Goal: Task Accomplishment & Management: Manage account settings

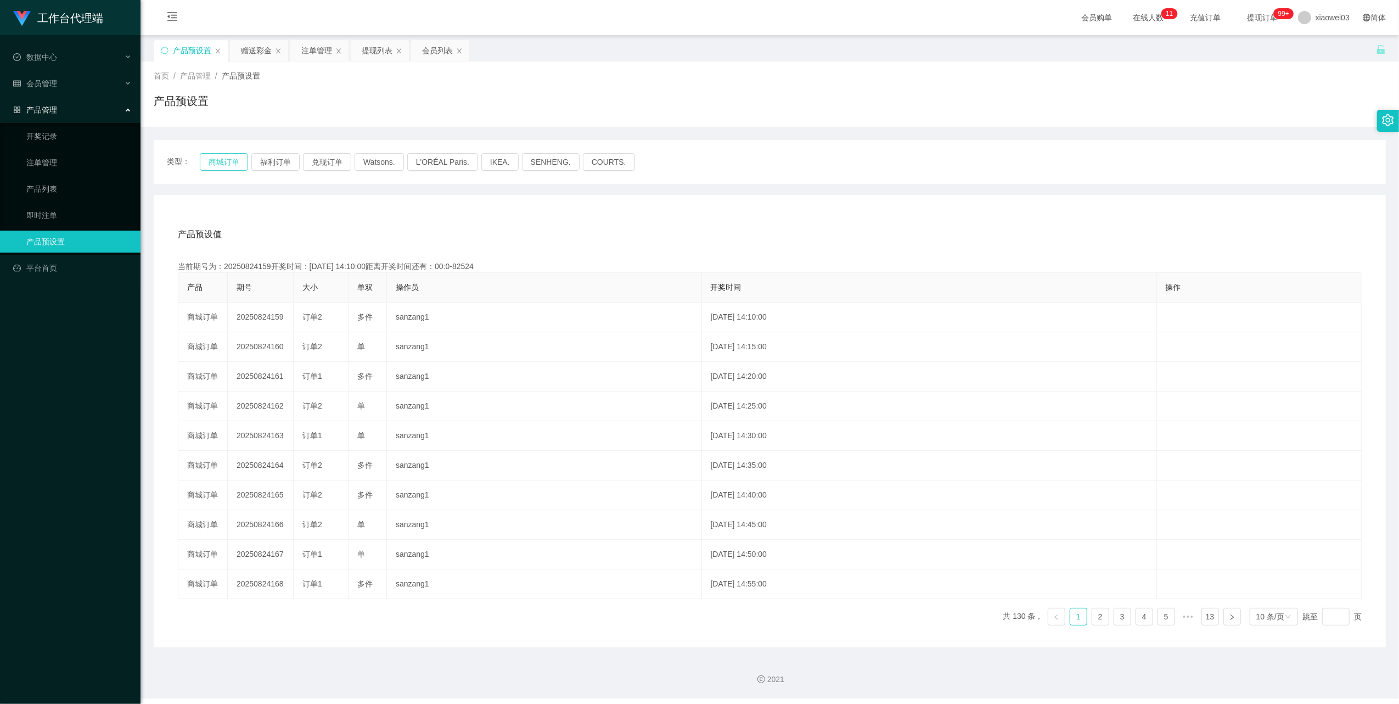
click at [224, 158] on button "商城订单" at bounding box center [224, 162] width 48 height 18
click at [249, 48] on div "赠送彩金" at bounding box center [256, 50] width 31 height 21
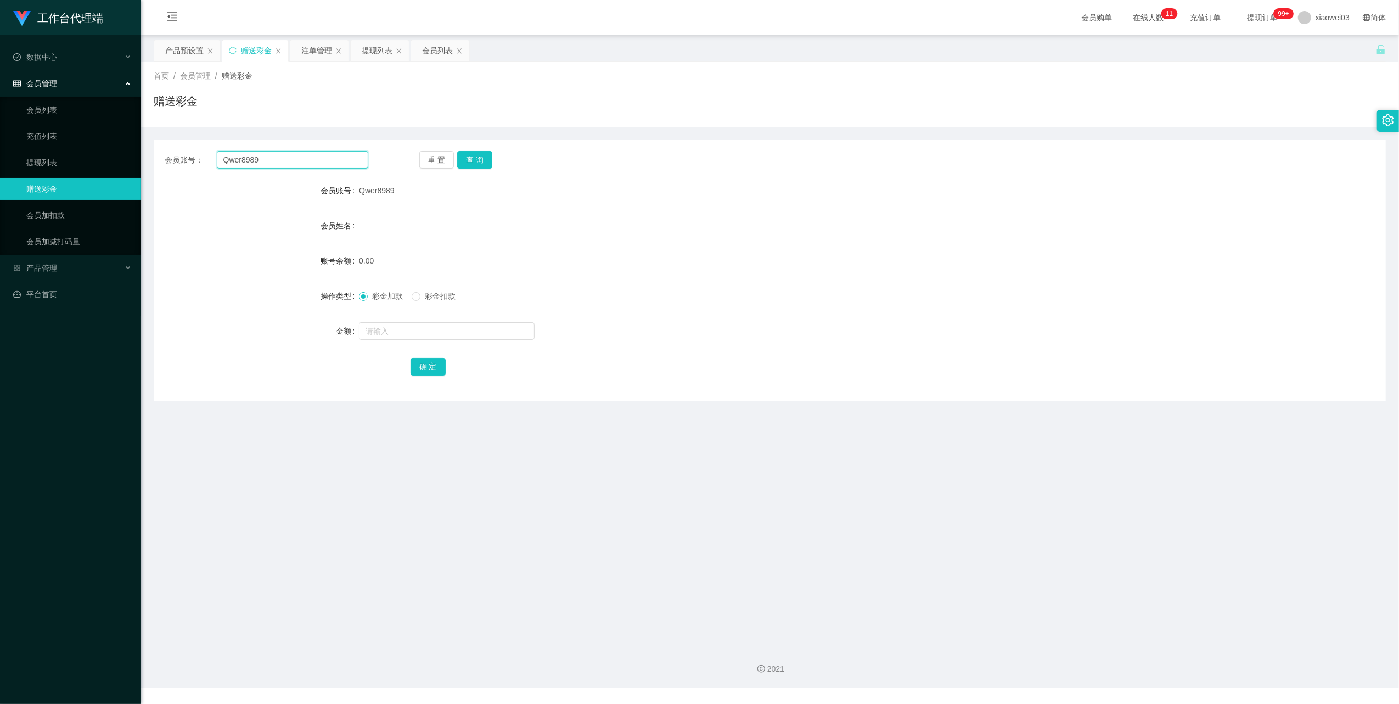
click at [282, 155] on input "Qwer8989" at bounding box center [293, 160] width 152 height 18
paste input "Bian1234"
click at [473, 156] on button "查 询" at bounding box center [474, 160] width 35 height 18
click at [698, 262] on div "60.00" at bounding box center [718, 261] width 719 height 22
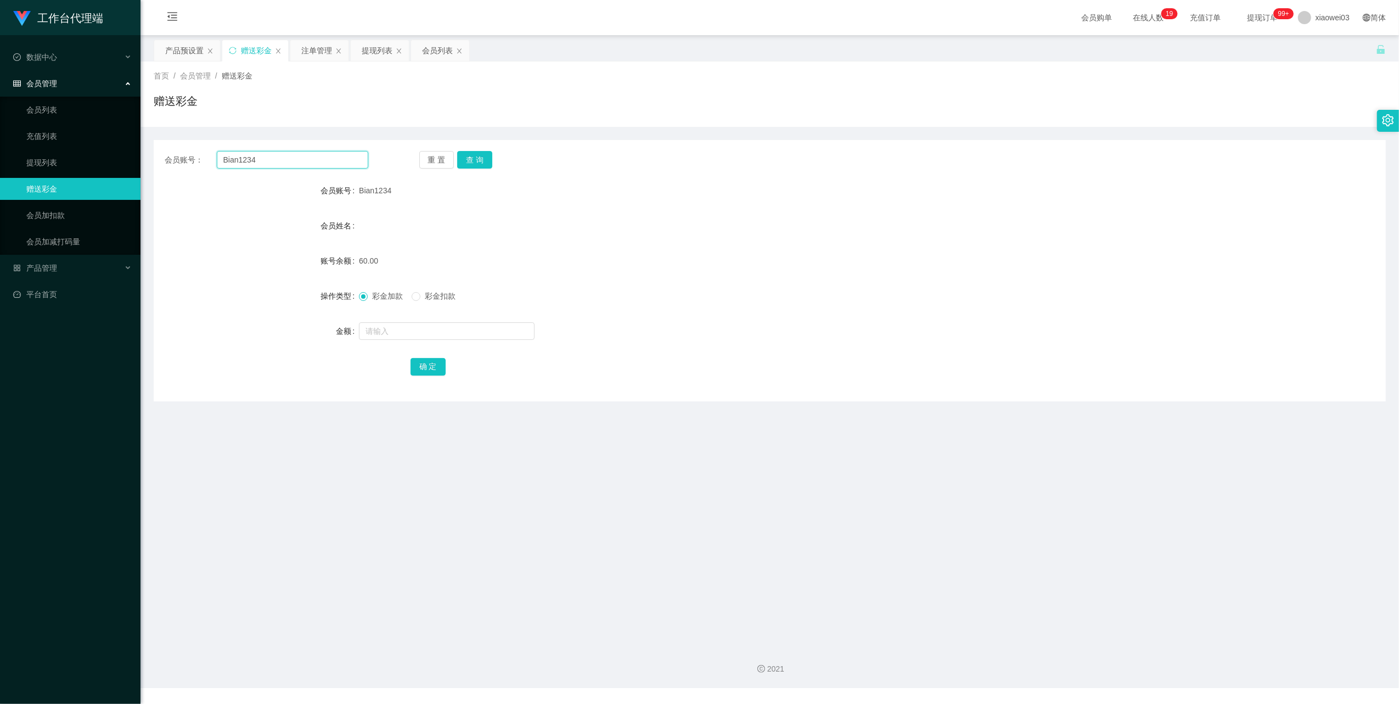
click at [326, 159] on input "Bian1234" at bounding box center [293, 160] width 152 height 18
paste input "0178078118"
type input "0178078118"
click at [484, 154] on button "查 询" at bounding box center [474, 160] width 35 height 18
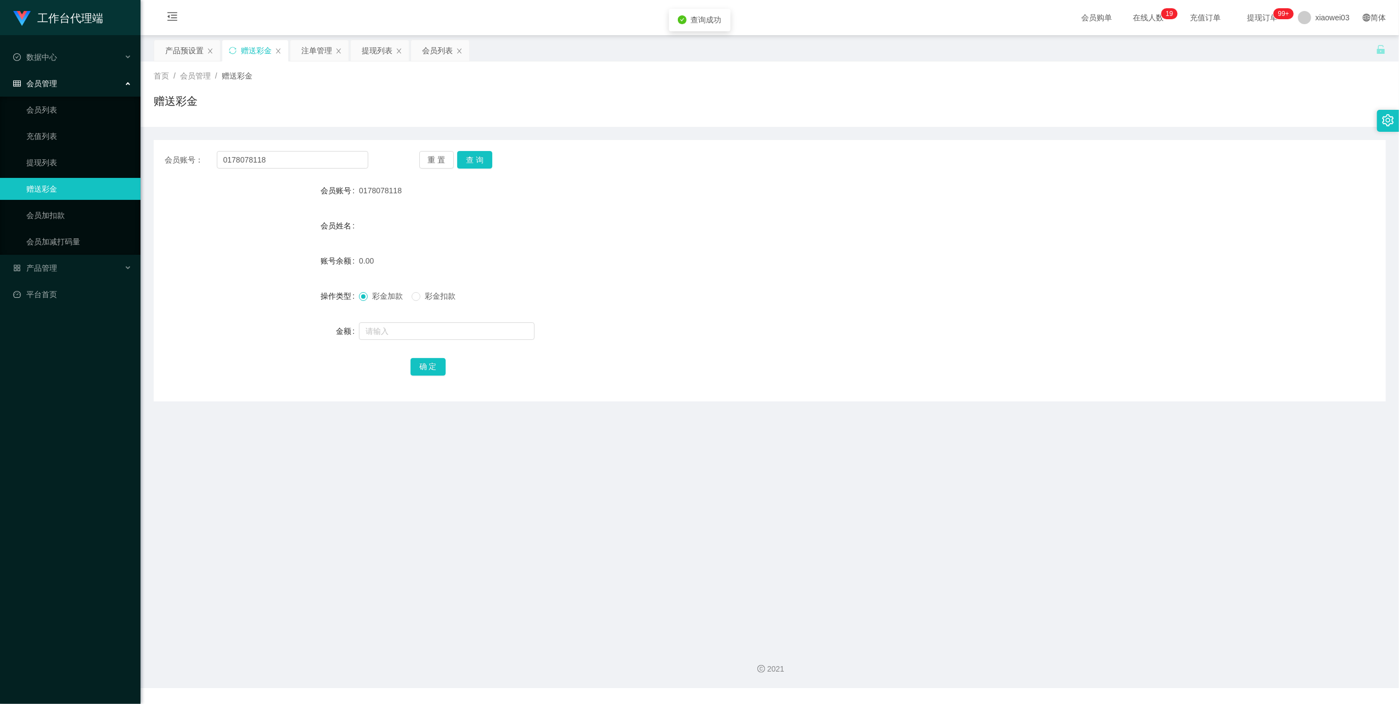
click at [800, 262] on div "0.00" at bounding box center [718, 261] width 719 height 22
click at [312, 45] on div "注单管理" at bounding box center [316, 50] width 31 height 21
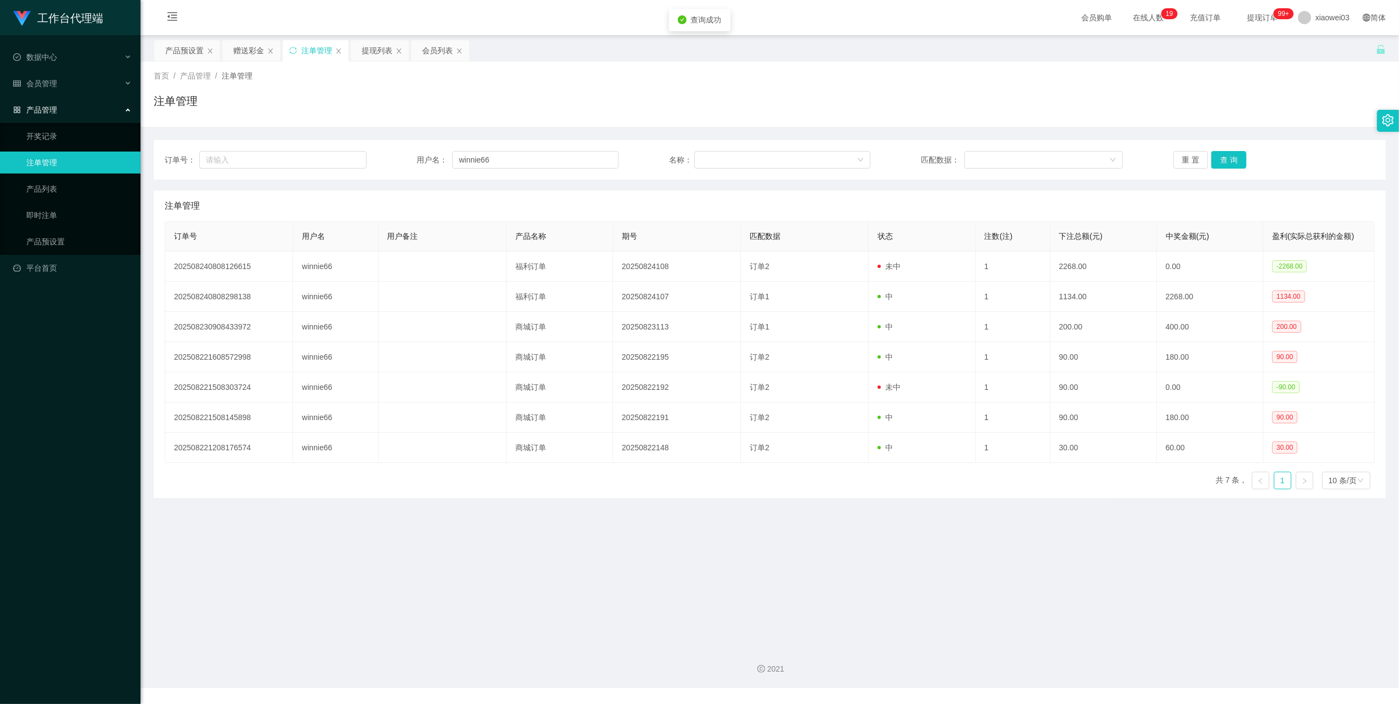
click at [543, 180] on div "订单号： 用户名： winnie66 名称： 匹配数据： 重 置 查 询 注单管理 订单号 用户名 用户备注 产品名称 期号 匹配数据 状态 注数(注) 下注…" at bounding box center [770, 319] width 1232 height 358
click at [538, 155] on input "winnie66" at bounding box center [535, 160] width 166 height 18
paste input "0178078118"
type input "0178078118"
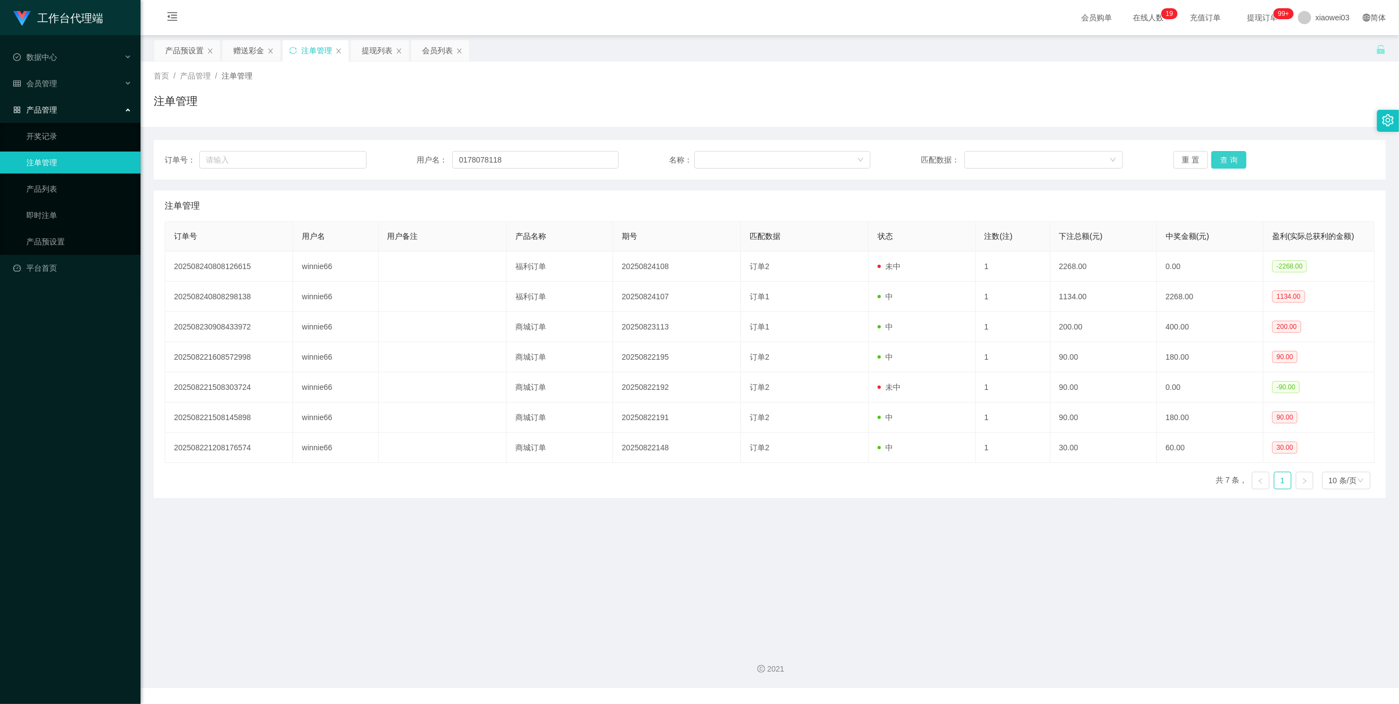
click at [1228, 156] on button "查 询" at bounding box center [1228, 160] width 35 height 18
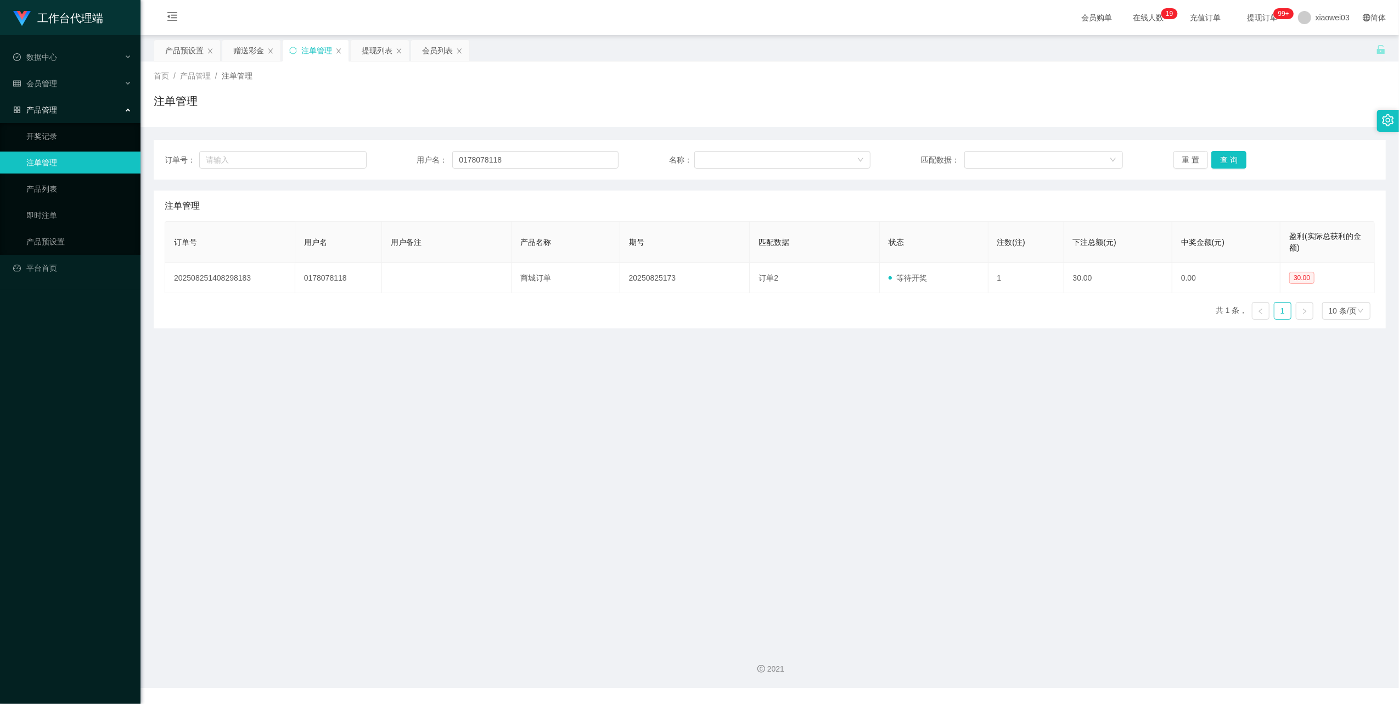
drag, startPoint x: 904, startPoint y: 559, endPoint x: 1159, endPoint y: 181, distance: 456.6
click at [905, 558] on main "关闭左侧 关闭右侧 关闭其它 刷新页面 产品预设置 赠送彩金 注单管理 提现列表 会员列表 首页 / 产品管理 / 注单管理 / 注单管理 订单号： 用户名：…" at bounding box center [770, 336] width 1259 height 602
drag, startPoint x: 244, startPoint y: 34, endPoint x: 243, endPoint y: 44, distance: 10.6
click at [244, 34] on div "会员购单 在线人数 0 1 2 3 4 5 6 7 8 9 0 1 2 3 4 5 6 7 8 9 0 1 2 3 4 5 6 7 8 9 0 1 2 3 4…" at bounding box center [770, 18] width 1259 height 36
click at [243, 46] on div "赠送彩金" at bounding box center [248, 50] width 31 height 21
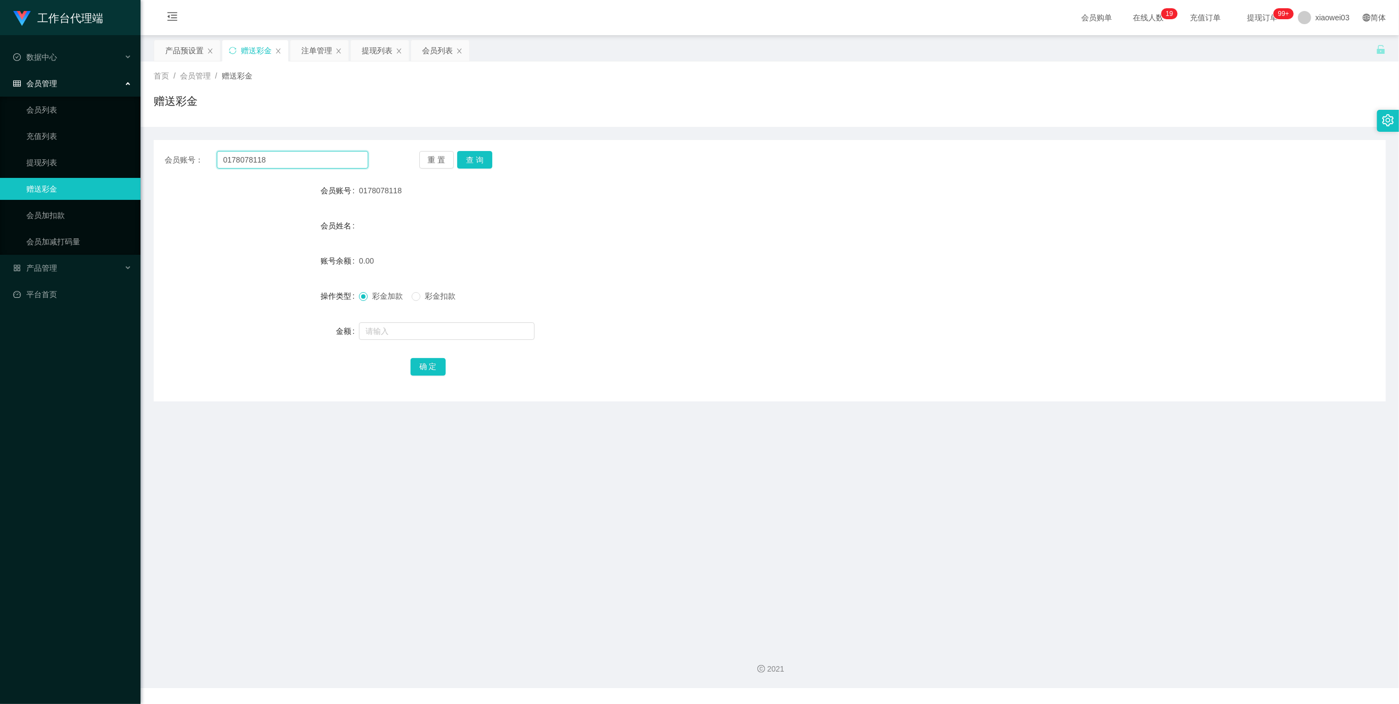
click at [345, 162] on input "0178078118" at bounding box center [293, 160] width 152 height 18
paste input "alvin9229"
drag, startPoint x: 472, startPoint y: 154, endPoint x: 494, endPoint y: 162, distance: 23.6
click at [472, 154] on button "查 询" at bounding box center [474, 160] width 35 height 18
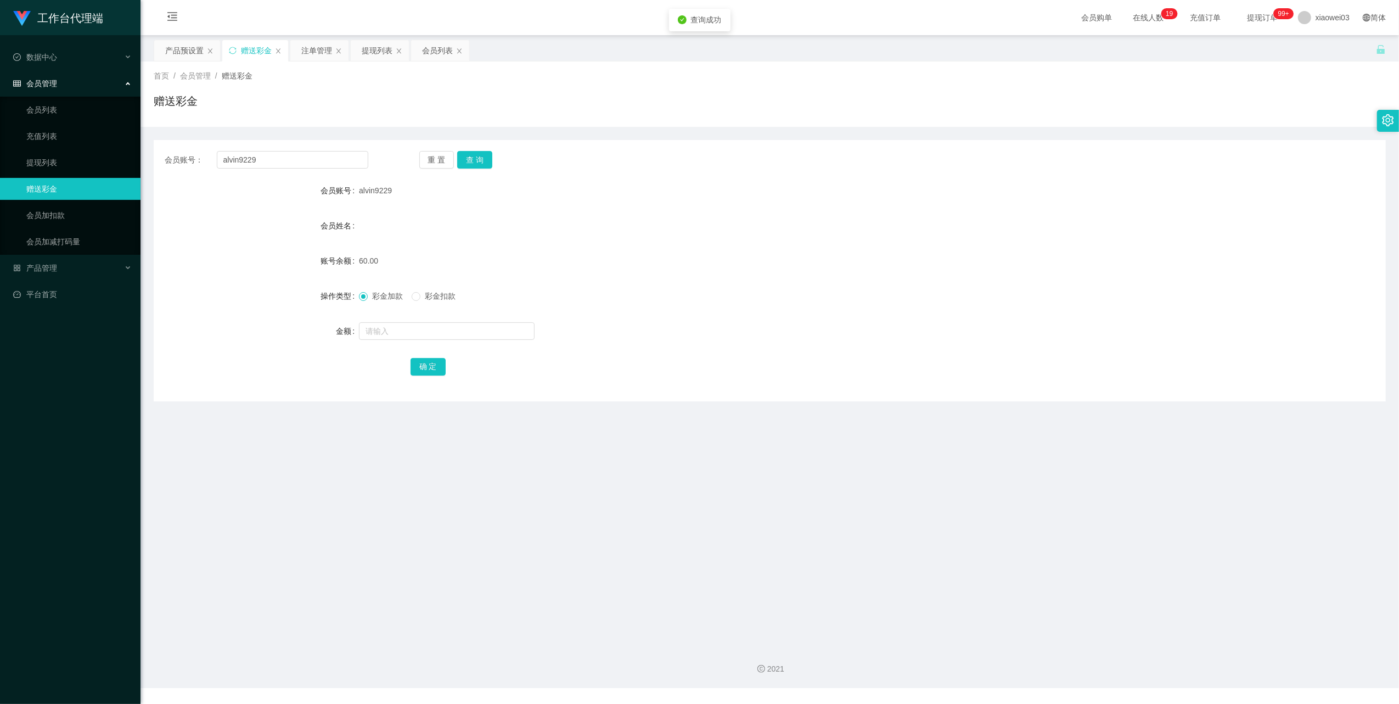
drag, startPoint x: 691, startPoint y: 215, endPoint x: 1140, endPoint y: 88, distance: 467.3
click at [694, 216] on div "会员姓名" at bounding box center [770, 226] width 1232 height 22
click at [1171, 186] on div "会员账号 alvin9229" at bounding box center [770, 190] width 1232 height 22
click at [282, 156] on input "alvin9229" at bounding box center [293, 160] width 152 height 18
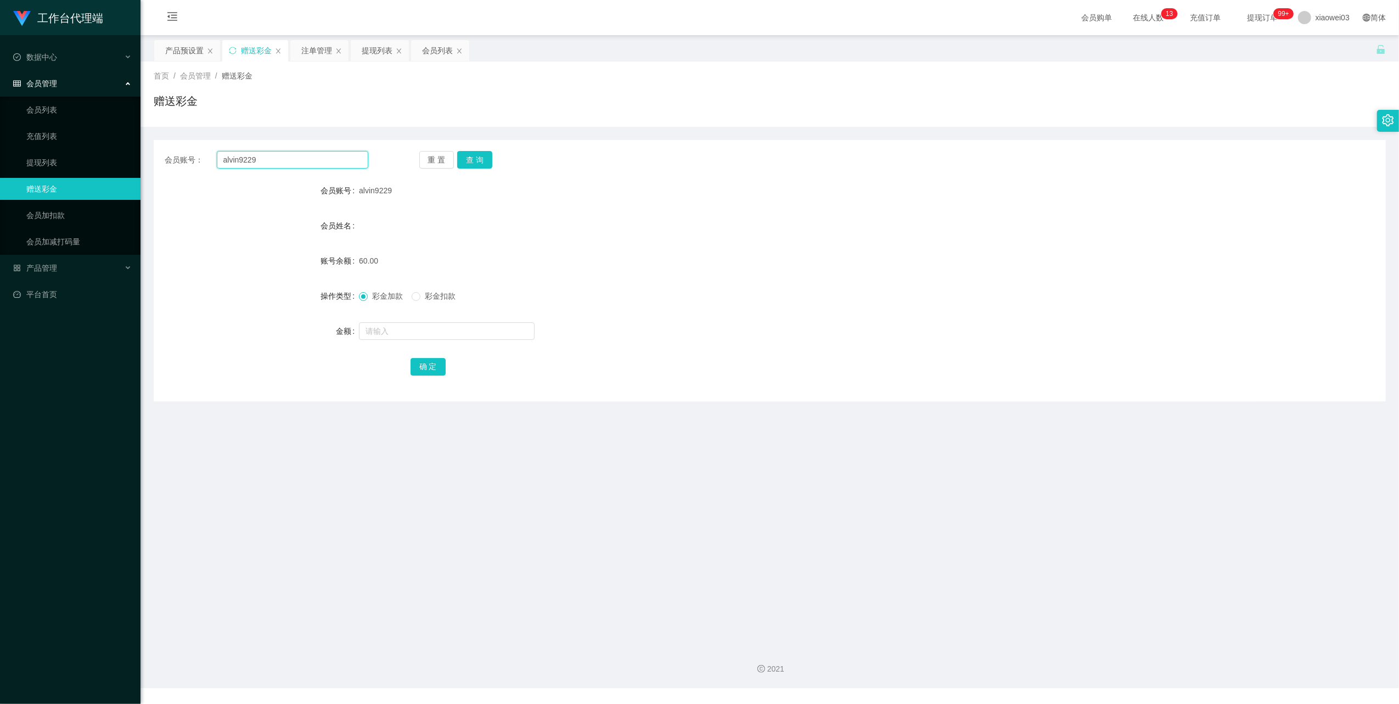
paste input "0178078118"
type input "0178078118"
drag, startPoint x: 475, startPoint y: 155, endPoint x: 484, endPoint y: 158, distance: 9.4
click at [475, 154] on button "查 询" at bounding box center [474, 160] width 35 height 18
click at [826, 250] on div "60.00" at bounding box center [718, 261] width 719 height 22
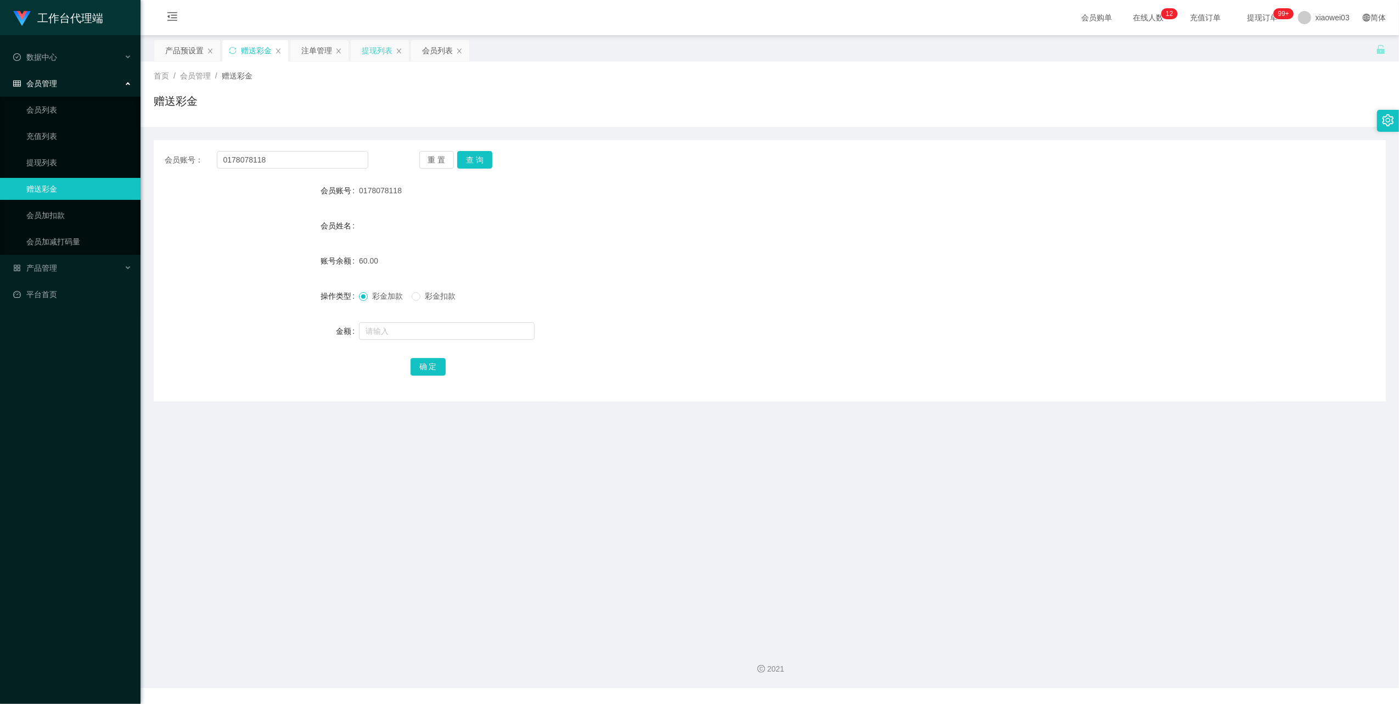
click at [385, 55] on div "提现列表" at bounding box center [377, 50] width 31 height 21
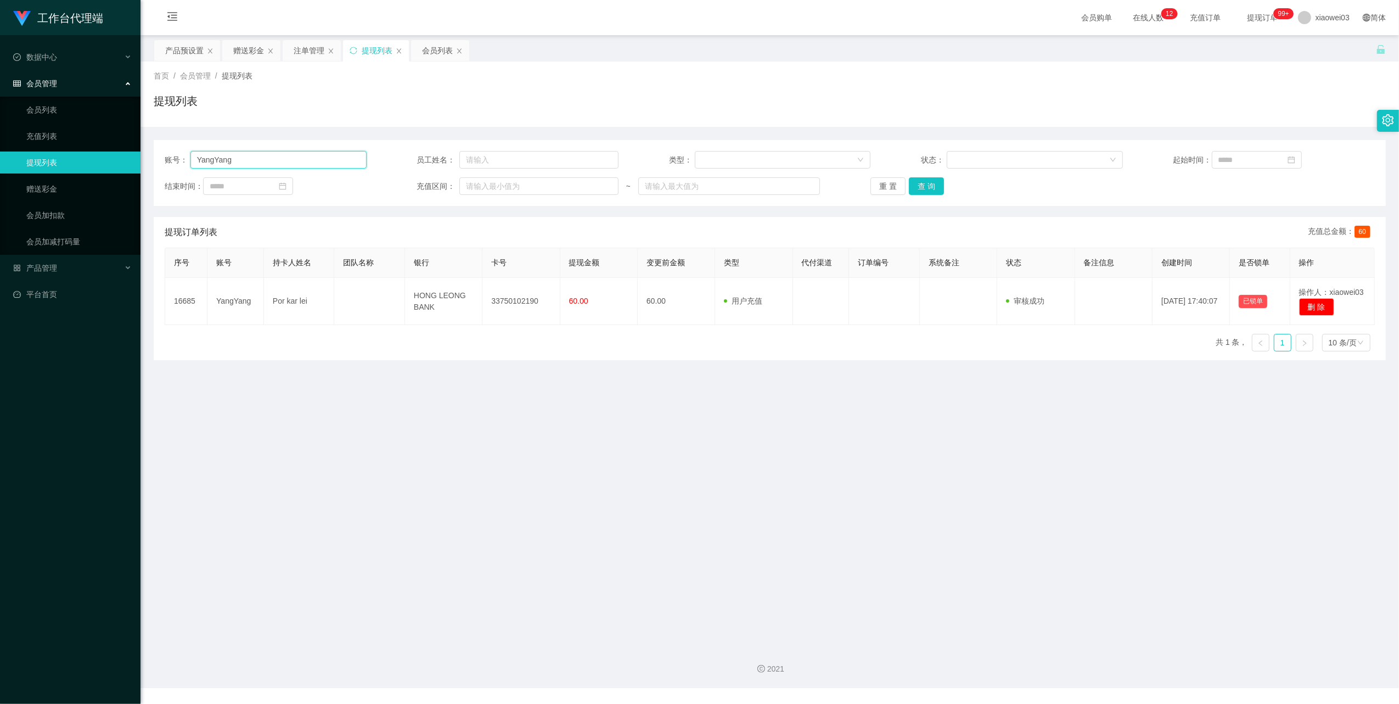
click at [301, 161] on input "YangYang" at bounding box center [278, 160] width 176 height 18
paste input "alvin9229"
type input "alvin9229"
click at [934, 187] on button "查 询" at bounding box center [926, 186] width 35 height 18
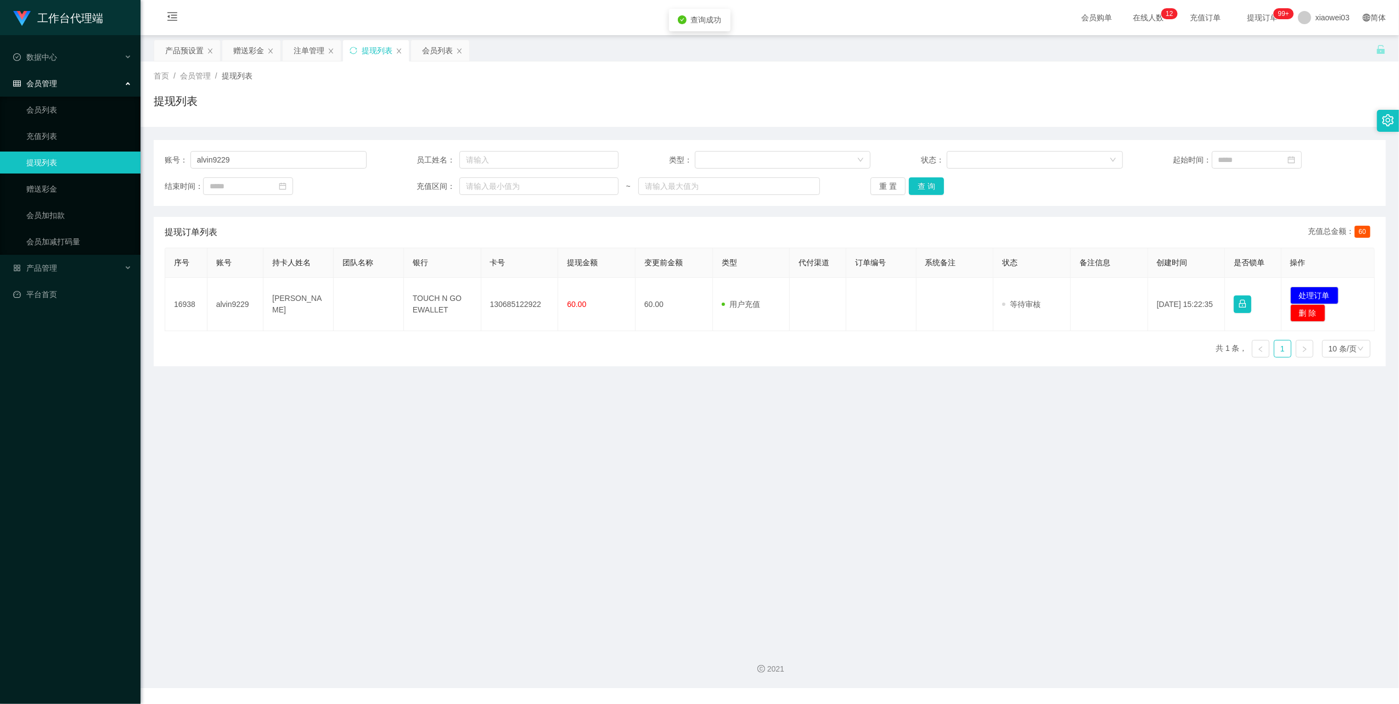
drag, startPoint x: 648, startPoint y: 515, endPoint x: 603, endPoint y: 448, distance: 80.2
click at [647, 514] on main "关闭左侧 关闭右侧 关闭其它 刷新页面 产品预设置 赠送彩金 注单管理 提现列表 会员列表 首页 / 会员管理 / 提现列表 / 提现列表 账号： alvin…" at bounding box center [770, 336] width 1259 height 602
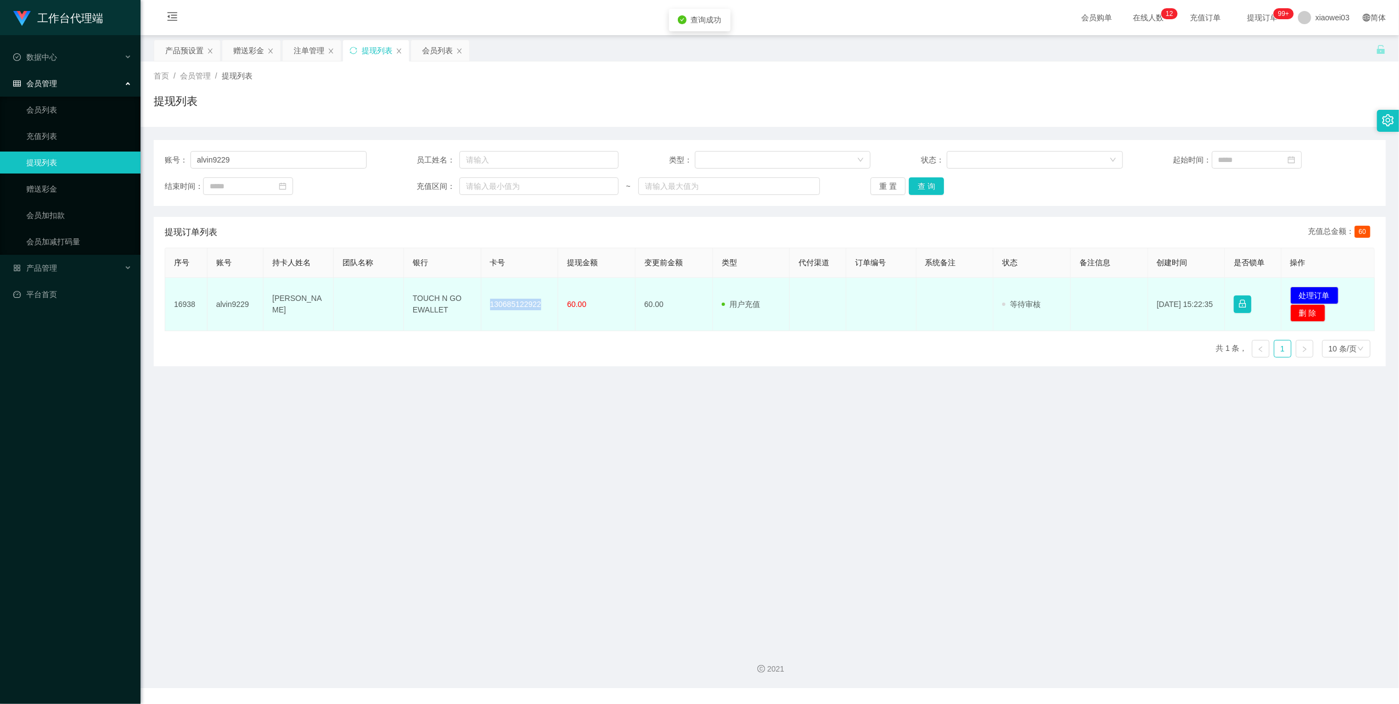
drag, startPoint x: 526, startPoint y: 304, endPoint x: 484, endPoint y: 304, distance: 41.7
click at [484, 304] on td "130685122922" at bounding box center [519, 304] width 77 height 53
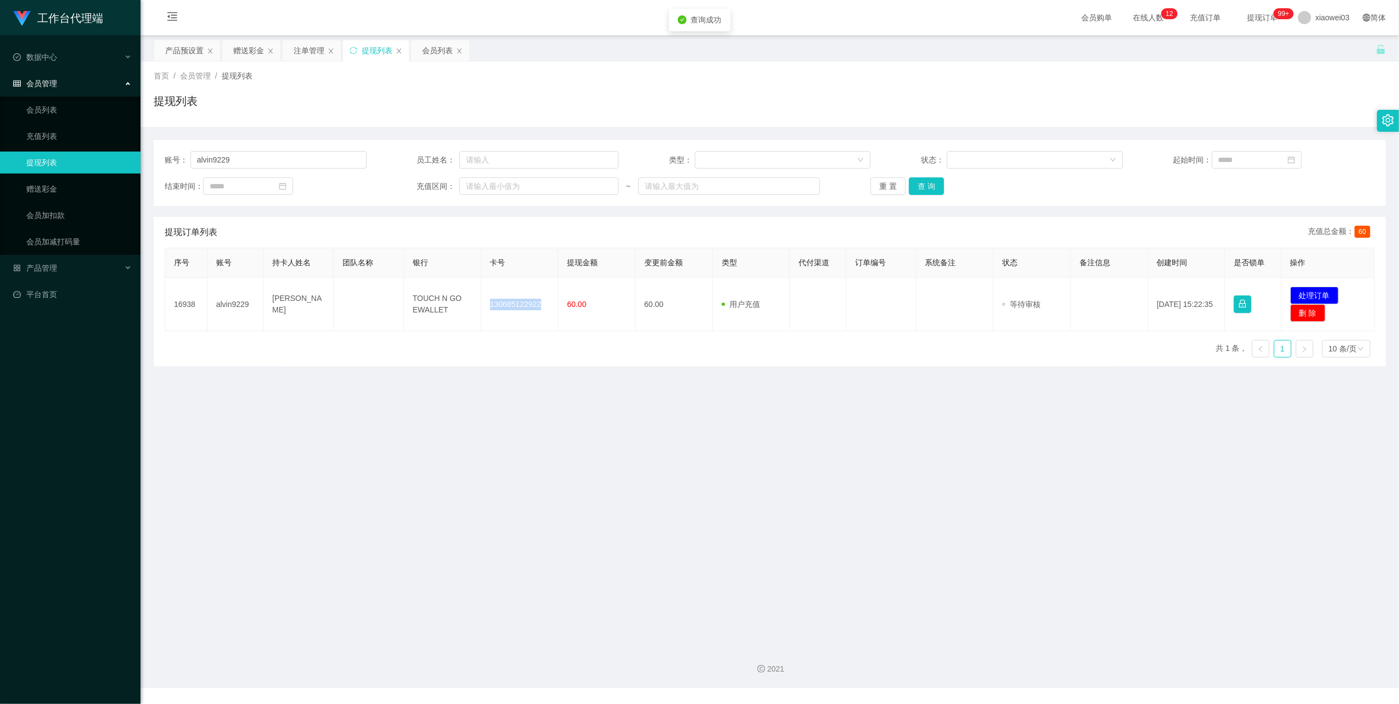
copy td "130685122922"
click at [765, 545] on main "关闭左侧 关闭右侧 关闭其它 刷新页面 产品预设置 赠送彩金 注单管理 提现列表 会员列表 首页 / 会员管理 / 提现列表 / 提现列表 账号： alvin…" at bounding box center [770, 336] width 1259 height 602
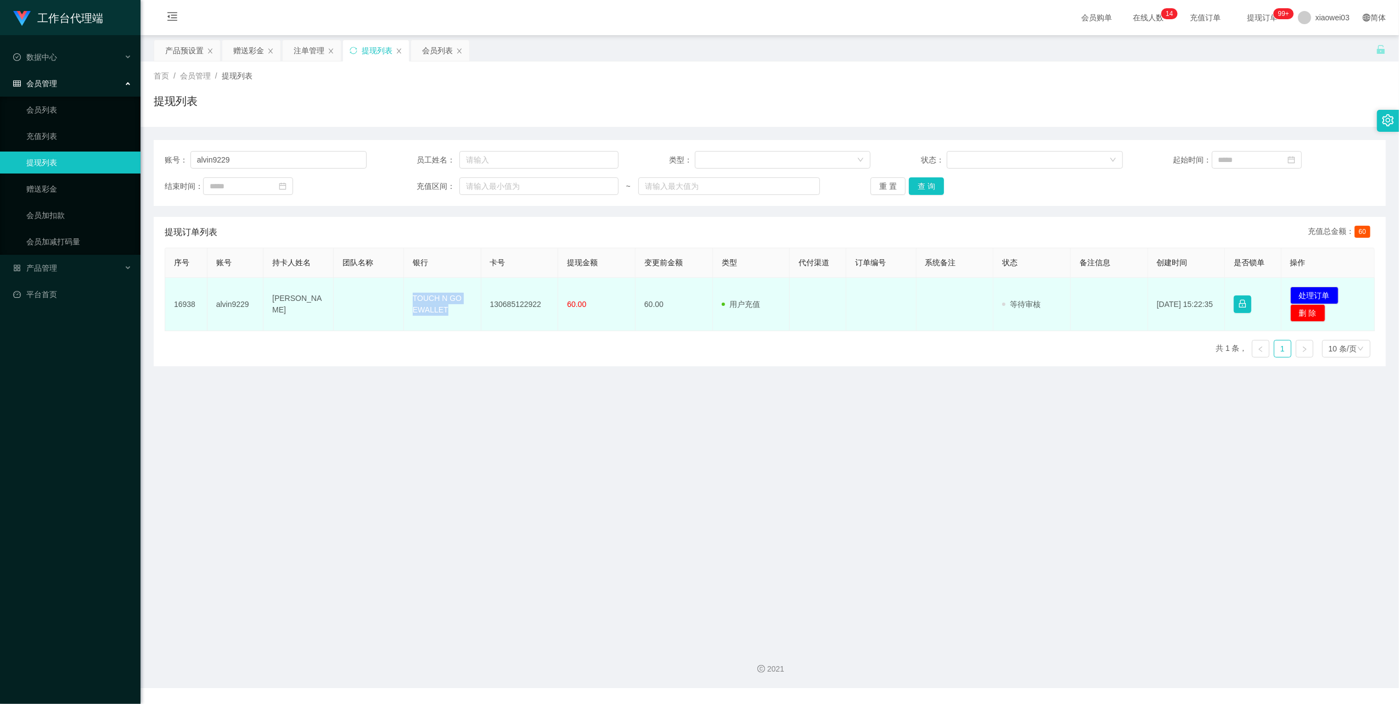
drag, startPoint x: 465, startPoint y: 310, endPoint x: 406, endPoint y: 292, distance: 61.8
click at [406, 292] on td "TOUCH N GO EWALLET" at bounding box center [442, 304] width 77 height 53
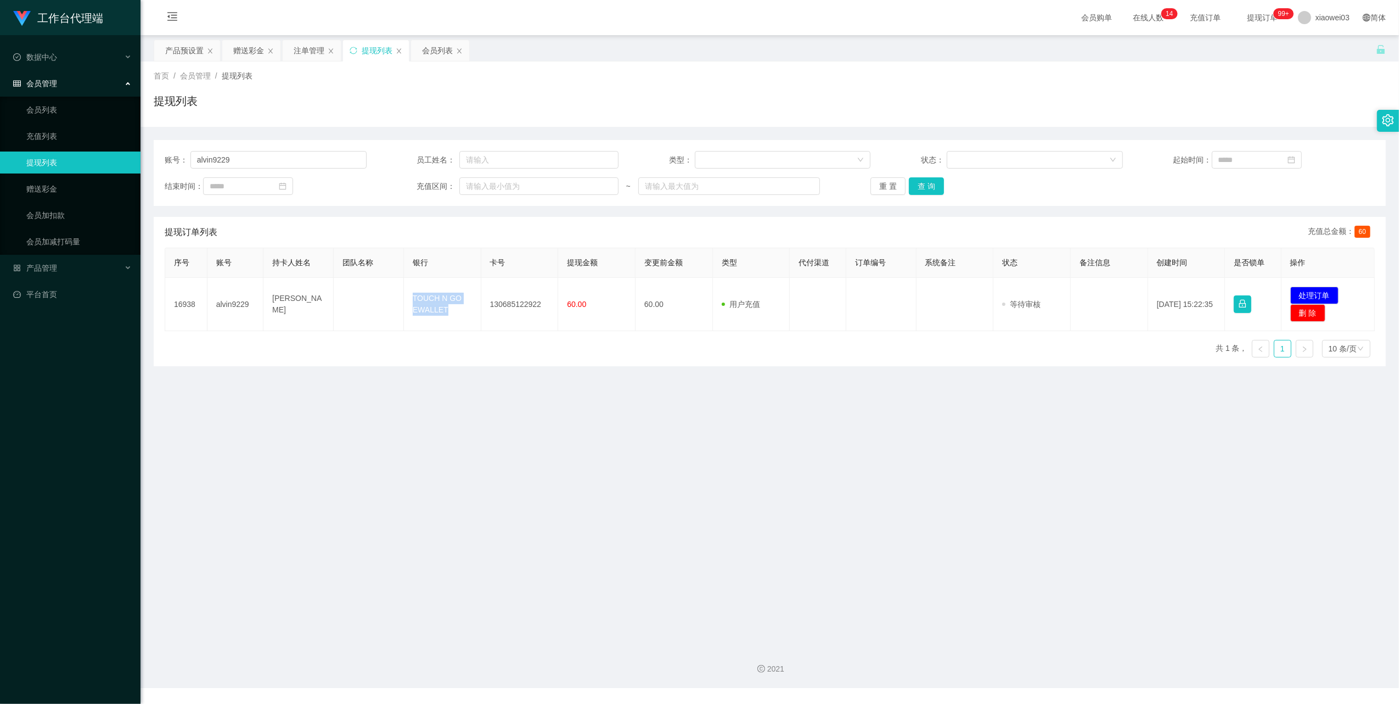
copy td "TOUCH N GO EWALLET"
drag, startPoint x: 817, startPoint y: 543, endPoint x: 829, endPoint y: 528, distance: 19.2
click at [817, 543] on main "关闭左侧 关闭右侧 关闭其它 刷新页面 产品预设置 赠送彩金 注单管理 提现列表 会员列表 首页 / 会员管理 / 提现列表 / 提现列表 账号： alvin…" at bounding box center [770, 336] width 1259 height 602
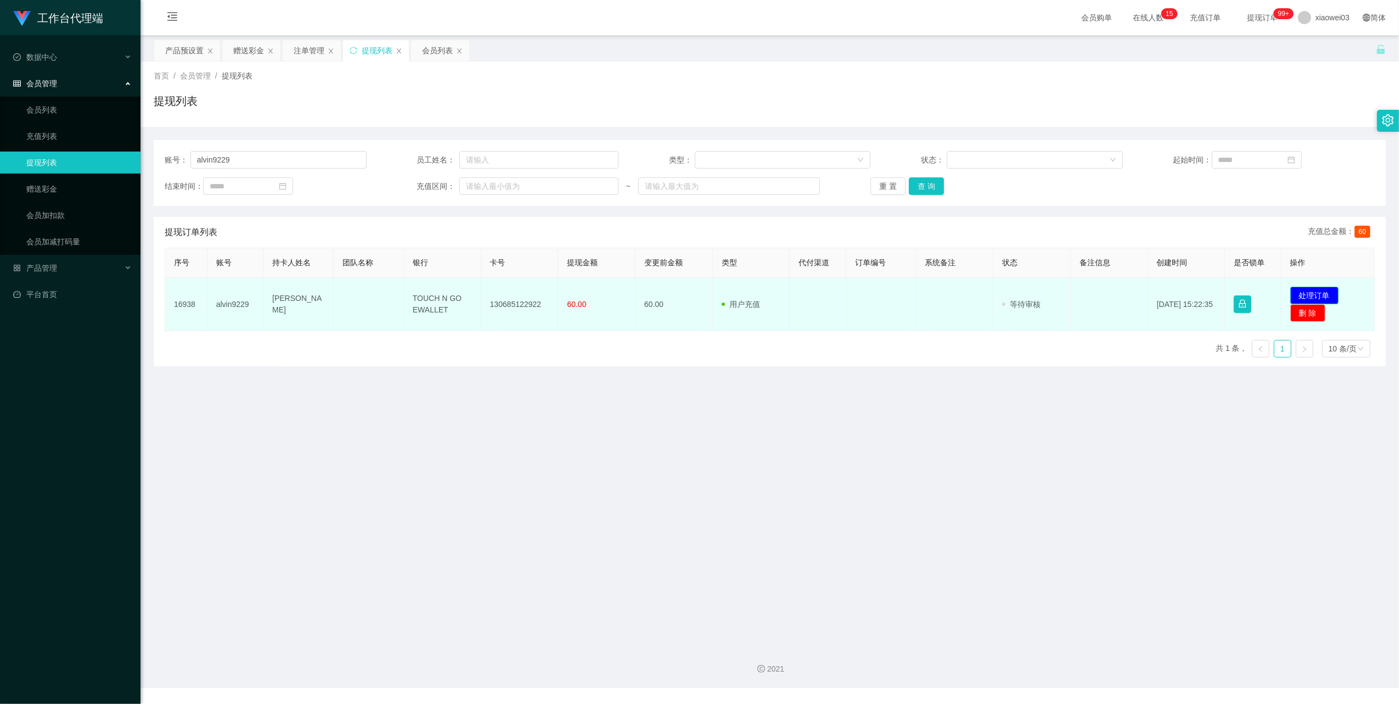
click at [1309, 290] on button "处理订单" at bounding box center [1315, 296] width 48 height 18
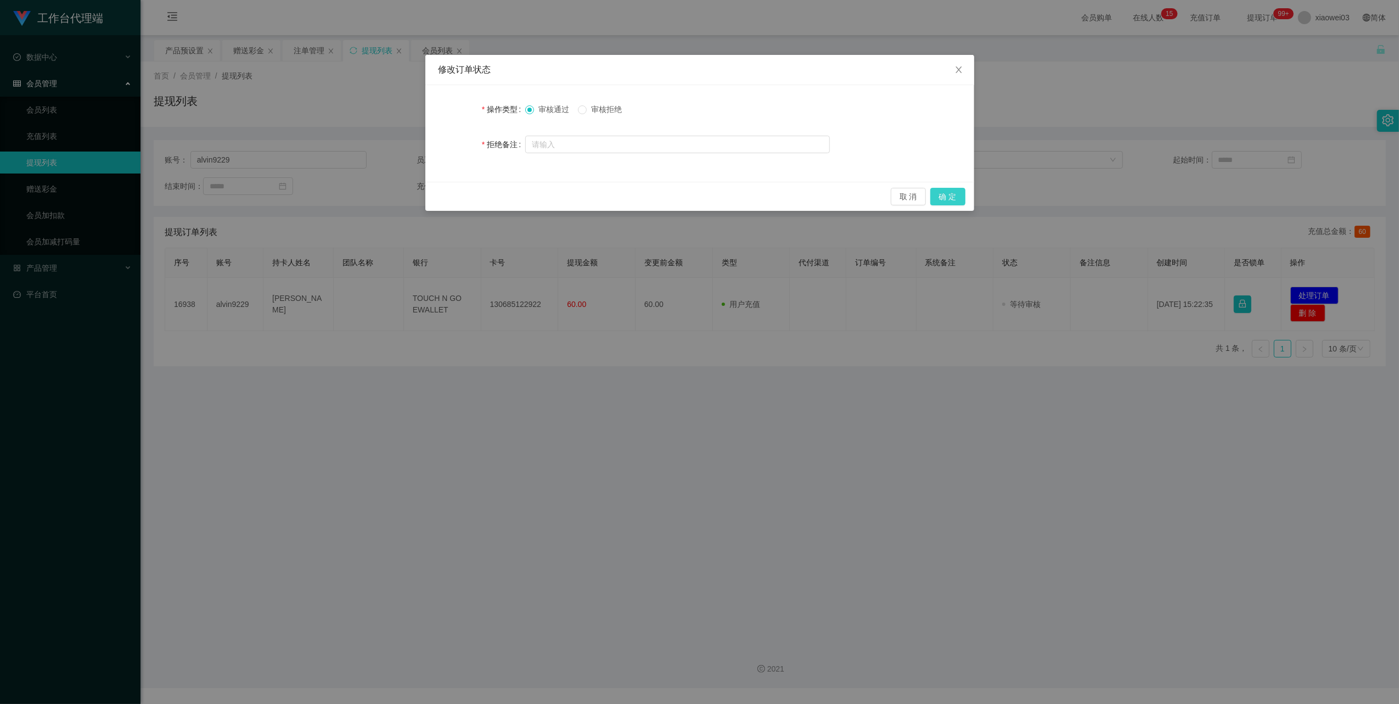
click at [938, 197] on button "确 定" at bounding box center [947, 197] width 35 height 18
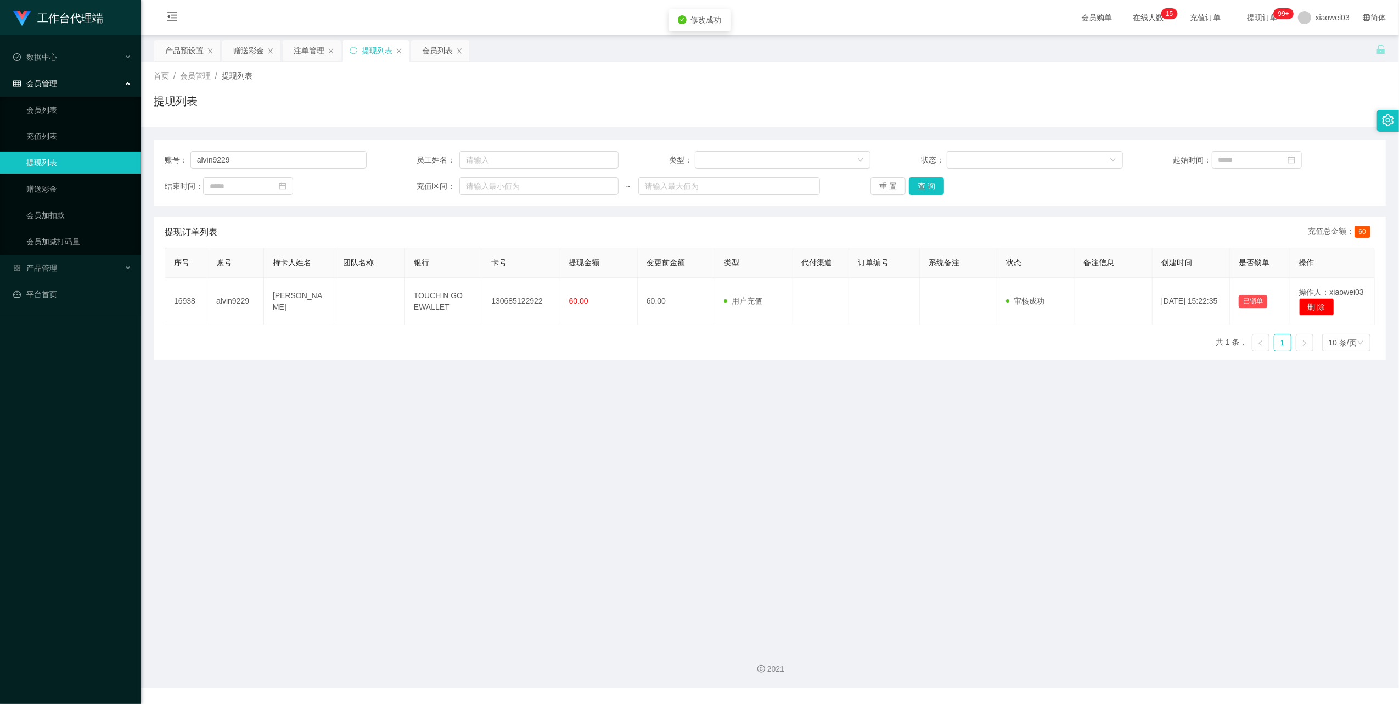
click at [813, 520] on div "工作台代理端 数据中心 会员管理 会员列表 充值列表 提现列表 赠送彩金 会员加扣款 会员加减打码量 产品管理 开奖记录 注单管理 产品列表 即时注单 产品预…" at bounding box center [699, 352] width 1399 height 704
click at [195, 43] on div "产品预设置" at bounding box center [184, 50] width 38 height 21
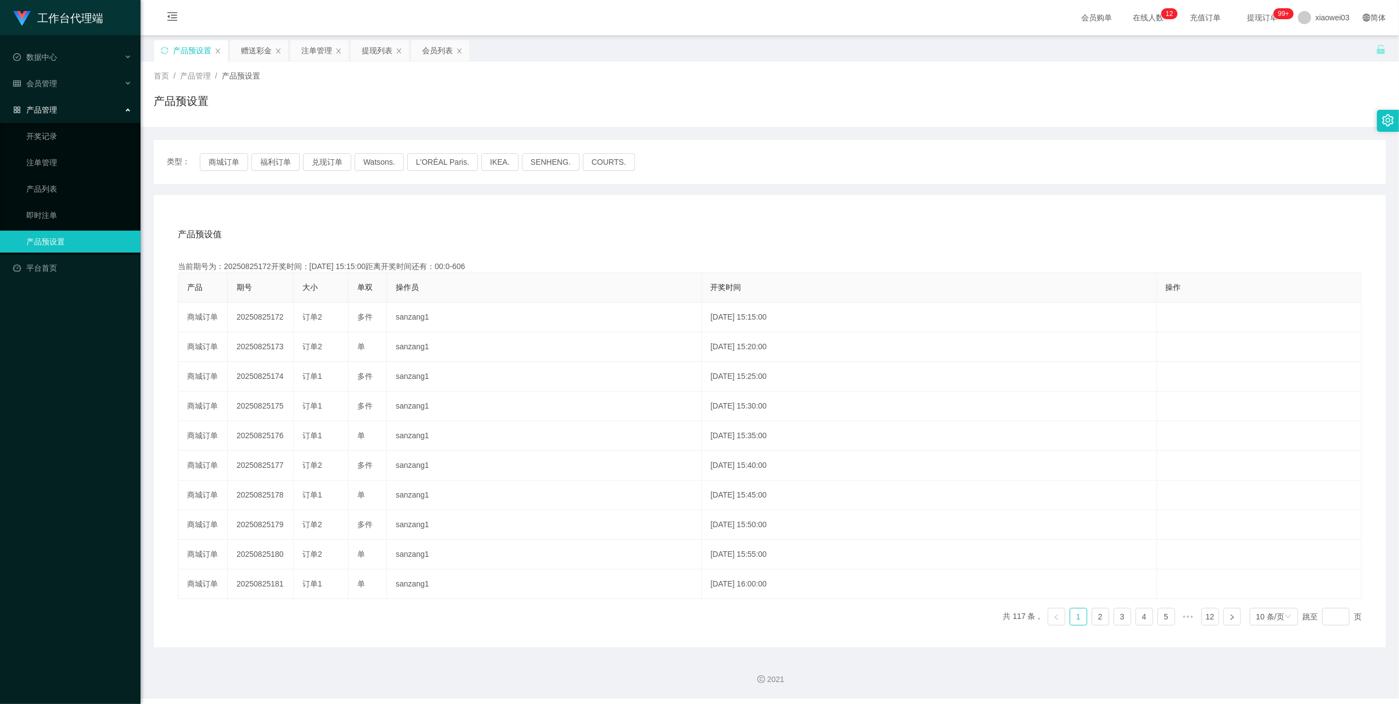
click at [237, 150] on div "类型： 商城订单 福利订单 兑现订单 Watsons. L'ORÉAL Paris. IKEA. SENHENG. COURTS." at bounding box center [770, 162] width 1232 height 44
click at [227, 160] on button "商城订单" at bounding box center [224, 162] width 48 height 18
click at [380, 53] on div "提现列表" at bounding box center [377, 50] width 31 height 21
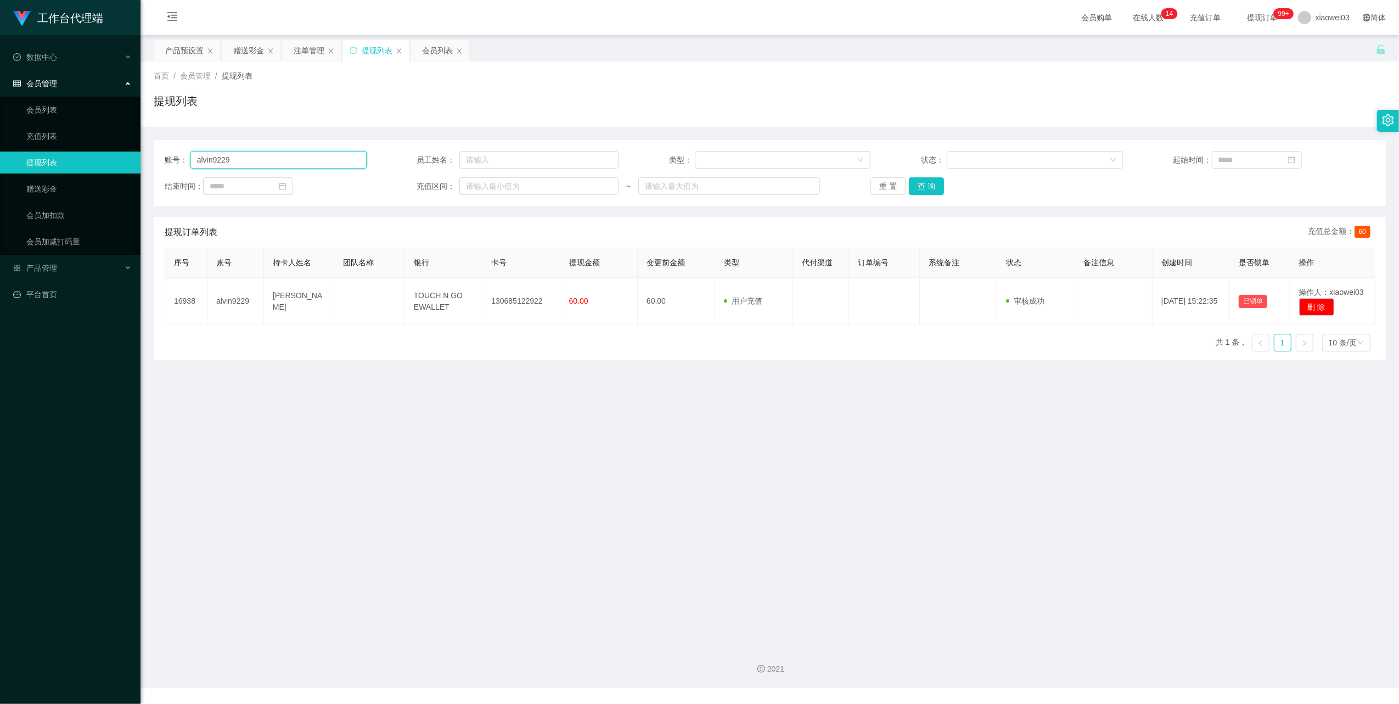
click at [266, 164] on input "alvin9229" at bounding box center [278, 160] width 176 height 18
drag, startPoint x: 266, startPoint y: 164, endPoint x: 343, endPoint y: 161, distance: 76.9
click at [266, 164] on input "alvin9229" at bounding box center [278, 160] width 176 height 18
paste input "Bian1234"
click at [929, 186] on button "查 询" at bounding box center [926, 186] width 35 height 18
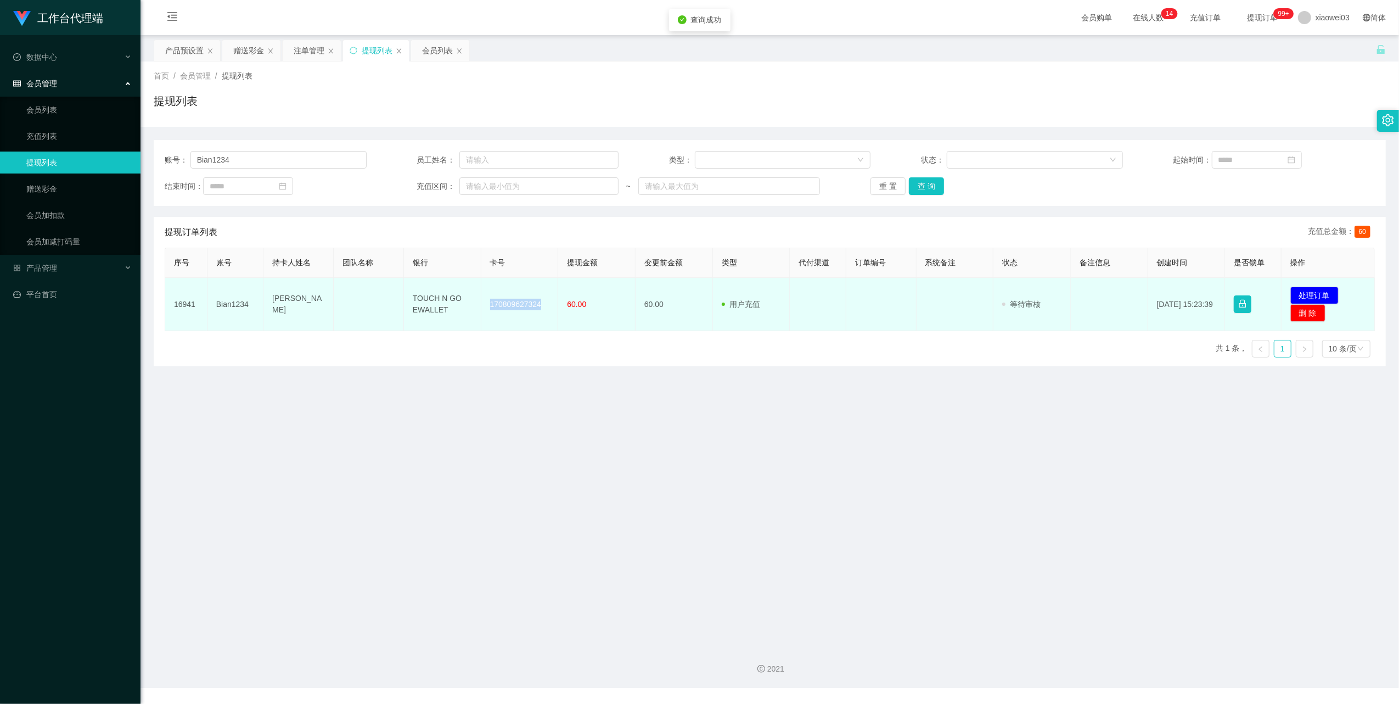
drag, startPoint x: 545, startPoint y: 306, endPoint x: 480, endPoint y: 295, distance: 65.6
click at [481, 295] on td "170809627324" at bounding box center [519, 304] width 77 height 53
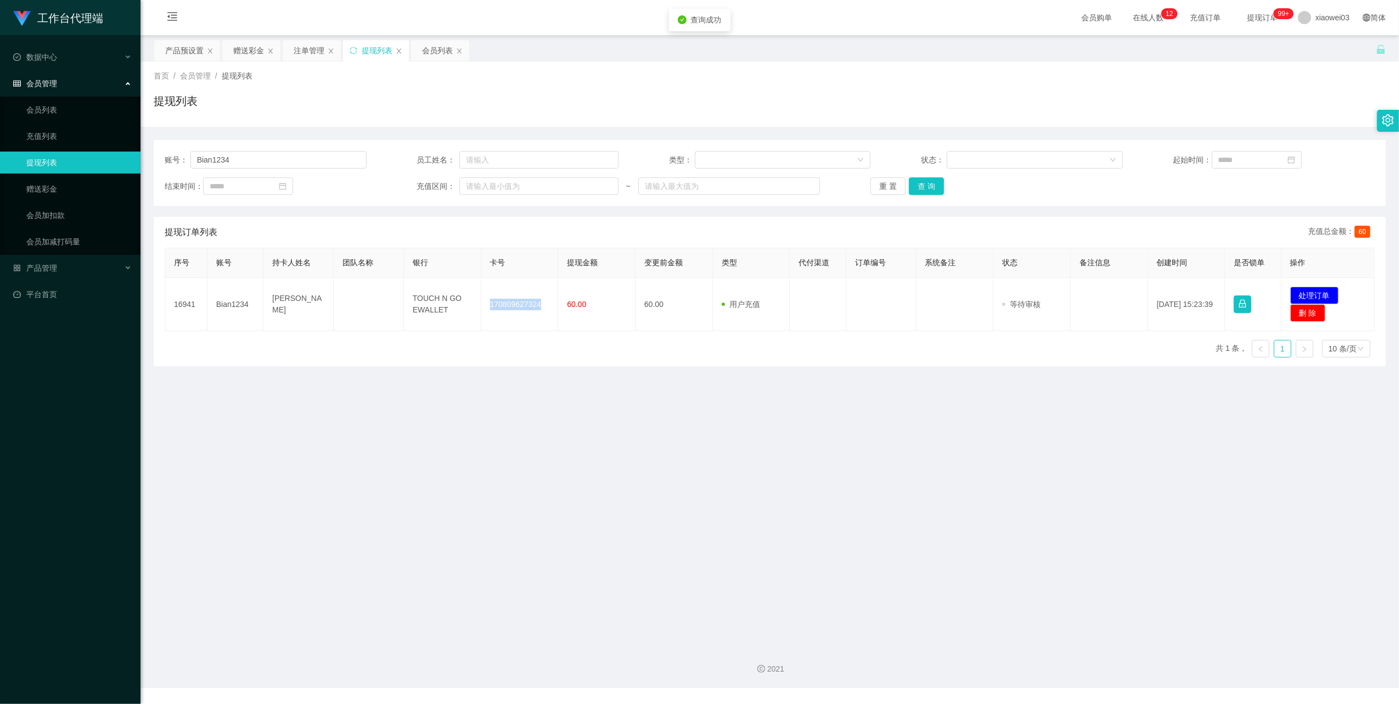
copy td "170809627324"
click at [907, 567] on main "关闭左侧 关闭右侧 关闭其它 刷新页面 产品预设置 赠送彩金 注单管理 提现列表 会员列表 首页 / 会员管理 / 提现列表 / 提现列表 账号： Bian1…" at bounding box center [770, 336] width 1259 height 602
drag, startPoint x: 445, startPoint y: 310, endPoint x: 378, endPoint y: 268, distance: 78.1
click at [378, 268] on table "序号 账号 持卡人姓名 团队名称 银行 卡号 提现金额 变更前金额 类型 代付渠道 订单编号 系统备注 状态 备注信息 创建时间 是否锁单 操作 16941 …" at bounding box center [770, 289] width 1210 height 83
drag, startPoint x: 378, startPoint y: 268, endPoint x: 461, endPoint y: 348, distance: 114.9
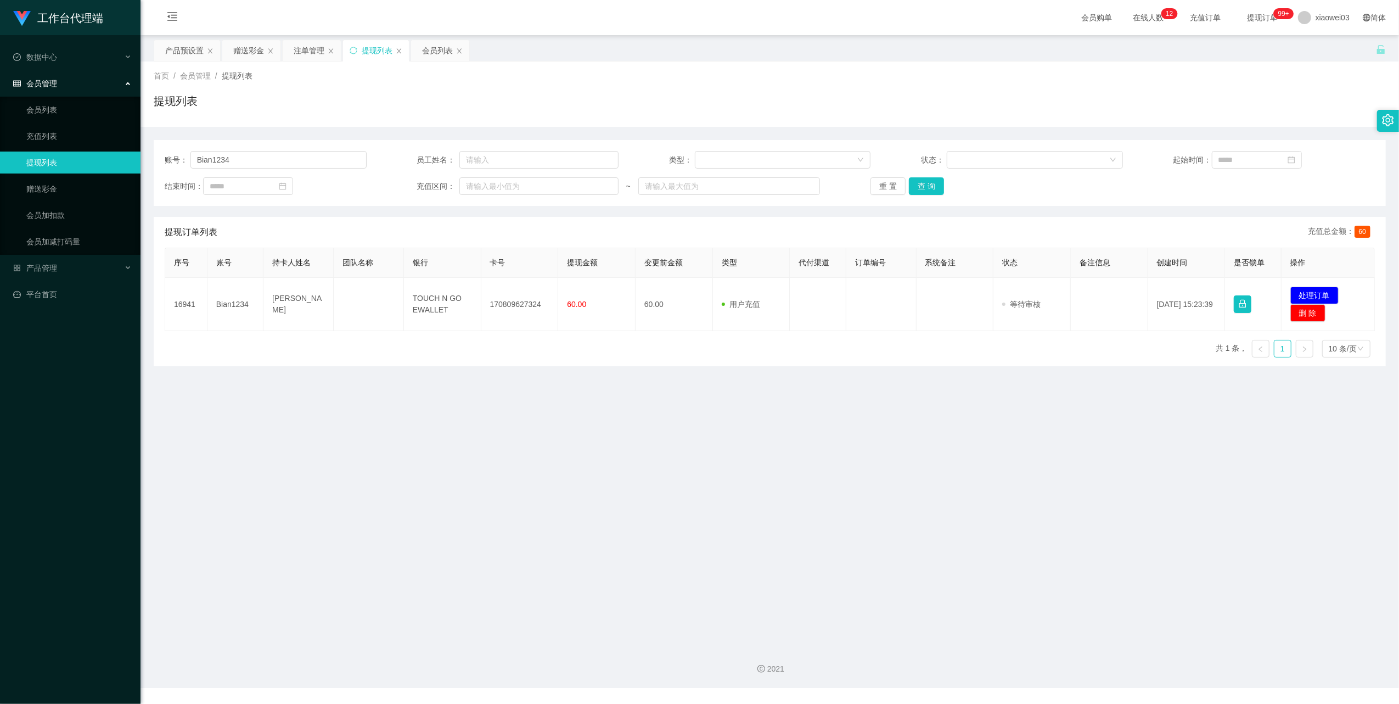
click at [518, 376] on main "关闭左侧 关闭右侧 关闭其它 刷新页面 产品预设置 赠送彩金 注单管理 提现列表 会员列表 首页 / 会员管理 / 提现列表 / 提现列表 账号： Bian1…" at bounding box center [770, 336] width 1259 height 602
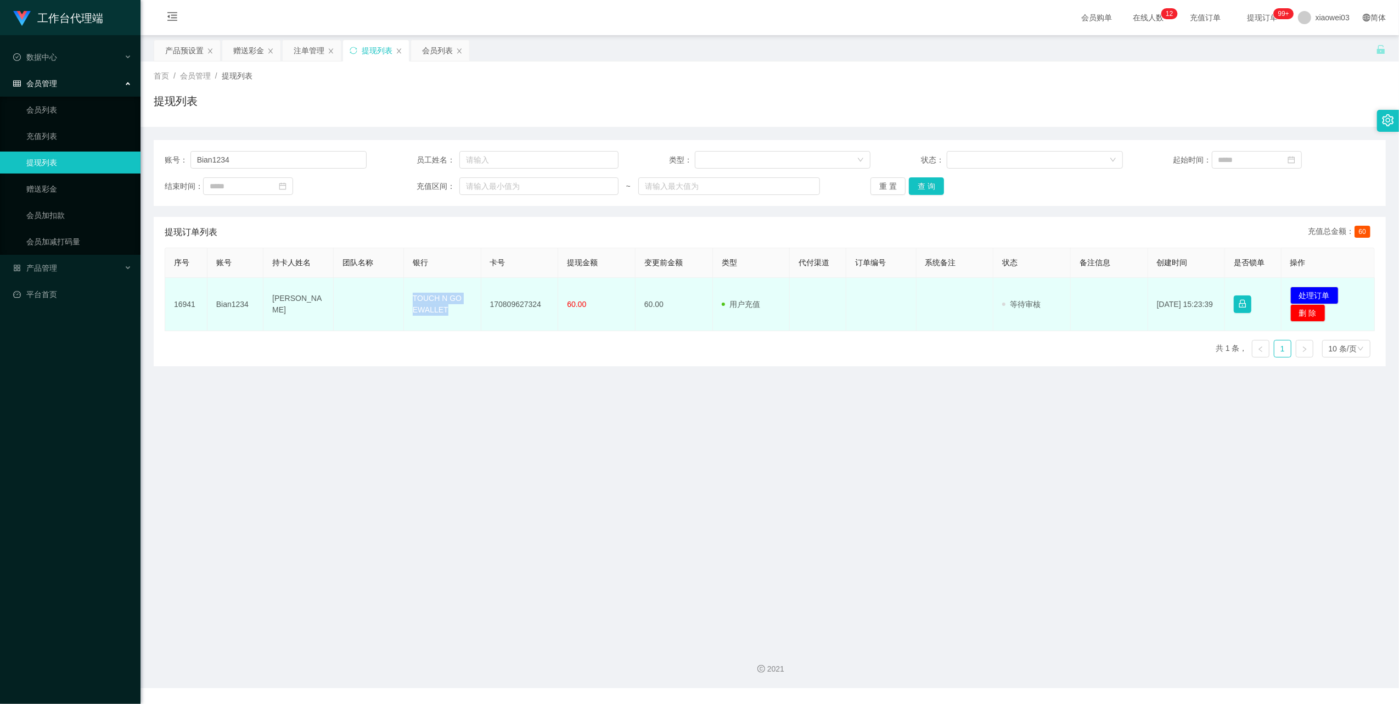
drag, startPoint x: 455, startPoint y: 312, endPoint x: 385, endPoint y: 288, distance: 73.8
click at [385, 288] on tr "16941 Bian1234 Chiang yen ping TOUCH N GO EWALLET 170809627324 60.00 60.00 用户充值…" at bounding box center [770, 304] width 1210 height 53
copy tr "TOUCH N GO EWALLET"
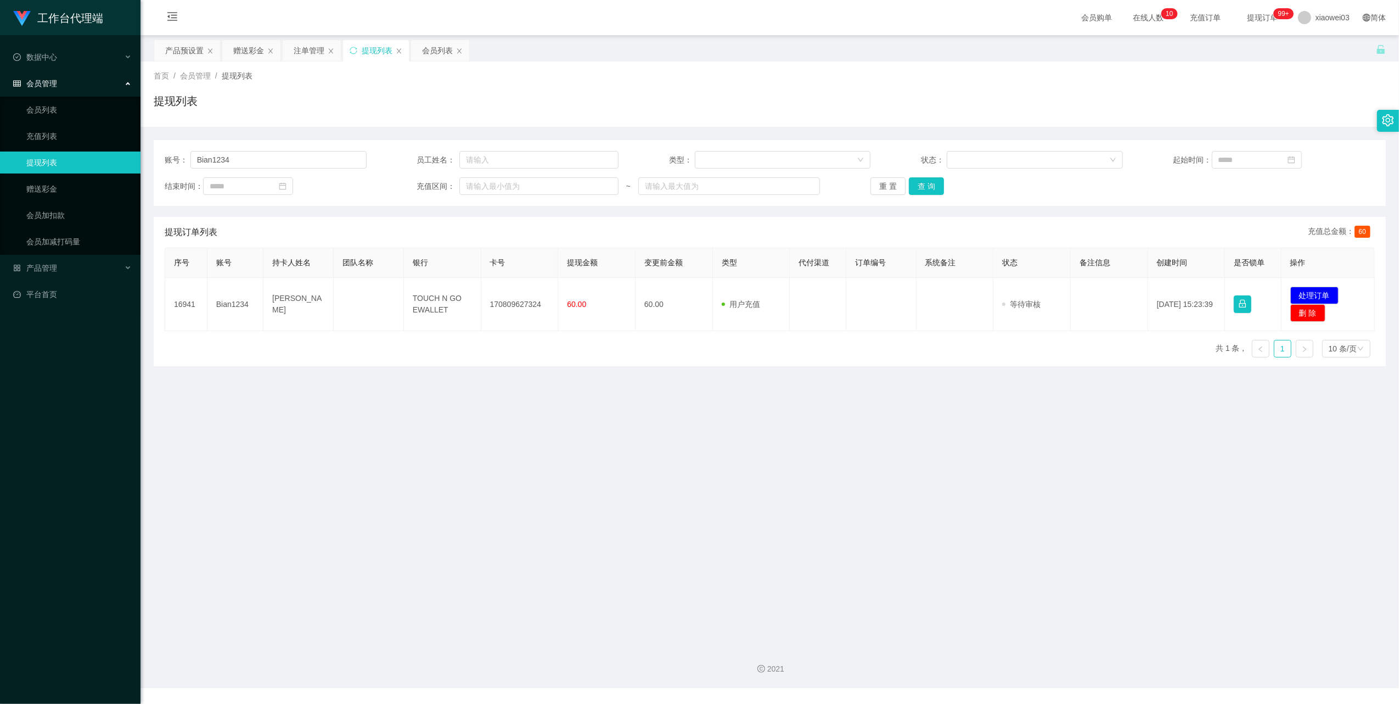
drag, startPoint x: 1108, startPoint y: 528, endPoint x: 1245, endPoint y: 440, distance: 162.9
click at [1113, 523] on main "关闭左侧 关闭右侧 关闭其它 刷新页面 产品预设置 赠送彩金 注单管理 提现列表 会员列表 首页 / 会员管理 / 提现列表 / 提现列表 账号： Bian1…" at bounding box center [770, 336] width 1259 height 602
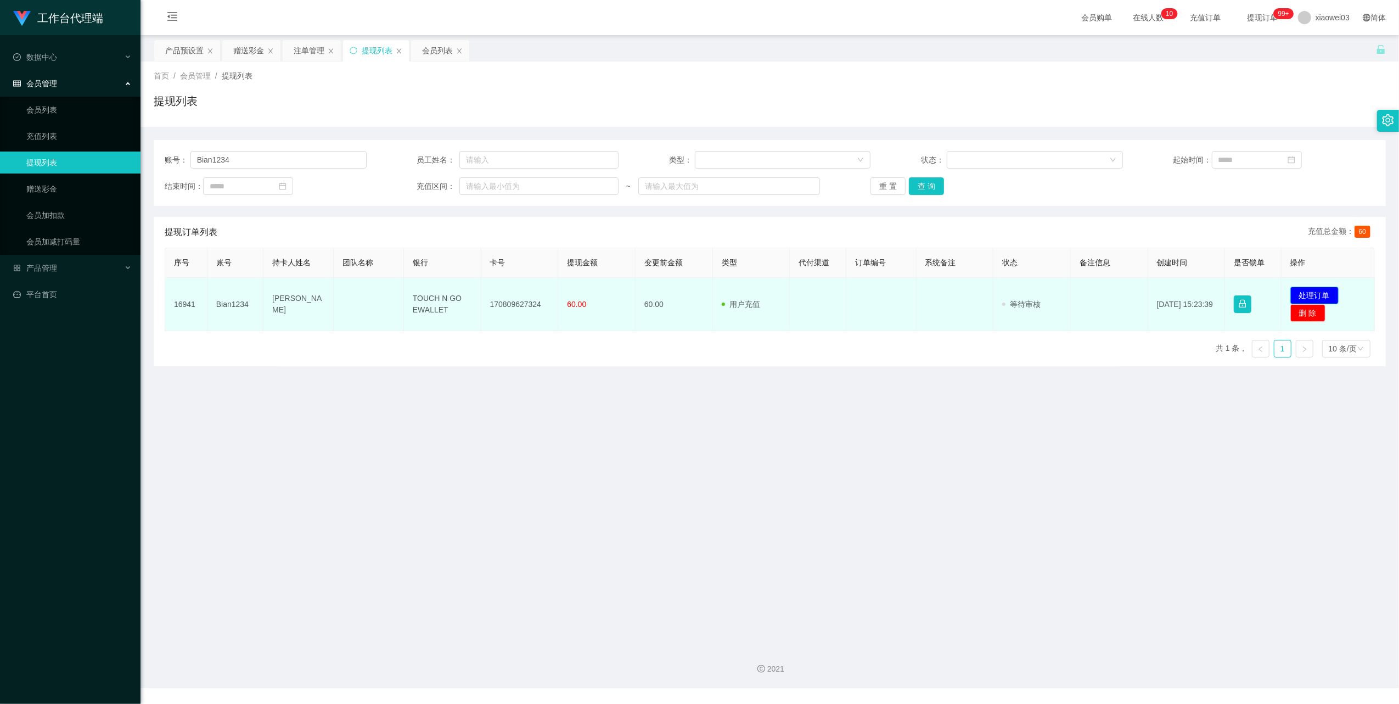
click at [1327, 290] on button "处理订单" at bounding box center [1315, 296] width 48 height 18
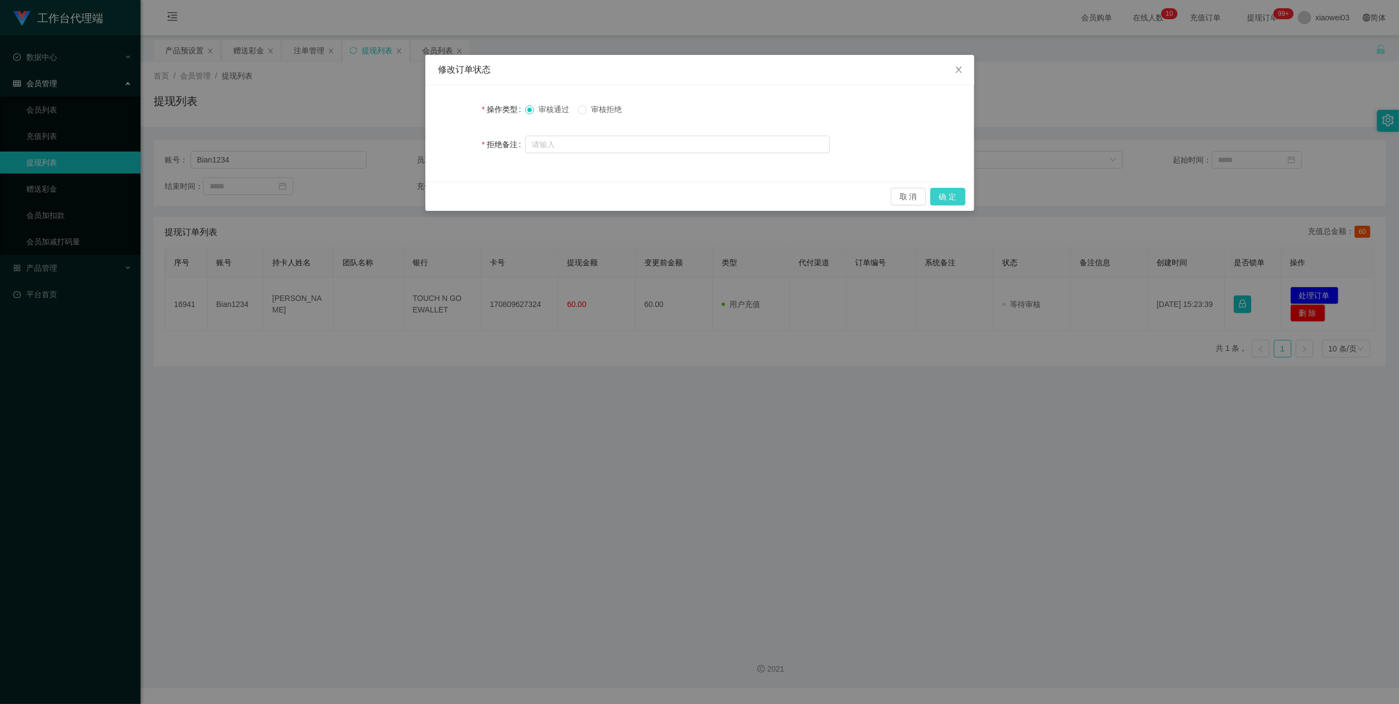
click at [942, 198] on button "确 定" at bounding box center [947, 197] width 35 height 18
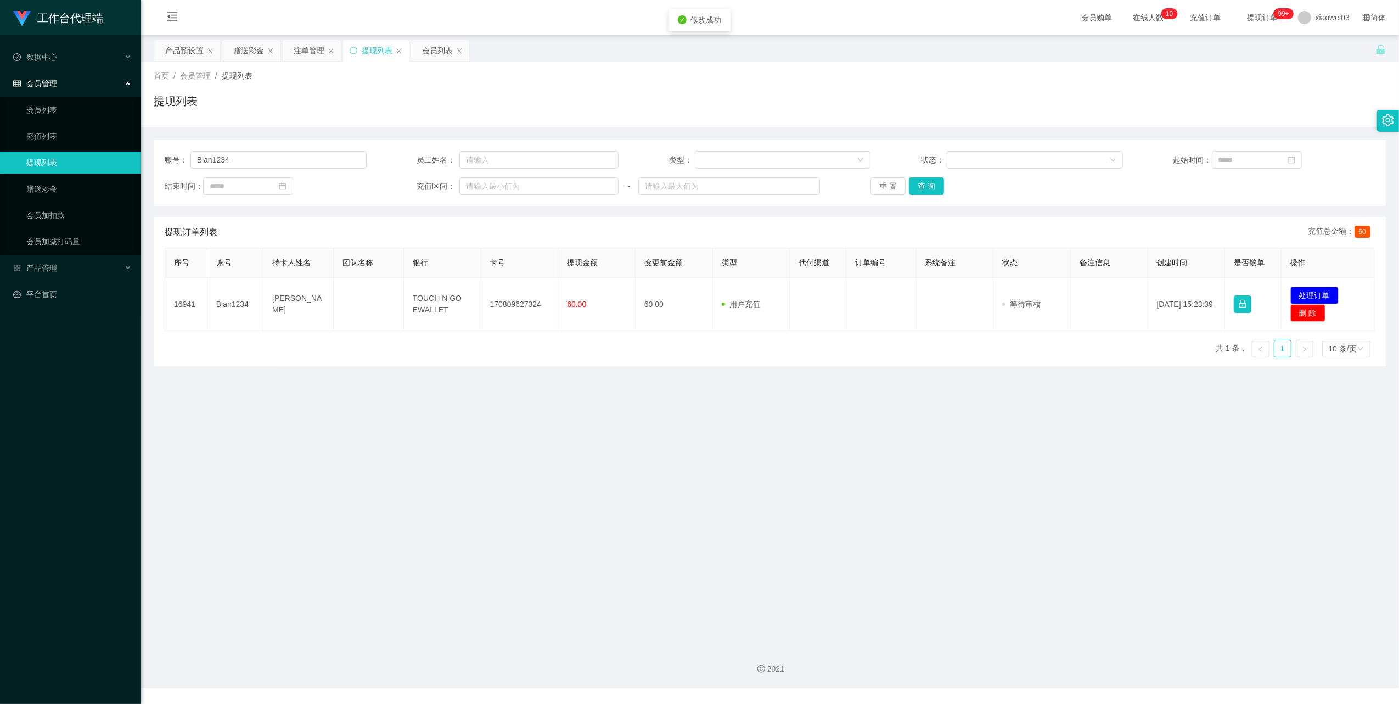
click at [725, 589] on div "修改订单状态 操作类型 审核通过 审核拒绝 拒绝备注 取 消 确 定" at bounding box center [699, 352] width 1399 height 704
click at [279, 159] on input "Bian1234" at bounding box center [278, 160] width 176 height 18
paste input "0178078118"
type input "0178078118"
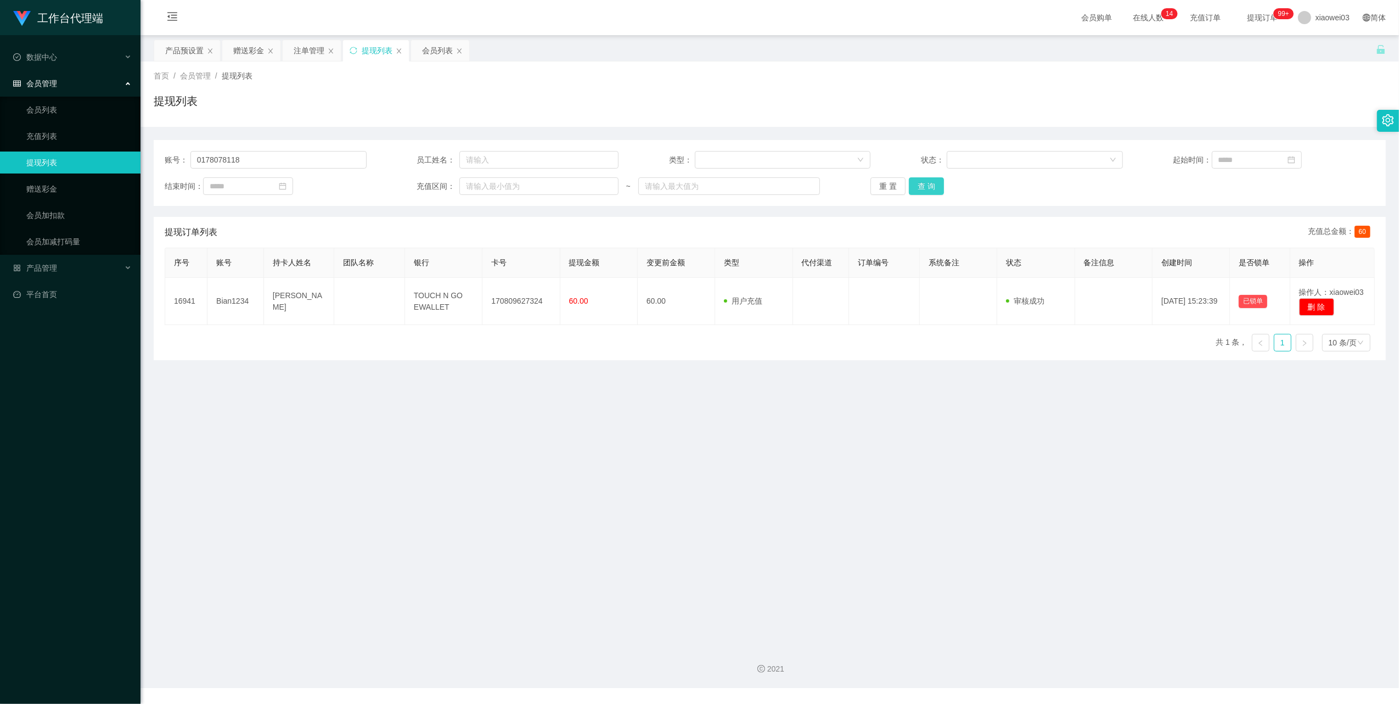
drag, startPoint x: 924, startPoint y: 186, endPoint x: 883, endPoint y: 249, distance: 75.8
click at [924, 186] on button "查 询" at bounding box center [926, 186] width 35 height 18
drag, startPoint x: 732, startPoint y: 559, endPoint x: 581, endPoint y: 396, distance: 222.2
click at [732, 559] on main "关闭左侧 关闭右侧 关闭其它 刷新页面 产品预设置 赠送彩金 注单管理 提现列表 会员列表 首页 / 会员管理 / 提现列表 / 提现列表 账号： 01780…" at bounding box center [770, 336] width 1259 height 602
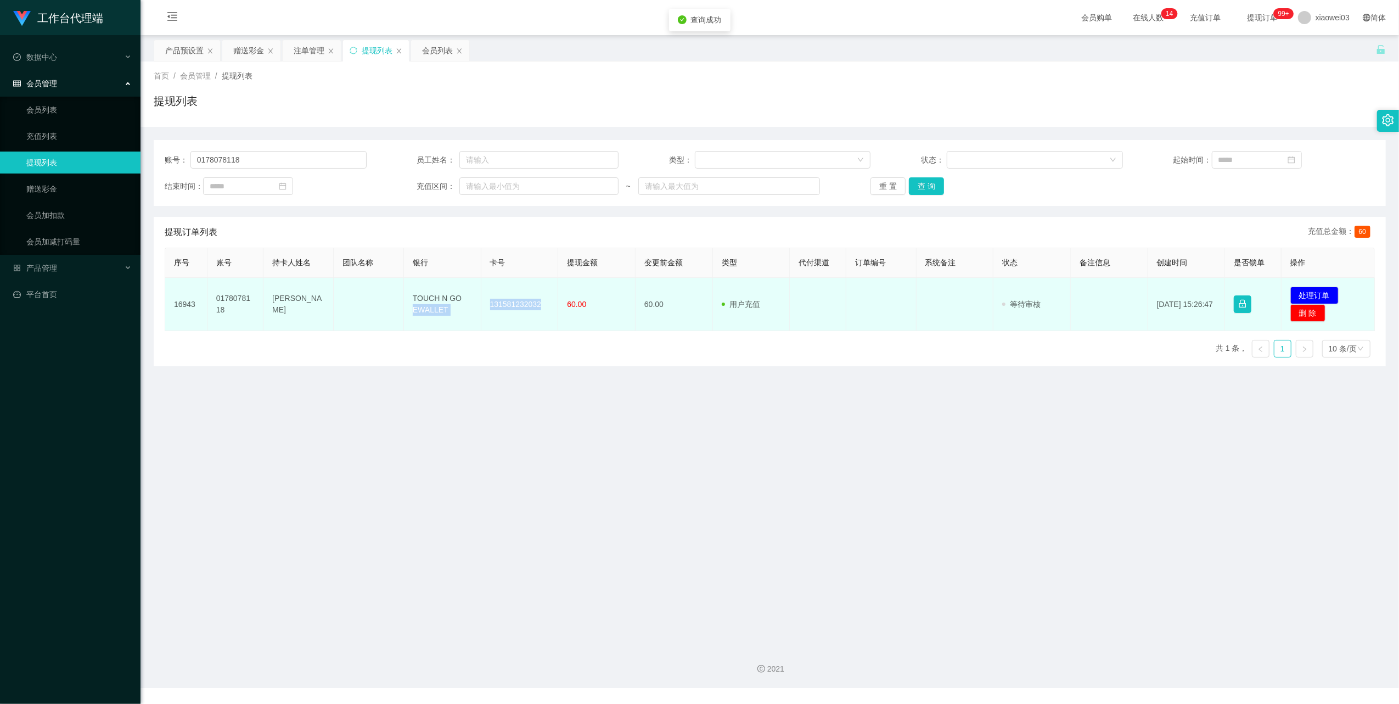
drag, startPoint x: 539, startPoint y: 305, endPoint x: 477, endPoint y: 300, distance: 62.3
click at [477, 300] on tr "16943 0178078118 Chong Yaw Cheng TOUCH N GO EWALLET 131581232032 60.00 60.00 用户…" at bounding box center [770, 304] width 1210 height 53
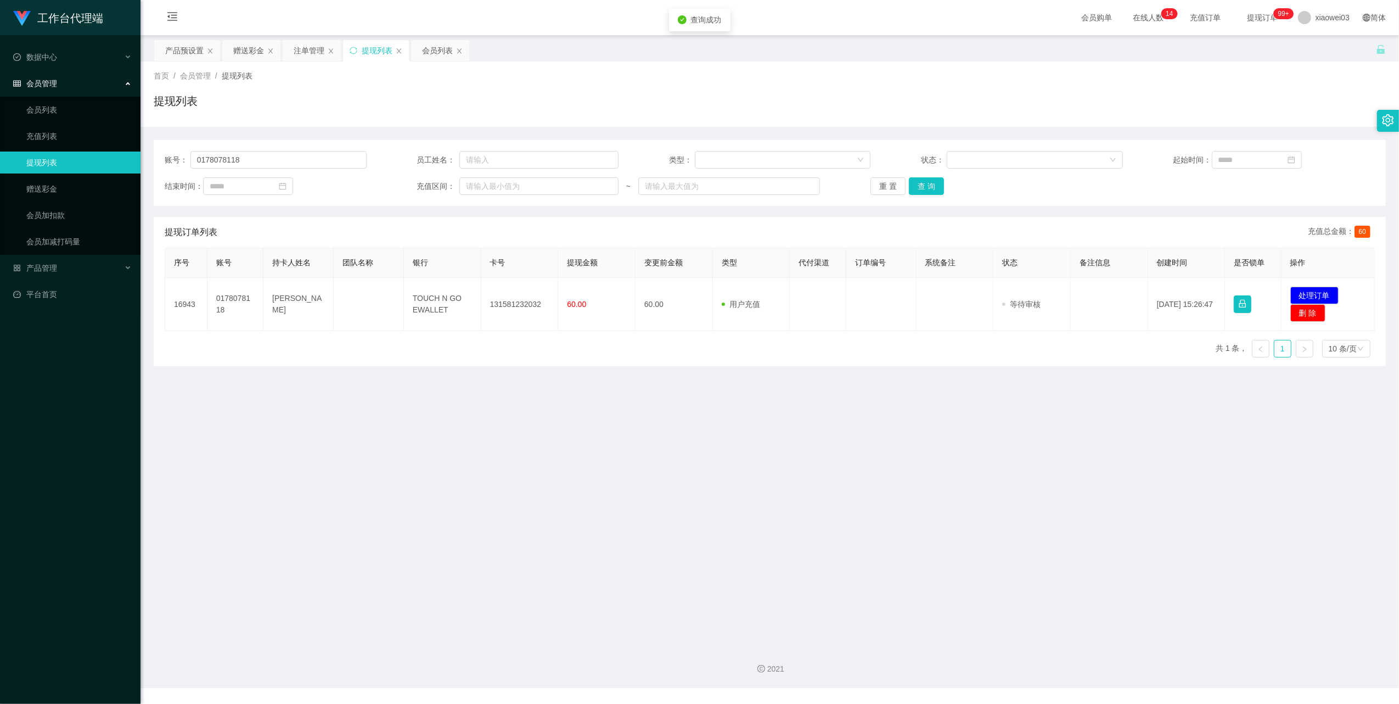
drag, startPoint x: 477, startPoint y: 300, endPoint x: 534, endPoint y: 352, distance: 77.3
click at [551, 383] on main "关闭左侧 关闭右侧 关闭其它 刷新页面 产品预设置 赠送彩金 注单管理 提现列表 会员列表 首页 / 会员管理 / 提现列表 / 提现列表 账号： 01780…" at bounding box center [770, 336] width 1259 height 602
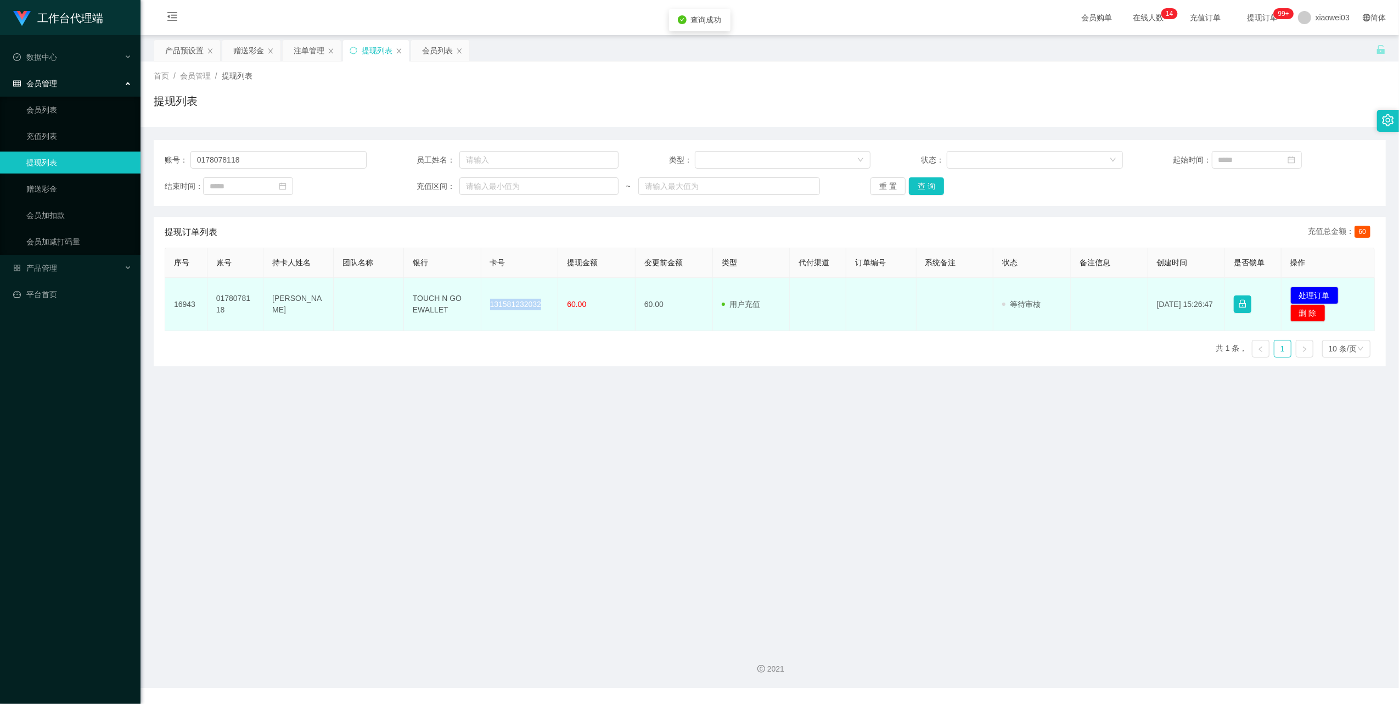
drag, startPoint x: 538, startPoint y: 301, endPoint x: 486, endPoint y: 301, distance: 52.7
click at [486, 301] on td "131581232032" at bounding box center [519, 304] width 77 height 53
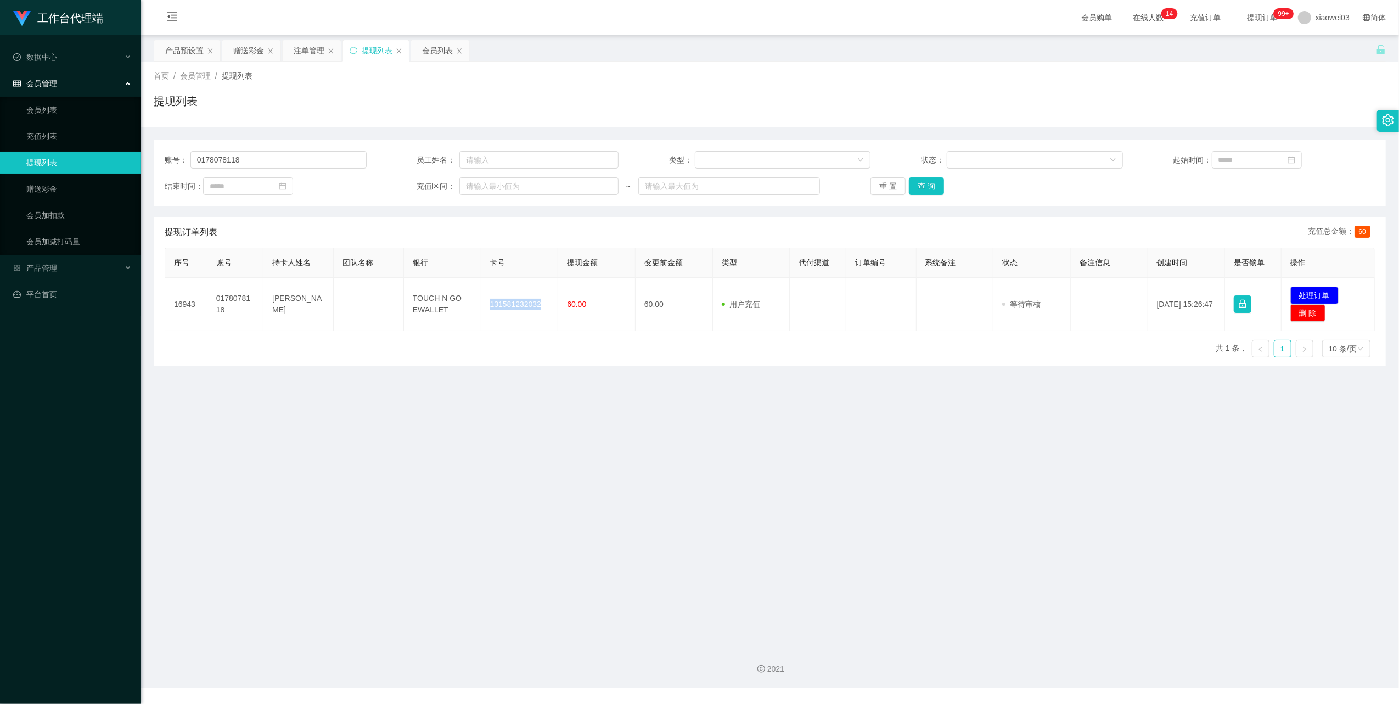
copy td "131581232032"
drag, startPoint x: 730, startPoint y: 451, endPoint x: 650, endPoint y: 411, distance: 88.4
click at [730, 451] on main "关闭左侧 关闭右侧 关闭其它 刷新页面 产品预设置 赠送彩金 注单管理 提现列表 会员列表 首页 / 会员管理 / 提现列表 / 提现列表 账号： 01780…" at bounding box center [770, 336] width 1259 height 602
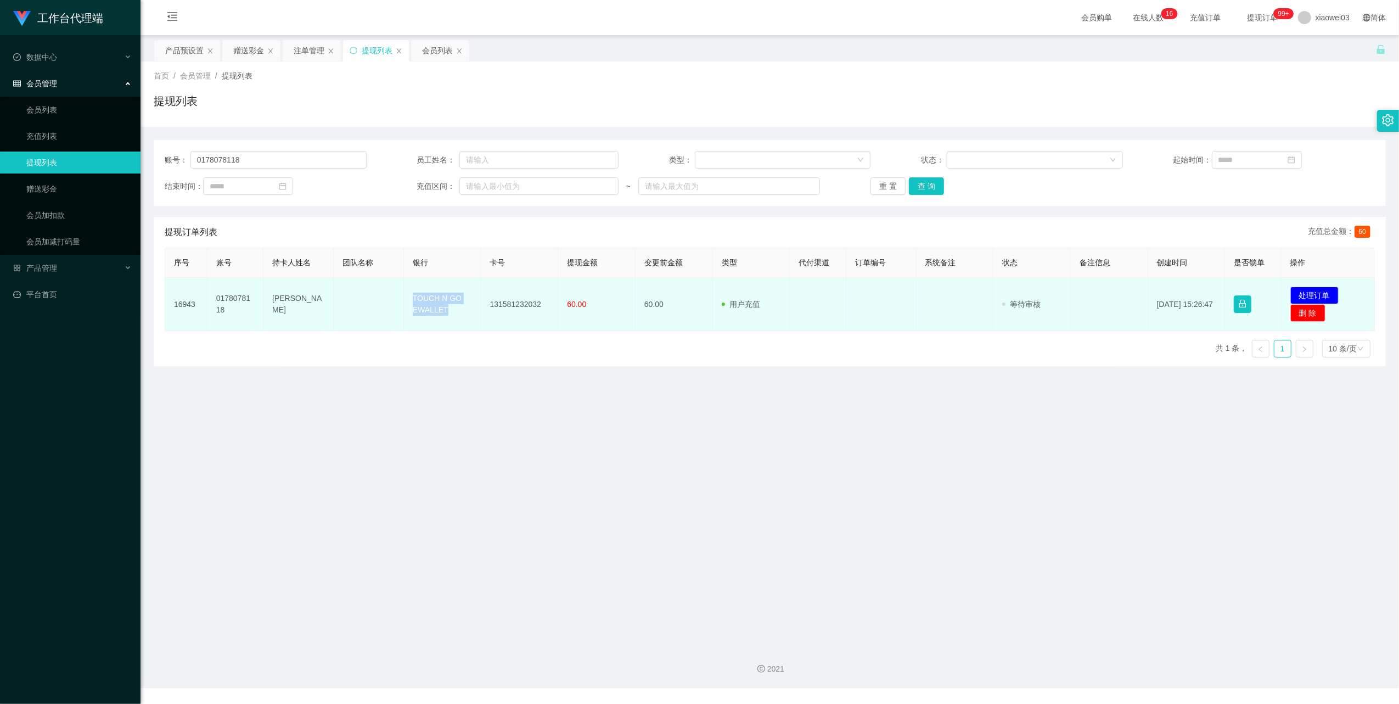
drag, startPoint x: 446, startPoint y: 311, endPoint x: 413, endPoint y: 293, distance: 38.1
click at [413, 293] on td "TOUCH N GO EWALLET" at bounding box center [442, 304] width 77 height 53
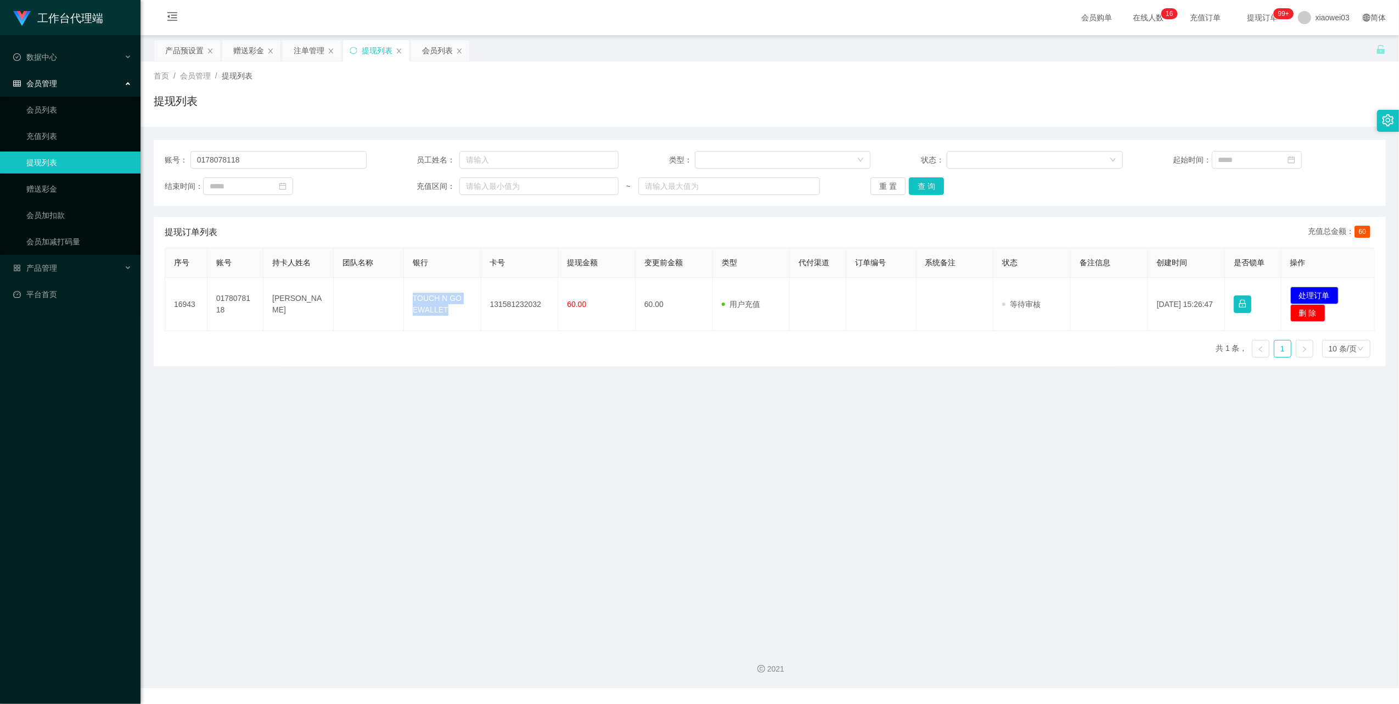
copy td "TOUCH N GO EWALLET"
click at [976, 565] on main "关闭左侧 关闭右侧 关闭其它 刷新页面 产品预设置 赠送彩金 注单管理 提现列表 会员列表 首页 / 会员管理 / 提现列表 / 提现列表 账号： 01780…" at bounding box center [770, 336] width 1259 height 602
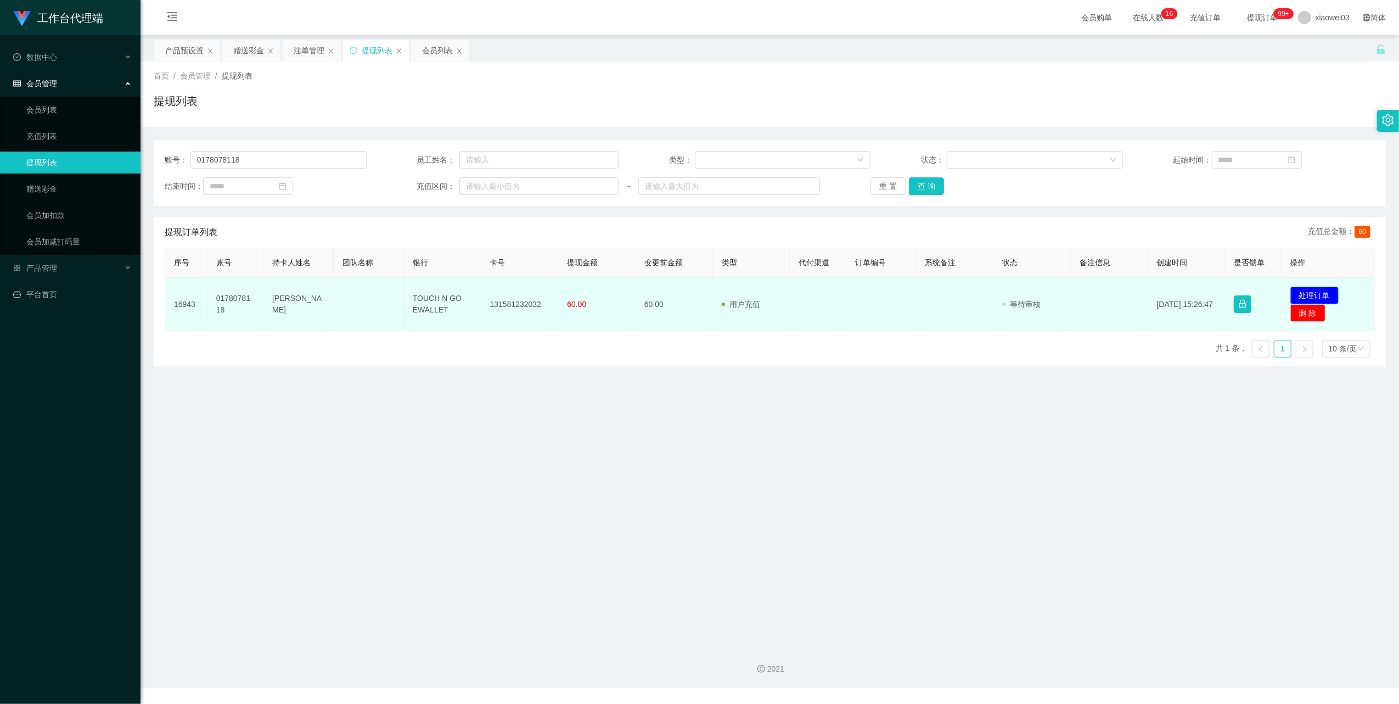
click at [1305, 290] on button "处理订单" at bounding box center [1315, 296] width 48 height 18
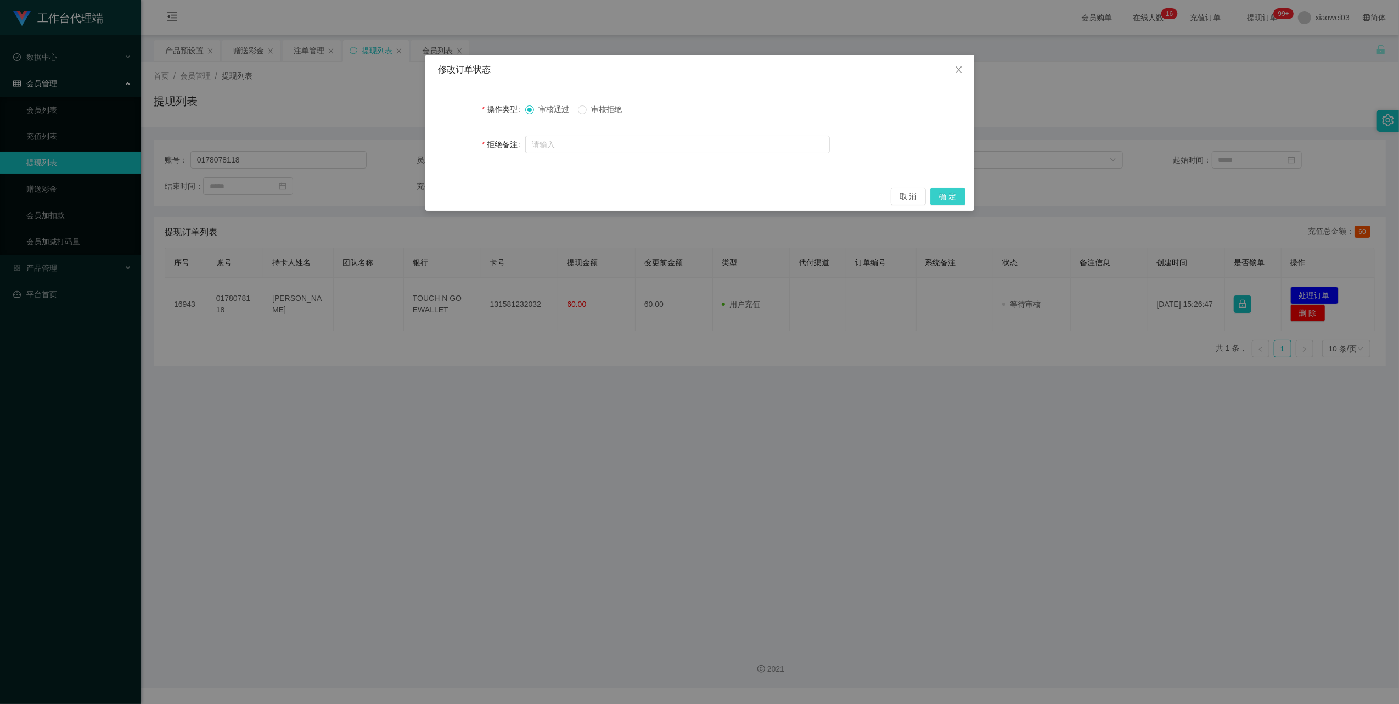
click at [947, 193] on button "确 定" at bounding box center [947, 197] width 35 height 18
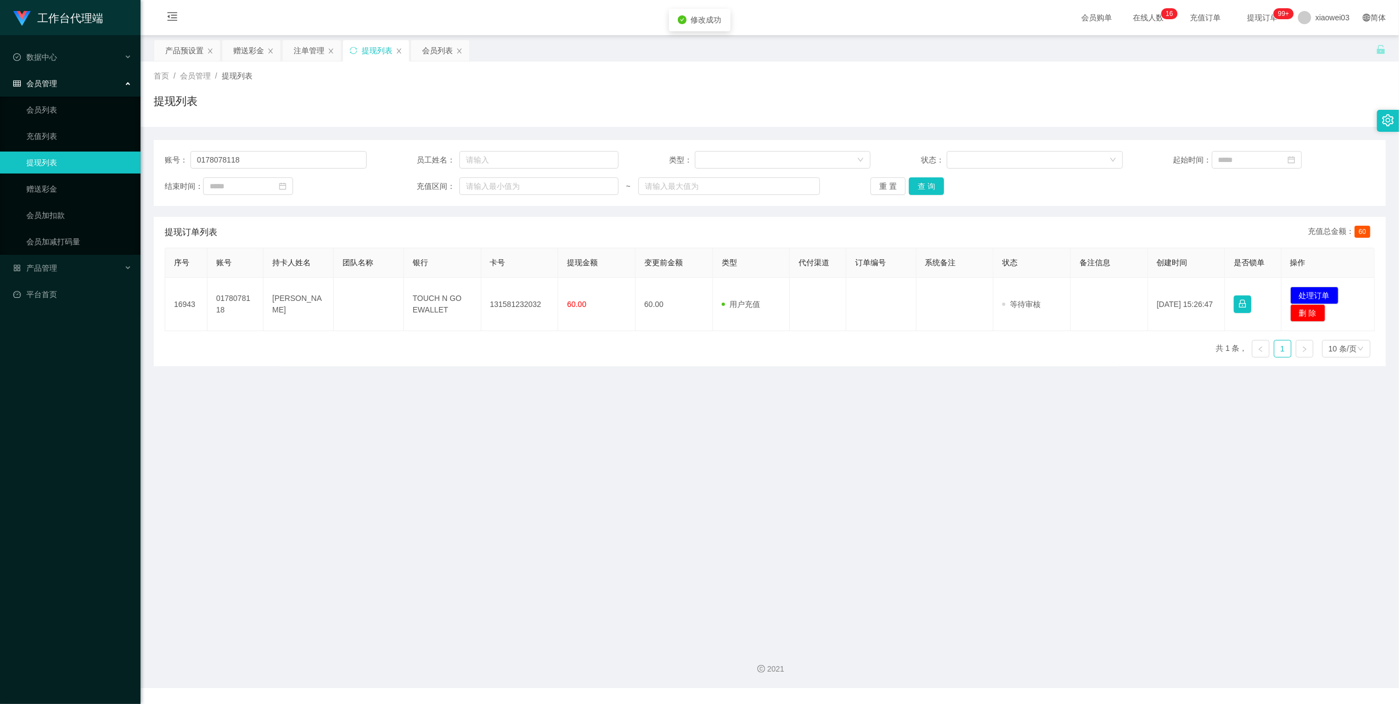
click at [816, 523] on div "修改订单状态 操作类型 审核通过 审核拒绝 拒绝备注 取 消 确 定" at bounding box center [699, 352] width 1399 height 704
click at [260, 156] on input "0178078118" at bounding box center [278, 160] width 176 height 18
drag, startPoint x: 248, startPoint y: 51, endPoint x: 257, endPoint y: 71, distance: 21.9
click at [248, 51] on div "赠送彩金" at bounding box center [248, 50] width 31 height 21
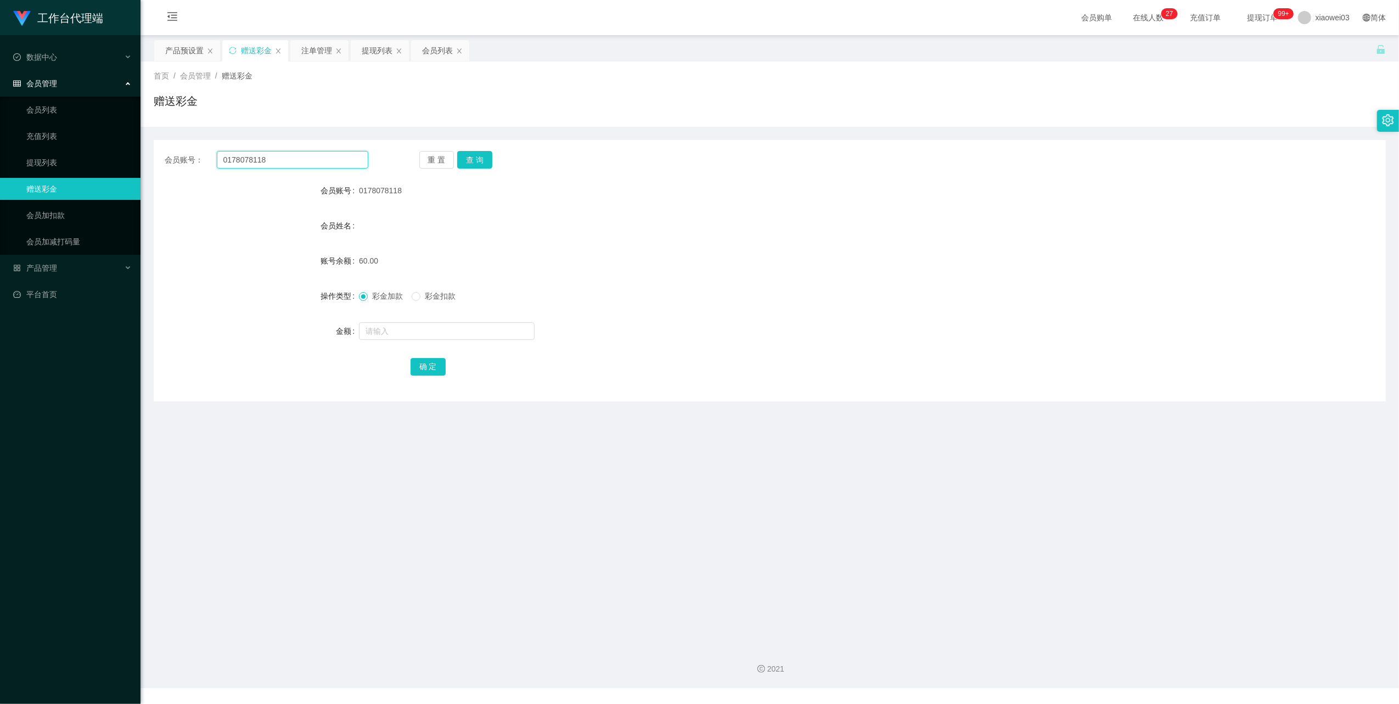
click at [332, 164] on input "0178078118" at bounding box center [293, 160] width 152 height 18
paste input "weikon0812"
type input "weikon0812"
drag, startPoint x: 484, startPoint y: 161, endPoint x: 476, endPoint y: 161, distance: 7.1
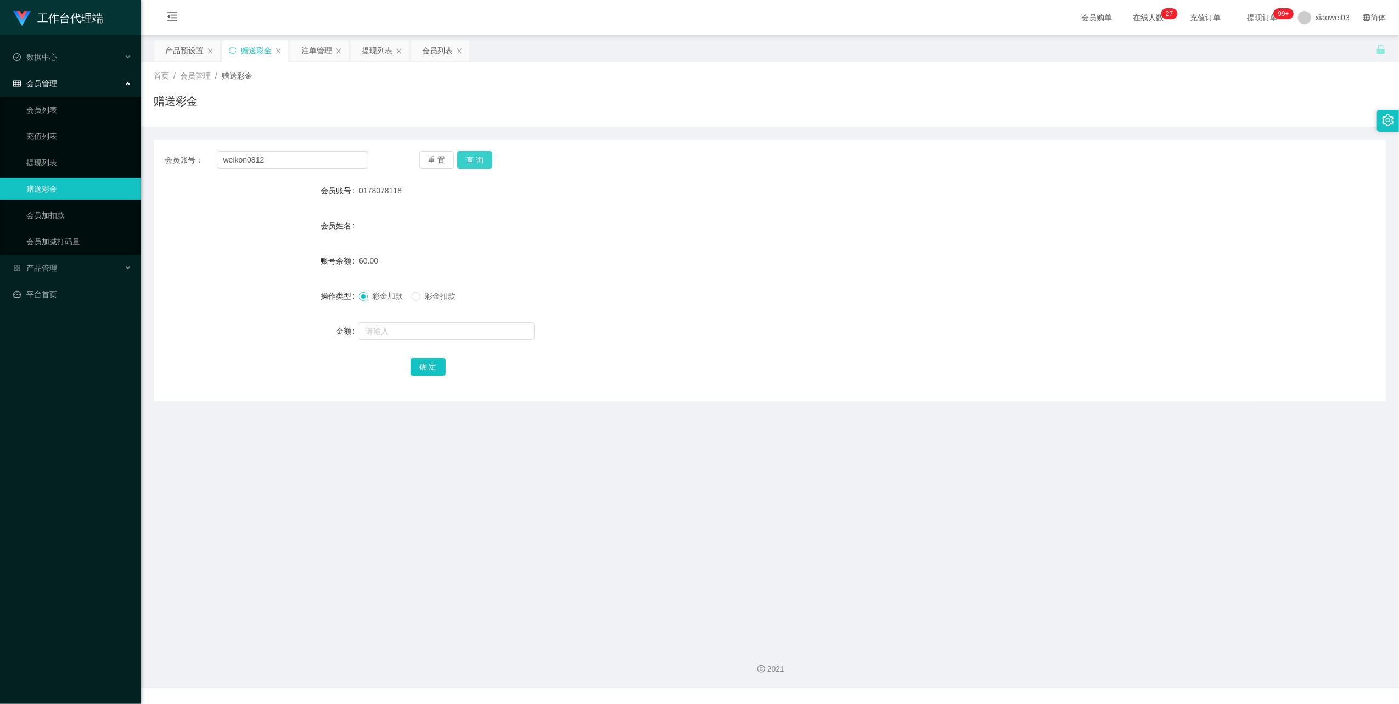
click at [484, 161] on button "查 询" at bounding box center [474, 160] width 35 height 18
click at [704, 269] on div "0.00" at bounding box center [718, 261] width 719 height 22
click at [328, 47] on div "注单管理" at bounding box center [316, 50] width 31 height 21
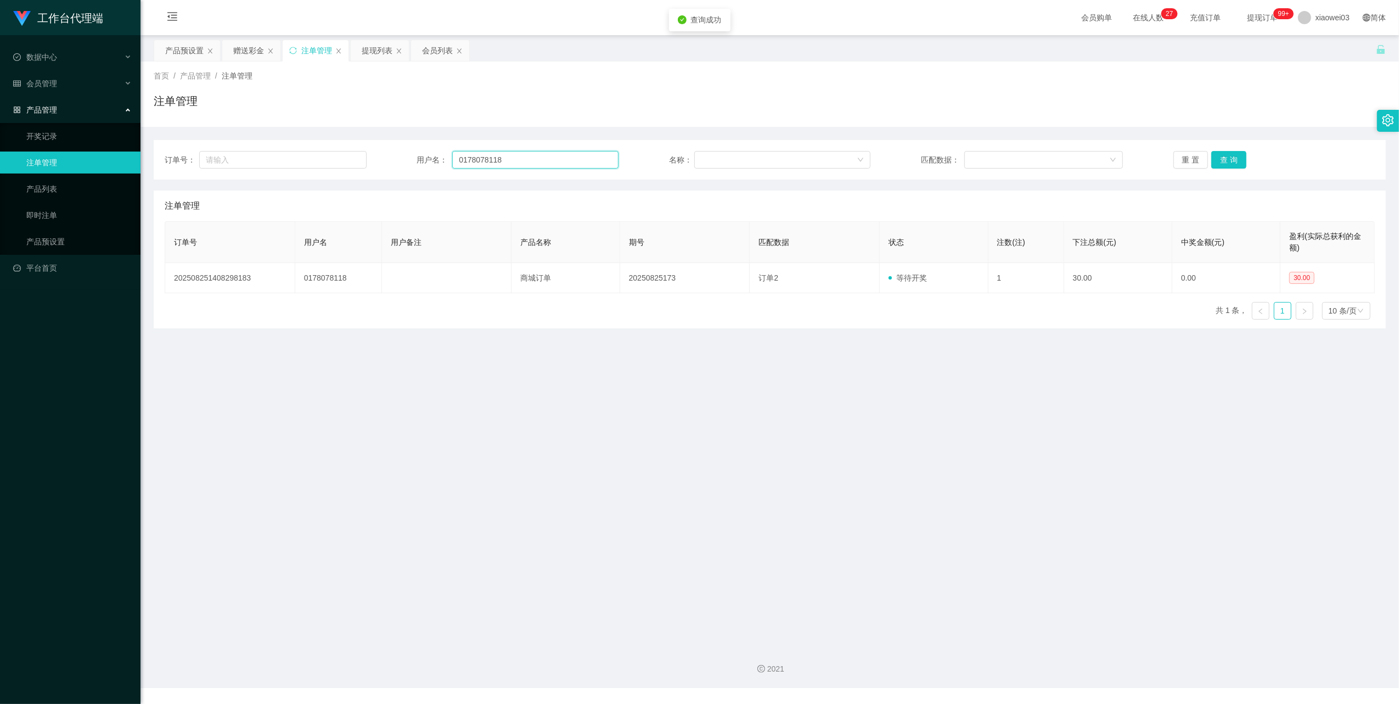
click at [549, 166] on input "0178078118" at bounding box center [535, 160] width 166 height 18
paste input "weikon0812"
type input "weikon0812"
drag, startPoint x: 1230, startPoint y: 156, endPoint x: 1219, endPoint y: 161, distance: 11.5
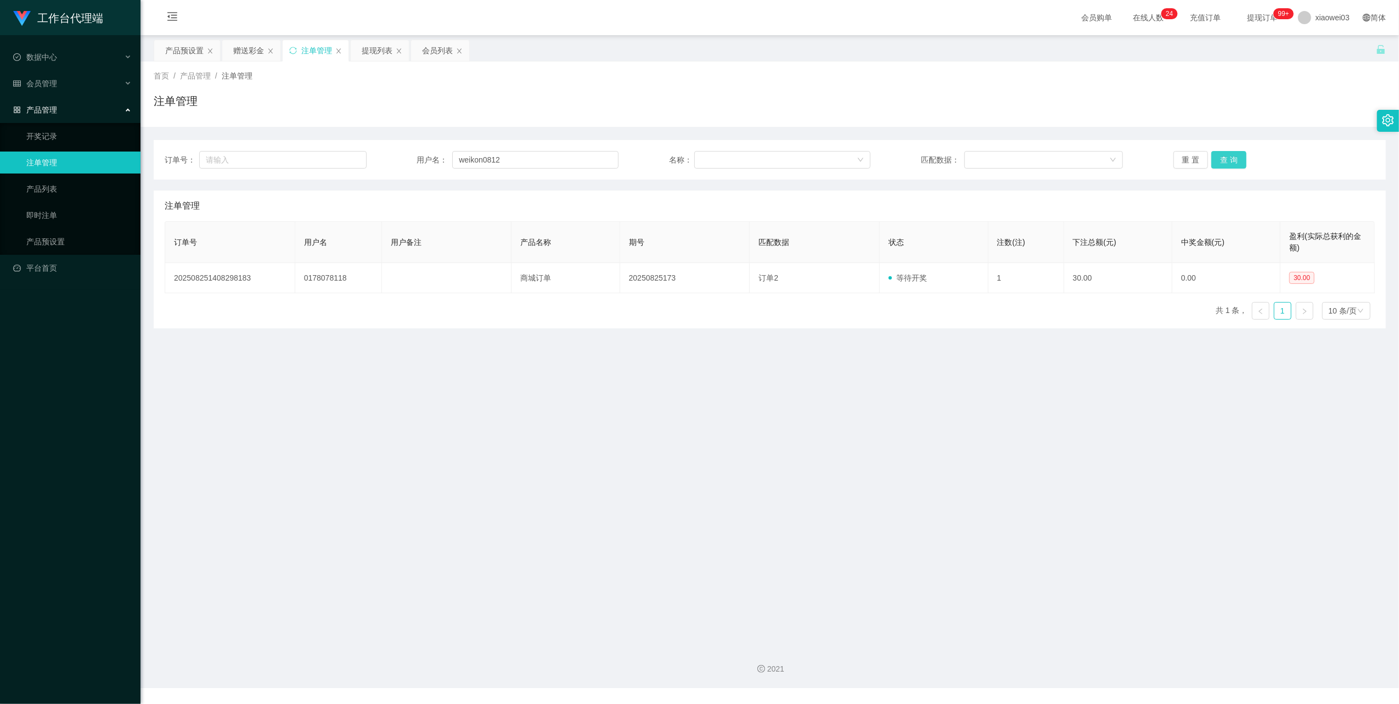
click at [1230, 156] on button "查 询" at bounding box center [1228, 160] width 35 height 18
click at [815, 422] on main "关闭左侧 关闭右侧 关闭其它 刷新页面 产品预设置 赠送彩金 注单管理 提现列表 会员列表 首页 / 产品管理 / 注单管理 / 注单管理 订单号： 用户名：…" at bounding box center [770, 336] width 1259 height 602
click at [512, 155] on input "weikon0812" at bounding box center [535, 160] width 166 height 18
click at [247, 51] on div "赠送彩金" at bounding box center [248, 50] width 31 height 21
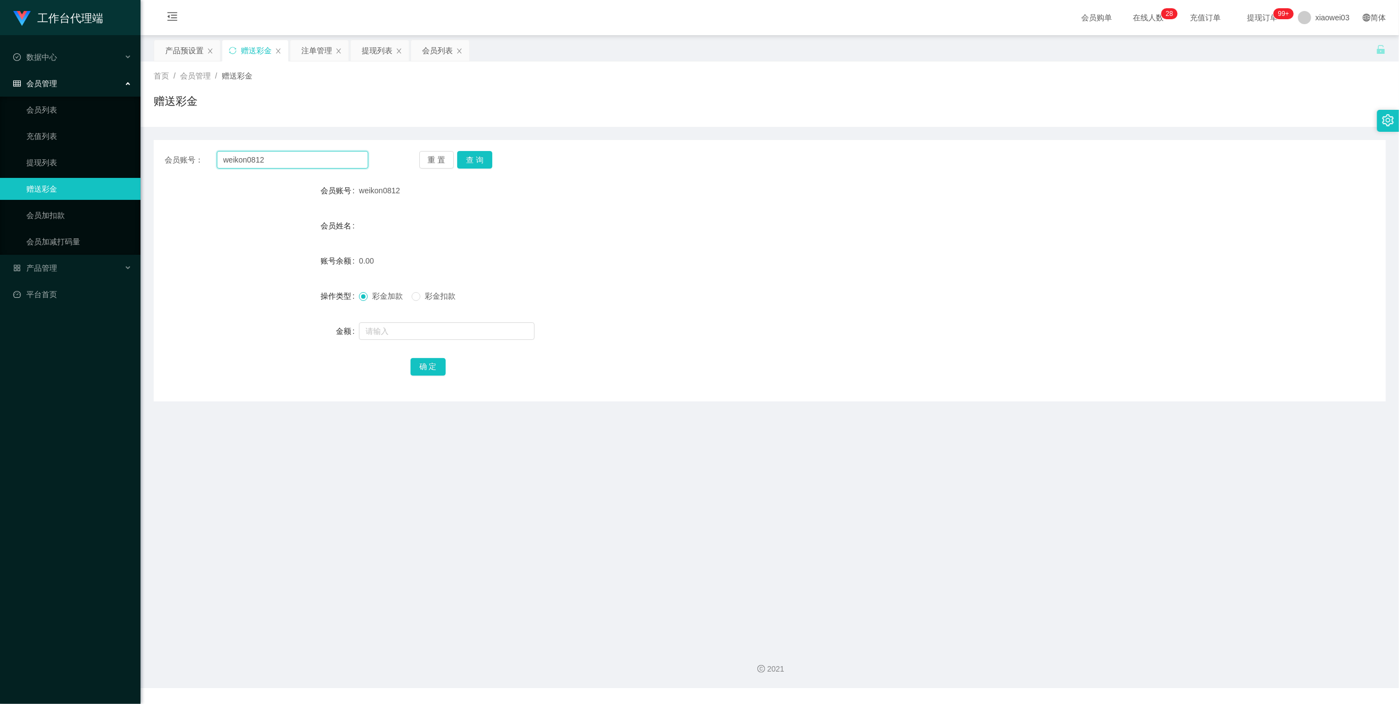
click at [275, 163] on input "weikon0812" at bounding box center [293, 160] width 152 height 18
click at [490, 156] on button "查 询" at bounding box center [474, 160] width 35 height 18
click at [418, 329] on input "text" at bounding box center [447, 331] width 176 height 18
type input "60"
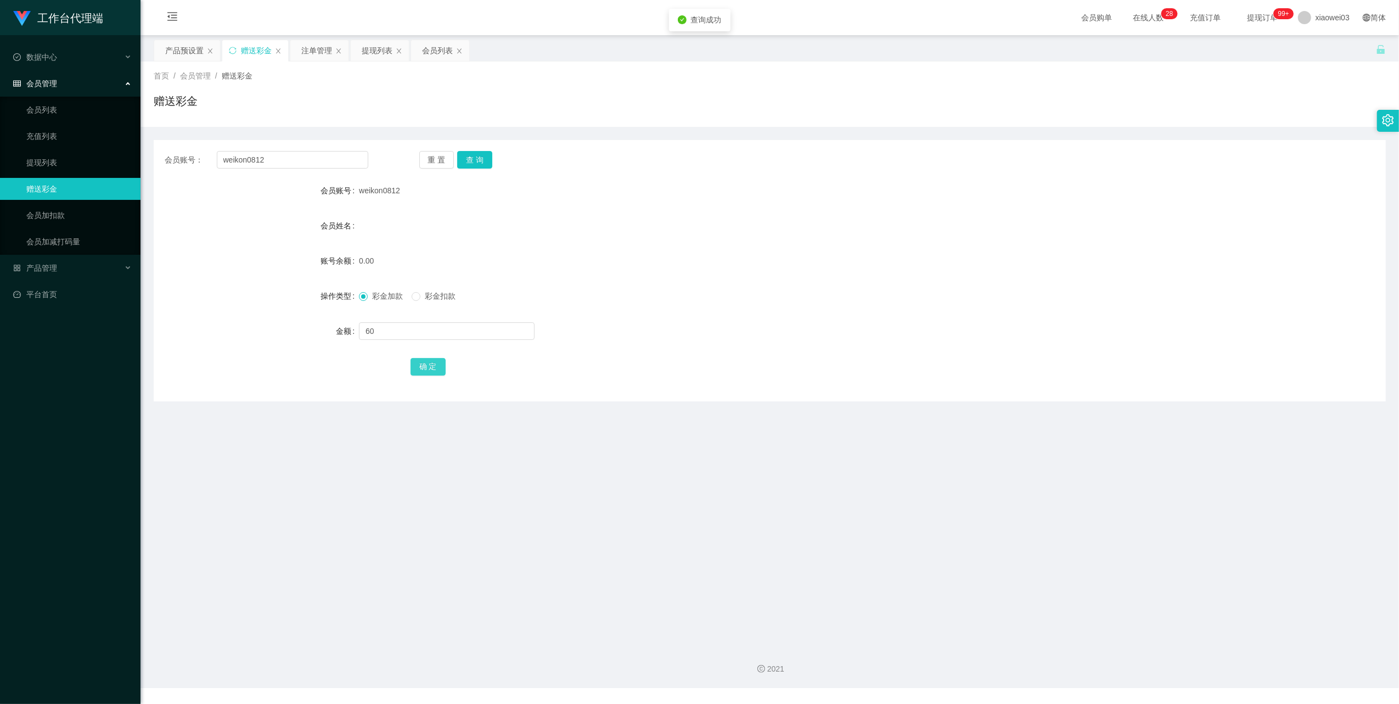
drag, startPoint x: 422, startPoint y: 359, endPoint x: 459, endPoint y: 360, distance: 37.3
click at [422, 359] on button "确 定" at bounding box center [428, 367] width 35 height 18
click at [1011, 305] on div "彩金加款 彩金扣款" at bounding box center [718, 296] width 719 height 22
click at [178, 46] on div "产品预设置" at bounding box center [184, 50] width 38 height 21
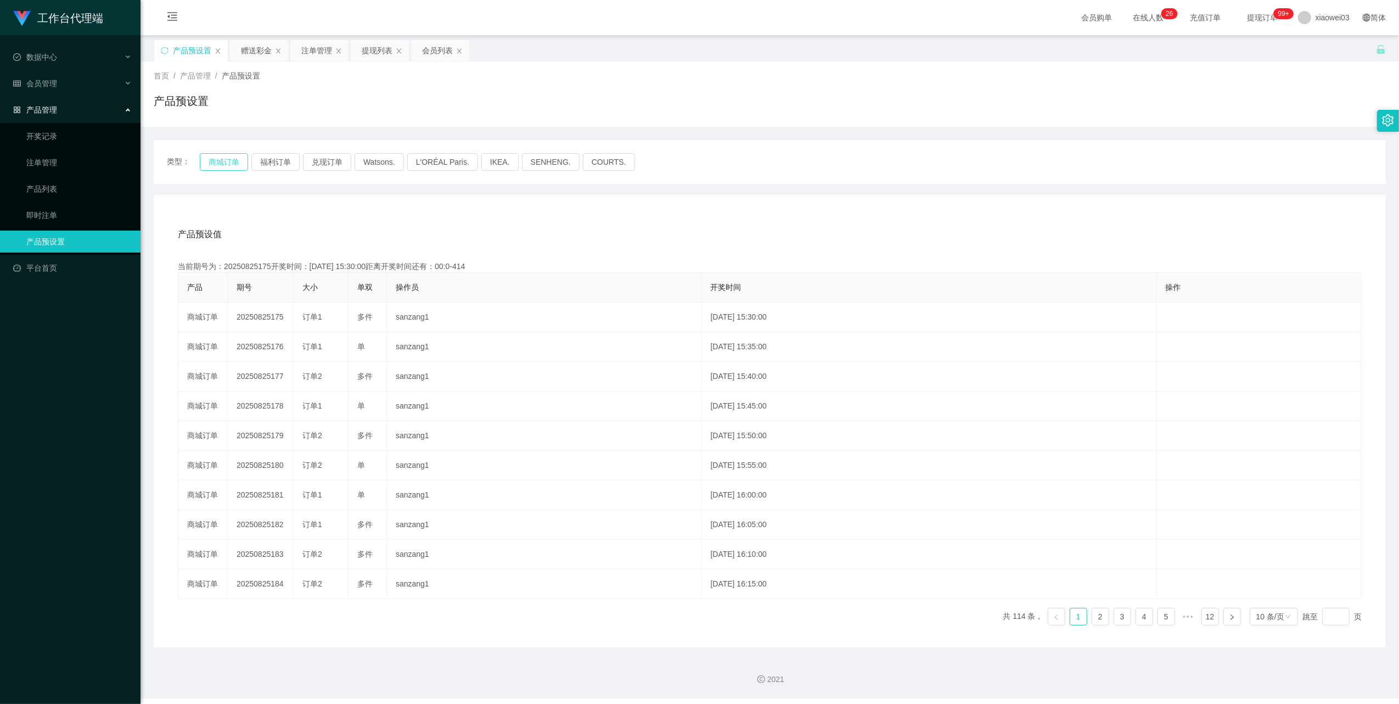
click at [244, 161] on button "商城订单" at bounding box center [224, 162] width 48 height 18
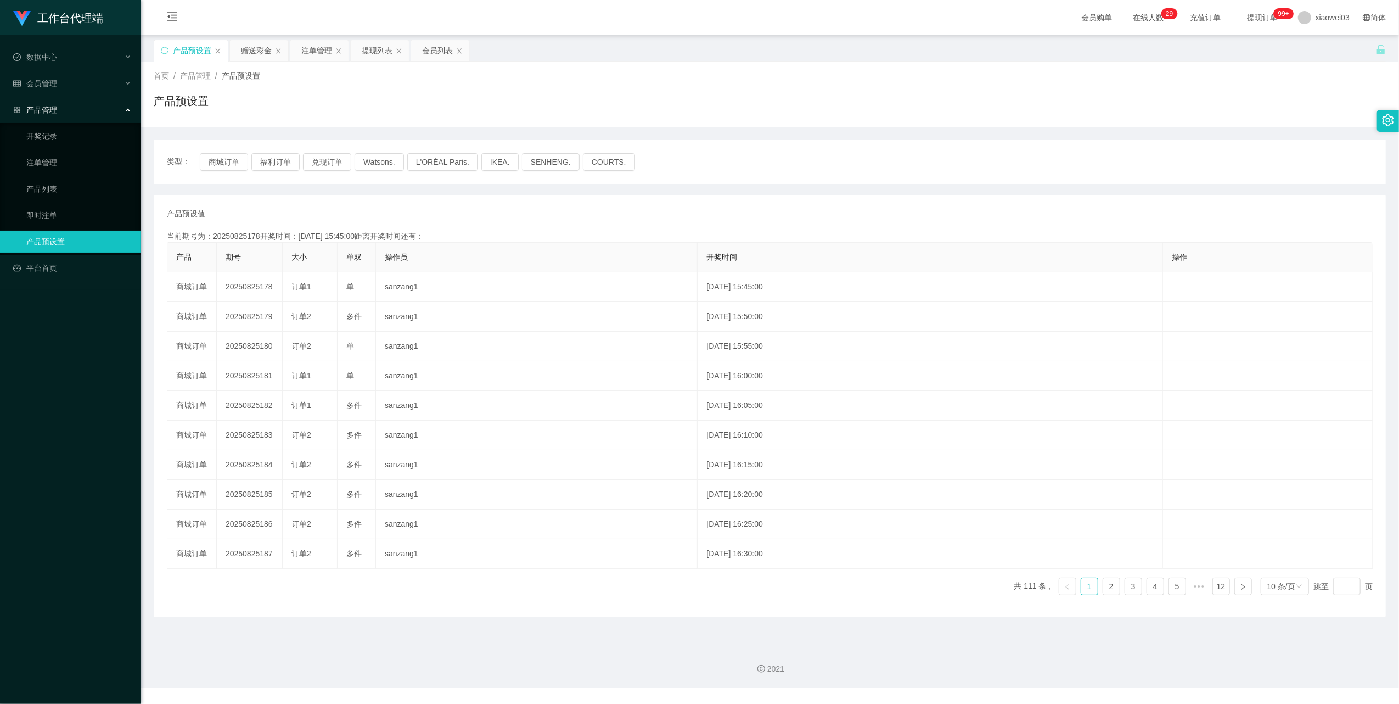
click at [891, 187] on div "类型： 商城订单 福利订单 兑现订单 Watsons. L'ORÉAL Paris. IKEA. [GEOGRAPHIC_DATA]. COURTS. 产品预…" at bounding box center [770, 378] width 1232 height 477
click at [215, 160] on button "商城订单" at bounding box center [224, 162] width 48 height 18
click at [255, 53] on div "赠送彩金" at bounding box center [256, 50] width 31 height 21
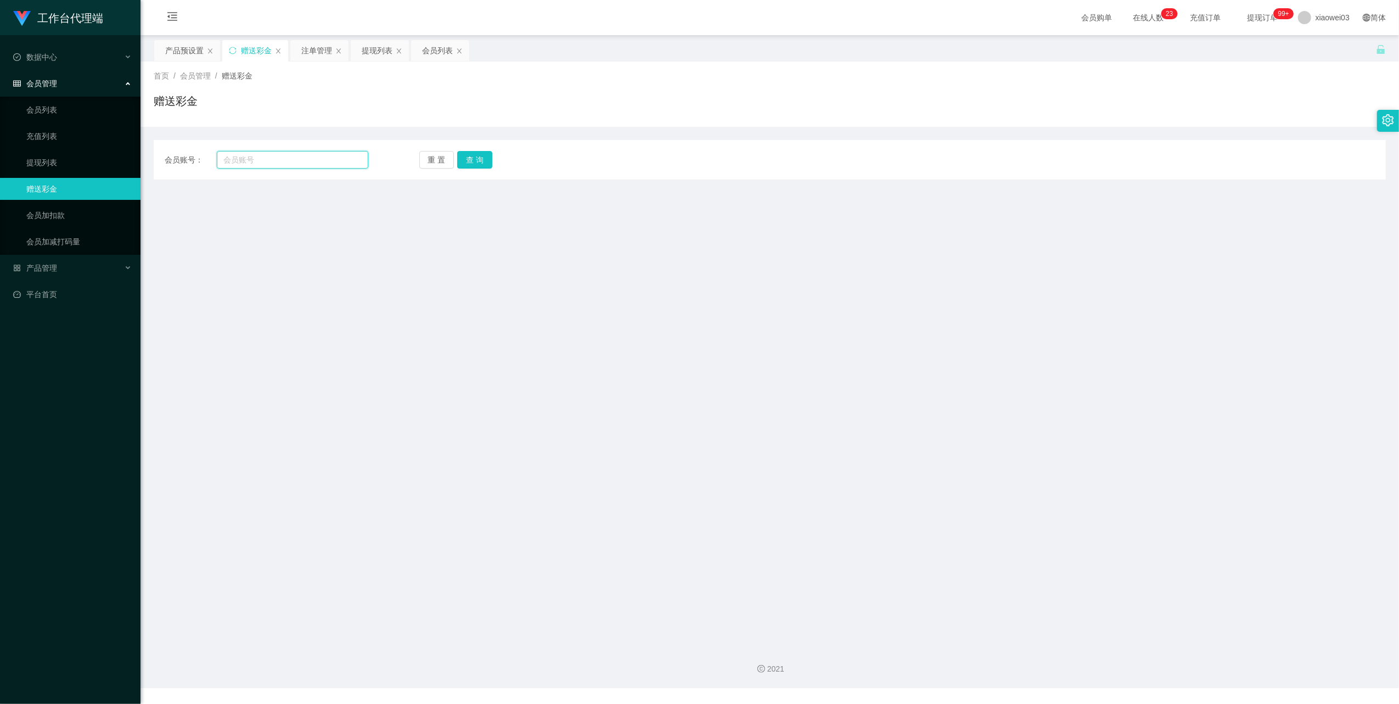
click at [294, 161] on input "text" at bounding box center [293, 160] width 152 height 18
paste input "Bian1234"
type input "Bian1234"
click at [466, 156] on button "查 询" at bounding box center [474, 160] width 35 height 18
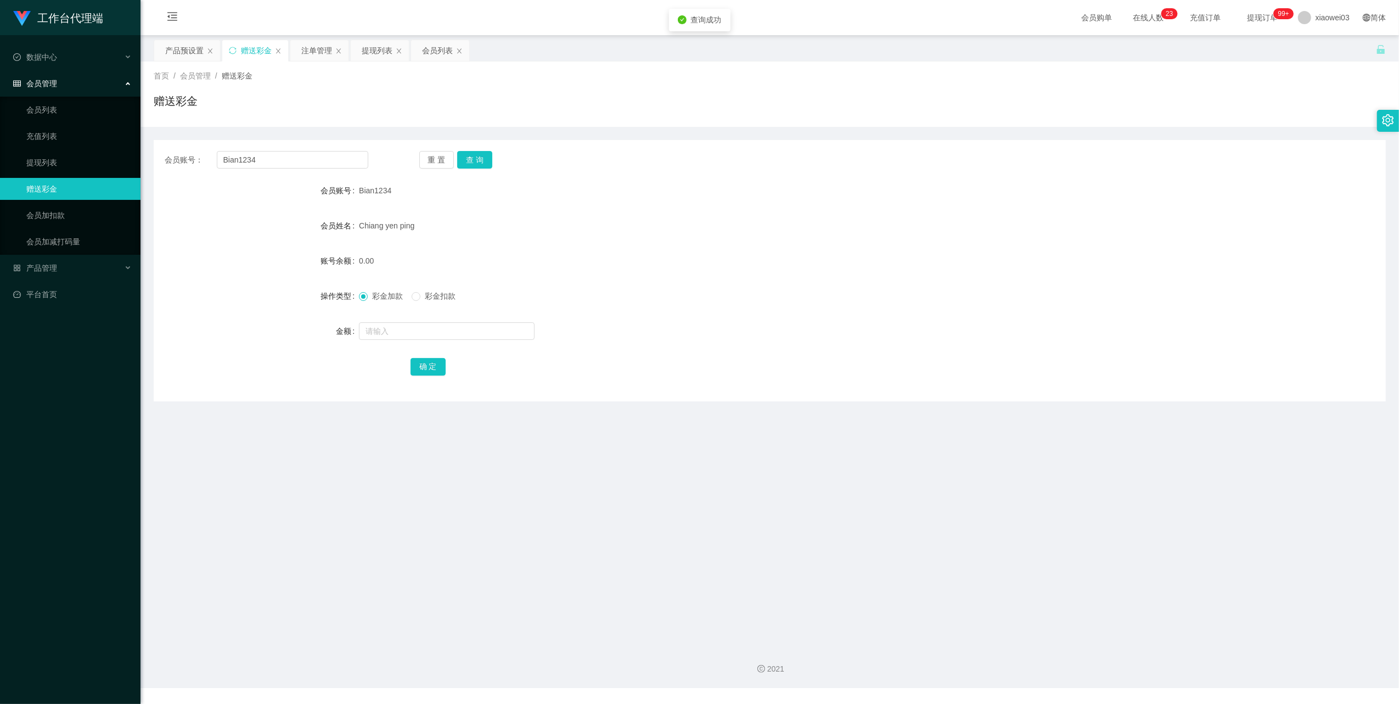
click at [501, 152] on div "重 置 查 询" at bounding box center [521, 160] width 204 height 18
click at [490, 154] on button "查 询" at bounding box center [474, 160] width 35 height 18
click at [490, 154] on div "重 置 查 询" at bounding box center [521, 160] width 204 height 18
click at [308, 57] on div "注单管理" at bounding box center [316, 50] width 31 height 21
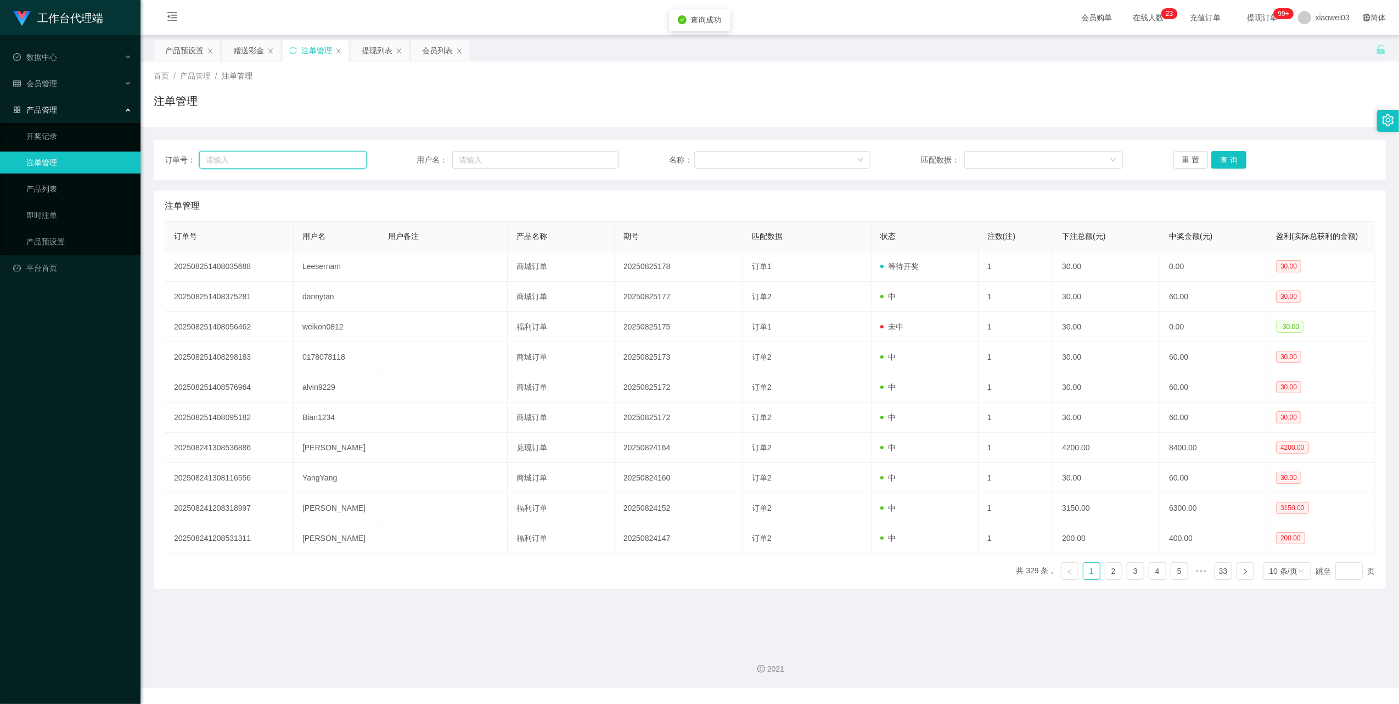
click at [293, 154] on input "text" at bounding box center [282, 160] width 167 height 18
click at [537, 163] on input "text" at bounding box center [535, 160] width 166 height 18
paste input "Bian1234"
type input "Bian1234"
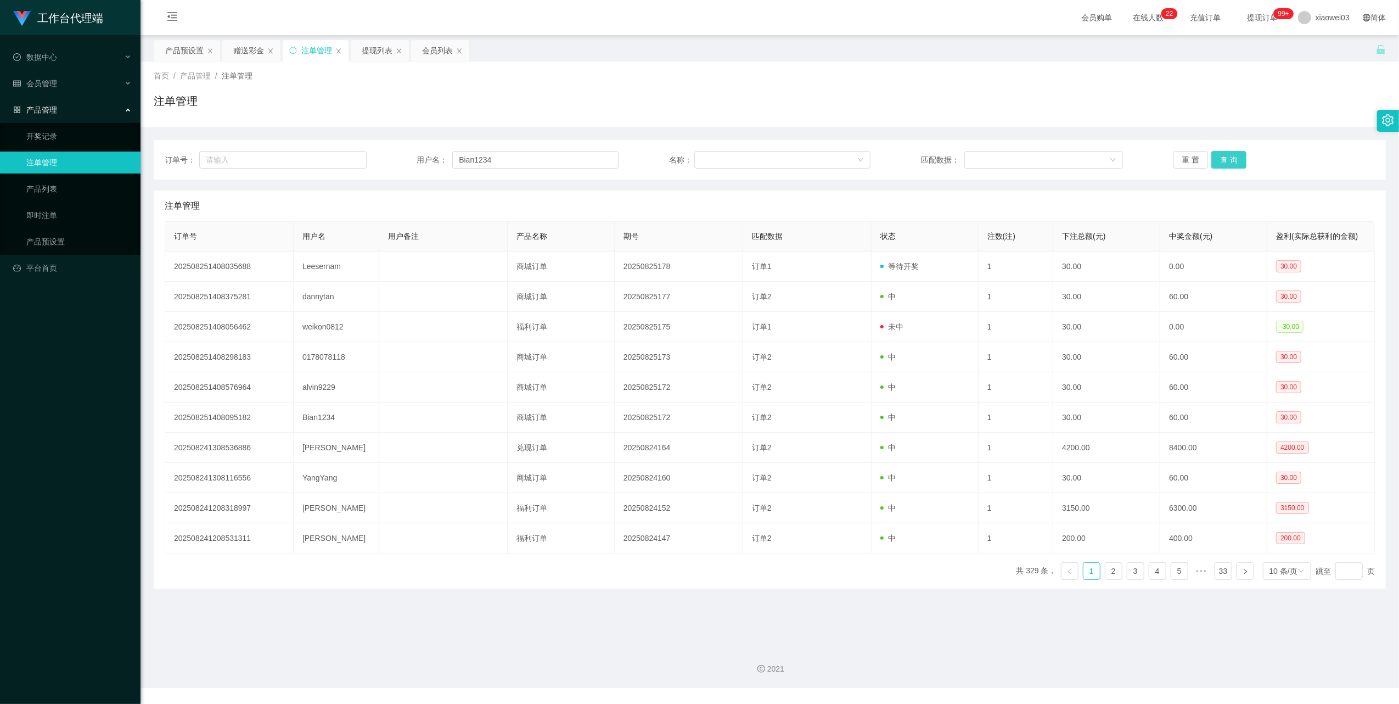
click at [1226, 157] on button "查 询" at bounding box center [1228, 160] width 35 height 18
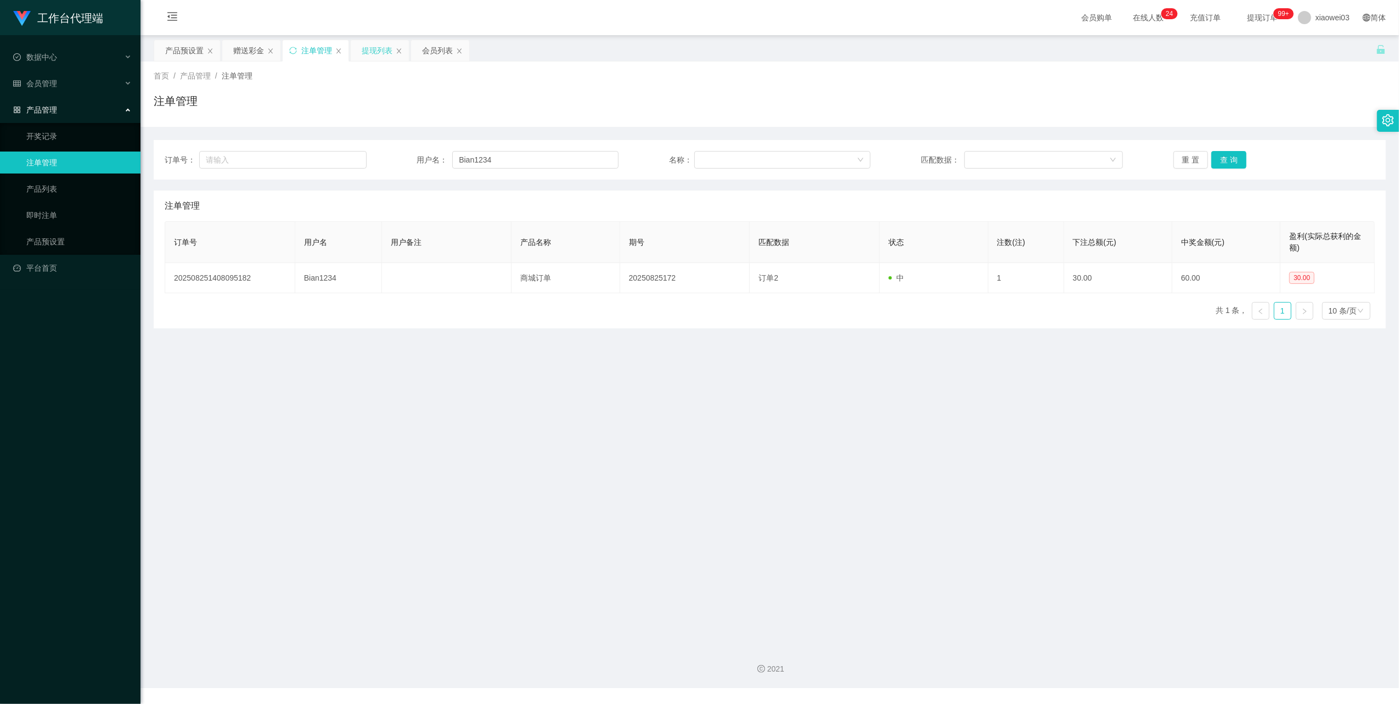
click at [369, 53] on div "提现列表" at bounding box center [377, 50] width 31 height 21
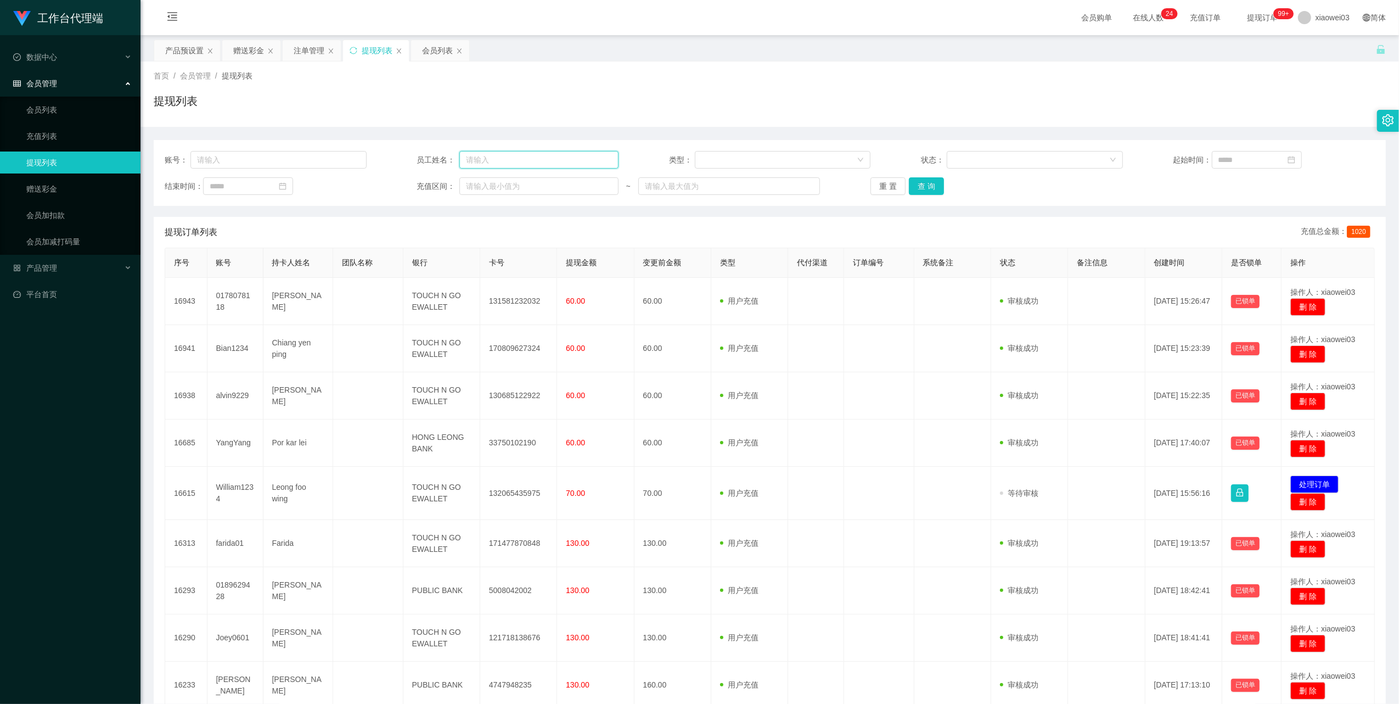
click at [524, 163] on input "text" at bounding box center [538, 160] width 159 height 18
paste input "Bian1234"
type input "Bian1234"
drag, startPoint x: 916, startPoint y: 189, endPoint x: 929, endPoint y: 194, distance: 14.1
click at [916, 189] on button "查 询" at bounding box center [926, 186] width 35 height 18
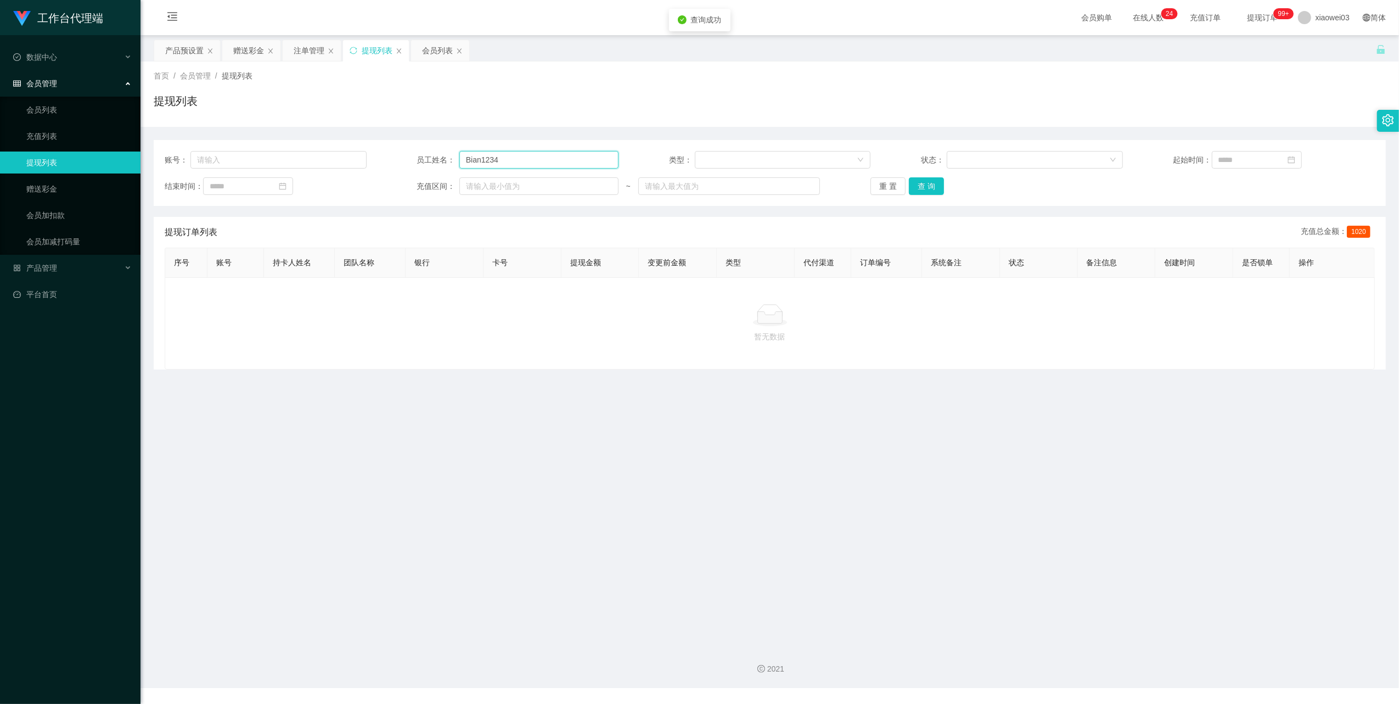
click at [553, 156] on input "Bian1234" at bounding box center [538, 160] width 159 height 18
click at [936, 191] on button "查 询" at bounding box center [926, 186] width 35 height 18
click at [240, 58] on div "赠送彩金" at bounding box center [248, 50] width 31 height 21
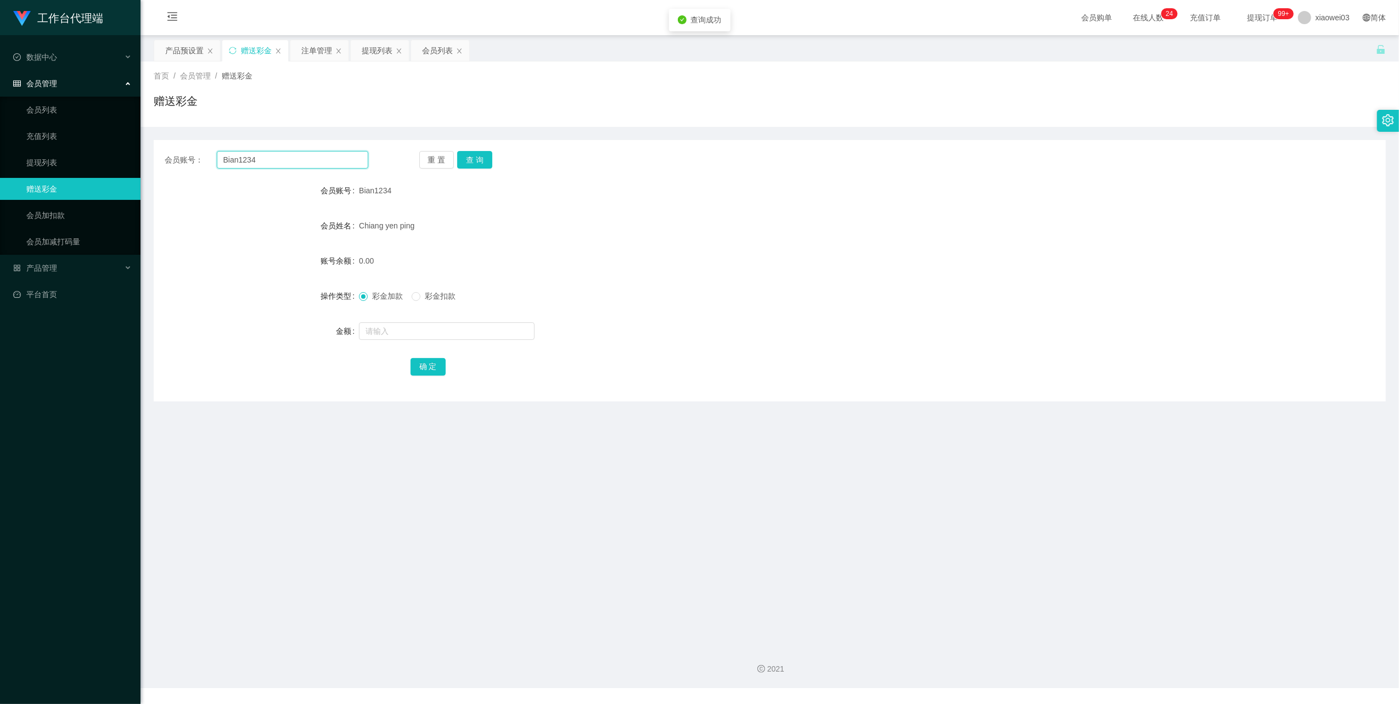
click at [304, 158] on input "Bian1234" at bounding box center [293, 160] width 152 height 18
click at [475, 161] on button "查 询" at bounding box center [474, 160] width 35 height 18
click at [613, 222] on div "Chiang yen ping" at bounding box center [718, 226] width 719 height 22
click at [315, 160] on input "Bian1234" at bounding box center [293, 160] width 152 height 18
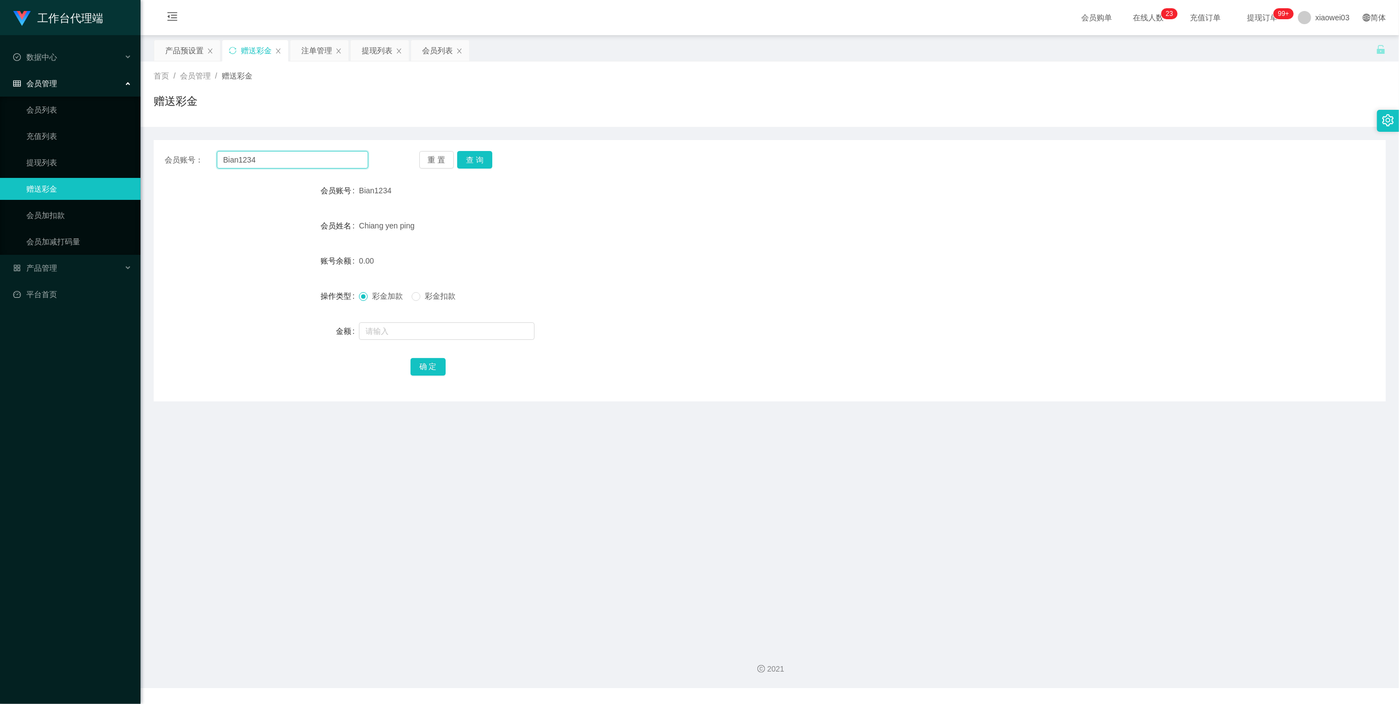
click at [315, 160] on input "Bian1234" at bounding box center [293, 160] width 152 height 18
click at [476, 159] on button "查 询" at bounding box center [474, 160] width 35 height 18
click at [666, 260] on div "0.00" at bounding box center [718, 261] width 719 height 22
click at [372, 47] on div "提现列表" at bounding box center [377, 50] width 31 height 21
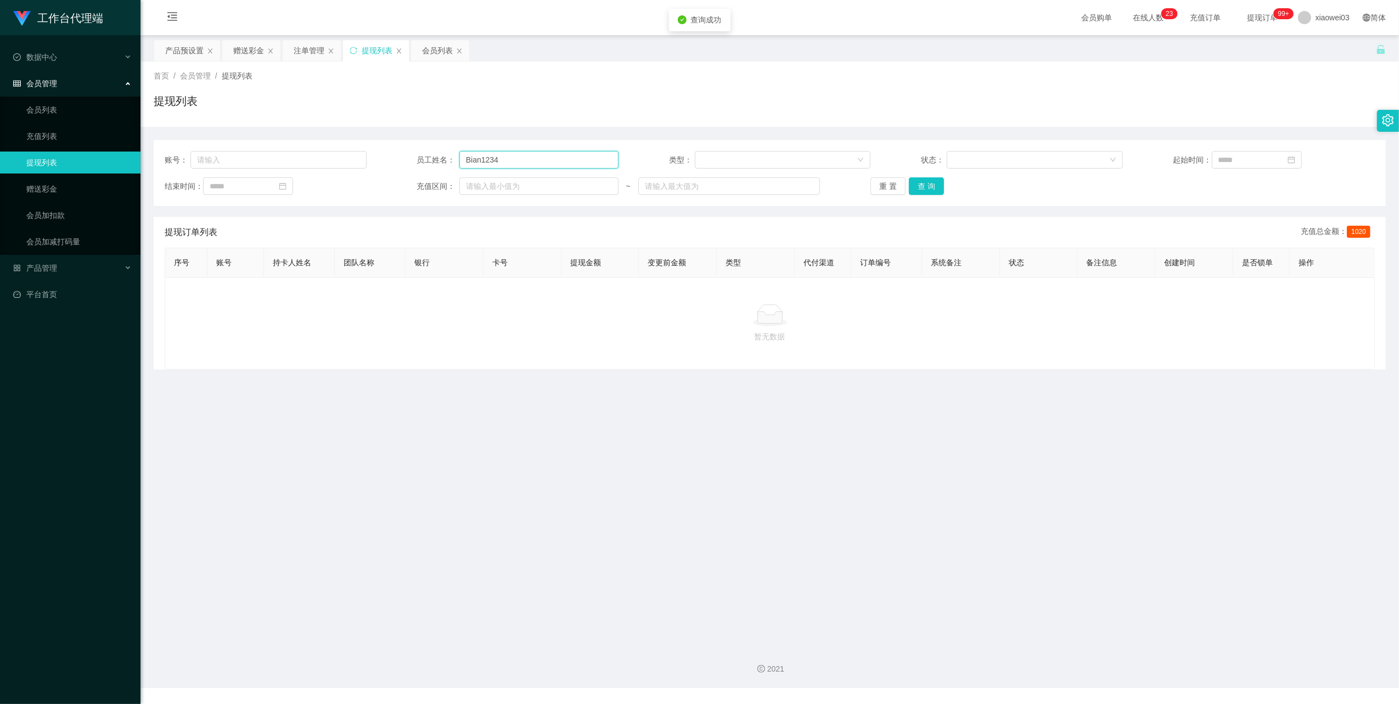
click at [538, 158] on input "Bian1234" at bounding box center [538, 160] width 159 height 18
paste input "text"
drag, startPoint x: 468, startPoint y: 161, endPoint x: 264, endPoint y: 127, distance: 206.4
click at [333, 148] on div "账号： 员工姓名： Bian1234 类型： 状态： 起始时间： 结束时间： 充值区间： ~ 重 置 查 询" at bounding box center [770, 173] width 1232 height 66
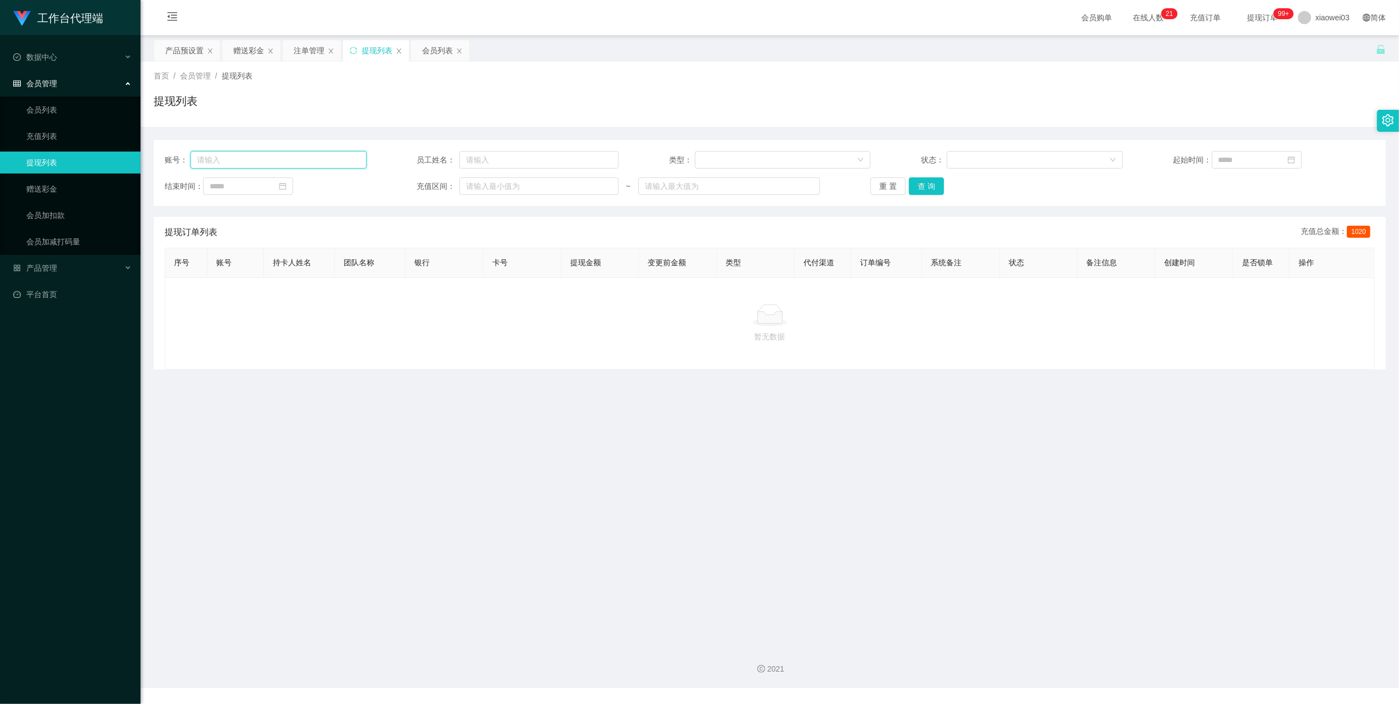
click at [315, 165] on input "text" at bounding box center [278, 160] width 176 height 18
paste input "Bian1234"
click at [931, 184] on button "查 询" at bounding box center [926, 186] width 35 height 18
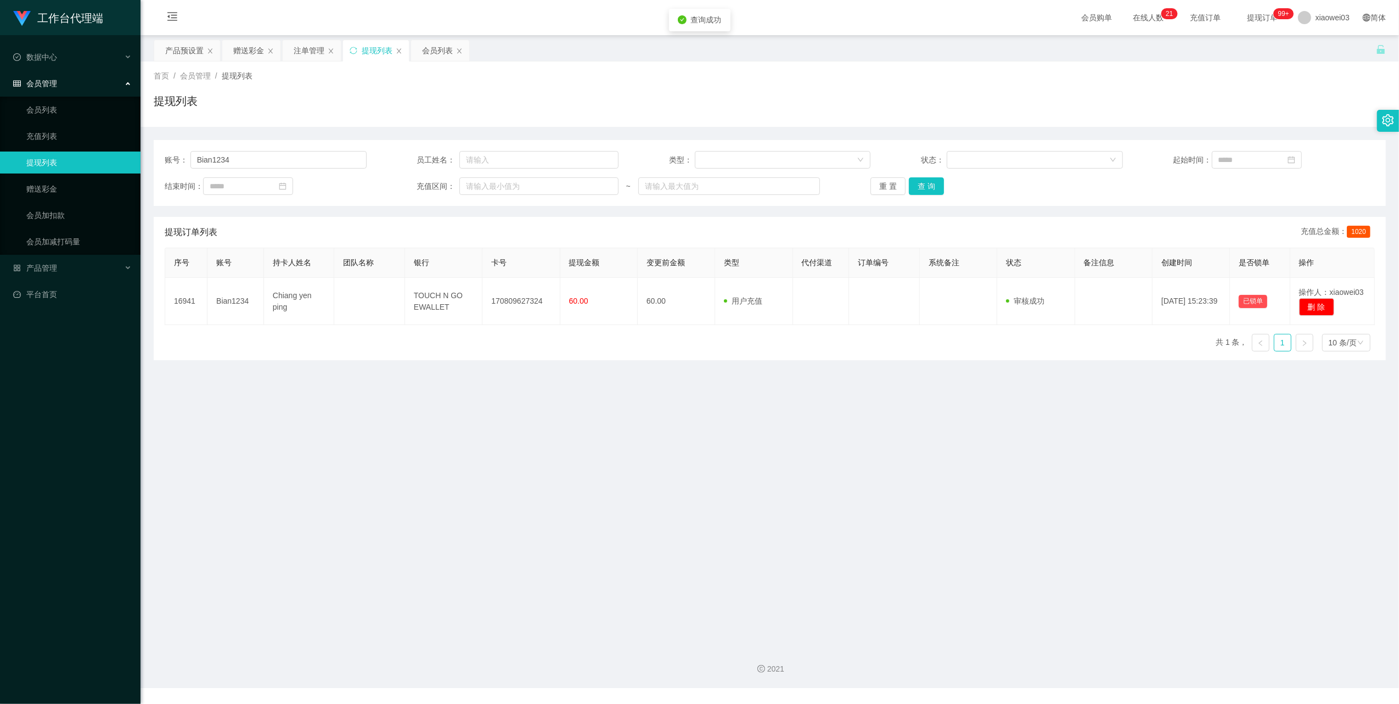
click at [837, 413] on main "关闭左侧 关闭右侧 关闭其它 刷新页面 产品预设置 赠送彩金 注单管理 提现列表 会员列表 首页 / 会员管理 / 提现列表 / 提现列表 账号： Bian1…" at bounding box center [770, 336] width 1259 height 602
click at [261, 152] on input "Bian1234" at bounding box center [278, 160] width 176 height 18
paste input "100057473870"
type input "100057473870"
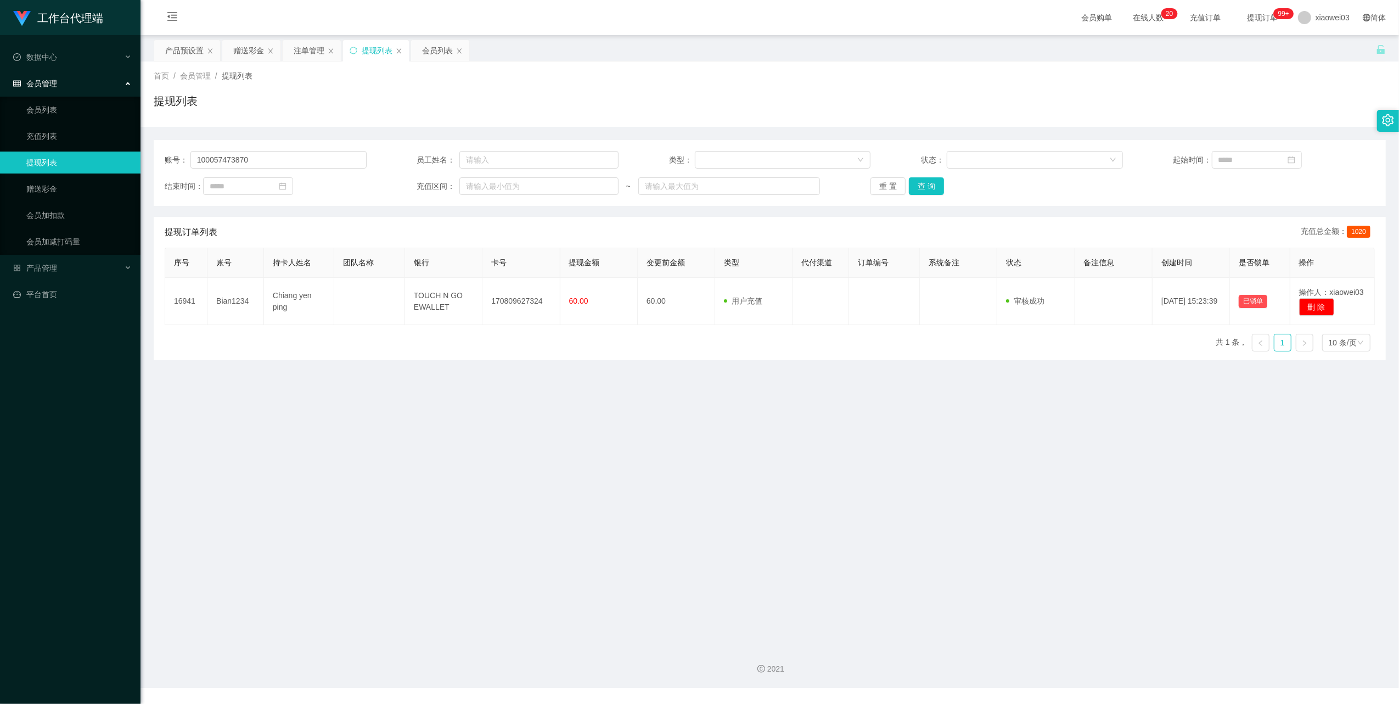
click at [914, 176] on div "账号： 100057473870 员工姓名： 类型： 状态： 起始时间： 结束时间： 充值区间： ~ 重 置 查 询" at bounding box center [770, 173] width 1232 height 66
click at [185, 49] on div "产品预设置" at bounding box center [184, 50] width 38 height 21
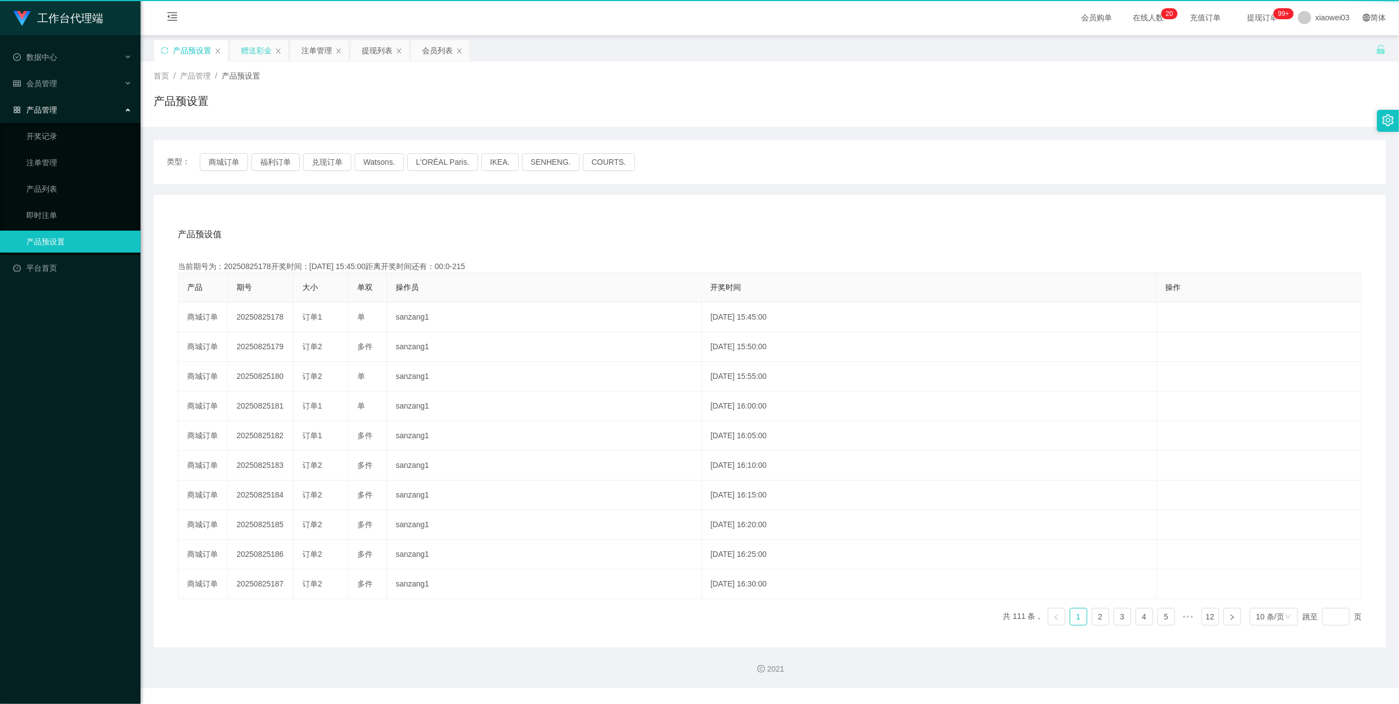
click at [245, 47] on div "赠送彩金" at bounding box center [256, 50] width 31 height 21
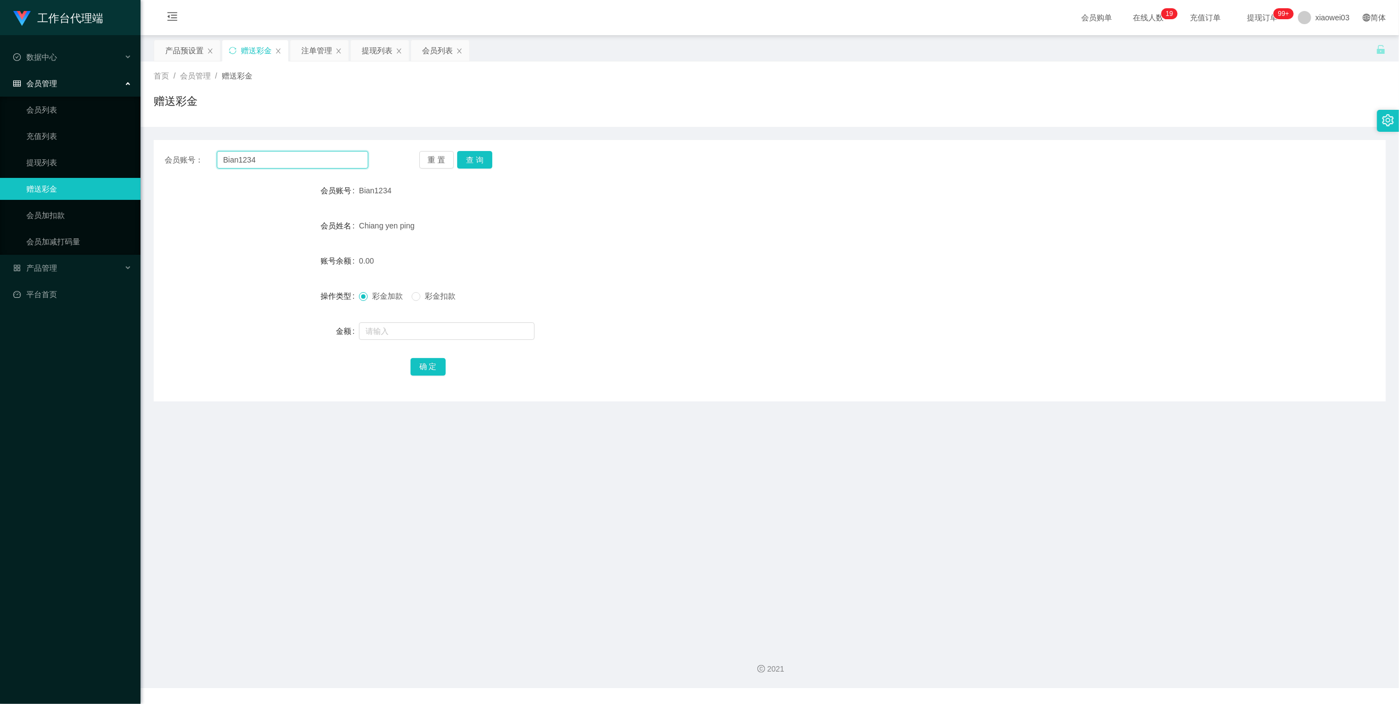
click at [251, 154] on input "Bian1234" at bounding box center [293, 160] width 152 height 18
click at [284, 152] on input "Bian1234" at bounding box center [293, 160] width 152 height 18
paste input "100057473870"
type input "100057473870"
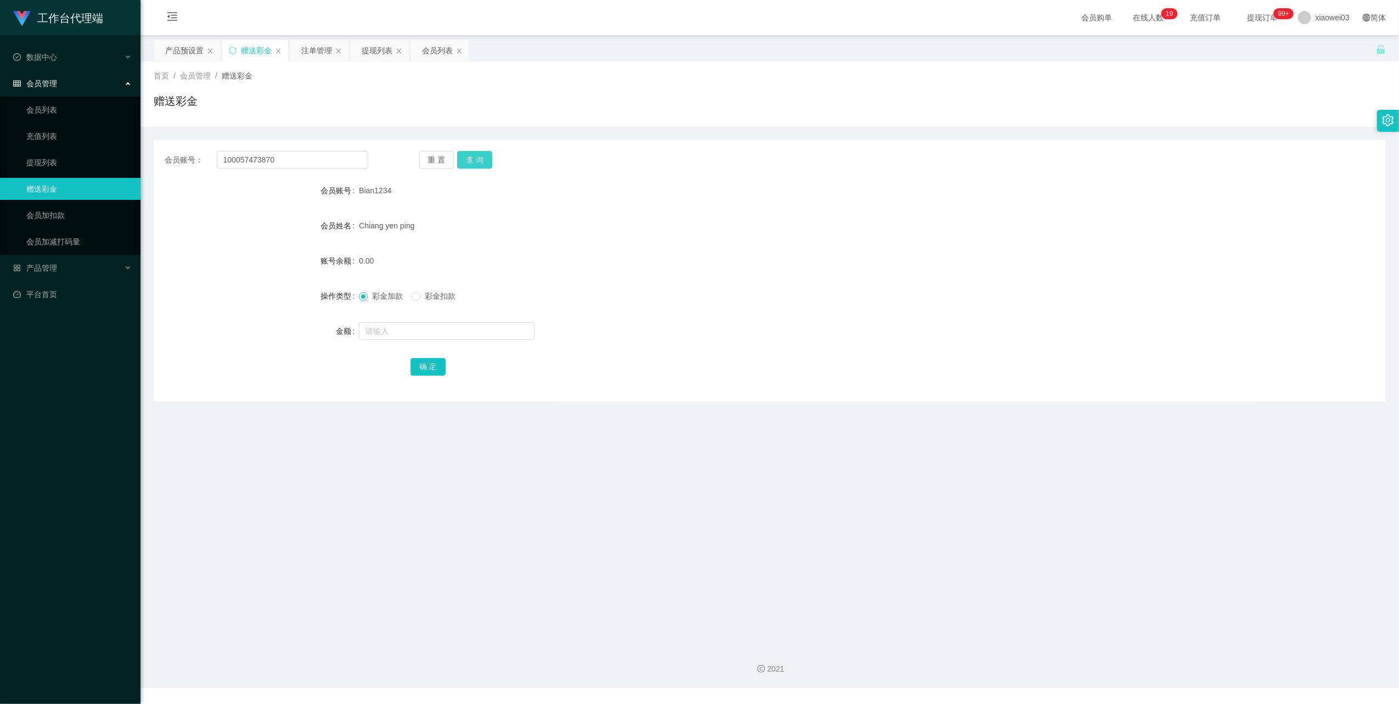
click at [482, 157] on button "查 询" at bounding box center [474, 160] width 35 height 18
click at [646, 284] on form "会员账号 100057473870 会员姓名 账号余额 30.00 操作类型 彩金加款 彩金扣款 金额 确 定" at bounding box center [770, 278] width 1232 height 198
click at [192, 47] on div "产品预设置" at bounding box center [184, 50] width 38 height 21
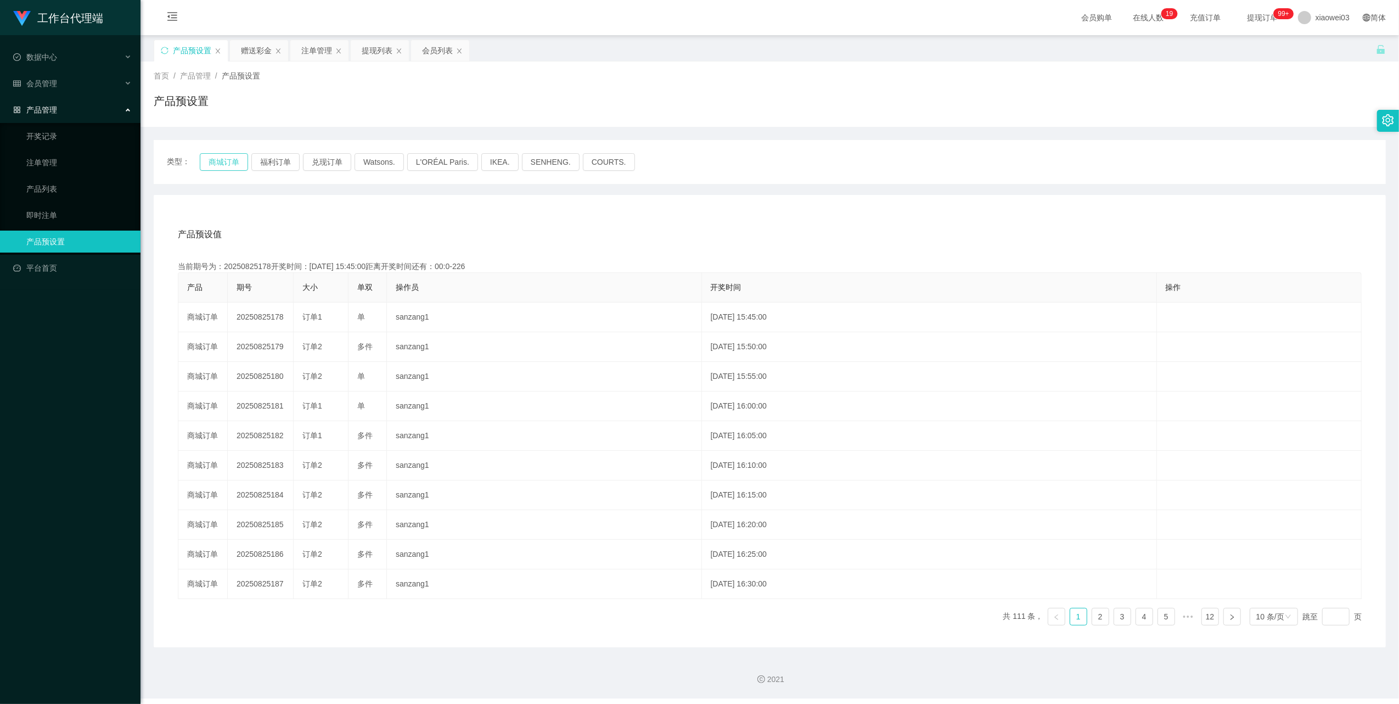
click at [214, 161] on button "商城订单" at bounding box center [224, 162] width 48 height 18
click at [962, 228] on div "产品预设值 添加期号" at bounding box center [770, 234] width 1184 height 31
click at [248, 55] on div "赠送彩金" at bounding box center [256, 50] width 31 height 21
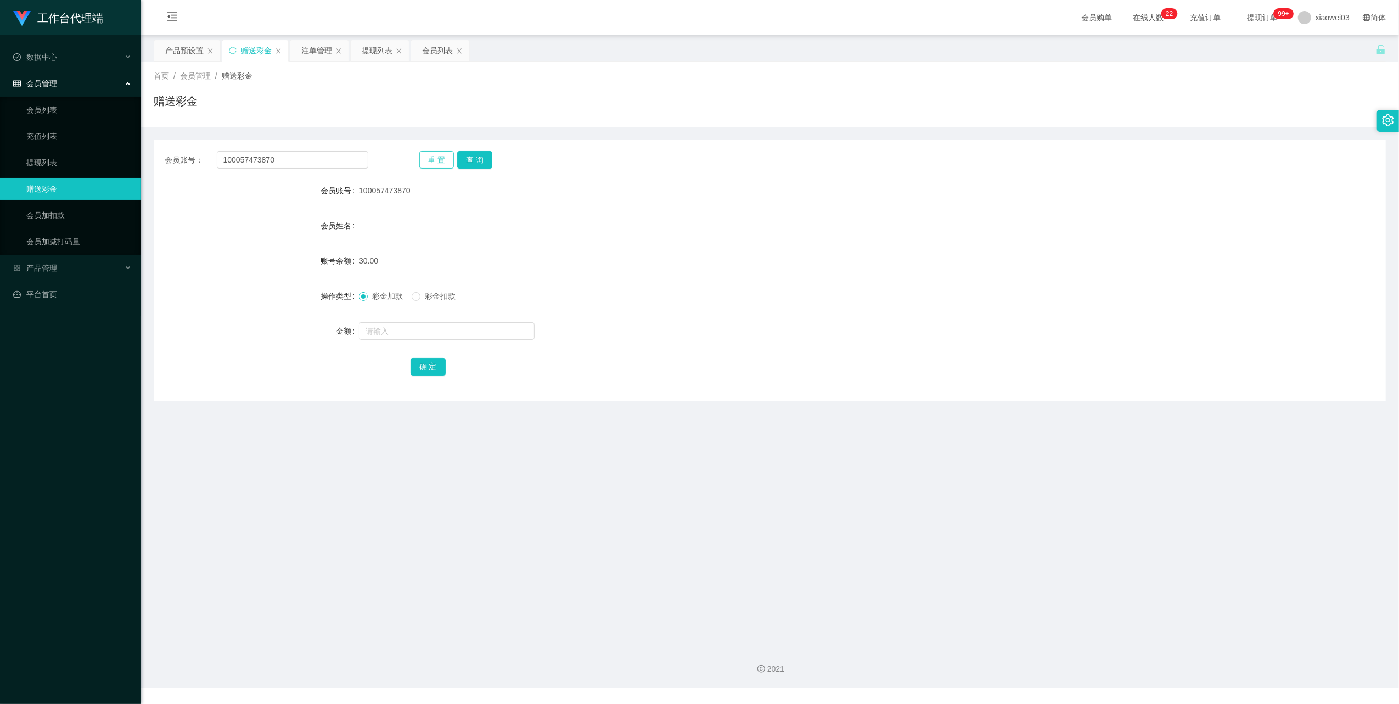
click at [424, 163] on button "重 置" at bounding box center [436, 160] width 35 height 18
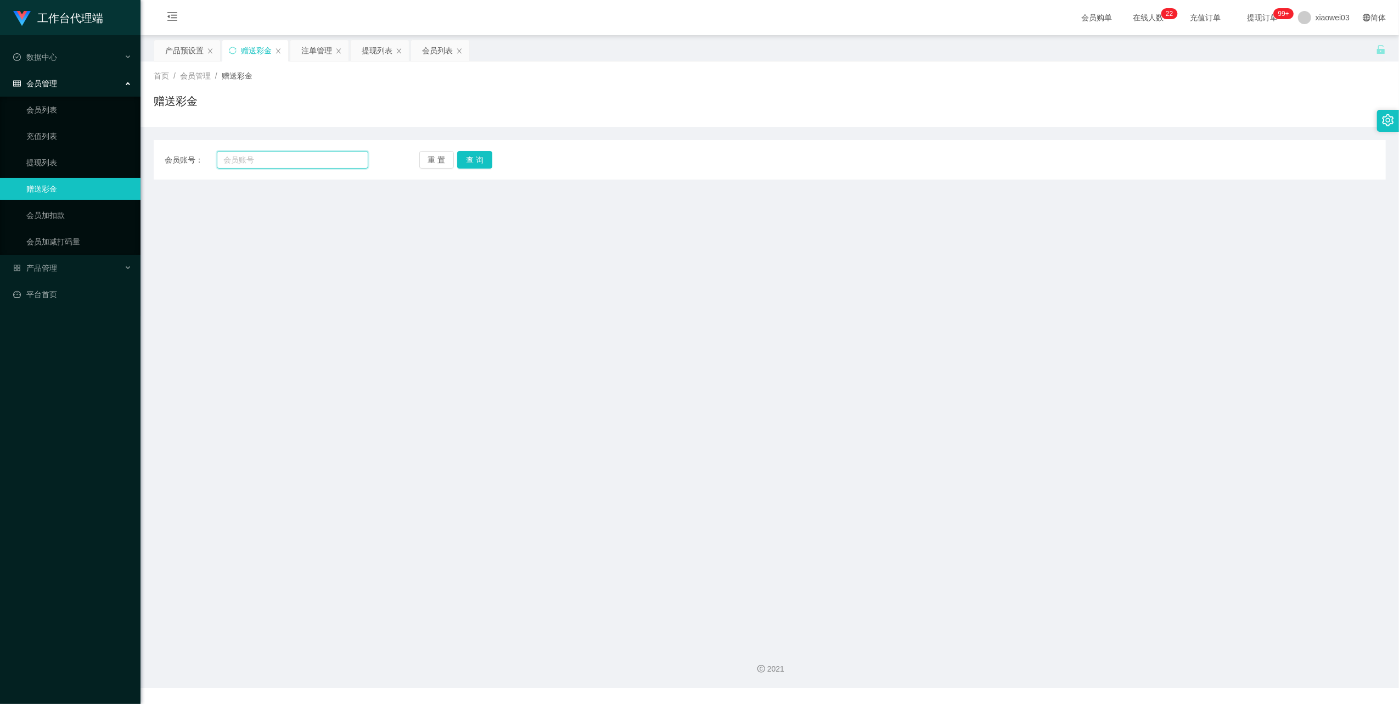
click at [285, 162] on input "text" at bounding box center [293, 160] width 152 height 18
paste input "dannytan"
drag, startPoint x: 483, startPoint y: 152, endPoint x: 513, endPoint y: 179, distance: 40.0
click at [483, 152] on button "查 询" at bounding box center [474, 160] width 35 height 18
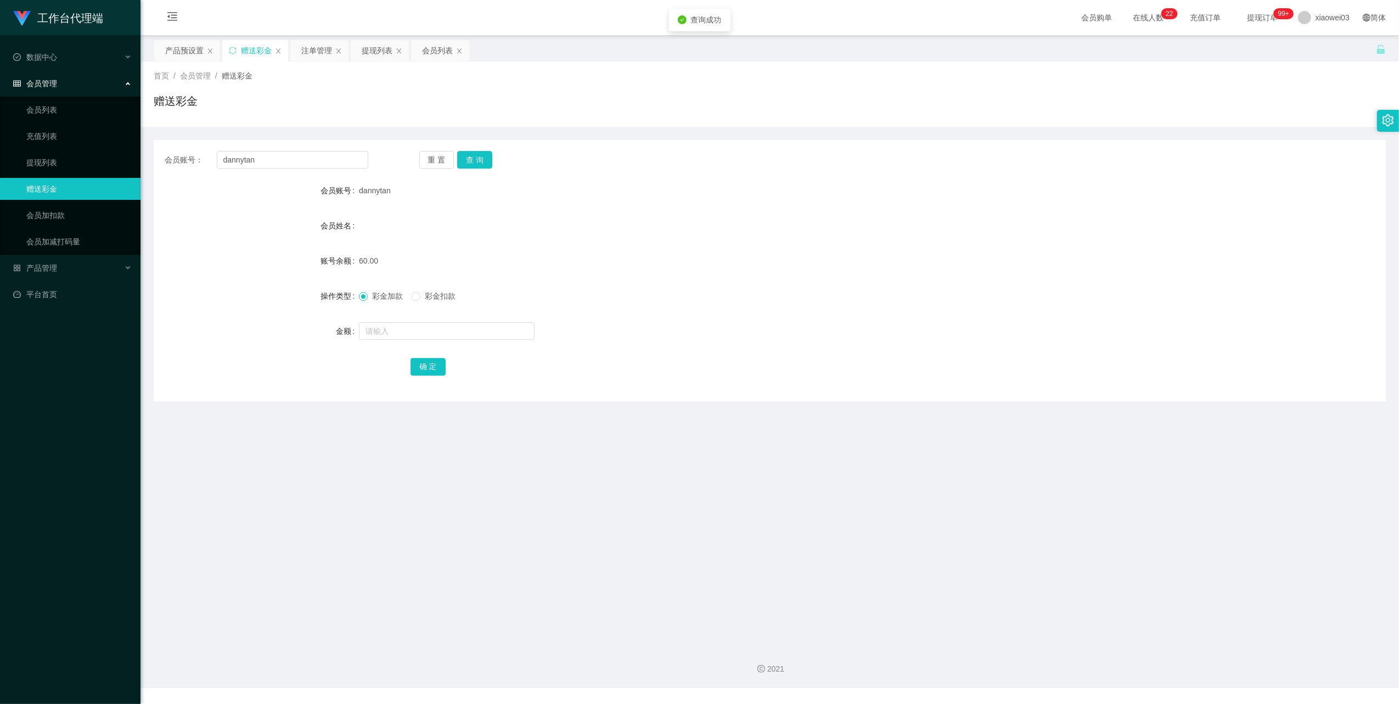
drag, startPoint x: 860, startPoint y: 229, endPoint x: 1112, endPoint y: 97, distance: 285.1
click at [863, 229] on div "会员姓名" at bounding box center [770, 226] width 1232 height 22
click at [308, 167] on input "dannytan" at bounding box center [293, 160] width 152 height 18
paste input "Qwer8989"
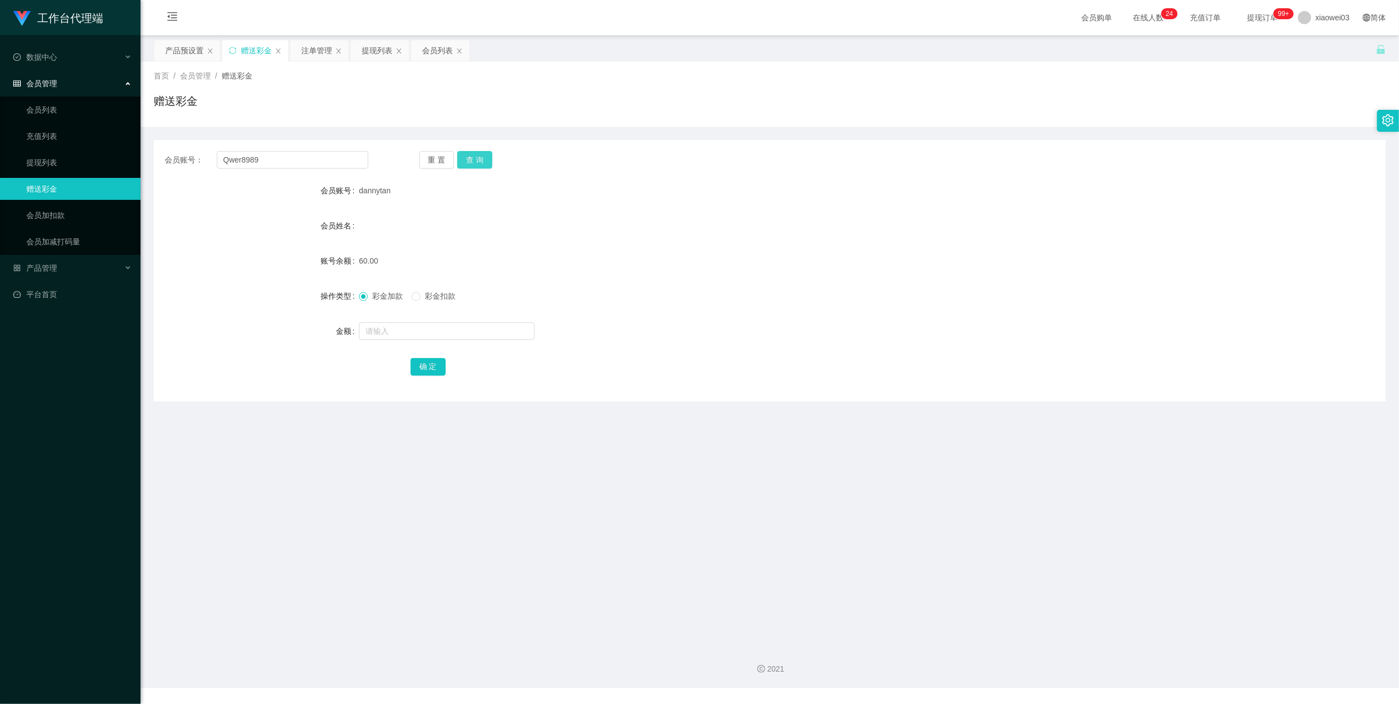
click at [487, 165] on button "查 询" at bounding box center [474, 160] width 35 height 18
click at [649, 218] on div "会员姓名" at bounding box center [770, 226] width 1232 height 22
click at [292, 157] on input "Qwer8989" at bounding box center [293, 160] width 152 height 18
paste input "Leesernam"
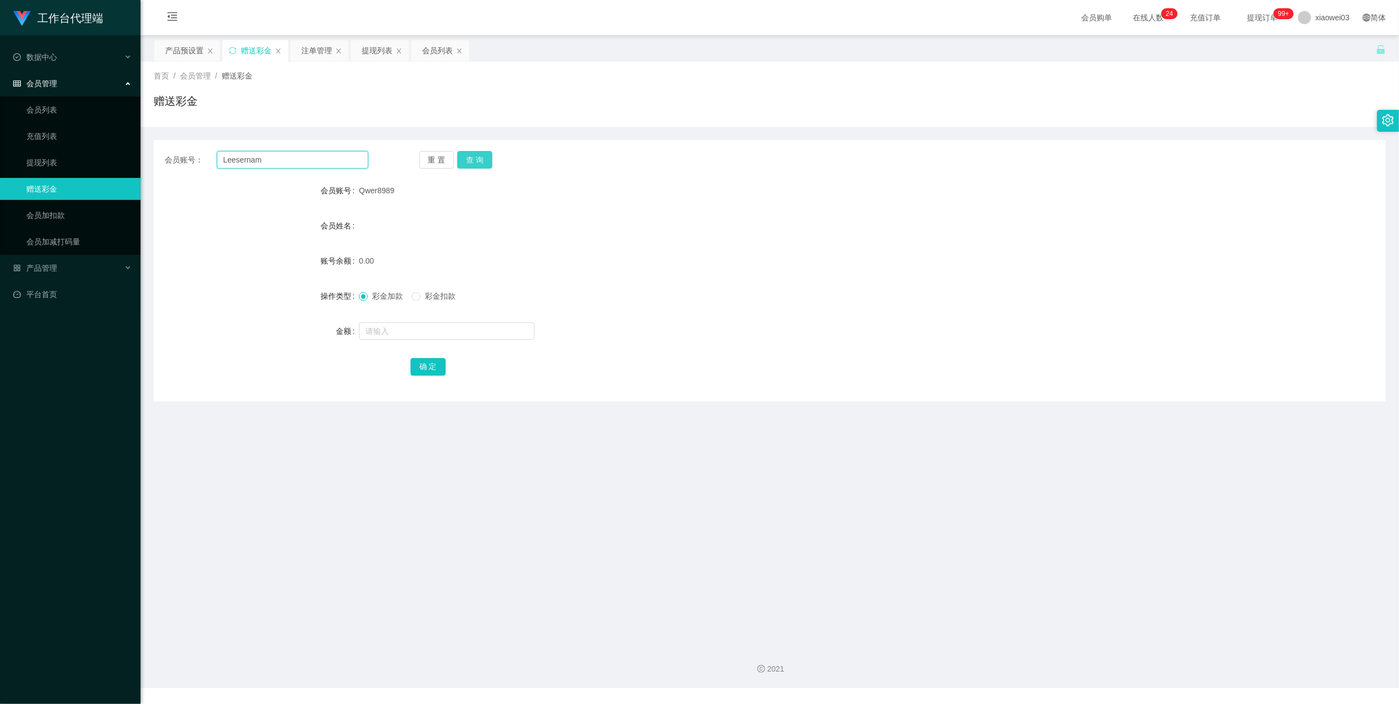
type input "Leesernam"
drag, startPoint x: 481, startPoint y: 156, endPoint x: 493, endPoint y: 167, distance: 16.3
click at [481, 156] on button "查 询" at bounding box center [474, 160] width 35 height 18
click at [682, 293] on div "彩金加款 彩金扣款" at bounding box center [718, 296] width 719 height 22
click at [431, 54] on div "会员列表" at bounding box center [437, 50] width 31 height 21
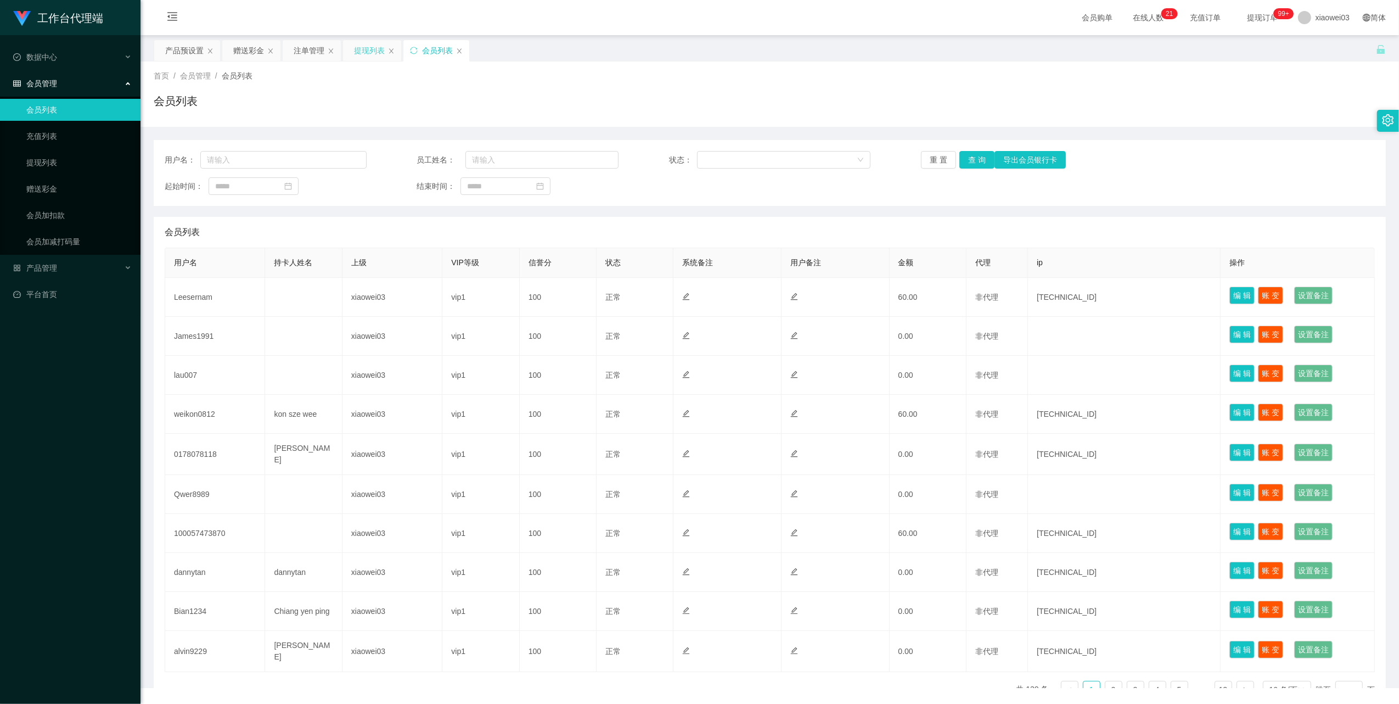
click at [397, 42] on div "提现列表" at bounding box center [372, 50] width 58 height 21
click at [290, 155] on input "text" at bounding box center [283, 160] width 166 height 18
paste input "dannytan"
type input "dannytan"
click at [965, 161] on button "查 询" at bounding box center [977, 160] width 35 height 18
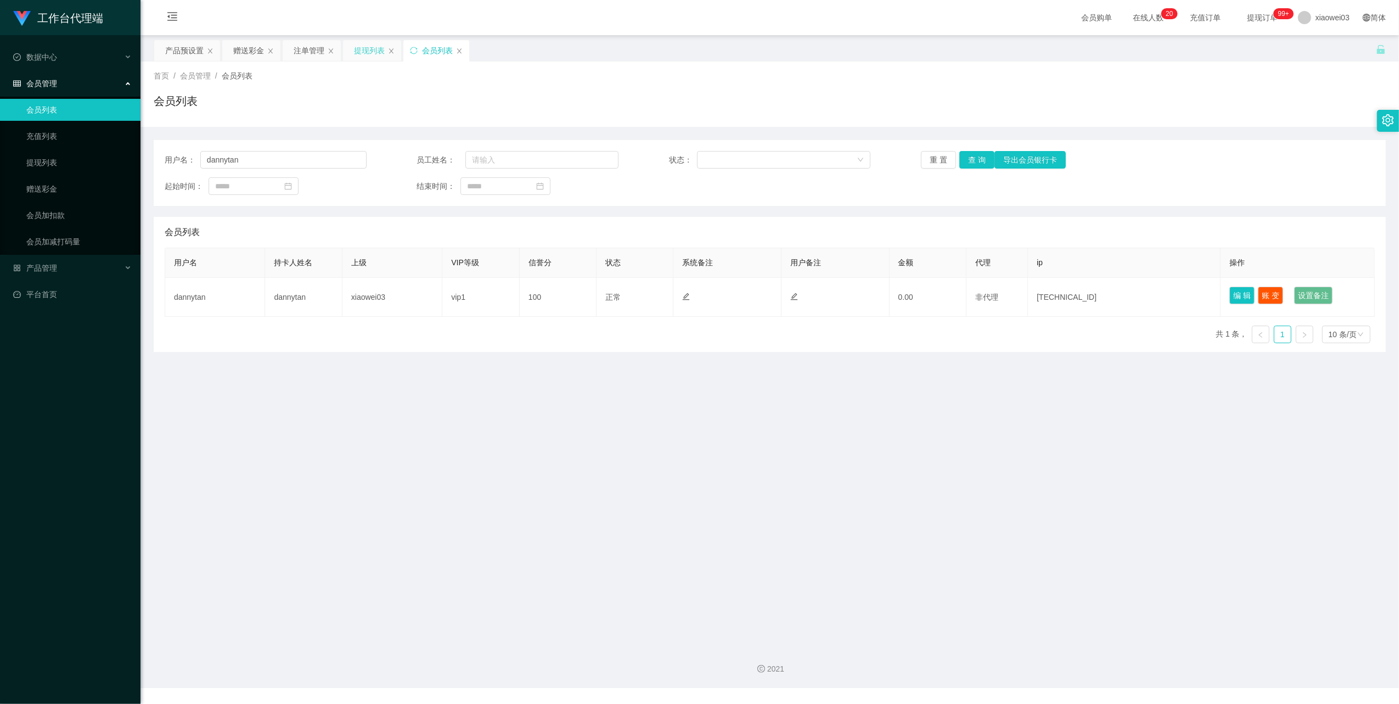
click at [369, 51] on div "提现列表" at bounding box center [369, 50] width 31 height 21
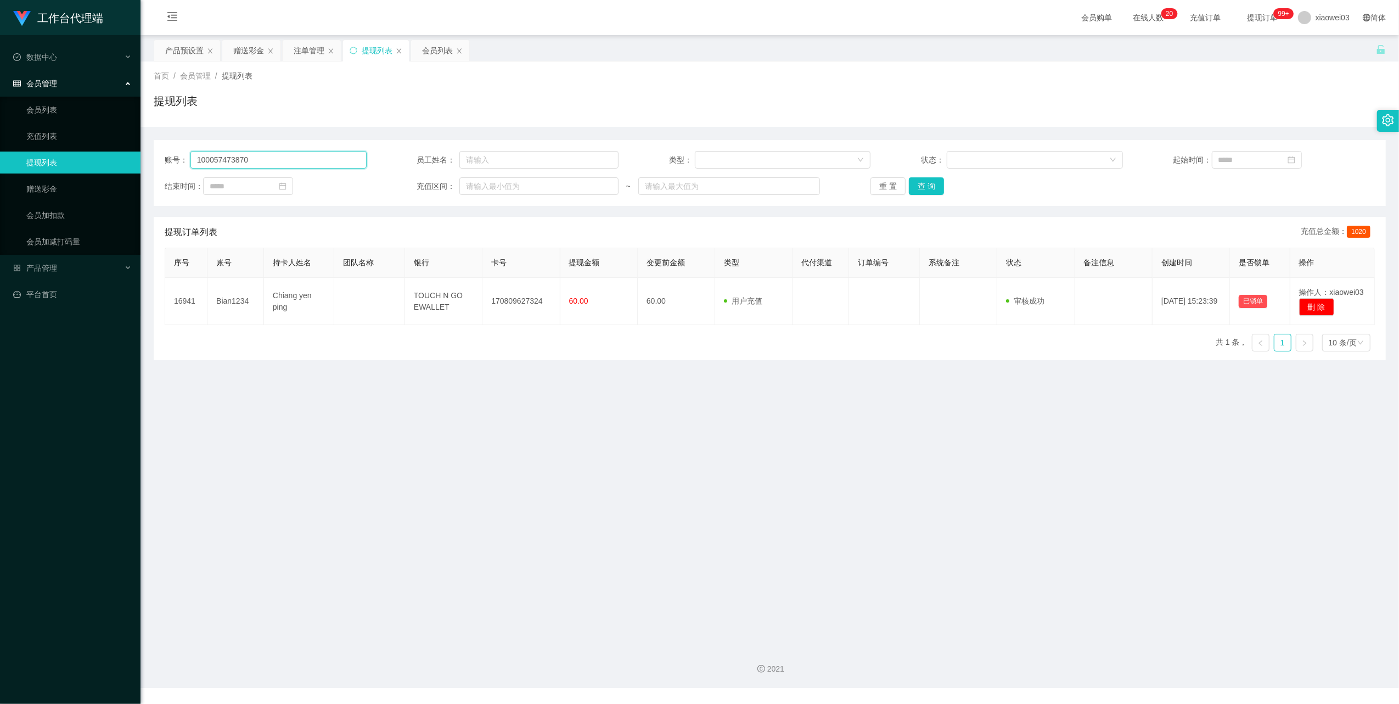
click at [277, 158] on input "100057473870" at bounding box center [278, 160] width 176 height 18
paste input "dannytan"
type input "dannytan"
click at [928, 182] on button "查 询" at bounding box center [926, 186] width 35 height 18
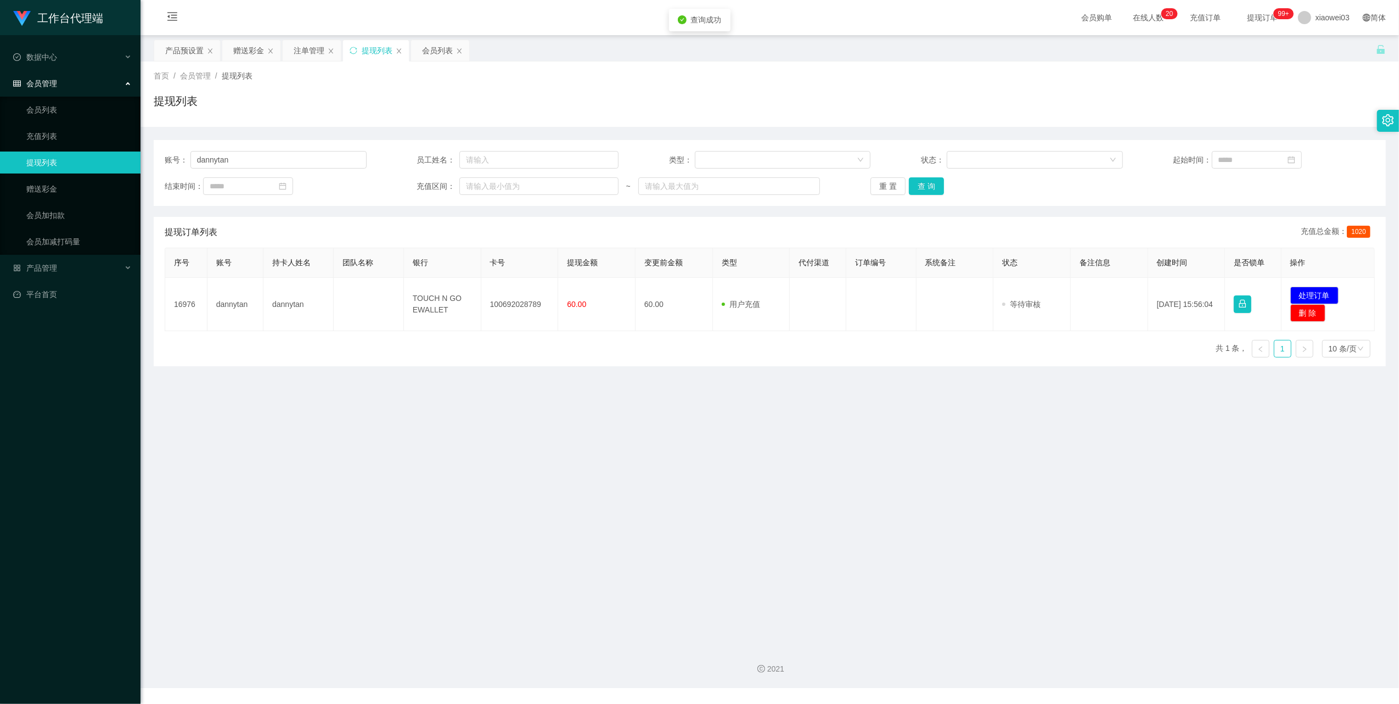
click at [650, 480] on main "关闭左侧 关闭右侧 关闭其它 刷新页面 产品预设置 赠送彩金 注单管理 提现列表 会员列表 首页 / 会员管理 / 提现列表 / 提现列表 账号： [PERS…" at bounding box center [770, 336] width 1259 height 602
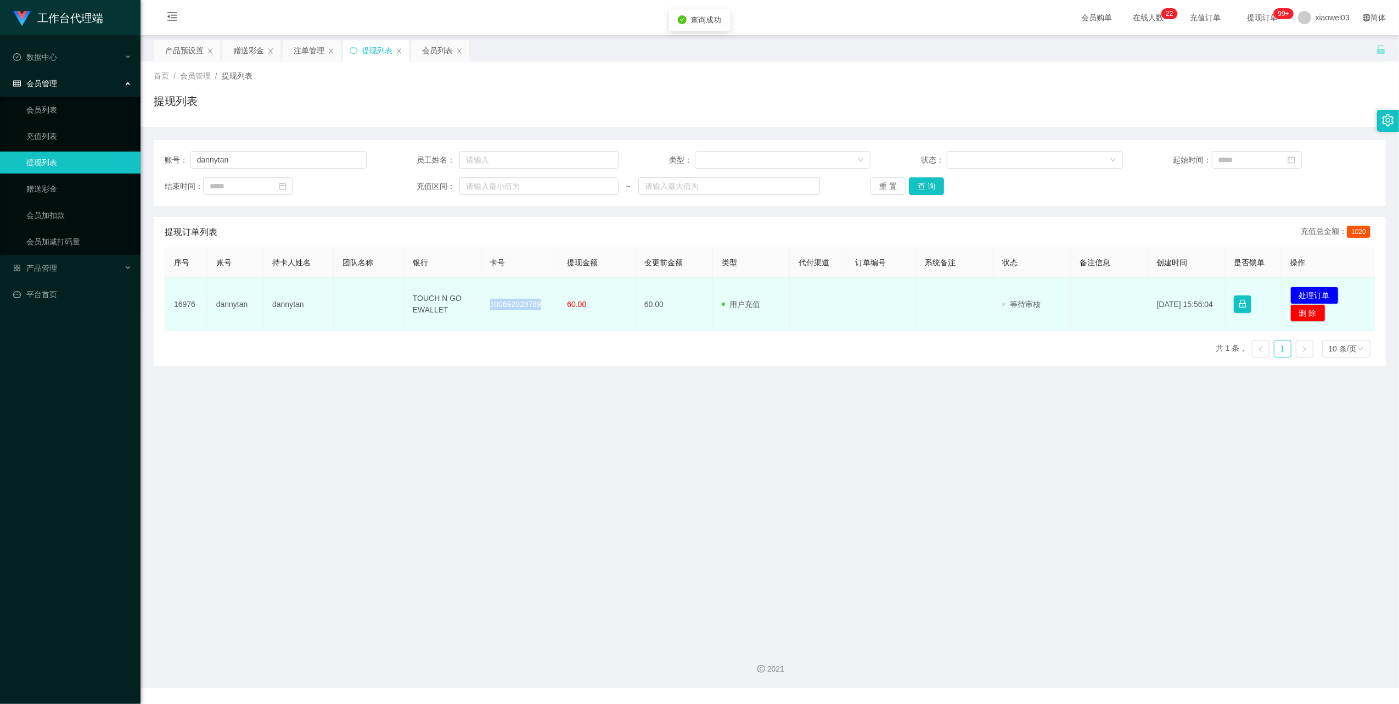
drag, startPoint x: 539, startPoint y: 304, endPoint x: 484, endPoint y: 300, distance: 55.1
click at [484, 300] on td "100692028789" at bounding box center [519, 304] width 77 height 53
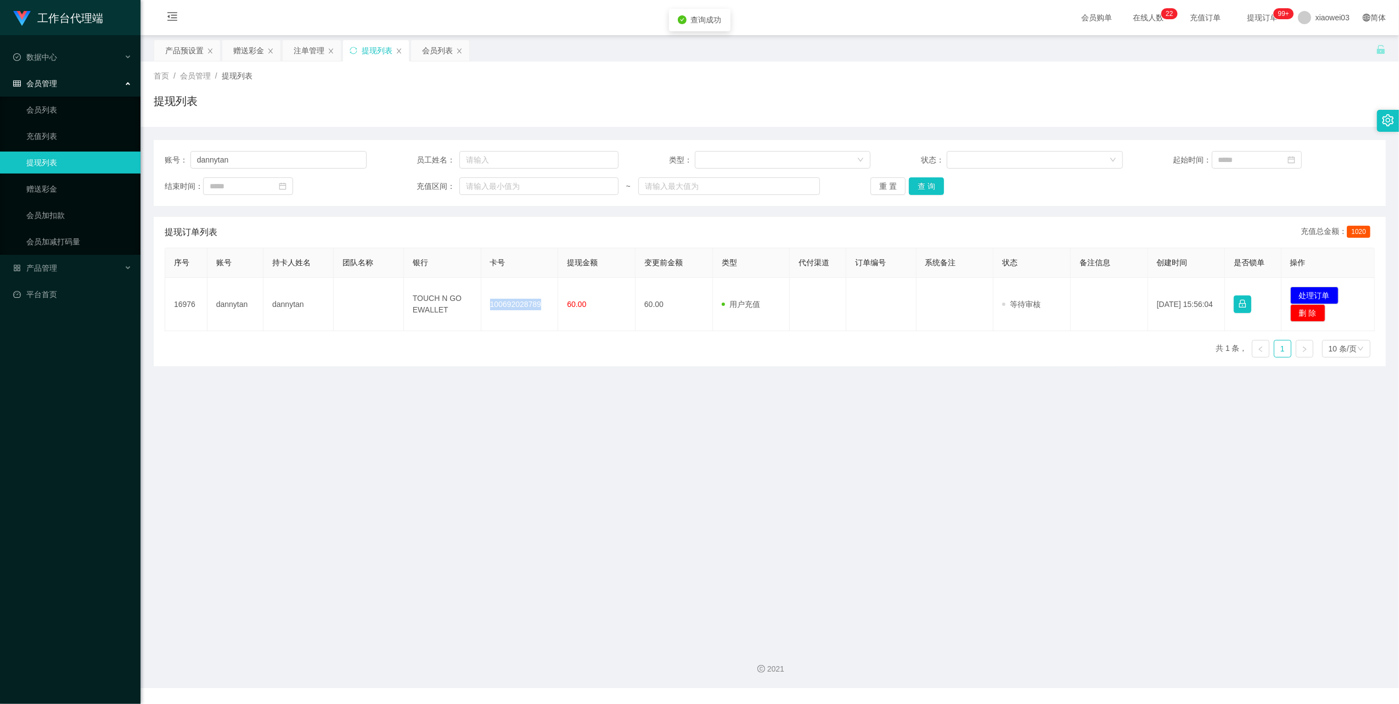
copy td "100692028789"
click at [727, 444] on main "关闭左侧 关闭右侧 关闭其它 刷新页面 产品预设置 赠送彩金 注单管理 提现列表 会员列表 首页 / 会员管理 / 提现列表 / 提现列表 账号： [PERS…" at bounding box center [770, 336] width 1259 height 602
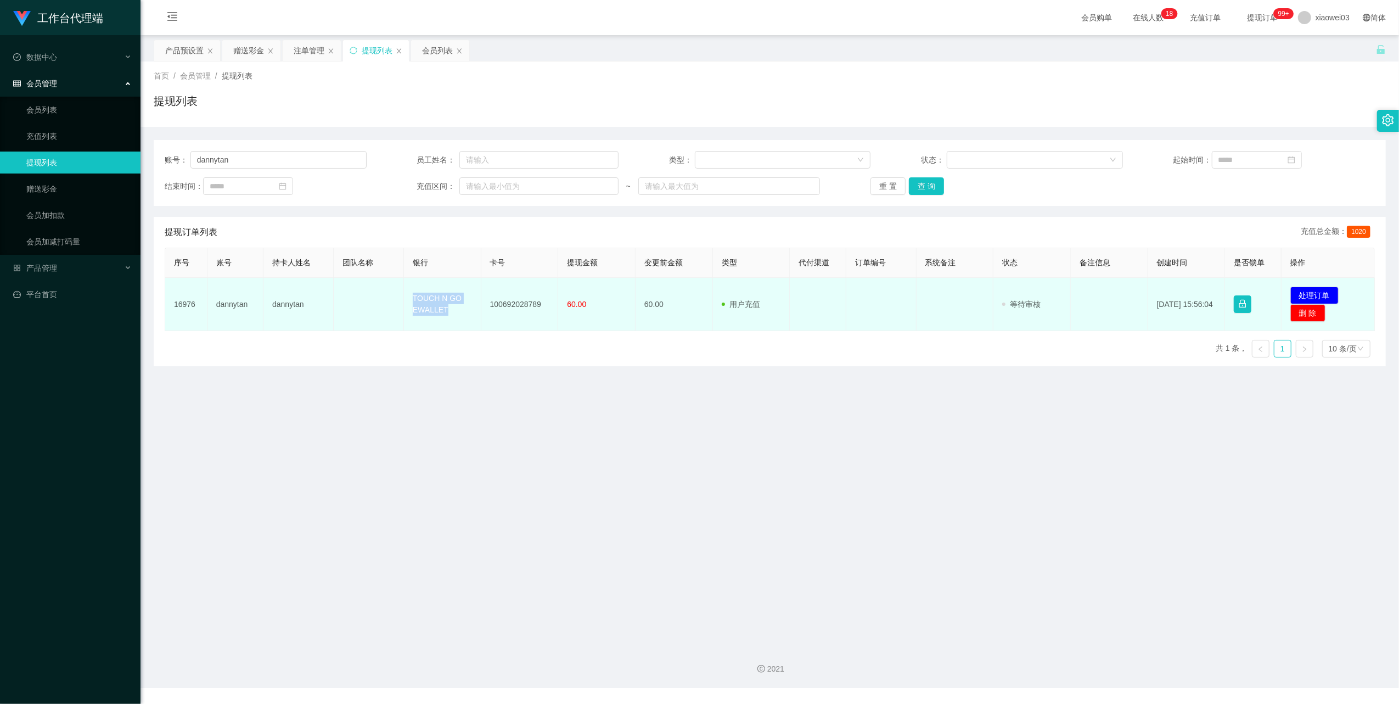
drag, startPoint x: 458, startPoint y: 308, endPoint x: 407, endPoint y: 284, distance: 56.5
click at [407, 284] on td "TOUCH N GO EWALLET" at bounding box center [442, 304] width 77 height 53
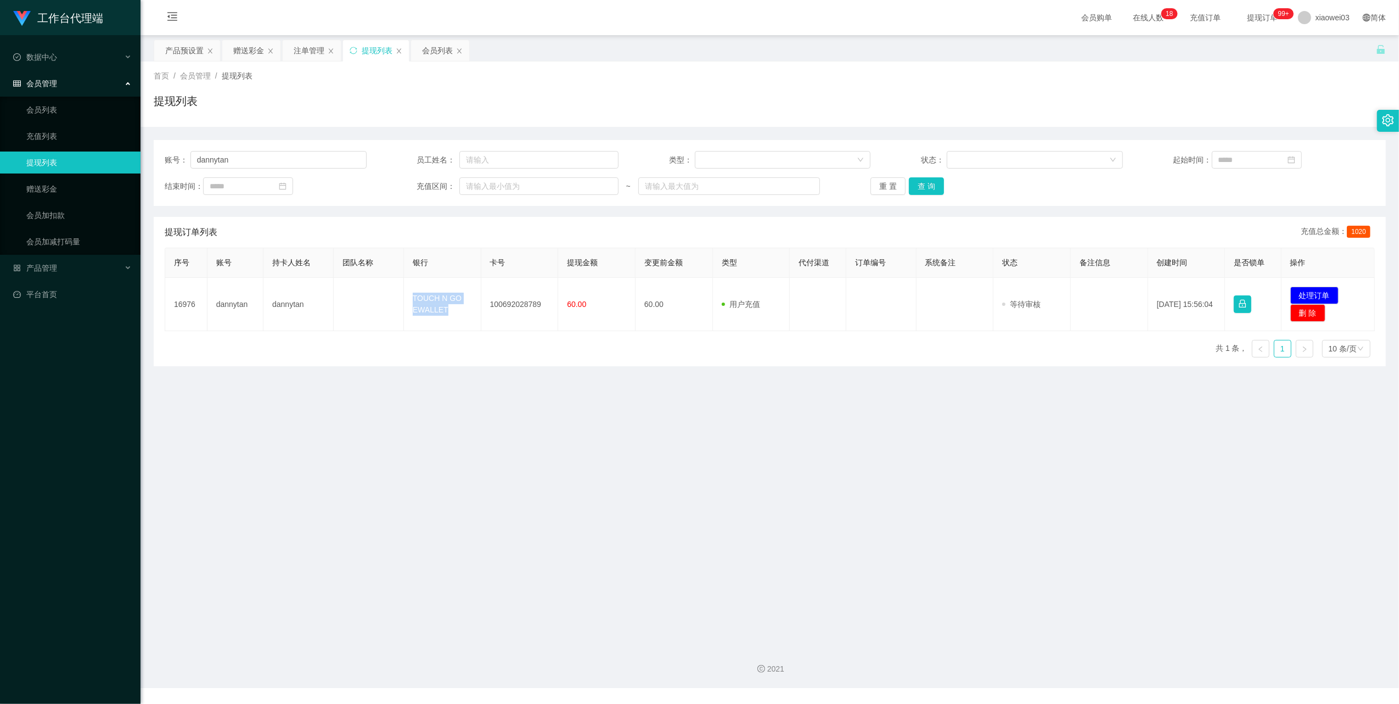
copy td "TOUCH N GO EWALLET"
click at [1191, 556] on main "关闭左侧 关闭右侧 关闭其它 刷新页面 产品预设置 赠送彩金 注单管理 提现列表 会员列表 首页 / 会员管理 / 提现列表 / 提现列表 账号： [PERS…" at bounding box center [770, 336] width 1259 height 602
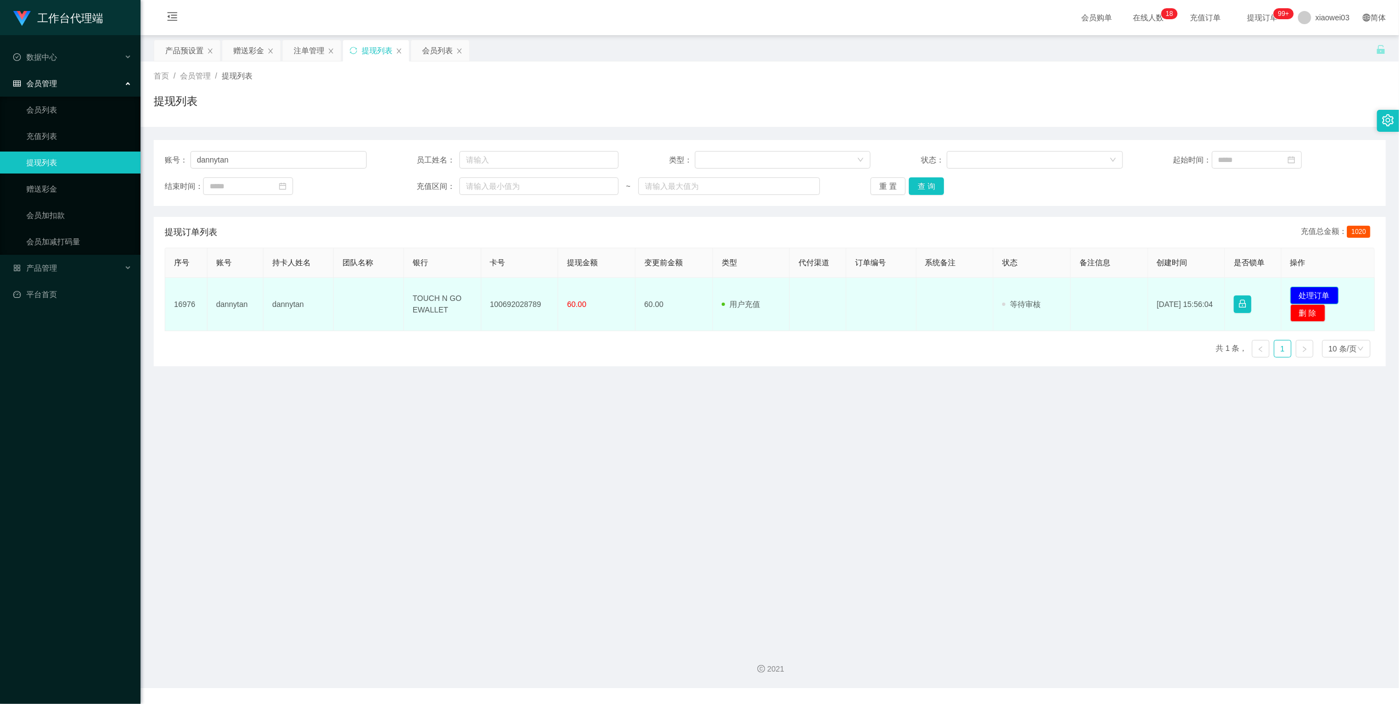
click at [1305, 289] on button "处理订单" at bounding box center [1315, 296] width 48 height 18
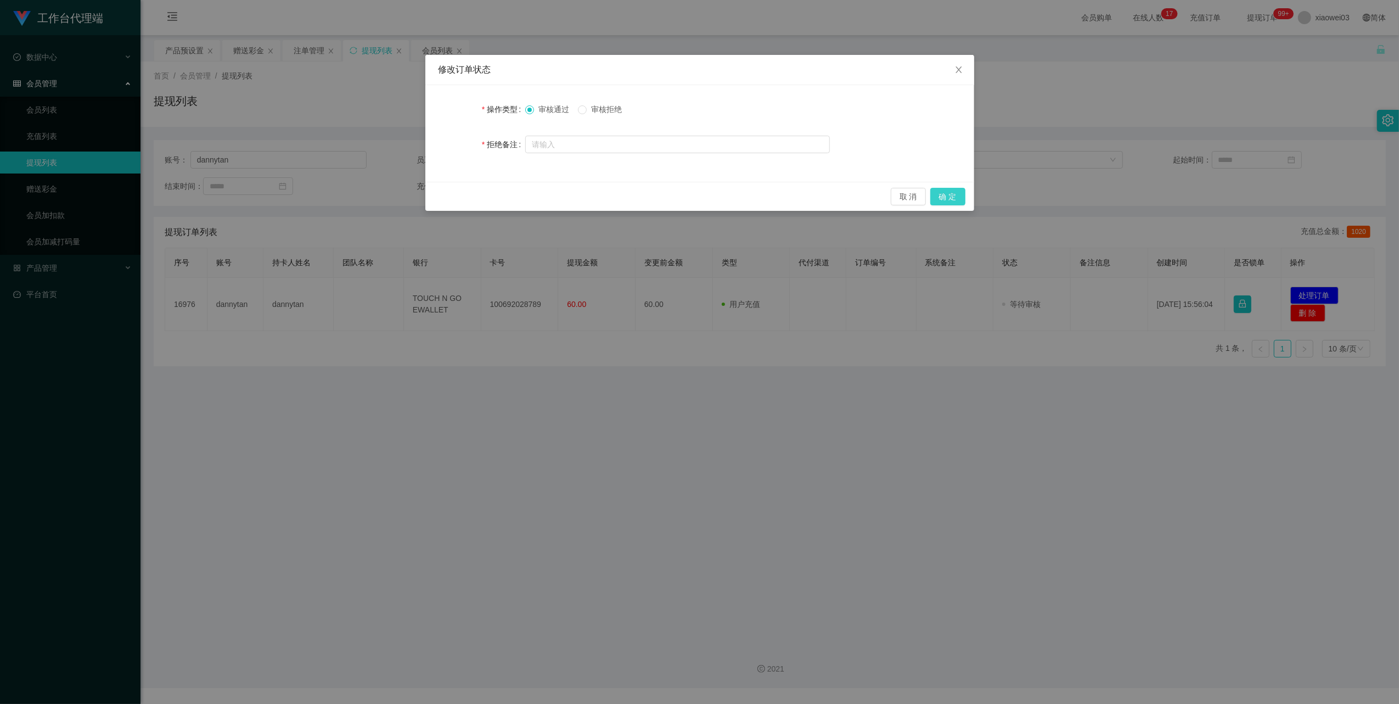
click at [939, 197] on button "确 定" at bounding box center [947, 197] width 35 height 18
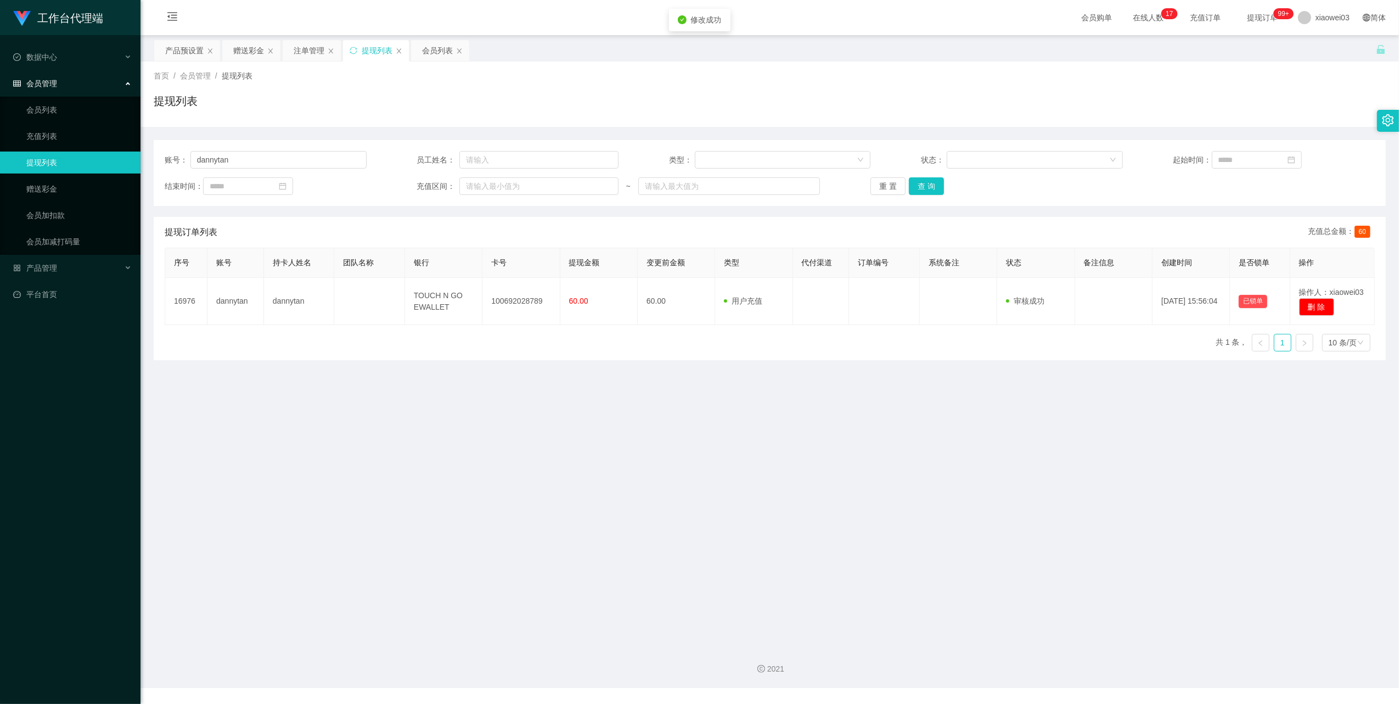
click at [778, 567] on div "修改订单状态 操作类型 审核通过 审核拒绝 拒绝备注 取 消 确 定" at bounding box center [699, 352] width 1399 height 704
click at [238, 47] on div "赠送彩金" at bounding box center [248, 50] width 31 height 21
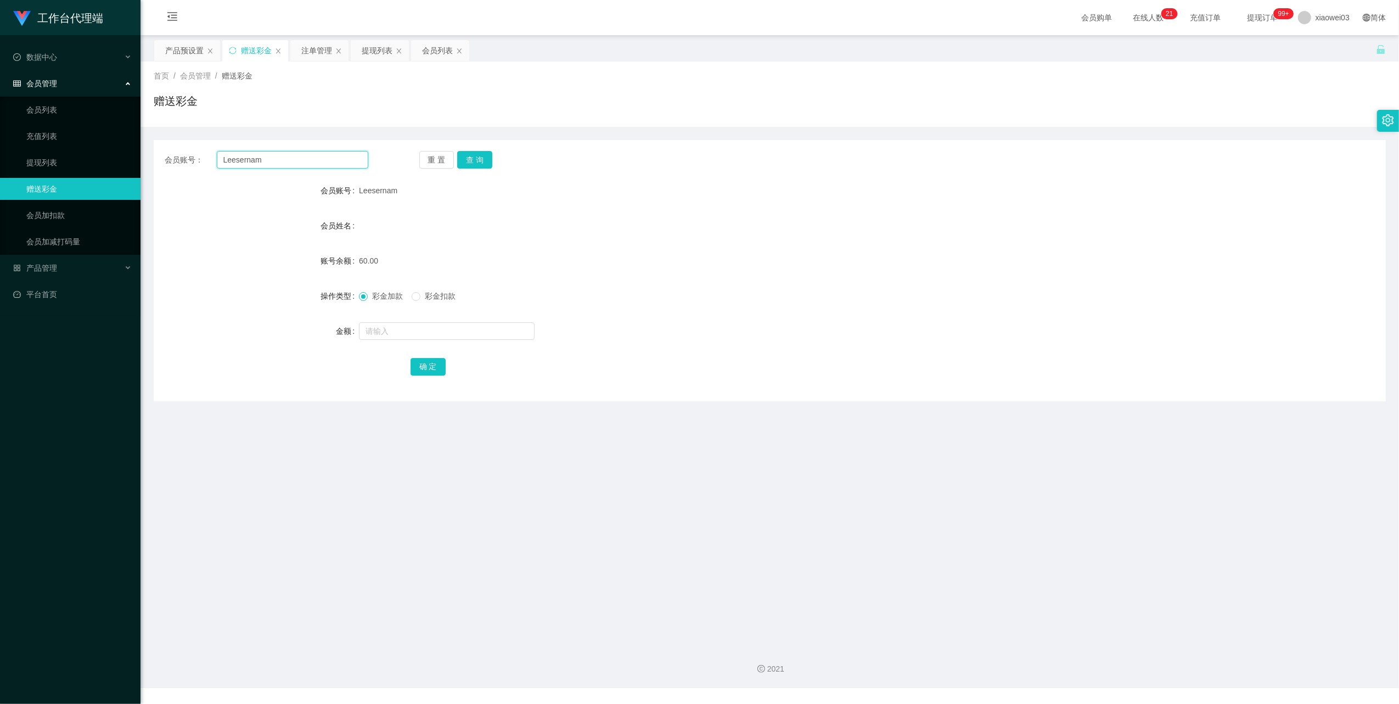
click at [313, 165] on input "Leesernam" at bounding box center [293, 160] width 152 height 18
paste input "100057473870"
type input "100057473870"
click at [496, 154] on div "重 置 查 询" at bounding box center [521, 160] width 204 height 18
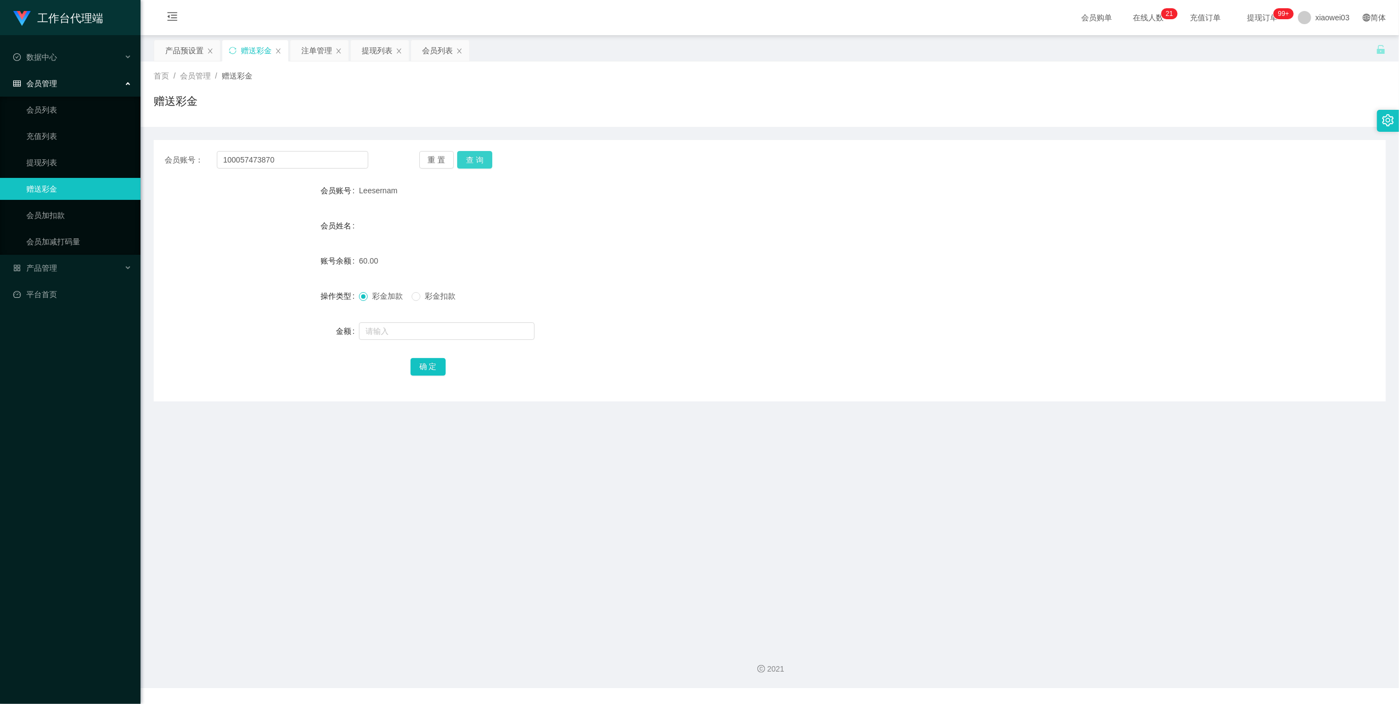
click at [480, 156] on button "查 询" at bounding box center [474, 160] width 35 height 18
click at [584, 222] on div "会员姓名" at bounding box center [770, 226] width 1232 height 22
click at [373, 52] on div "提现列表" at bounding box center [377, 50] width 31 height 21
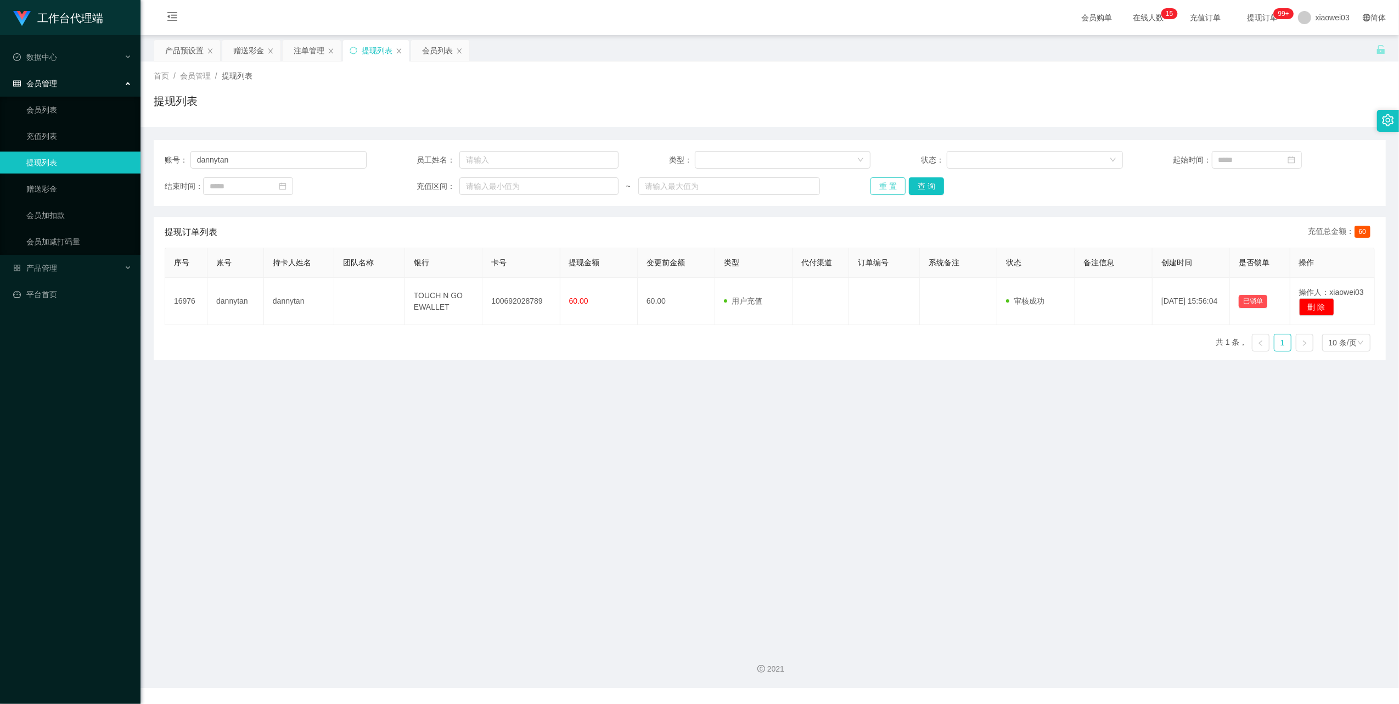
click at [894, 189] on button "重 置" at bounding box center [888, 186] width 35 height 18
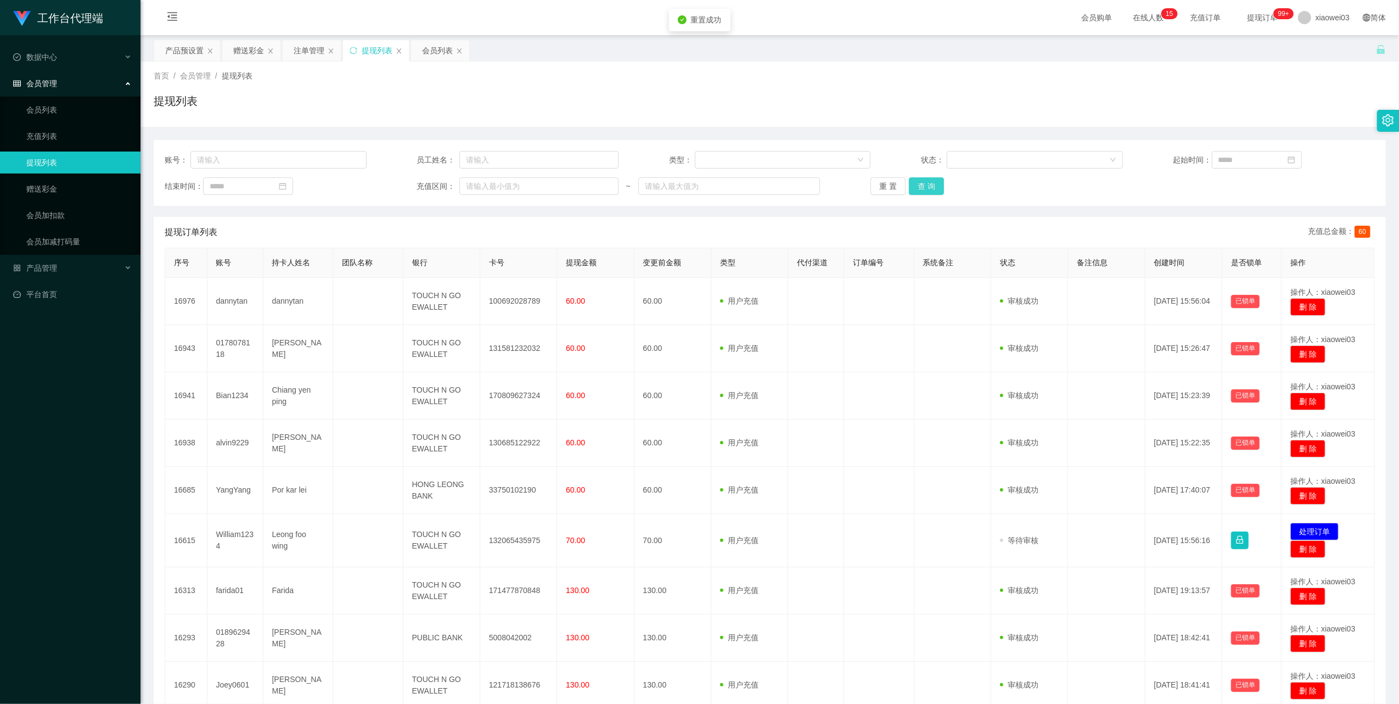
click at [942, 183] on div "重 置 查 询" at bounding box center [972, 186] width 202 height 18
click at [924, 183] on button "查 询" at bounding box center [926, 186] width 35 height 18
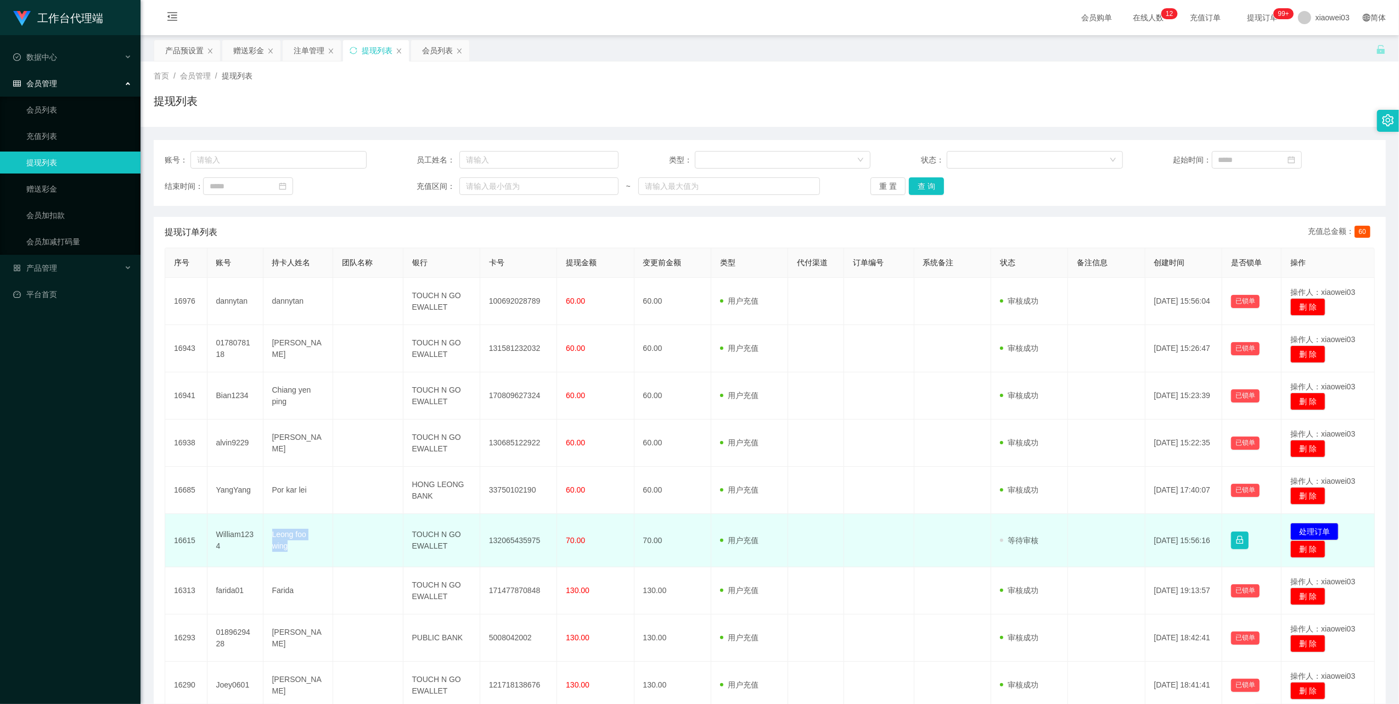
drag, startPoint x: 297, startPoint y: 552, endPoint x: 271, endPoint y: 530, distance: 33.9
click at [271, 530] on td "Leong foo wing" at bounding box center [298, 540] width 70 height 53
copy td "Leong foo wing"
click at [244, 543] on td "William1234" at bounding box center [235, 540] width 56 height 53
drag, startPoint x: 244, startPoint y: 549, endPoint x: 216, endPoint y: 535, distance: 31.7
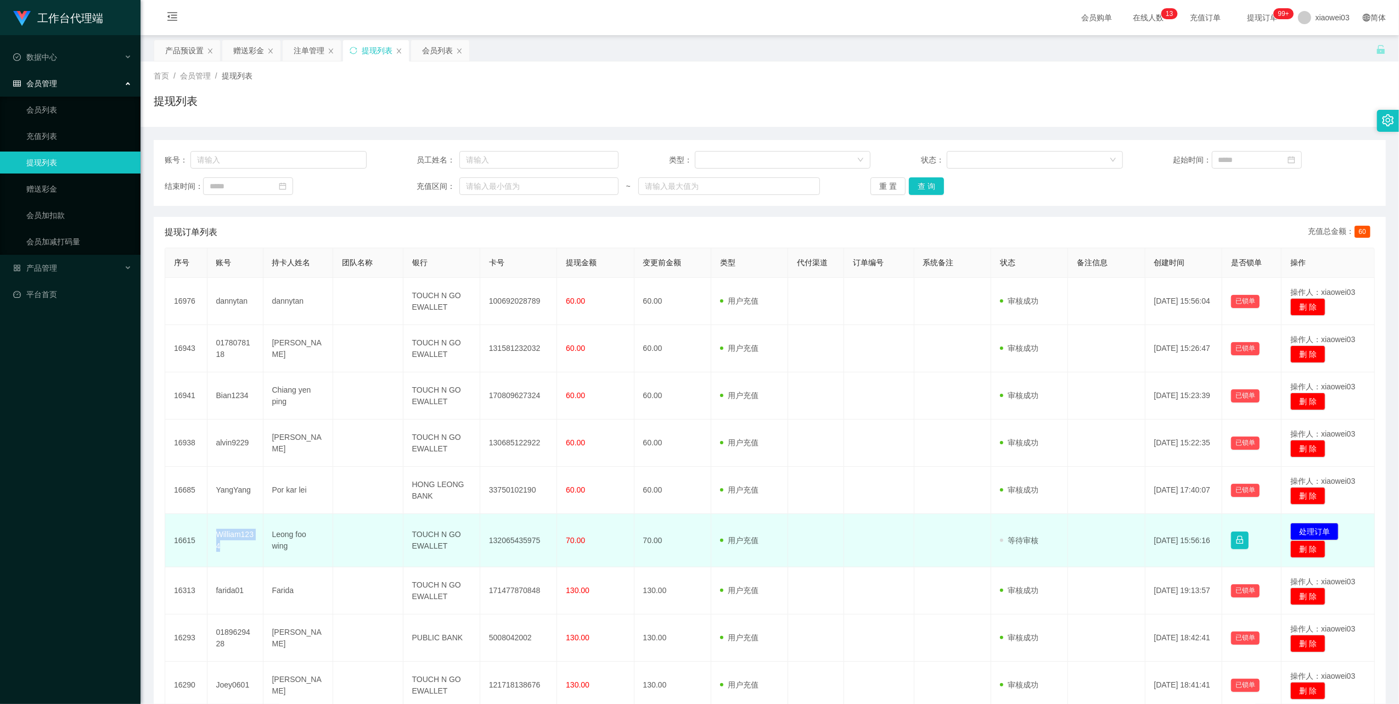
click at [216, 535] on td "William1234" at bounding box center [235, 540] width 56 height 53
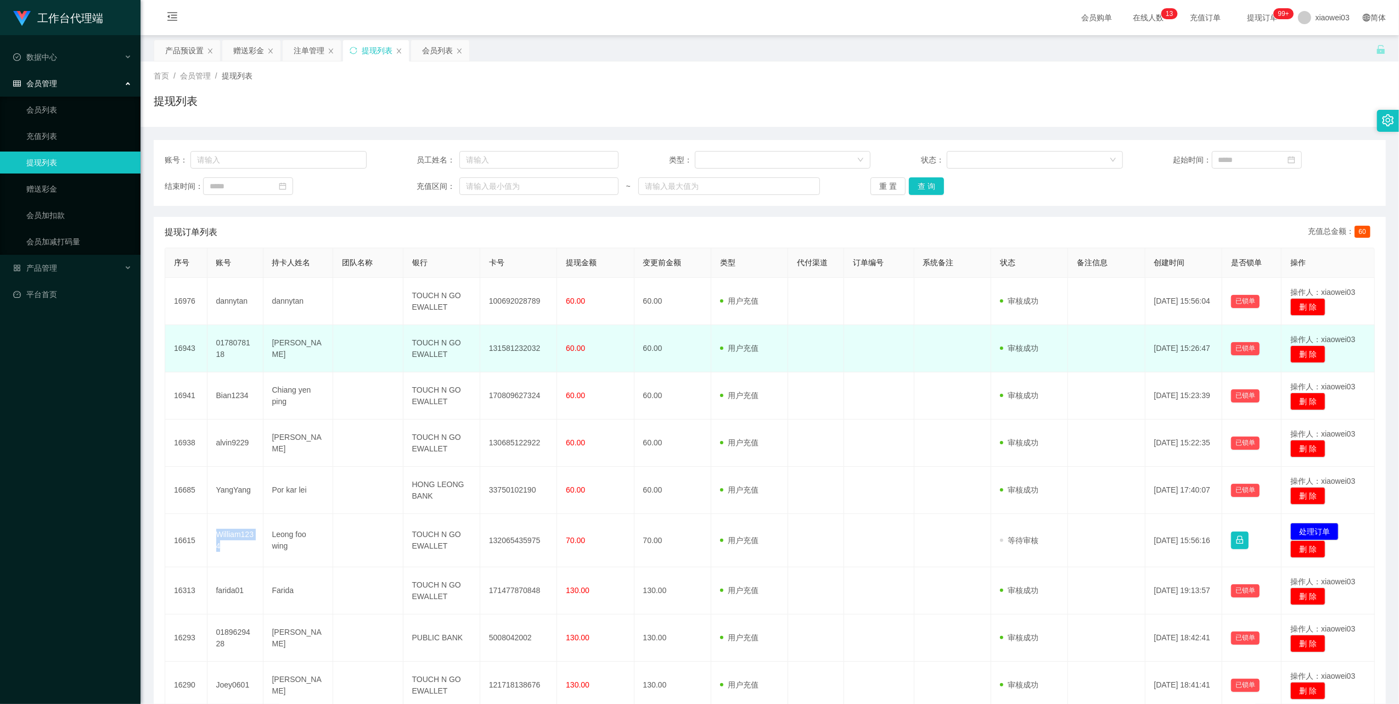
copy td "William1234"
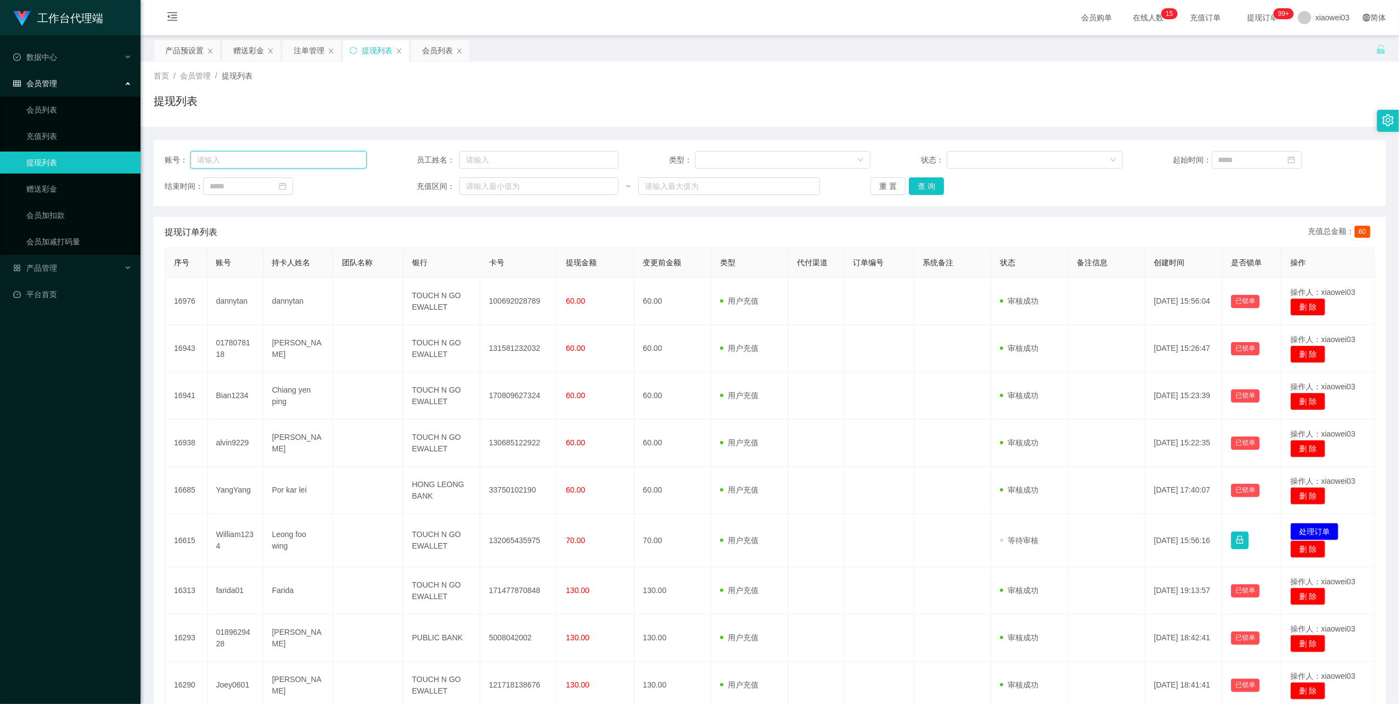
click at [260, 152] on input "text" at bounding box center [278, 160] width 176 height 18
paste input "Leesernam"
click at [929, 188] on button "查 询" at bounding box center [926, 186] width 35 height 18
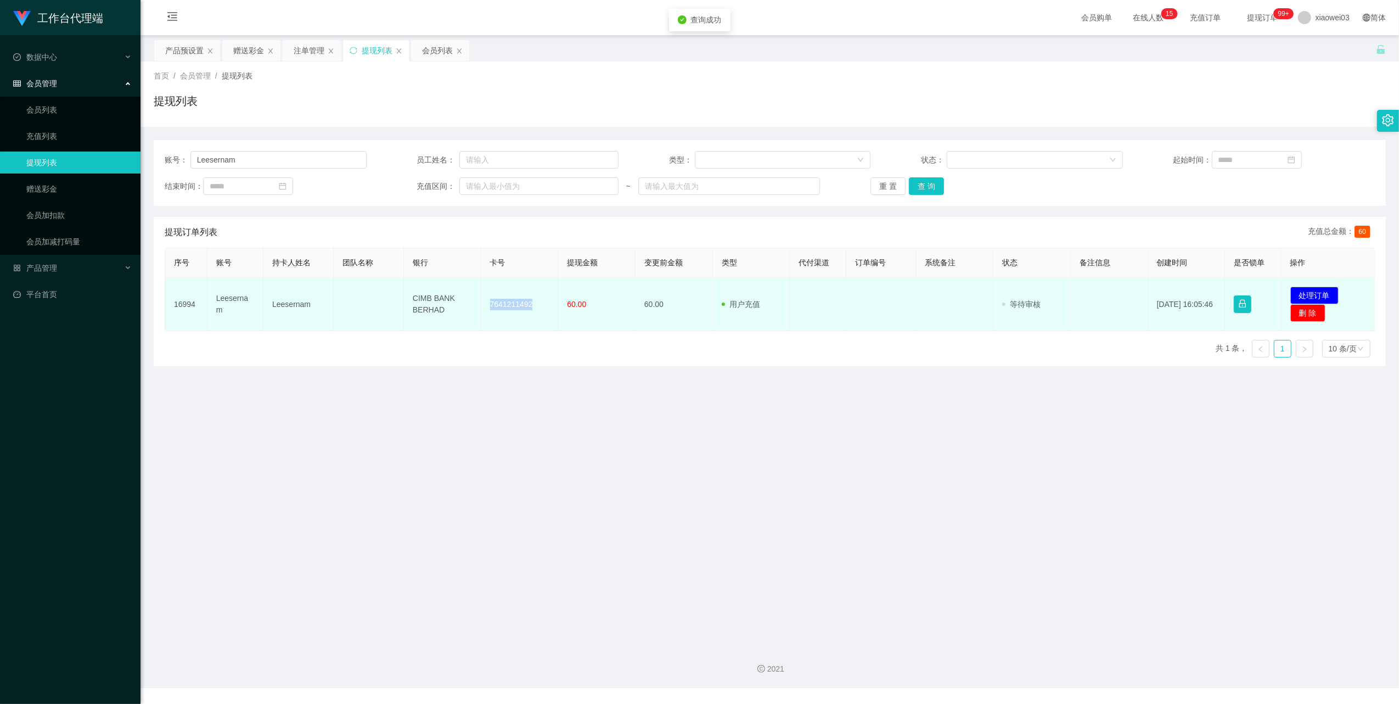
drag, startPoint x: 528, startPoint y: 304, endPoint x: 486, endPoint y: 298, distance: 42.2
click at [486, 298] on td "7641211492" at bounding box center [519, 304] width 77 height 53
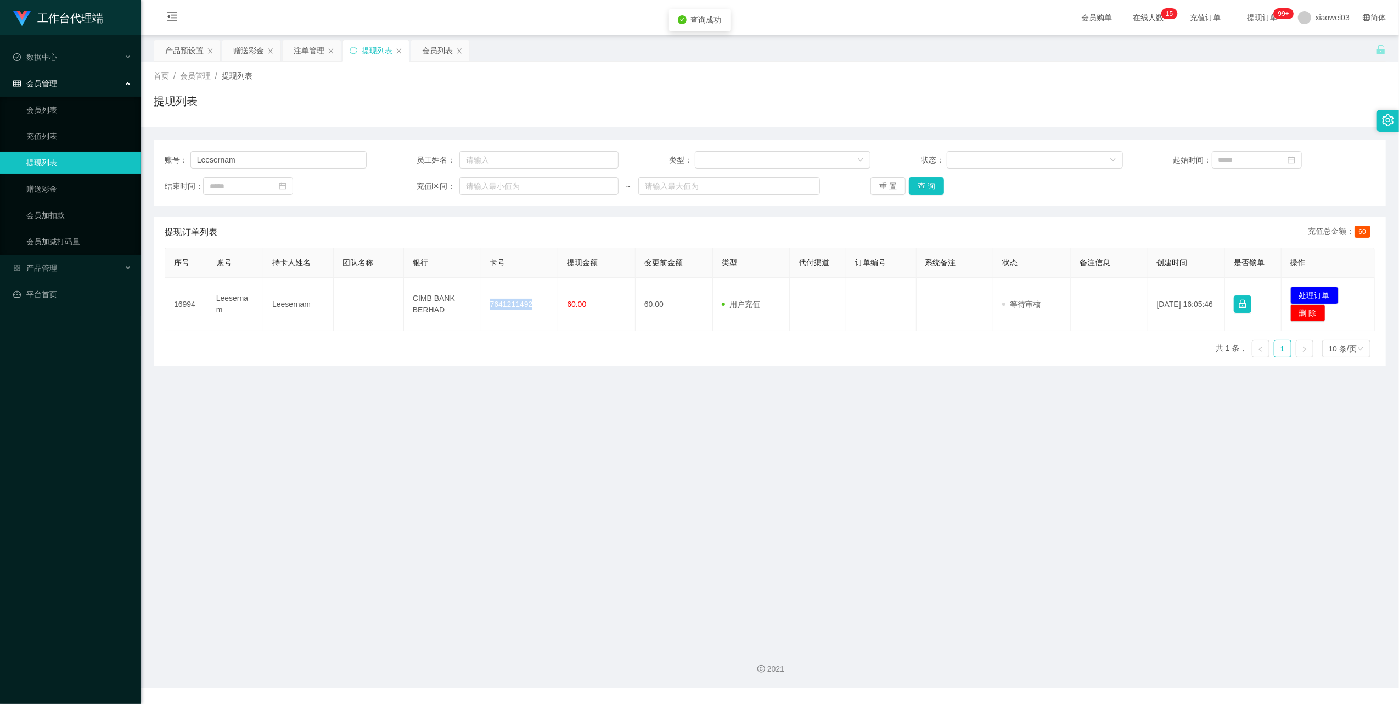
copy td "7641211492"
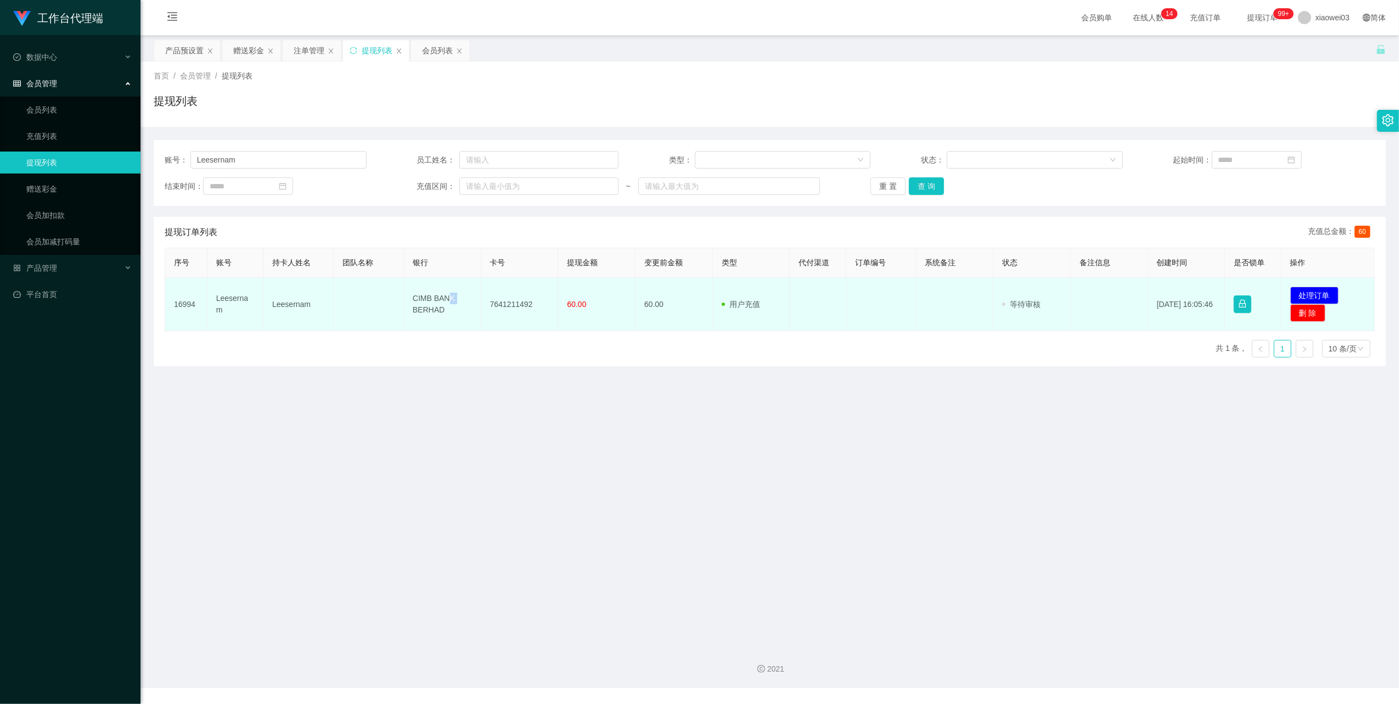
drag, startPoint x: 447, startPoint y: 304, endPoint x: 409, endPoint y: 308, distance: 38.1
click at [409, 308] on td "CIMB BANK BERHAD" at bounding box center [442, 304] width 77 height 53
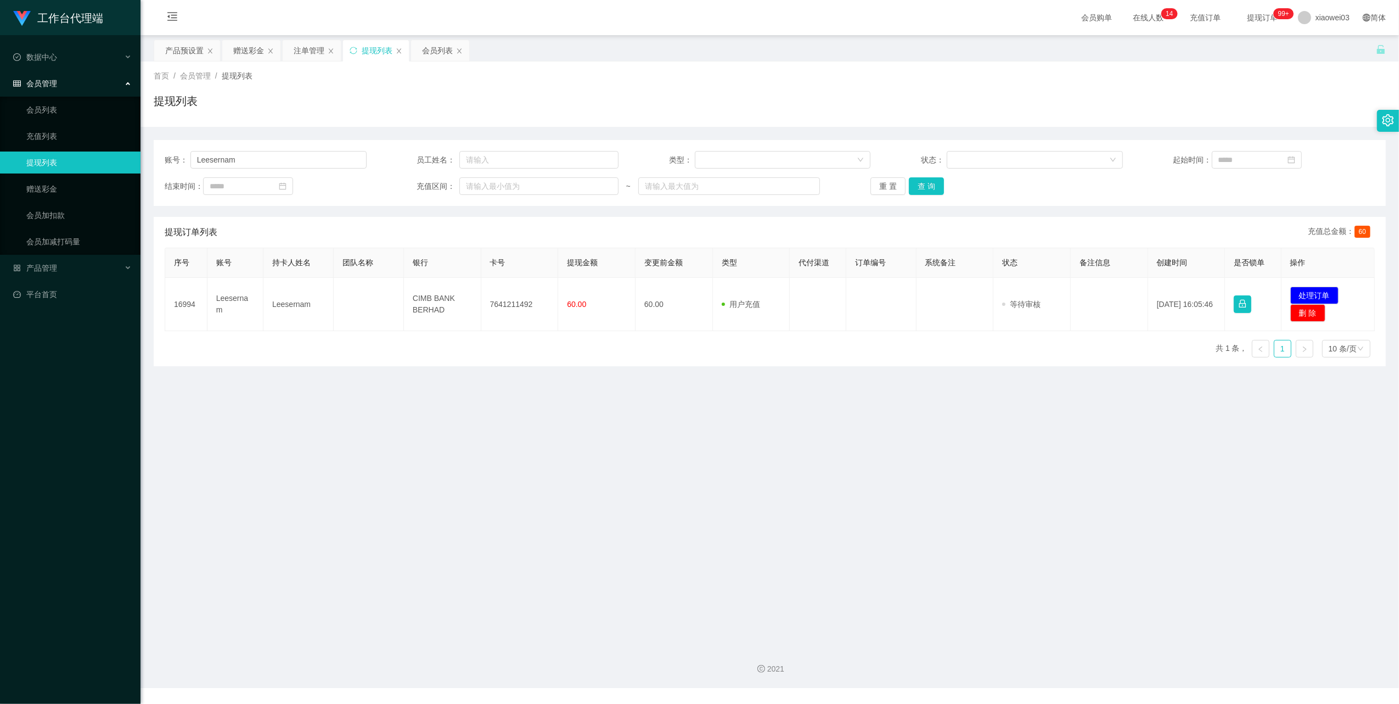
drag, startPoint x: 409, startPoint y: 308, endPoint x: 447, endPoint y: 334, distance: 45.8
click at [452, 339] on div "序号 账号 持卡人姓名 团队名称 银行 卡号 提现金额 变更前金额 类型 代付渠道 订单编号 系统备注 状态 备注信息 创建时间 是否锁单 操作 16994 …" at bounding box center [770, 307] width 1210 height 119
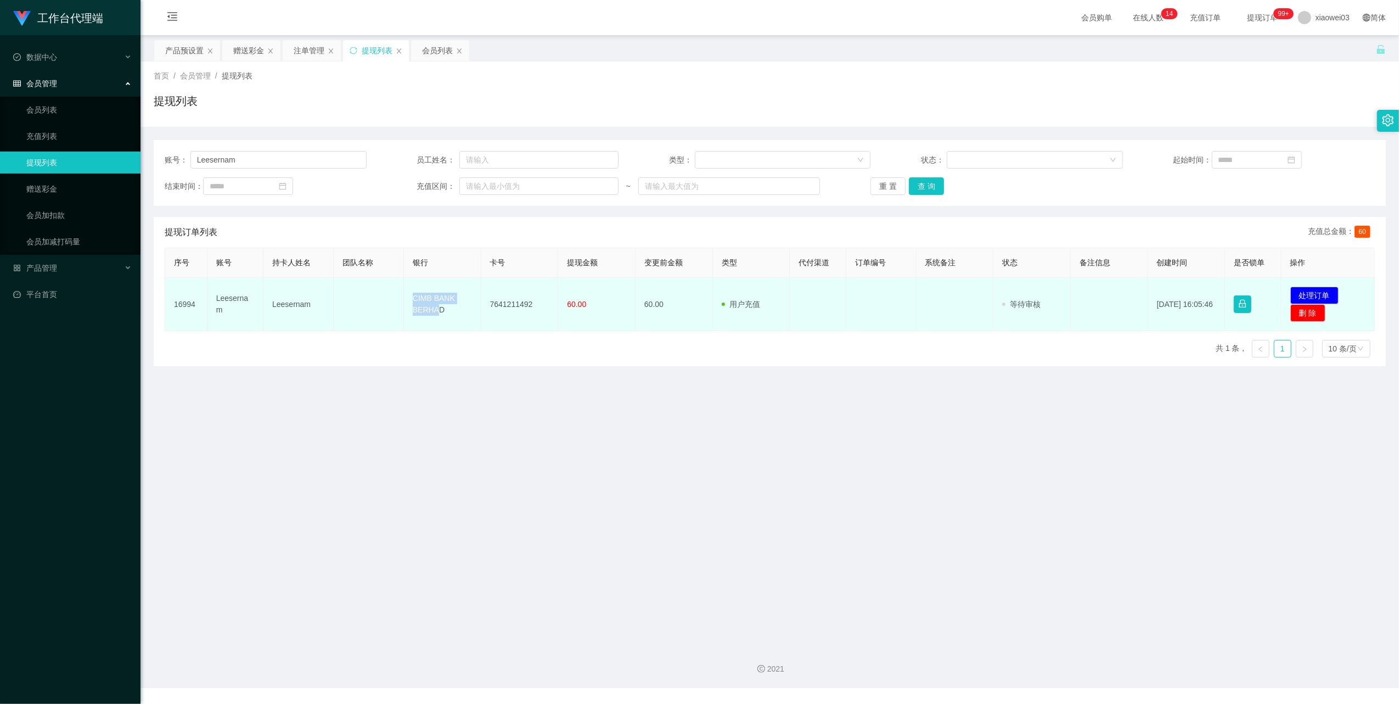
drag, startPoint x: 437, startPoint y: 314, endPoint x: 404, endPoint y: 290, distance: 40.8
click at [404, 290] on td "CIMB BANK BERHAD" at bounding box center [442, 304] width 77 height 53
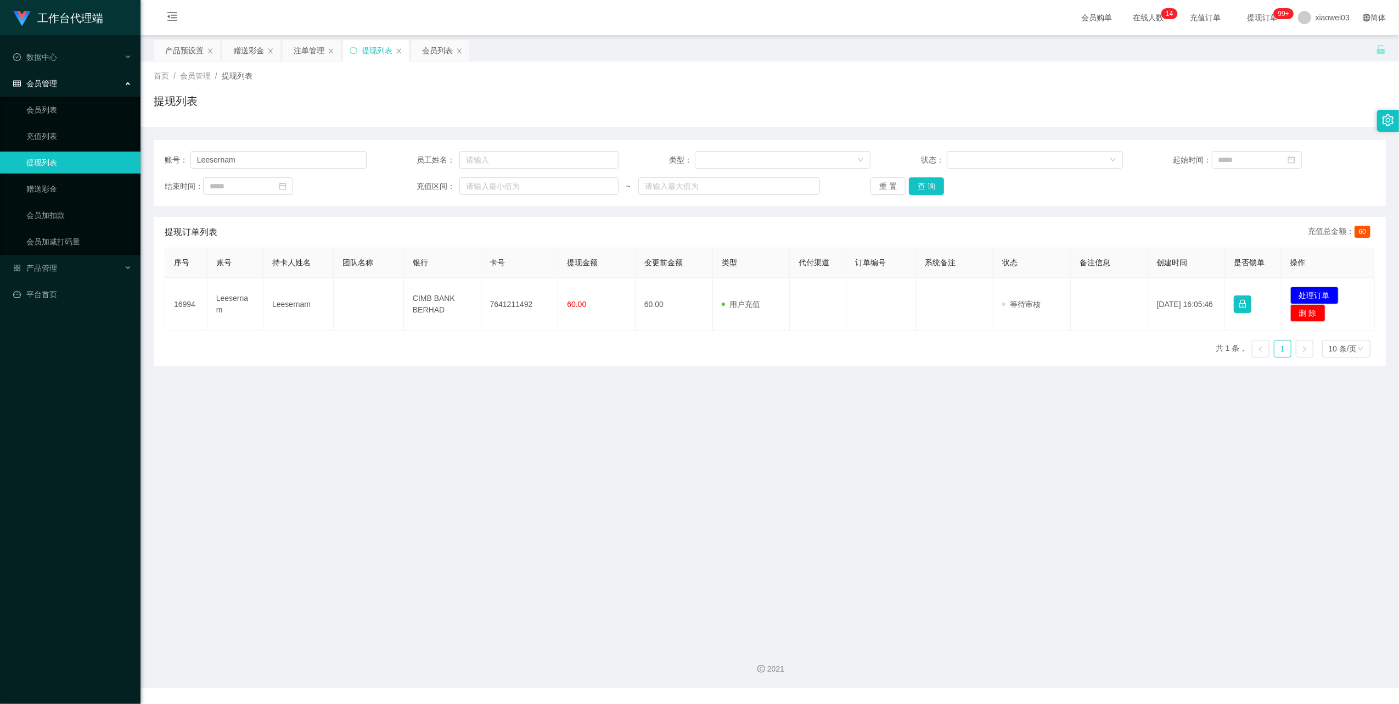
click at [460, 334] on div "序号 账号 持卡人姓名 团队名称 银行 卡号 提现金额 变更前金额 类型 代付渠道 订单编号 系统备注 状态 备注信息 创建时间 是否锁单 操作 16994 …" at bounding box center [770, 307] width 1210 height 119
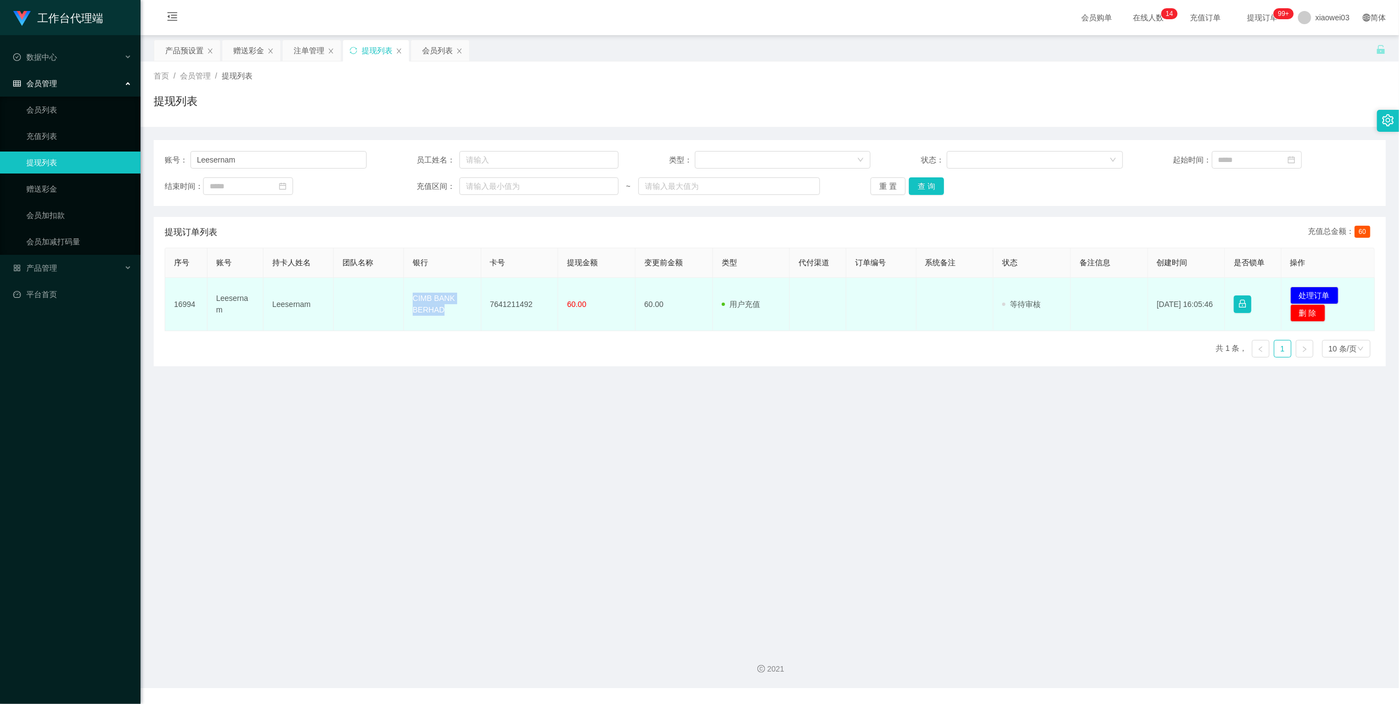
drag, startPoint x: 442, startPoint y: 308, endPoint x: 409, endPoint y: 293, distance: 37.1
click at [409, 293] on td "CIMB BANK BERHAD" at bounding box center [442, 304] width 77 height 53
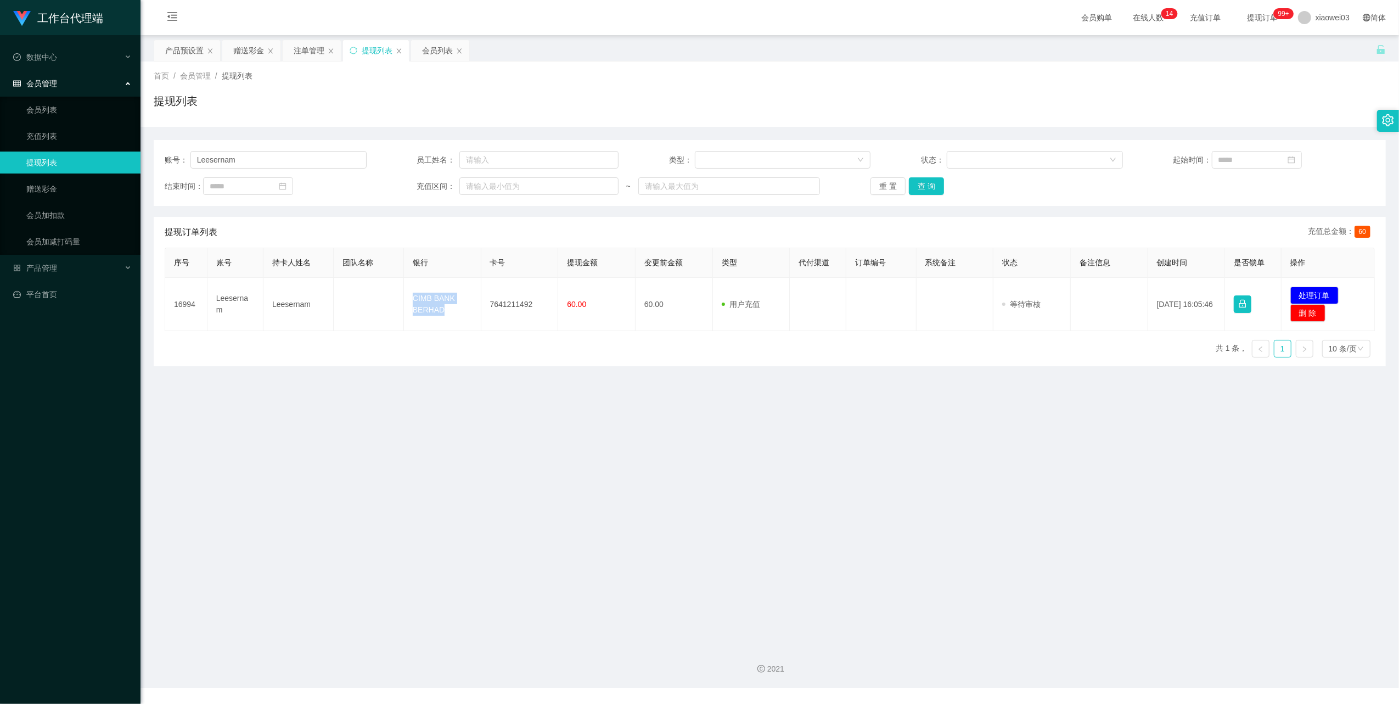
copy td "CIMB BANK BERHAD"
click at [1002, 545] on main "关闭左侧 关闭右侧 关闭其它 刷新页面 产品预设置 赠送彩金 注单管理 提现列表 会员列表 首页 / 会员管理 / 提现列表 / 提现列表 账号： Leese…" at bounding box center [770, 336] width 1259 height 602
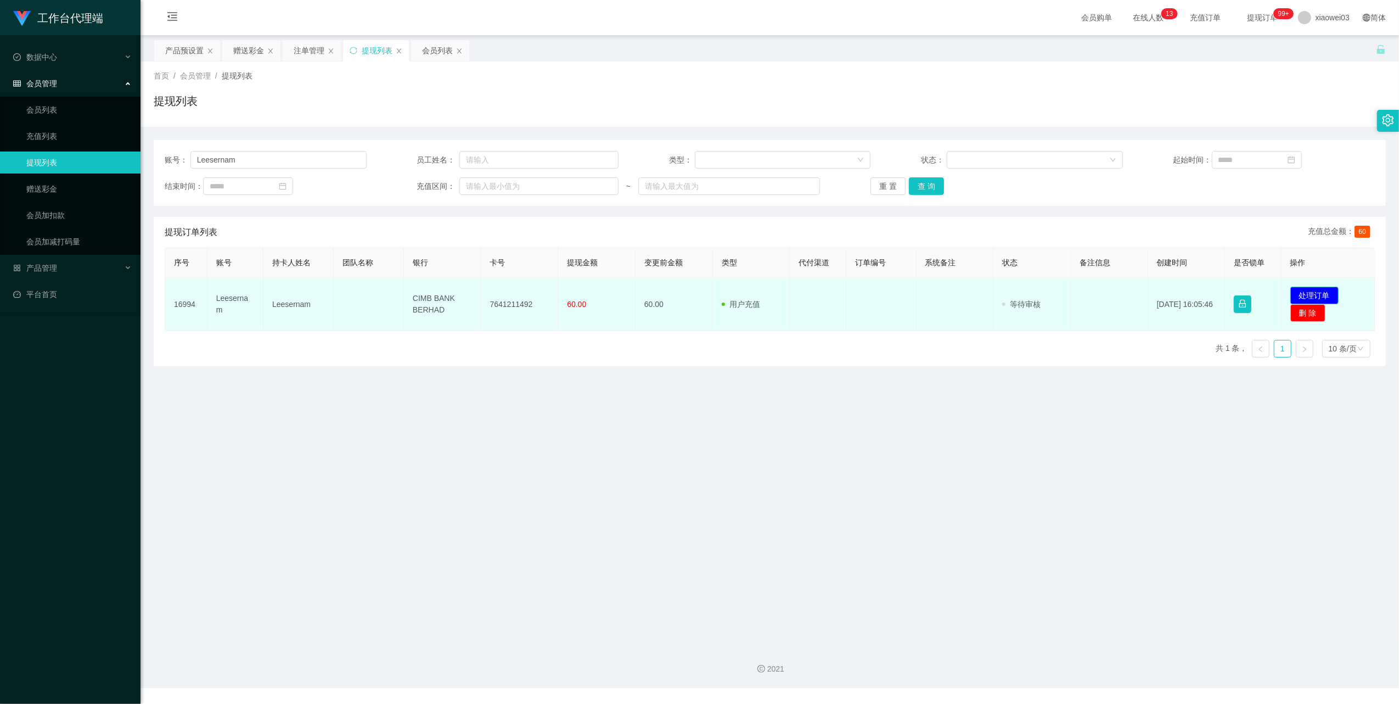
click at [1309, 288] on button "处理订单" at bounding box center [1315, 296] width 48 height 18
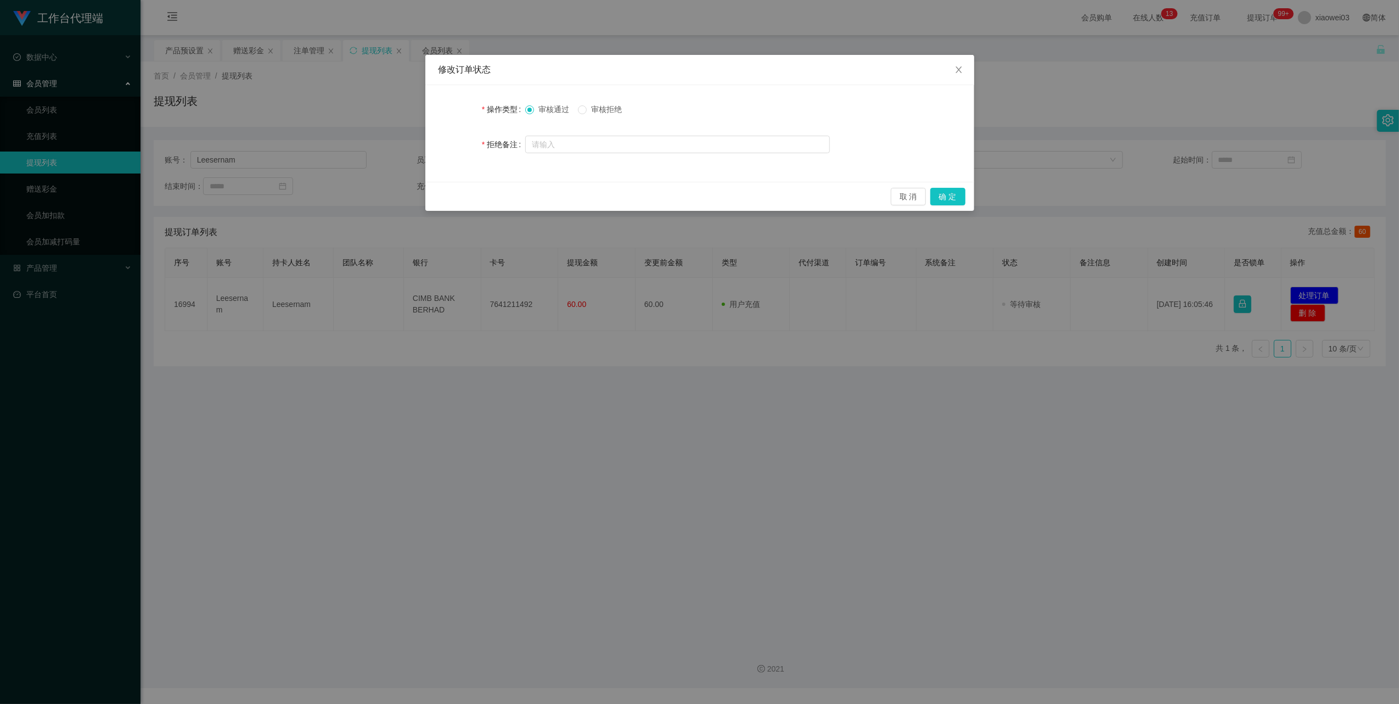
click at [965, 192] on div "取 消 确 定" at bounding box center [699, 196] width 549 height 29
click at [961, 198] on button "确 定" at bounding box center [947, 197] width 35 height 18
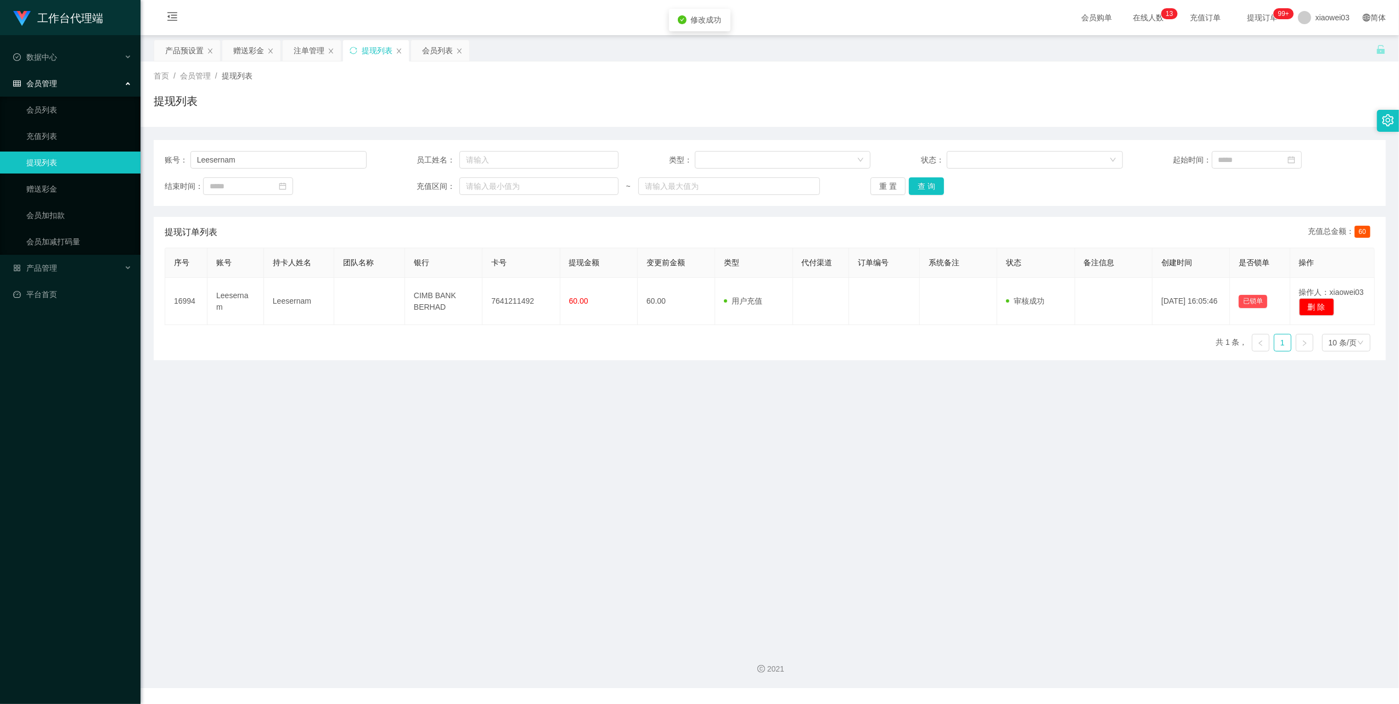
drag, startPoint x: 785, startPoint y: 497, endPoint x: 1261, endPoint y: 11, distance: 680.4
click at [788, 496] on main "关闭左侧 关闭右侧 关闭其它 刷新页面 产品预设置 赠送彩金 注单管理 提现列表 会员列表 首页 / 会员管理 / 提现列表 / 提现列表 账号： Leese…" at bounding box center [770, 336] width 1259 height 602
click at [280, 157] on input "Leesernam" at bounding box center [278, 160] width 176 height 18
paste input "100057473870"
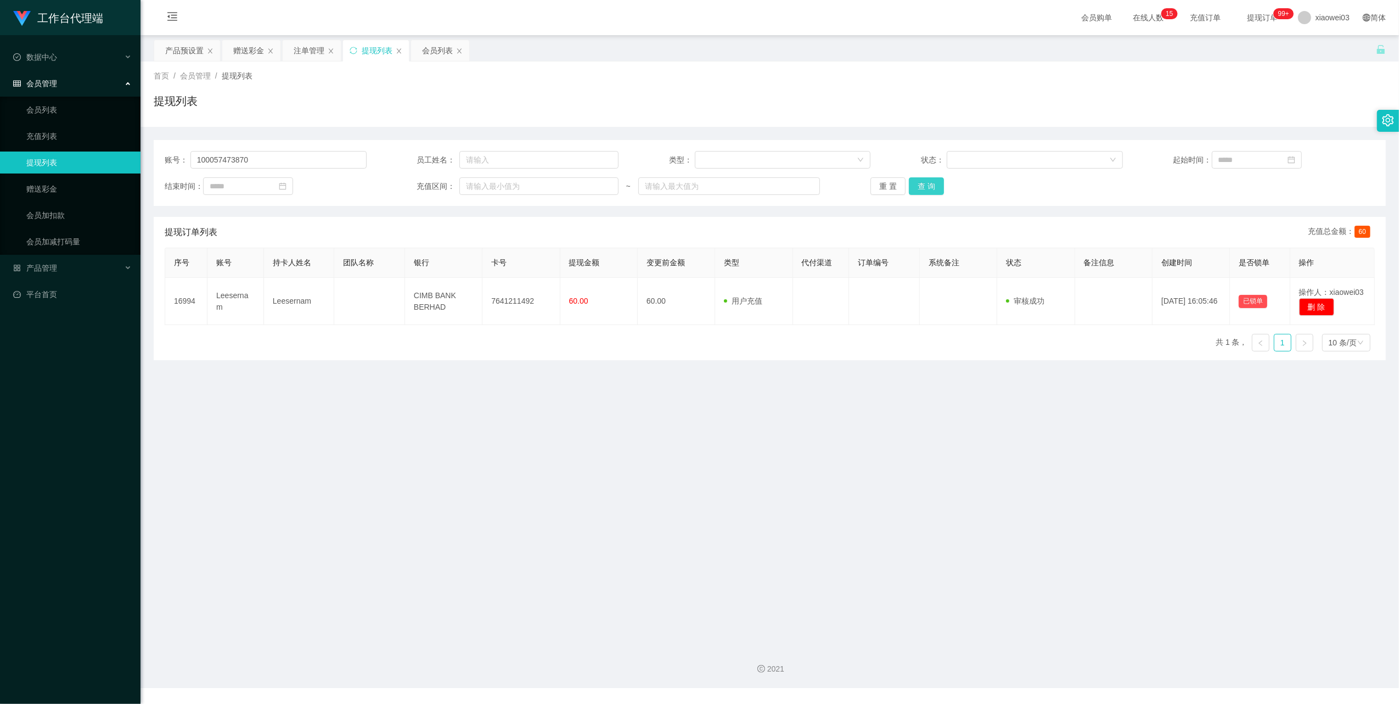
drag, startPoint x: 925, startPoint y: 185, endPoint x: 894, endPoint y: 195, distance: 33.0
click at [925, 185] on button "查 询" at bounding box center [926, 186] width 35 height 18
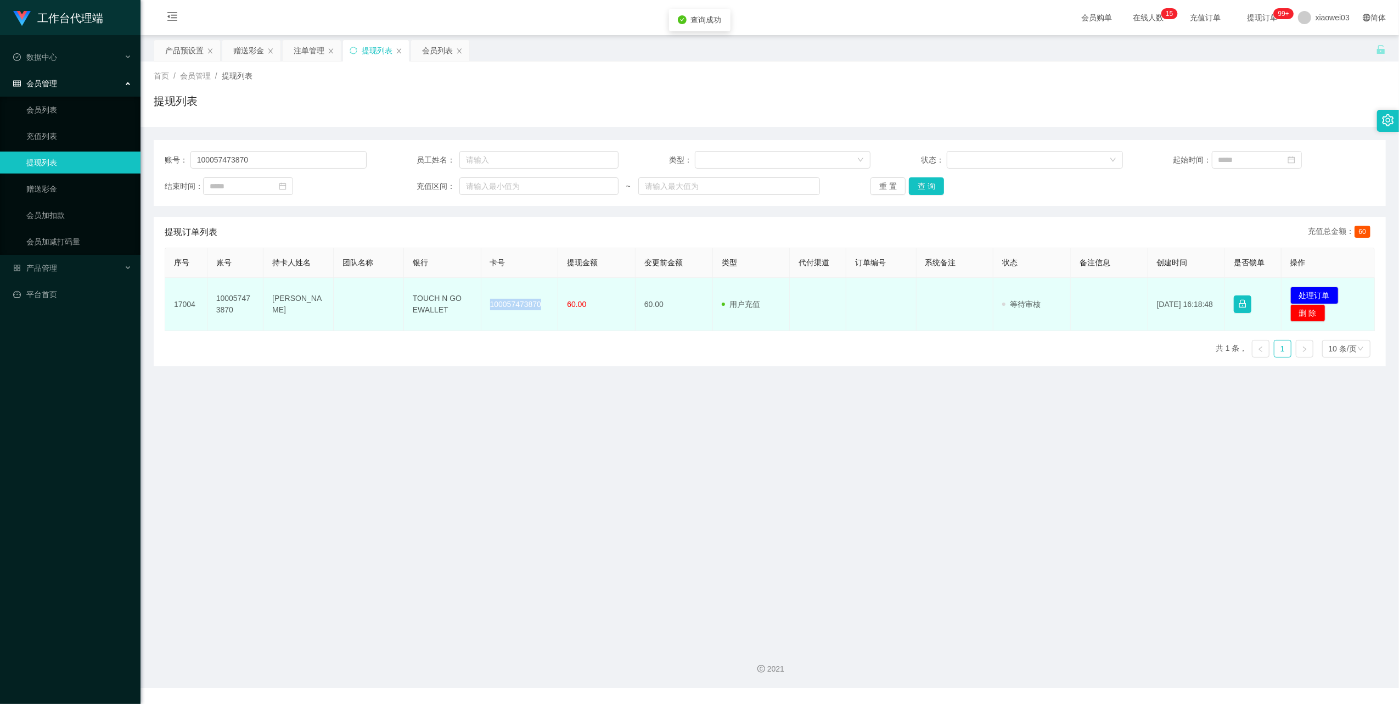
drag, startPoint x: 537, startPoint y: 308, endPoint x: 485, endPoint y: 310, distance: 51.6
click at [485, 310] on td "100057473870" at bounding box center [519, 304] width 77 height 53
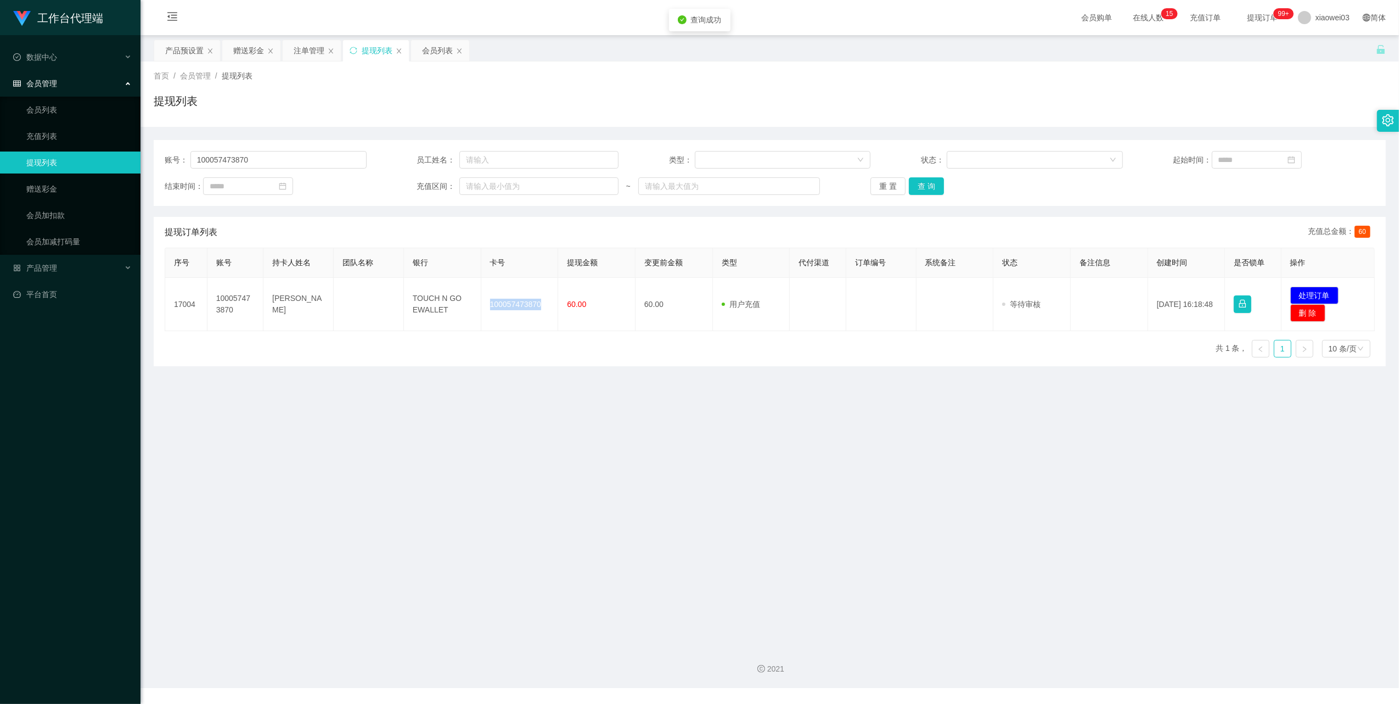
copy td "100057473870"
click at [919, 426] on main "关闭左侧 关闭右侧 关闭其它 刷新页面 产品预设置 赠送彩金 注单管理 提现列表 会员列表 首页 / 会员管理 / 提现列表 / 提现列表 账号： 10005…" at bounding box center [770, 336] width 1259 height 602
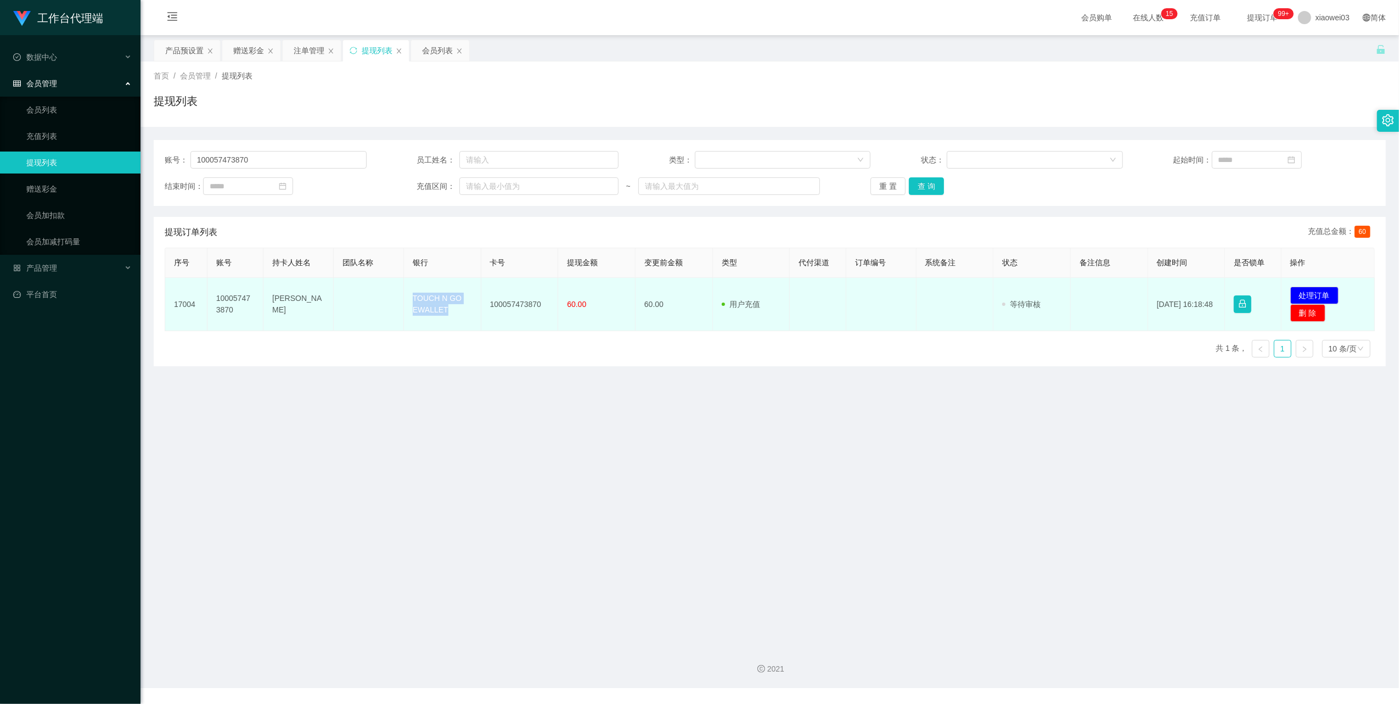
drag, startPoint x: 446, startPoint y: 310, endPoint x: 401, endPoint y: 287, distance: 50.6
click at [401, 287] on tr "17004 100057473870 Wong zhen ting TOUCH N GO EWALLET 100057473870 60.00 60.00 用…" at bounding box center [770, 304] width 1210 height 53
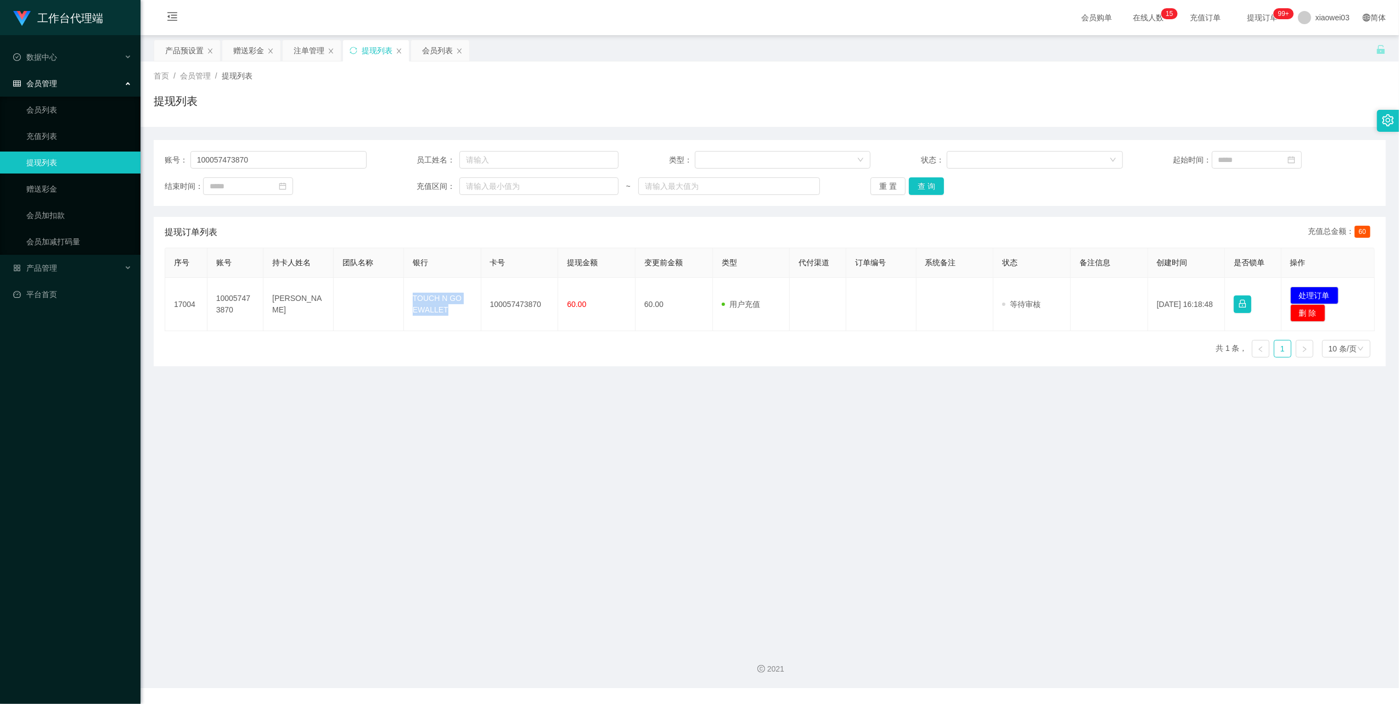
copy tr "TOUCH N GO EWALLET"
click at [888, 456] on main "关闭左侧 关闭右侧 关闭其它 刷新页面 产品预设置 赠送彩金 注单管理 提现列表 会员列表 首页 / 会员管理 / 提现列表 / 提现列表 账号： 10005…" at bounding box center [770, 336] width 1259 height 602
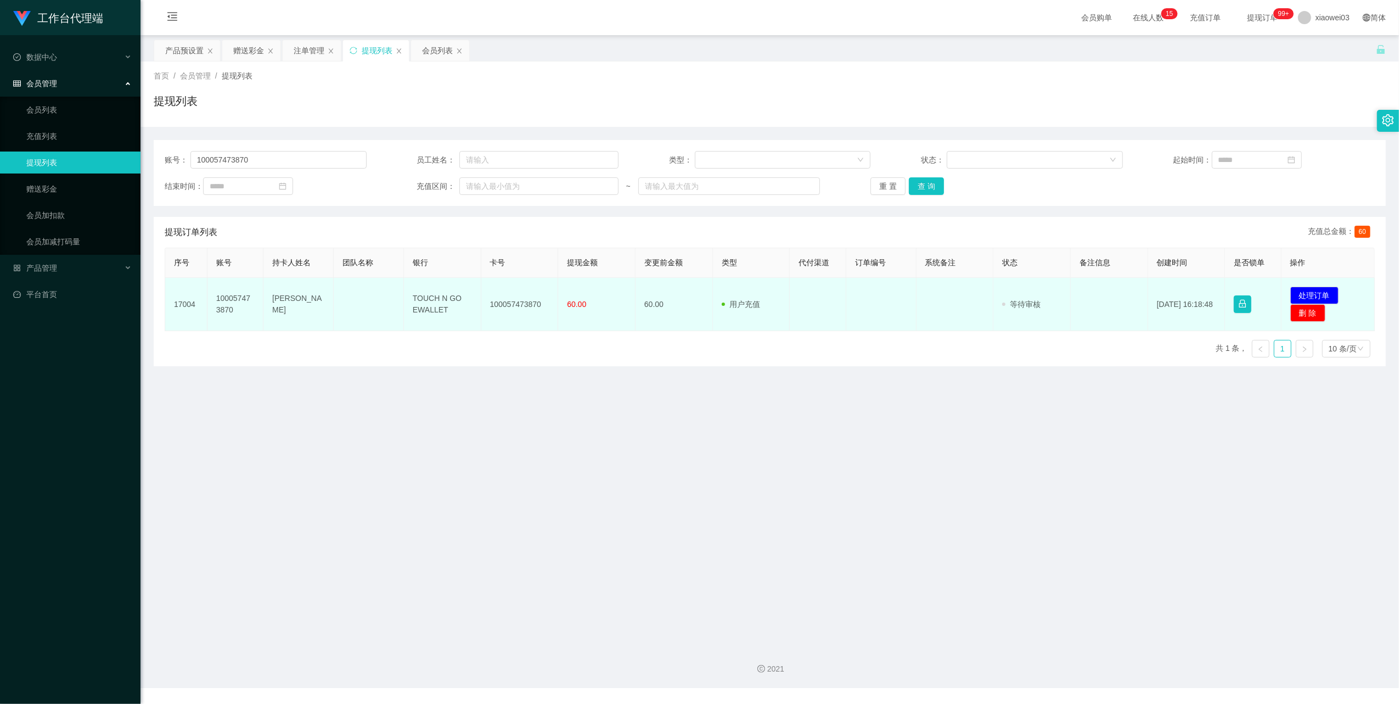
click at [1334, 293] on td "发起代付 处理订单 删 除" at bounding box center [1328, 304] width 93 height 53
click at [1314, 293] on button "处理订单" at bounding box center [1315, 296] width 48 height 18
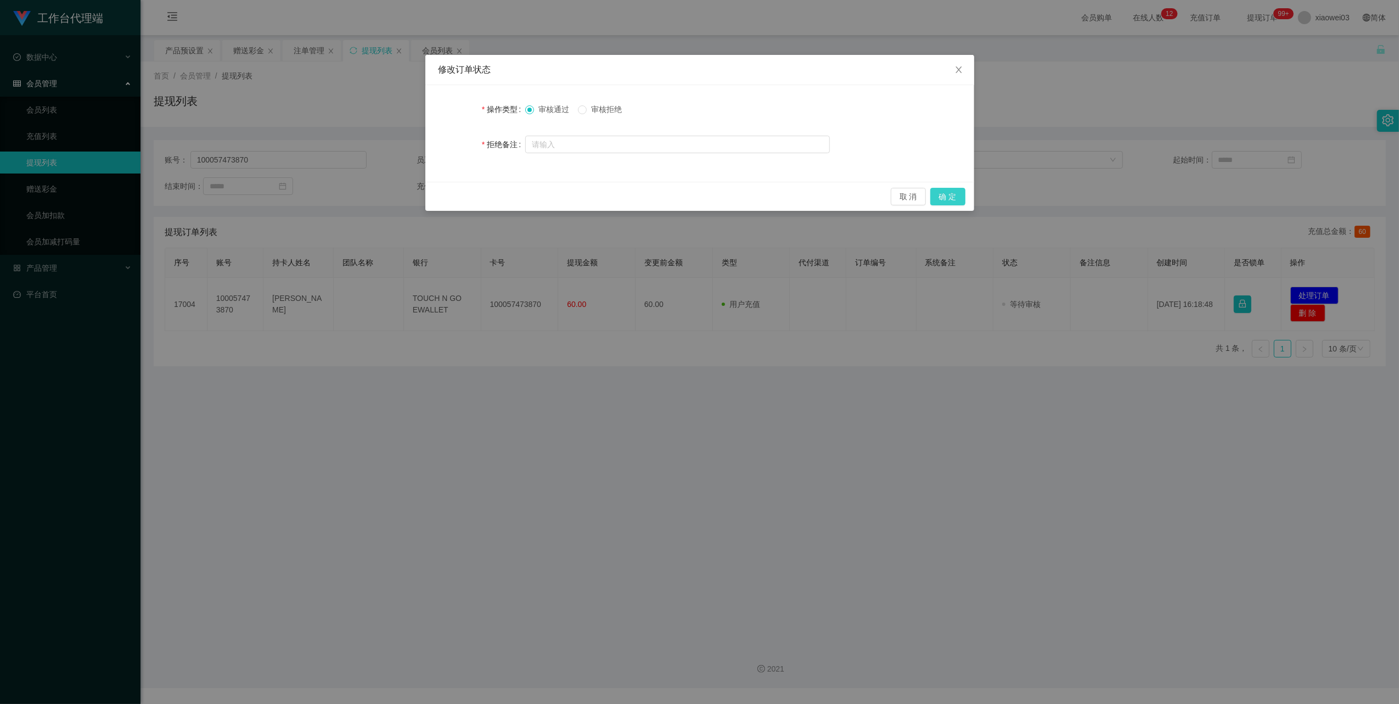
click at [961, 192] on button "确 定" at bounding box center [947, 197] width 35 height 18
click at [817, 472] on div "修改订单状态 操作类型 审核通过 审核拒绝 拒绝备注 取 消 确 定" at bounding box center [699, 352] width 1399 height 704
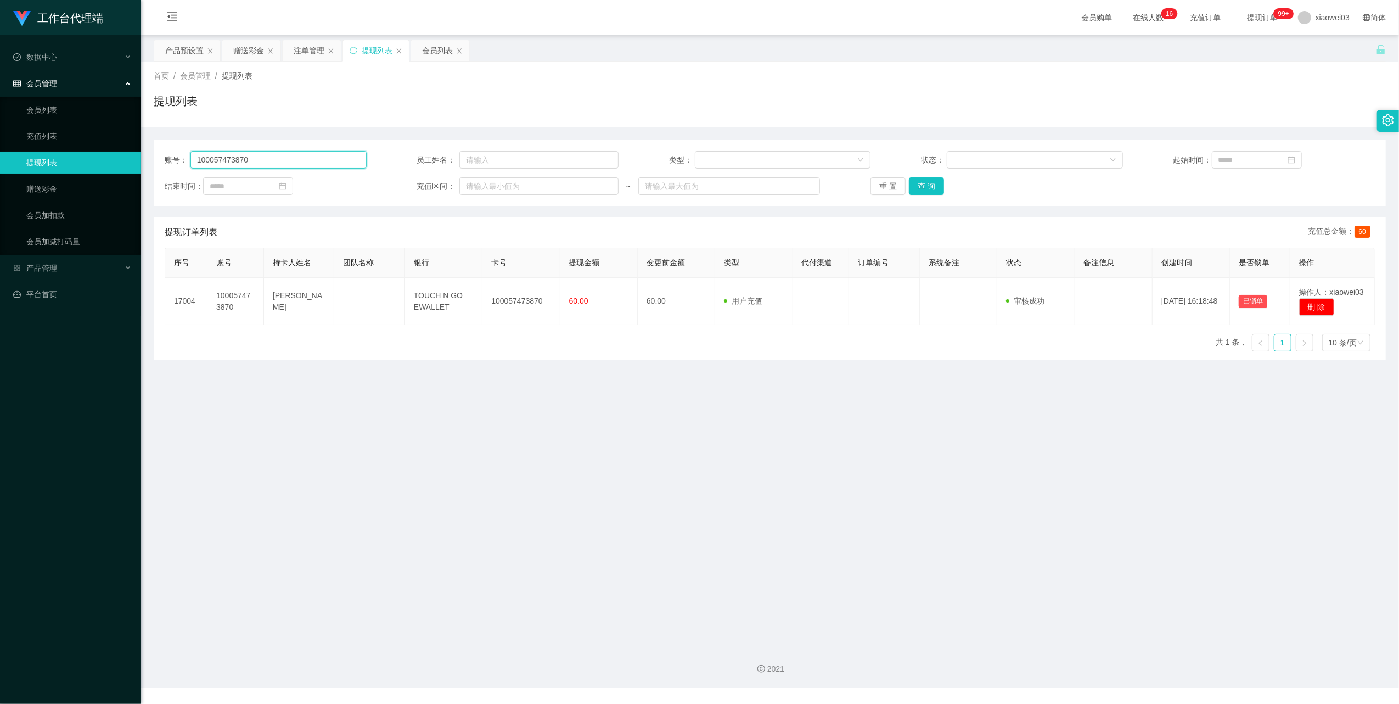
click at [275, 158] on input "100057473870" at bounding box center [278, 160] width 176 height 18
paste input "weikon0812"
type input "weikon0812"
drag, startPoint x: 936, startPoint y: 188, endPoint x: 901, endPoint y: 216, distance: 44.8
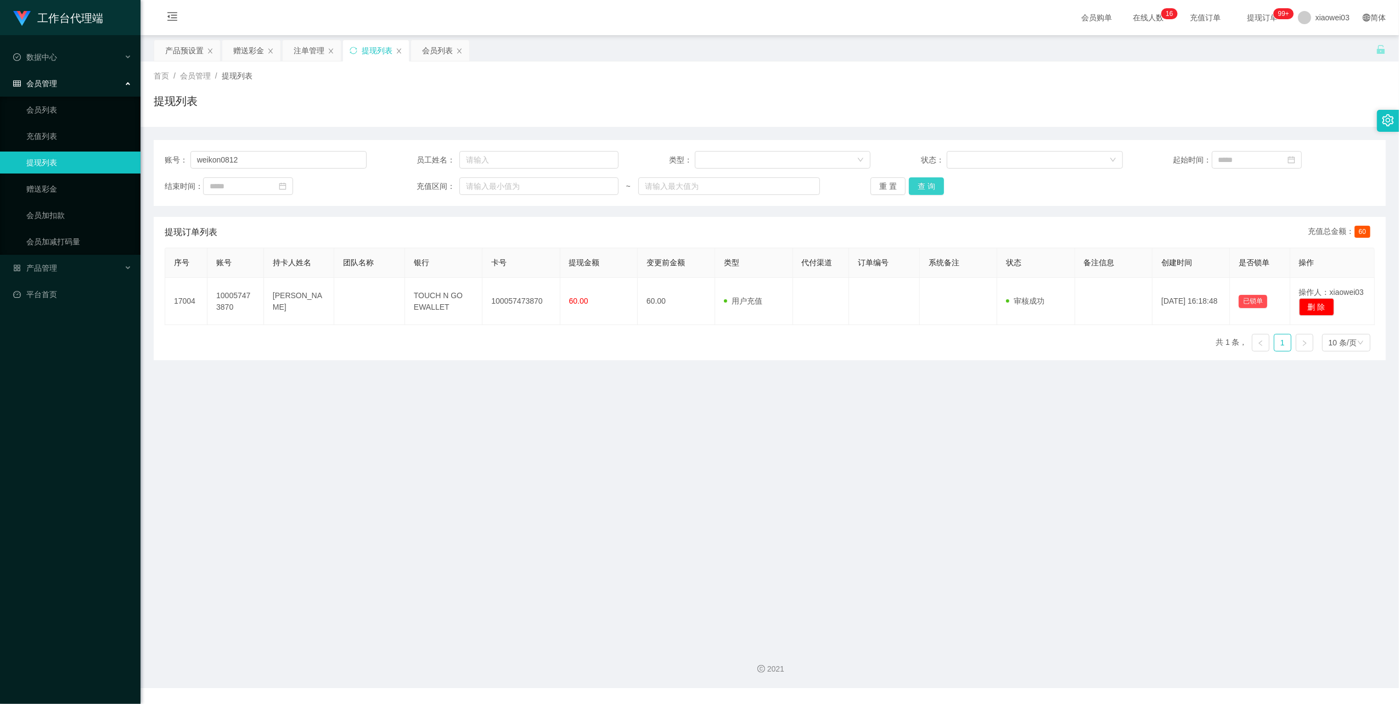
click at [936, 188] on button "查 询" at bounding box center [926, 186] width 35 height 18
click at [657, 404] on main "关闭左侧 关闭右侧 关闭其它 刷新页面 产品预设置 赠送彩金 注单管理 提现列表 会员列表 首页 / 会员管理 / 提现列表 / 提现列表 账号： weiko…" at bounding box center [770, 336] width 1259 height 602
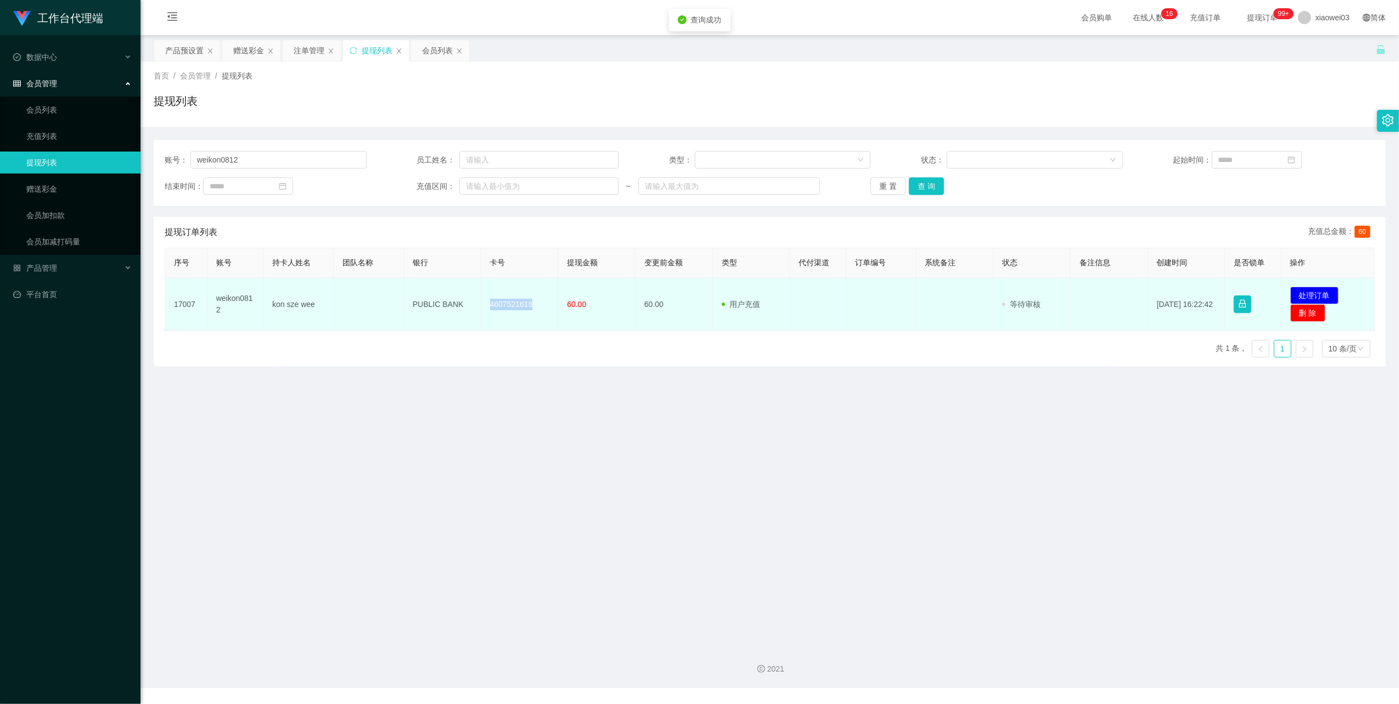
drag, startPoint x: 536, startPoint y: 303, endPoint x: 488, endPoint y: 304, distance: 47.8
click at [488, 304] on td "4607521618" at bounding box center [519, 304] width 77 height 53
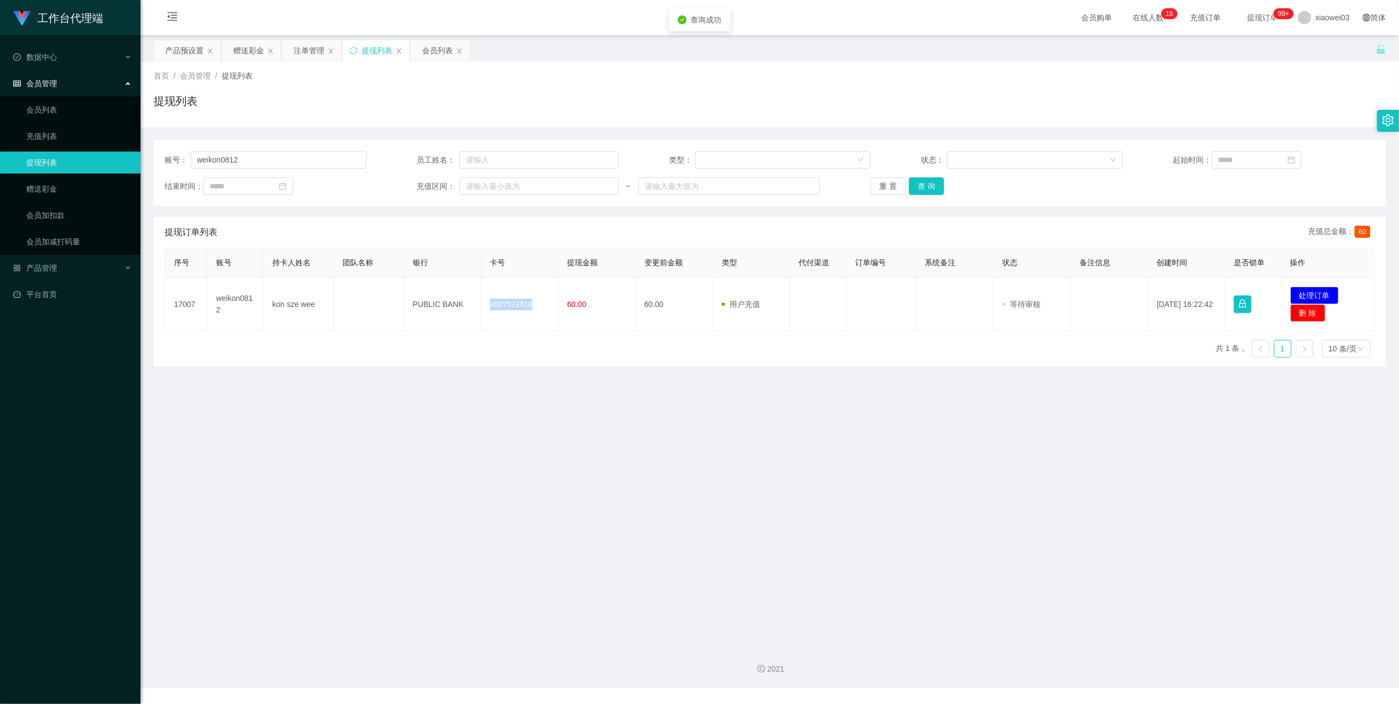
copy td "4607521618"
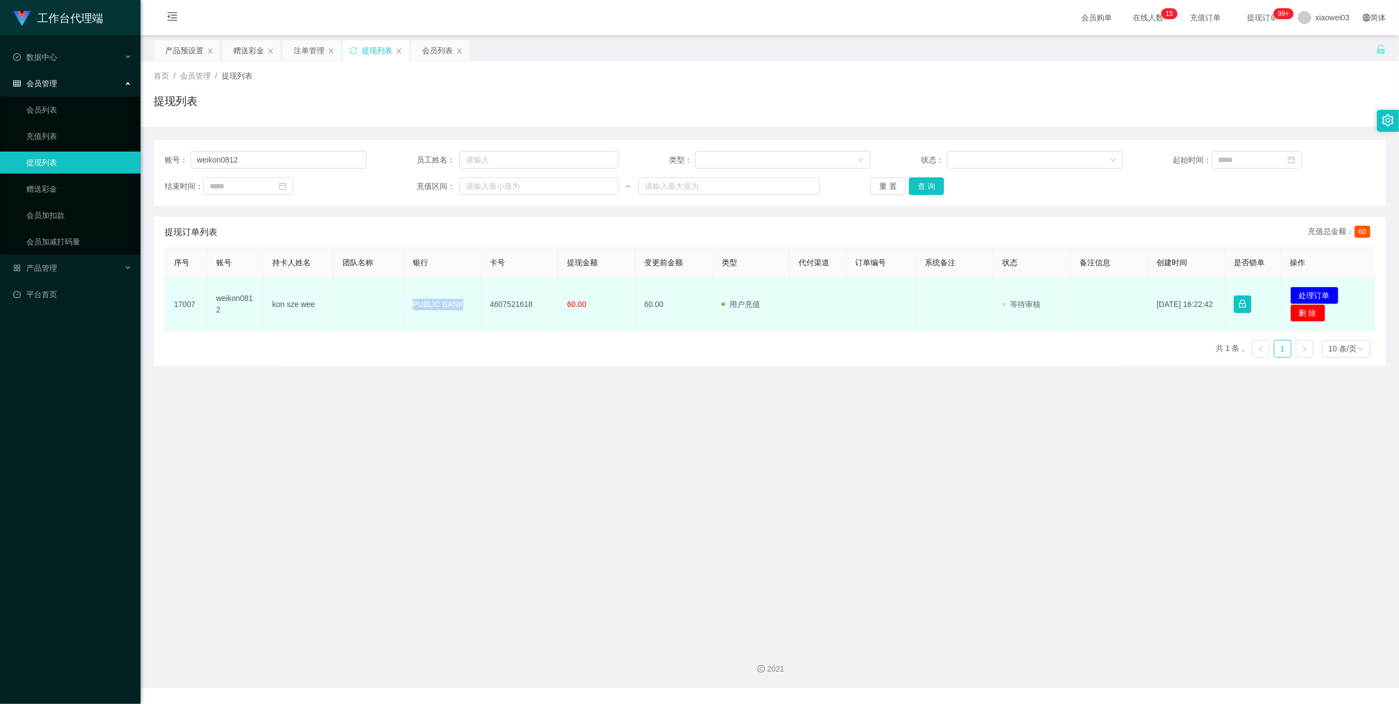
drag, startPoint x: 457, startPoint y: 304, endPoint x: 405, endPoint y: 298, distance: 52.5
click at [405, 298] on td "PUBLIC BANK" at bounding box center [442, 304] width 77 height 53
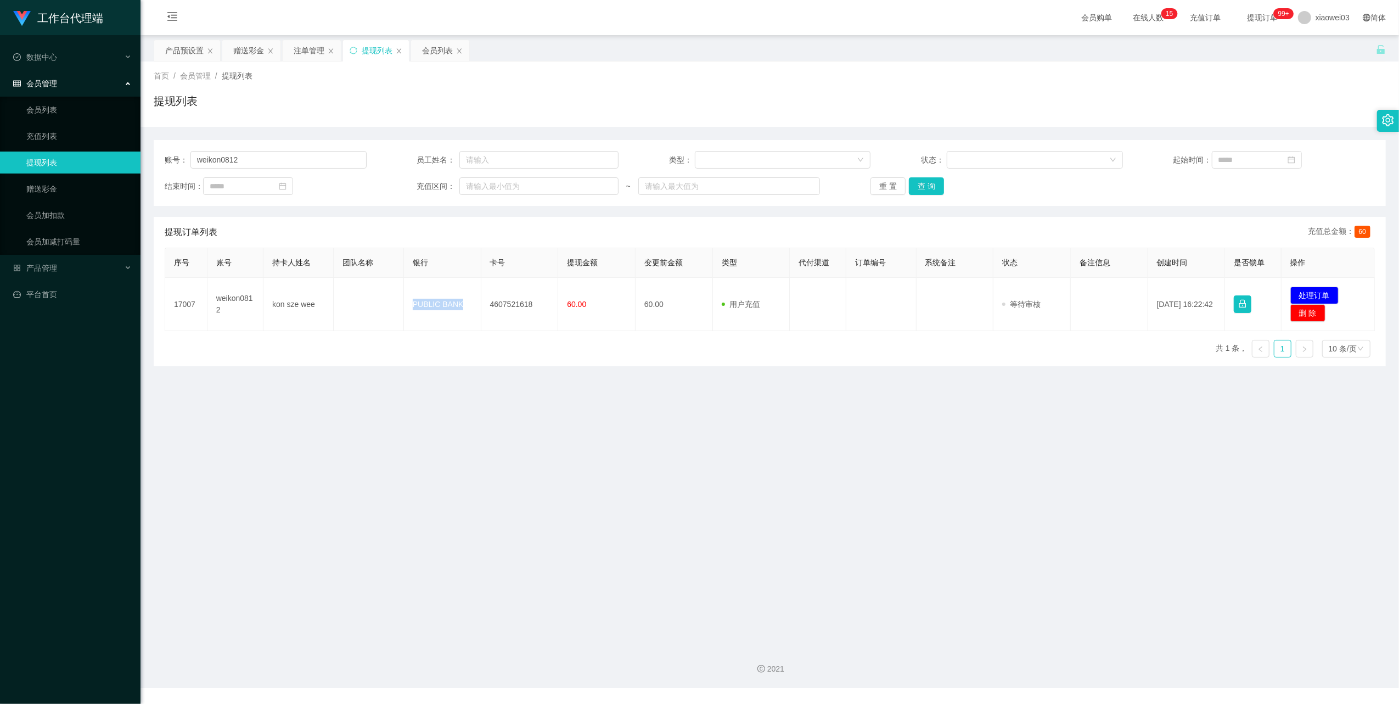
copy td "PUBLIC BANK"
click at [925, 497] on main "关闭左侧 关闭右侧 关闭其它 刷新页面 产品预设置 赠送彩金 注单管理 提现列表 会员列表 首页 / 会员管理 / 提现列表 / 提现列表 账号： weiko…" at bounding box center [770, 336] width 1259 height 602
click at [282, 155] on input "weikon0812" at bounding box center [278, 160] width 176 height 18
click at [931, 179] on button "查 询" at bounding box center [926, 186] width 35 height 18
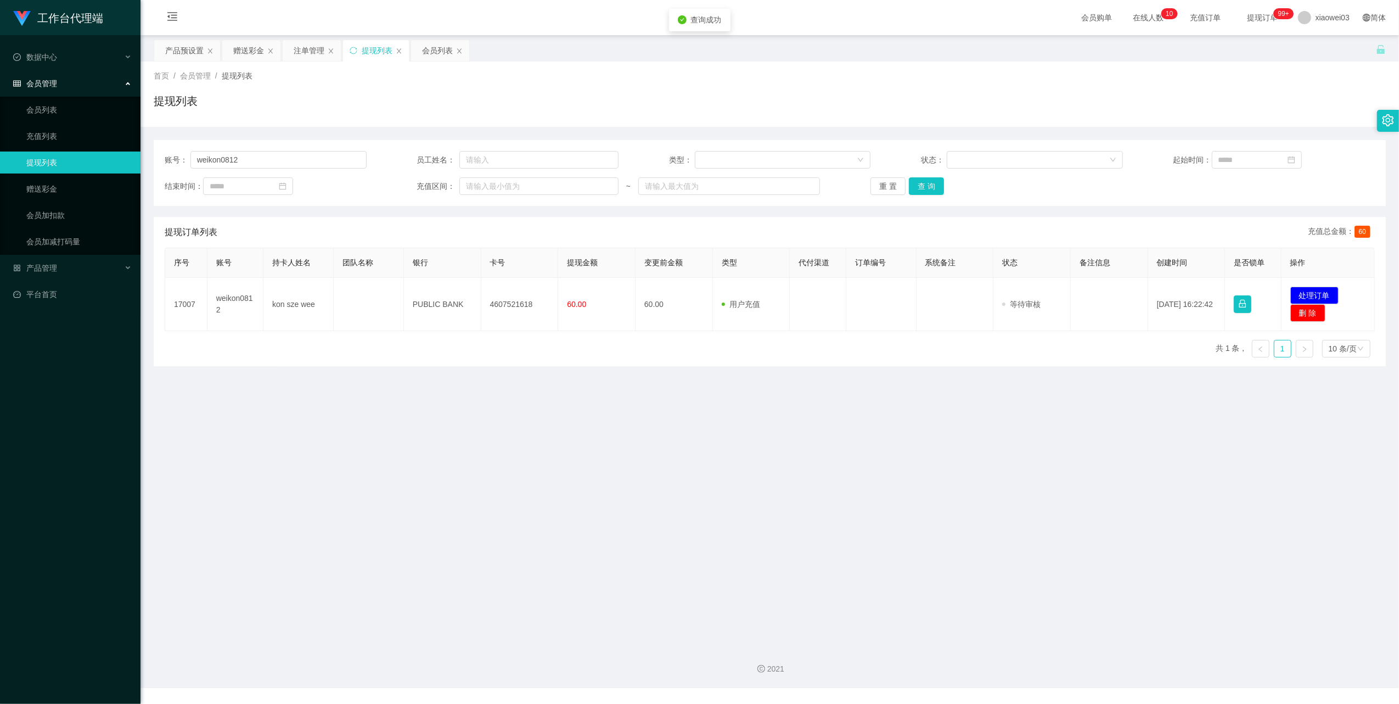
click at [710, 419] on main "关闭左侧 关闭右侧 关闭其它 刷新页面 产品预设置 赠送彩金 注单管理 提现列表 会员列表 首页 / 会员管理 / 提现列表 / 提现列表 账号： weiko…" at bounding box center [770, 336] width 1259 height 602
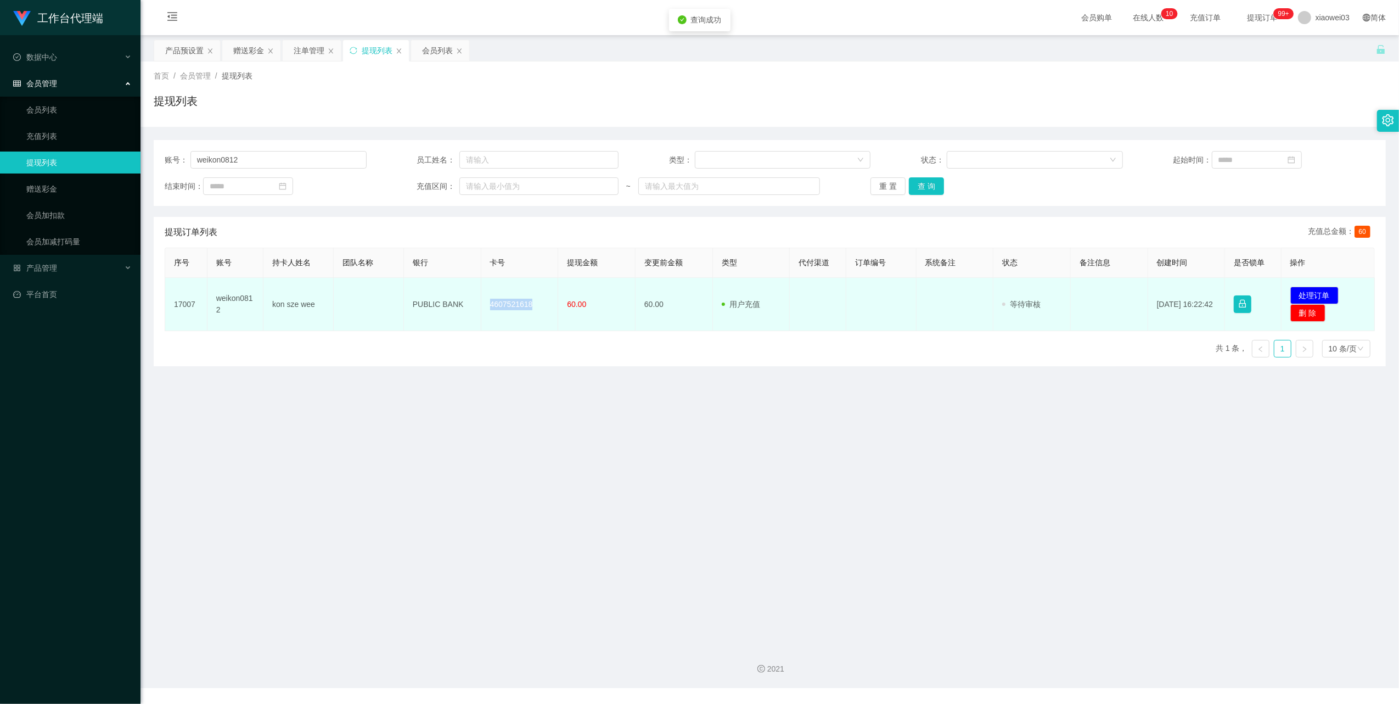
drag, startPoint x: 528, startPoint y: 304, endPoint x: 477, endPoint y: 304, distance: 51.0
click at [477, 304] on tr "17007 weikon0812 kon sze wee PUBLIC BANK 4607521618 60.00 60.00 用户充值 人工扣款 审核驳回 …" at bounding box center [770, 304] width 1210 height 53
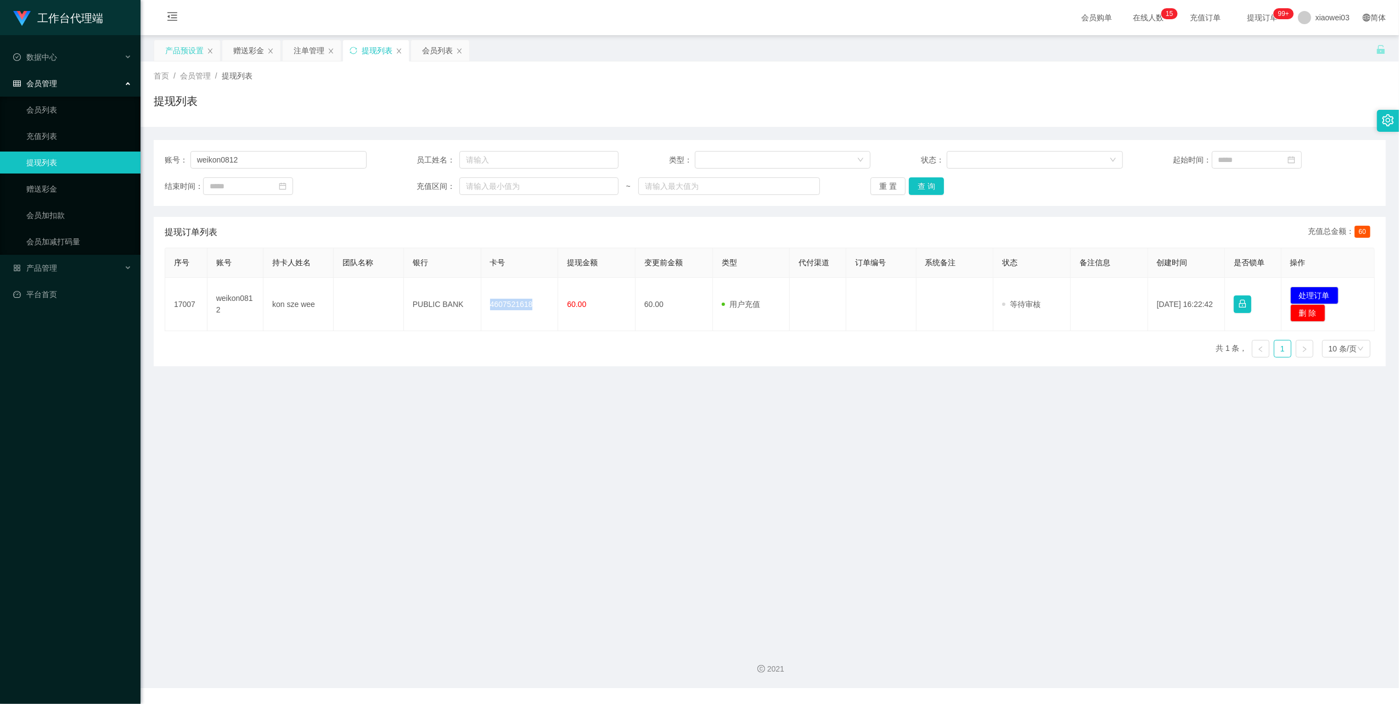
click at [189, 51] on div "产品预设置" at bounding box center [184, 50] width 38 height 21
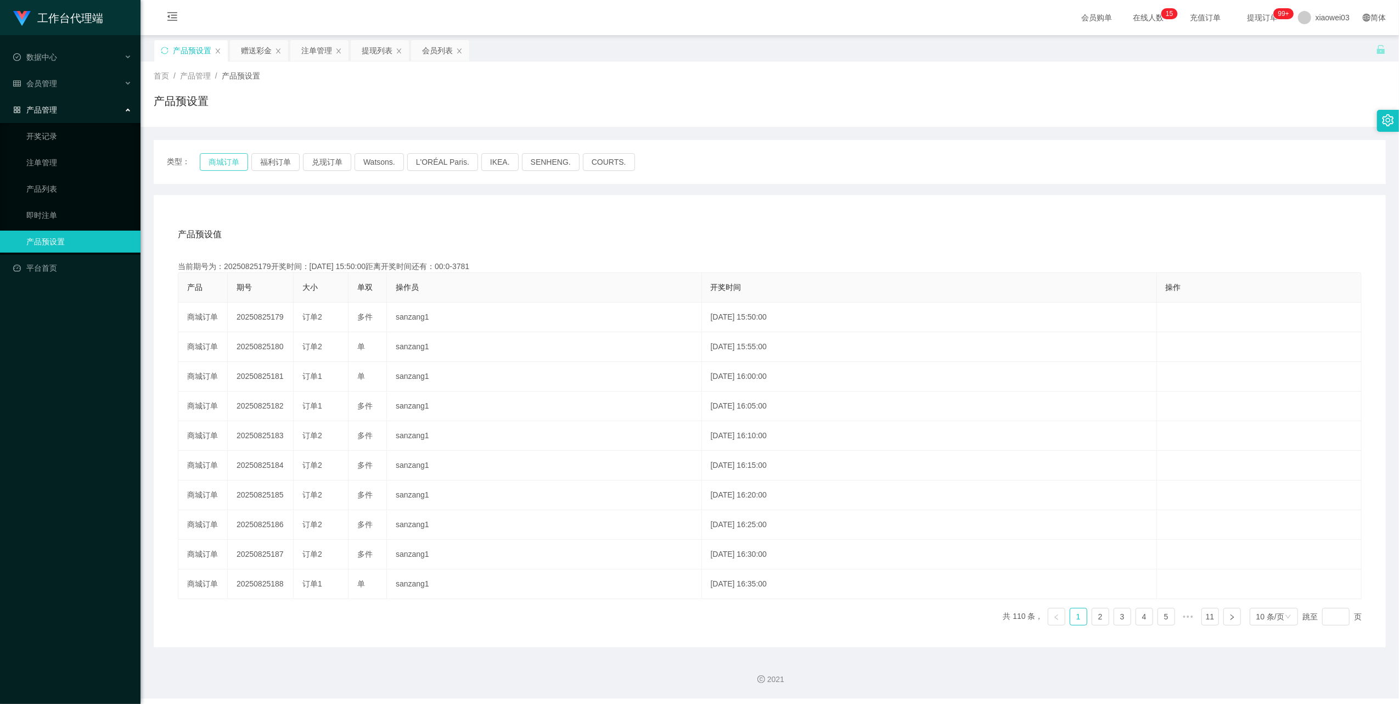
click at [216, 170] on button "商城订单" at bounding box center [224, 162] width 48 height 18
click at [793, 220] on div "产品预设值 添加期号" at bounding box center [770, 234] width 1184 height 31
click at [207, 169] on button "商城订单" at bounding box center [224, 162] width 48 height 18
click at [262, 44] on div "赠送彩金" at bounding box center [256, 50] width 31 height 21
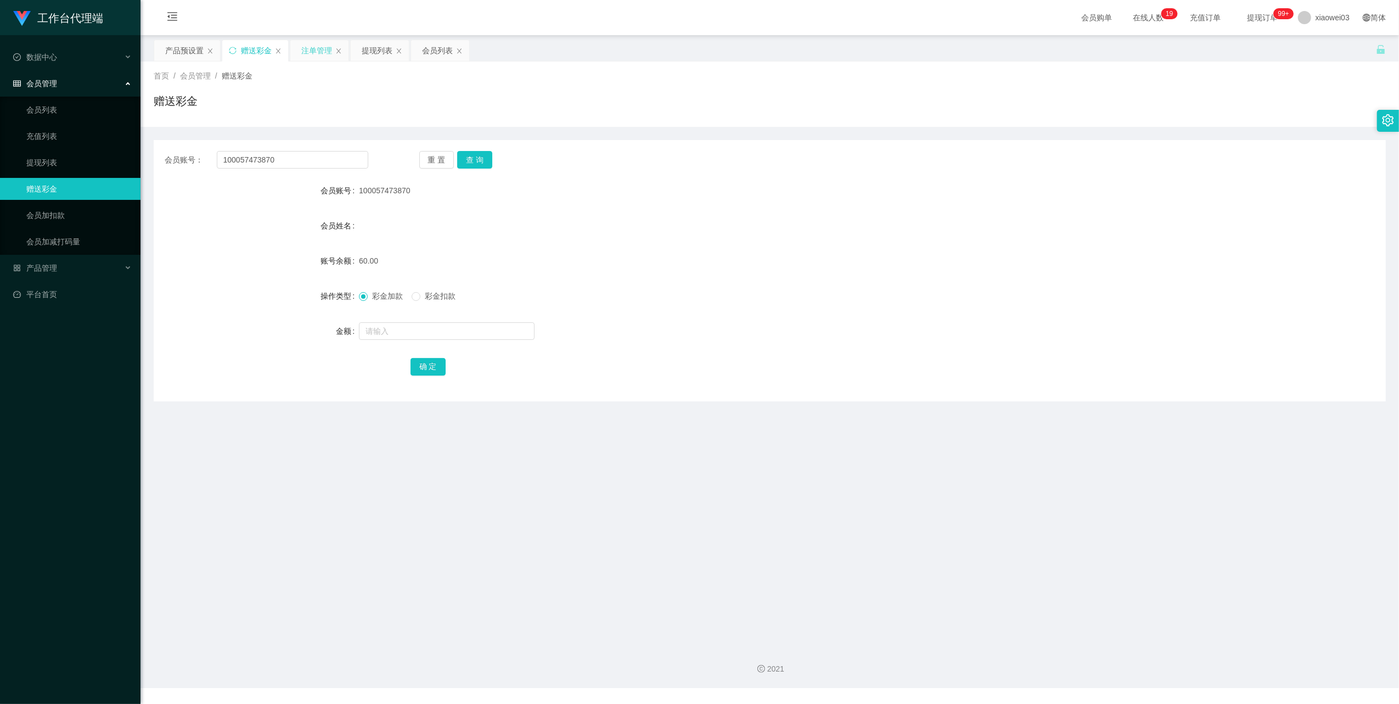
click at [313, 46] on div "注单管理" at bounding box center [316, 50] width 31 height 21
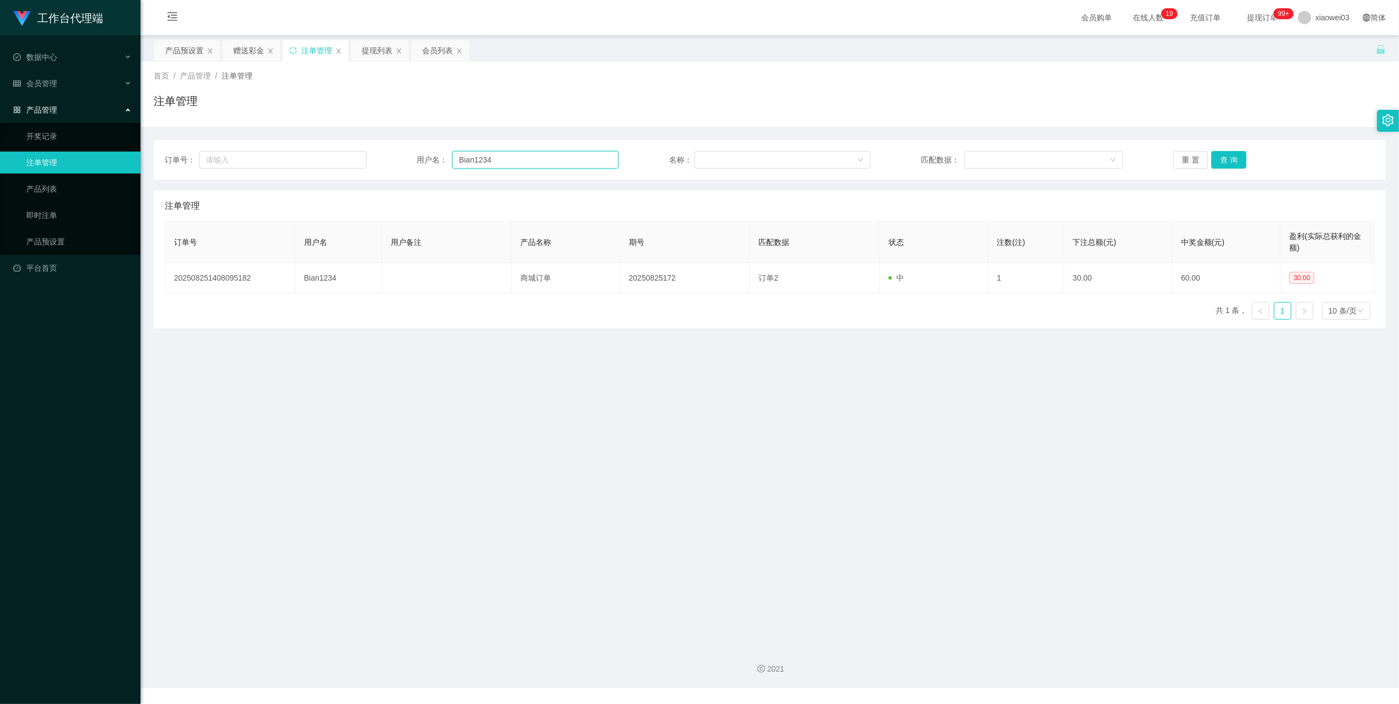
click at [541, 163] on input "Bian1234" at bounding box center [535, 160] width 166 height 18
paste input "lau007"
type input "lau007"
click at [1237, 159] on button "查 询" at bounding box center [1228, 160] width 35 height 18
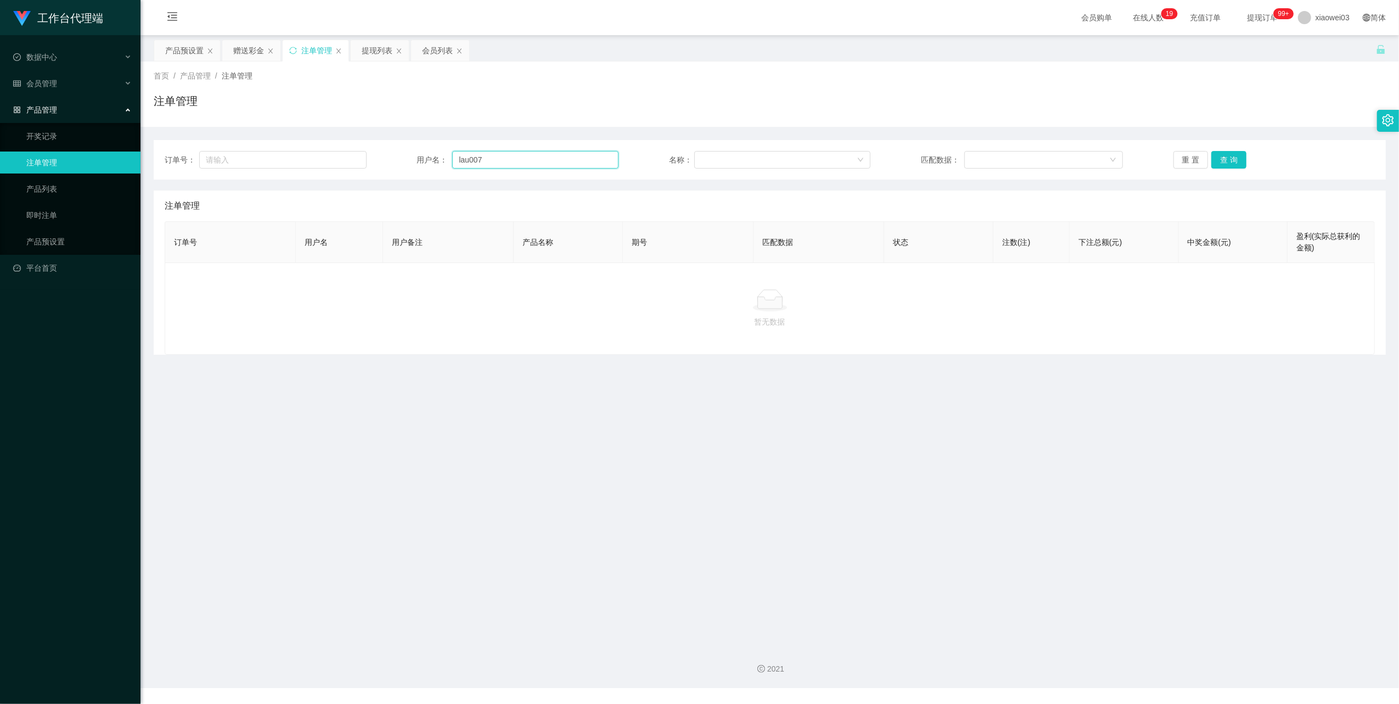
click at [542, 167] on input "lau007" at bounding box center [535, 160] width 166 height 18
click at [1212, 161] on button "查 询" at bounding box center [1228, 160] width 35 height 18
click at [721, 358] on main "关闭左侧 关闭右侧 关闭其它 刷新页面 产品预设置 赠送彩金 注单管理 提现列表 会员列表 首页 / 产品管理 / 注单管理 / 注单管理 订单号： 用户名：…" at bounding box center [770, 336] width 1259 height 602
click at [248, 53] on div "赠送彩金" at bounding box center [248, 50] width 31 height 21
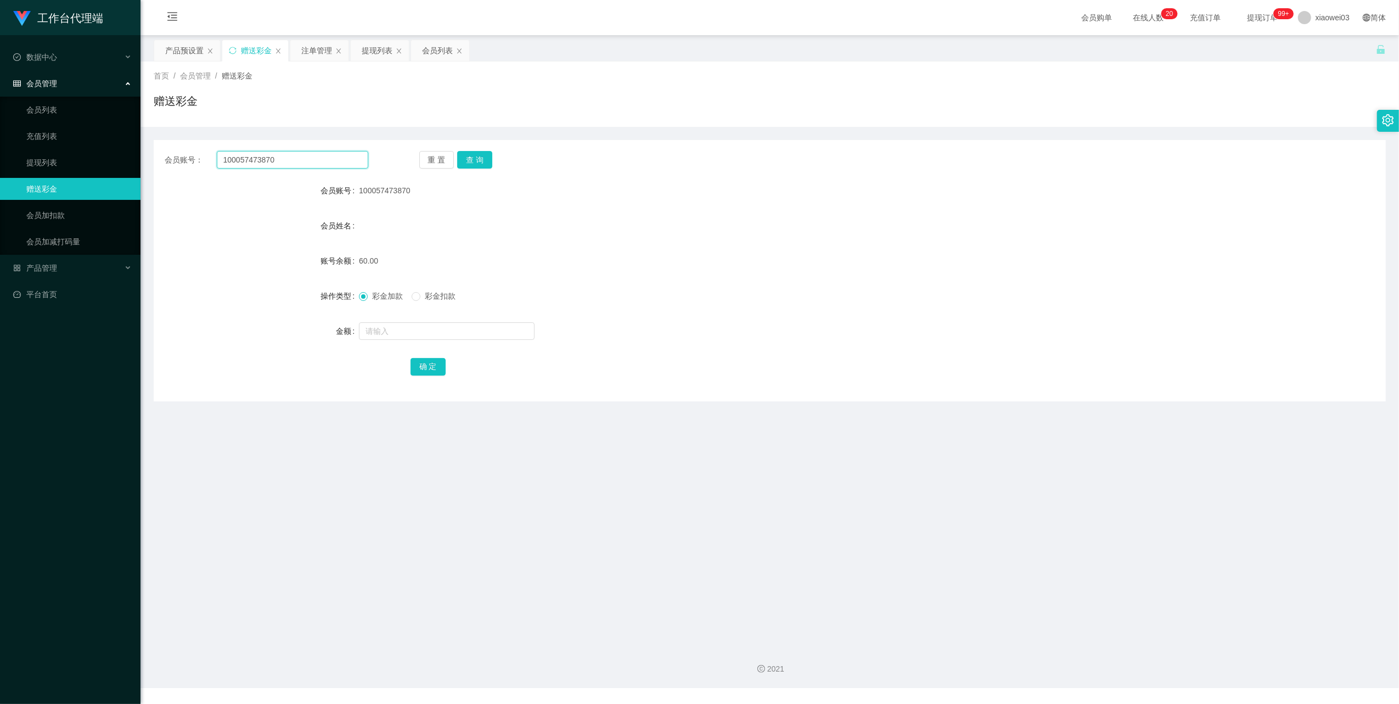
click at [305, 156] on input "100057473870" at bounding box center [293, 160] width 152 height 18
paste input "lau007"
type input "lau007"
click at [479, 157] on button "查 询" at bounding box center [474, 160] width 35 height 18
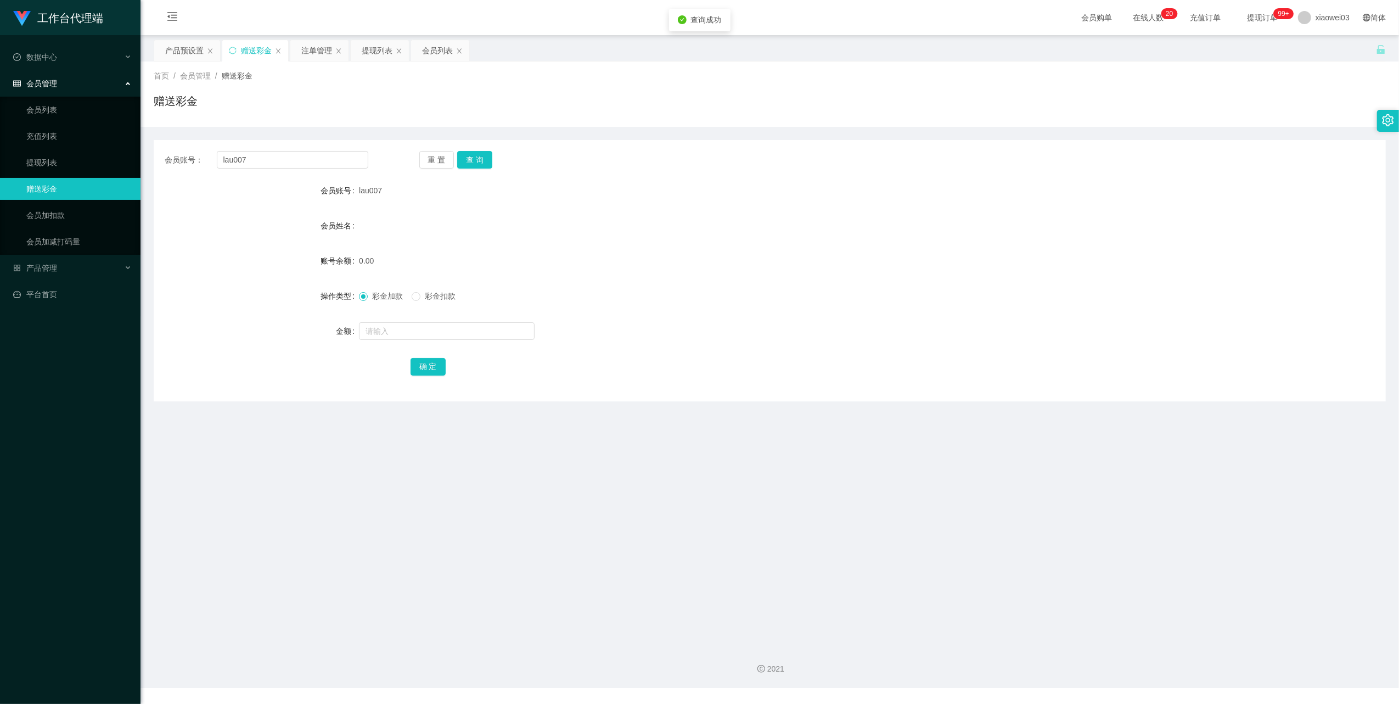
click at [721, 267] on div "0.00" at bounding box center [718, 261] width 719 height 22
click at [312, 51] on div "注单管理" at bounding box center [316, 50] width 31 height 21
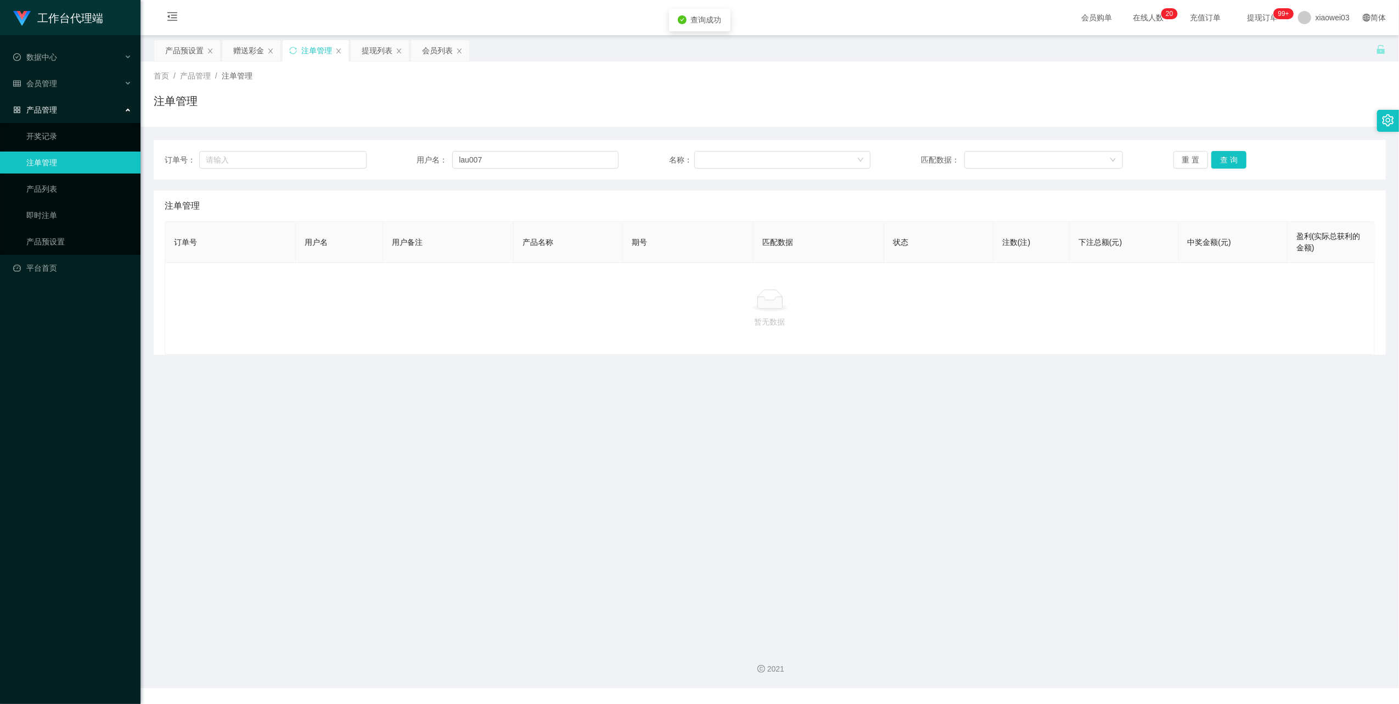
click at [523, 172] on div "订单号： 用户名： lau007 名称： 匹配数据： 重 置 查 询" at bounding box center [770, 160] width 1232 height 40
click at [553, 157] on input "lau007" at bounding box center [535, 160] width 166 height 18
click at [1230, 154] on button "查 询" at bounding box center [1228, 160] width 35 height 18
click at [870, 549] on main "关闭左侧 关闭右侧 关闭其它 刷新页面 产品预设置 赠送彩金 注单管理 提现列表 会员列表 首页 / 产品管理 / 注单管理 / 注单管理 订单号： 用户名：…" at bounding box center [770, 336] width 1259 height 602
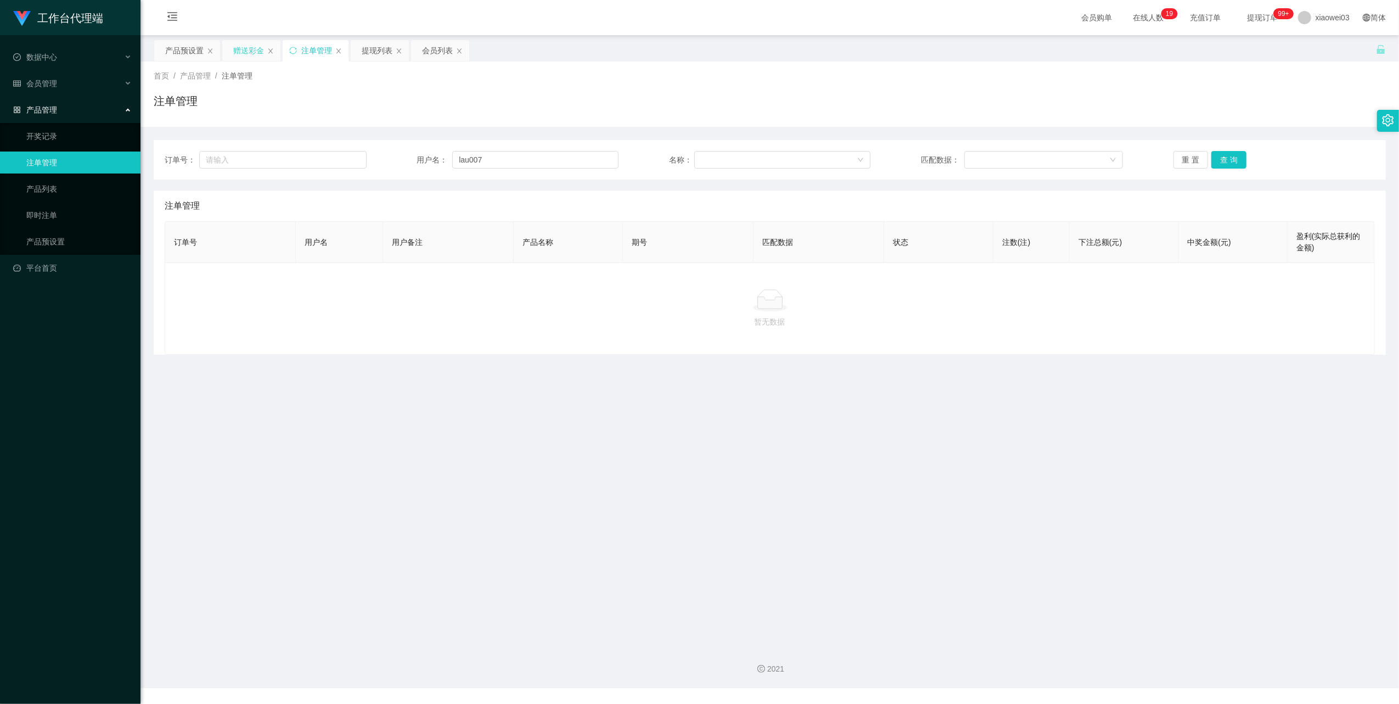
click at [238, 55] on div "赠送彩金" at bounding box center [248, 50] width 31 height 21
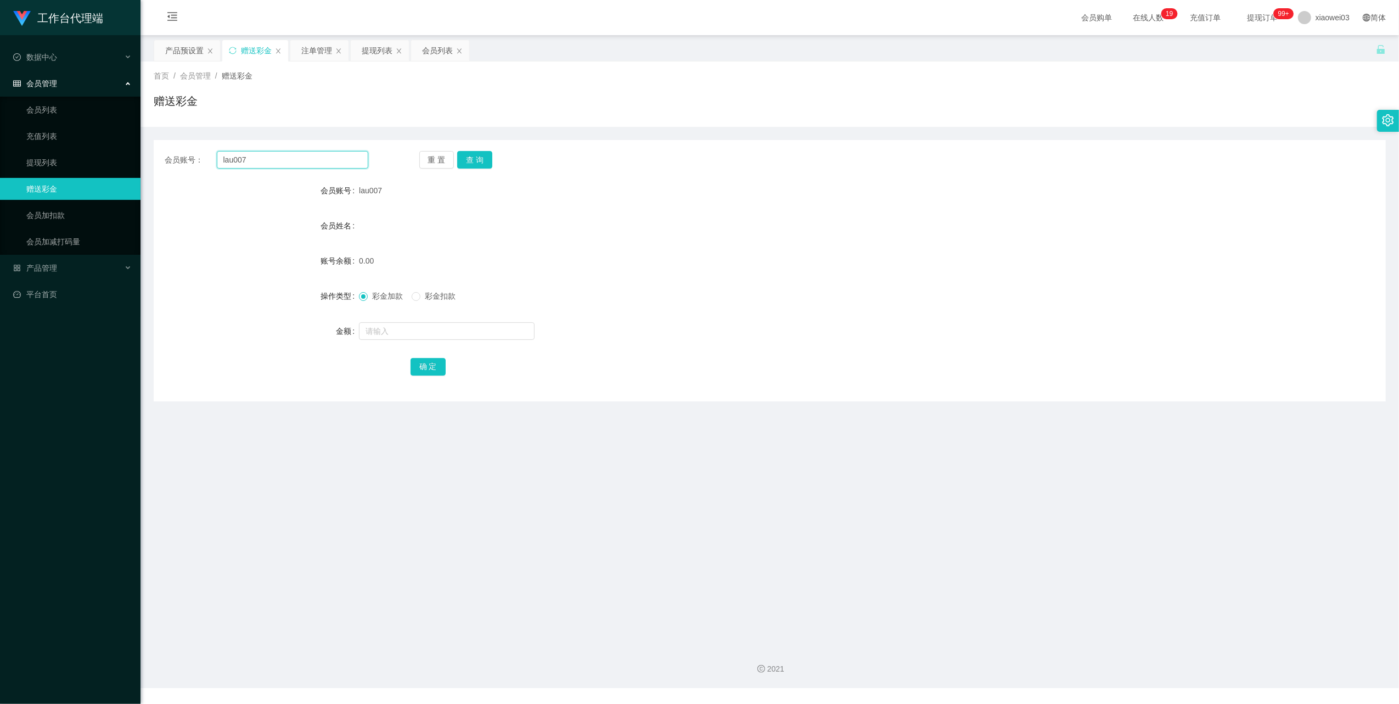
click at [299, 154] on input "lau007" at bounding box center [293, 160] width 152 height 18
click at [474, 167] on button "查 询" at bounding box center [474, 160] width 35 height 18
click at [478, 165] on button "查 询" at bounding box center [474, 160] width 35 height 18
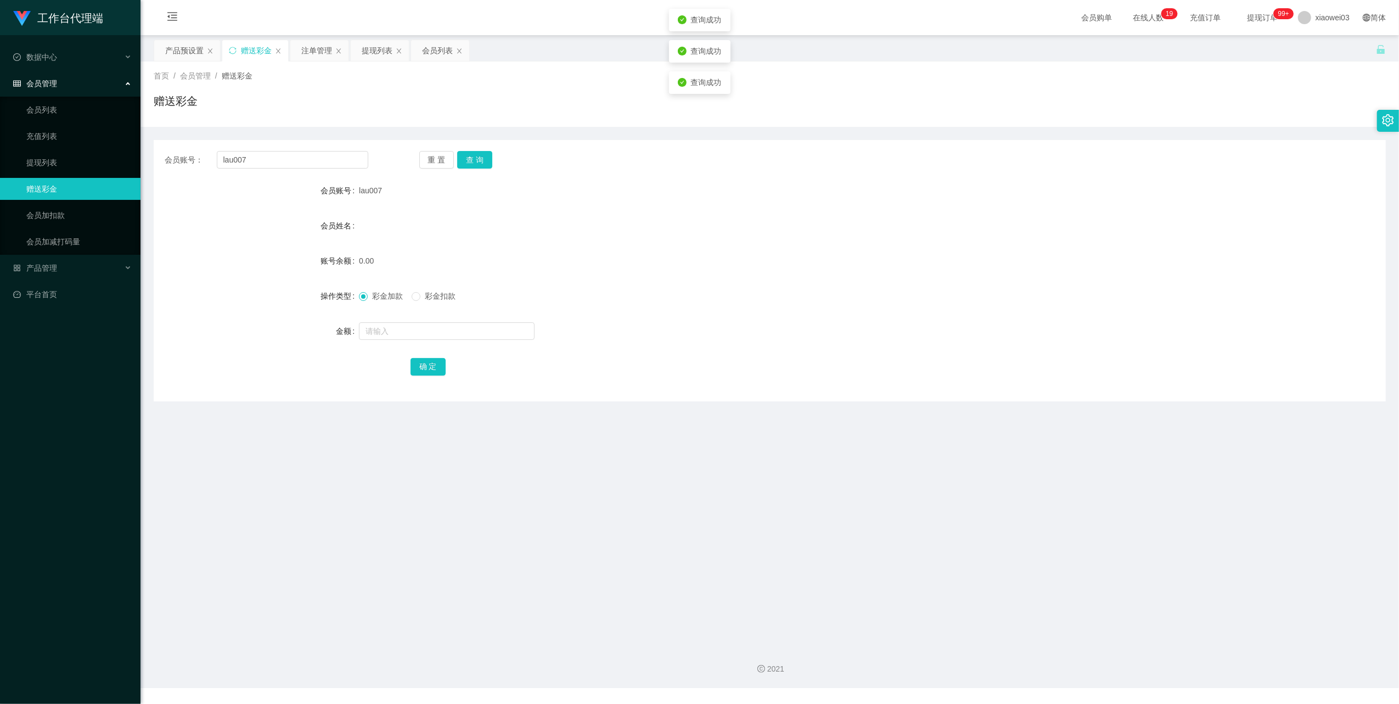
drag, startPoint x: 725, startPoint y: 233, endPoint x: 863, endPoint y: 174, distance: 149.8
click at [728, 233] on div "会员姓名" at bounding box center [770, 226] width 1232 height 22
click at [185, 45] on div "产品预设置" at bounding box center [184, 50] width 38 height 21
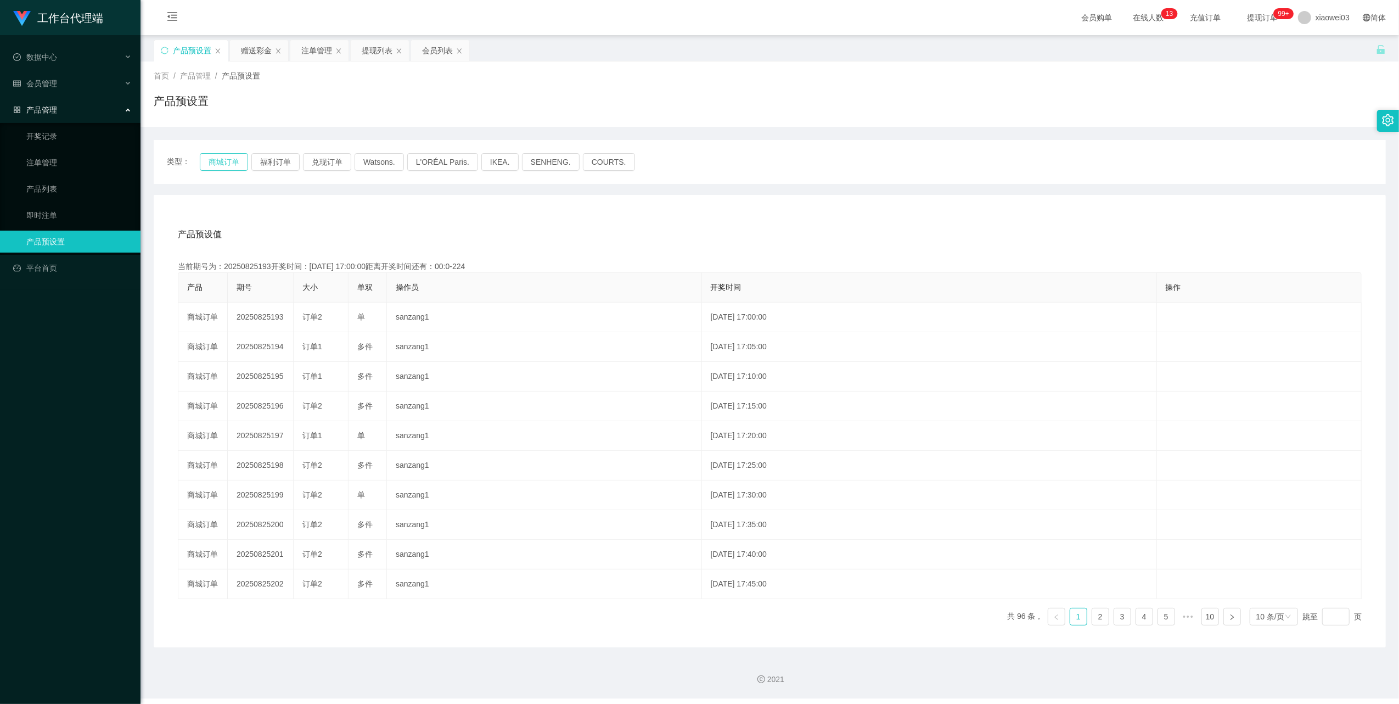
click at [232, 156] on button "商城订单" at bounding box center [224, 162] width 48 height 18
click at [817, 220] on div "产品预设值 添加期号" at bounding box center [770, 234] width 1184 height 31
click at [377, 53] on div "提现列表" at bounding box center [377, 50] width 31 height 21
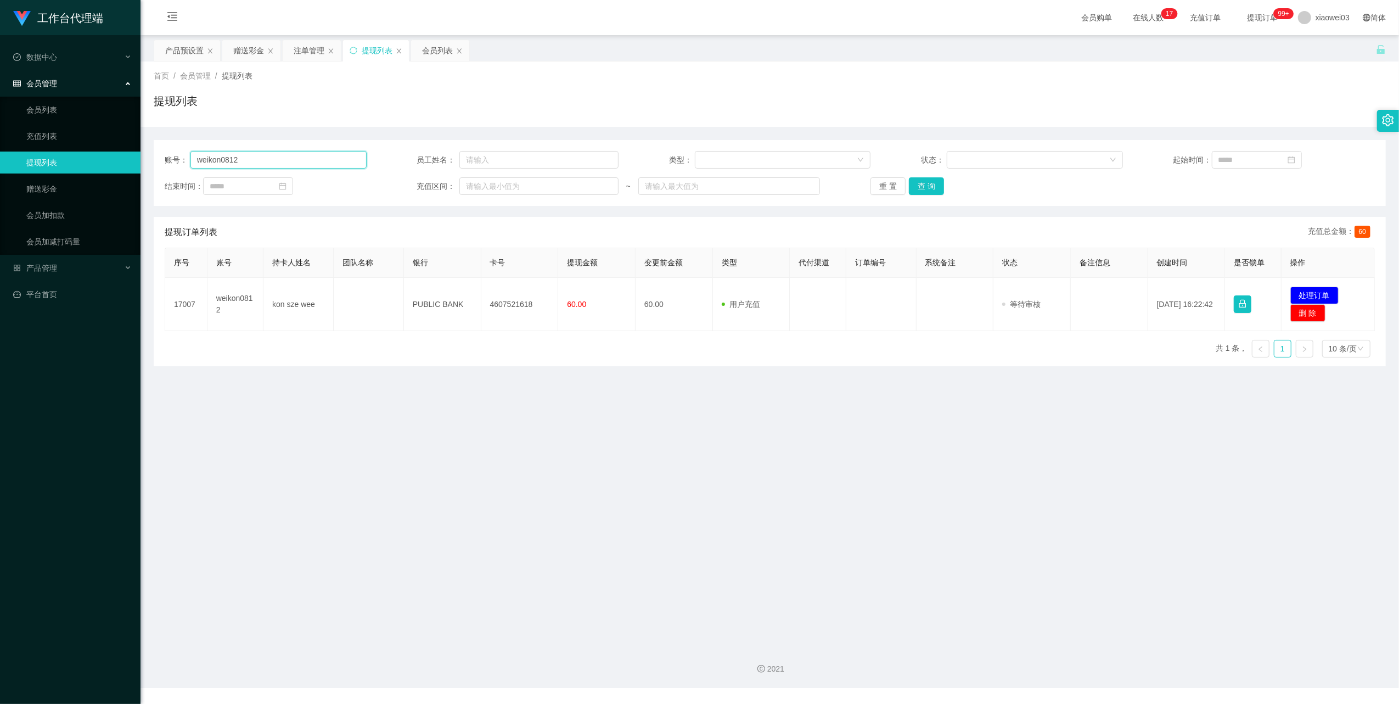
click at [253, 156] on input "weikon0812" at bounding box center [278, 160] width 176 height 18
paste input "Bian1234"
click at [923, 187] on button "查 询" at bounding box center [926, 186] width 35 height 18
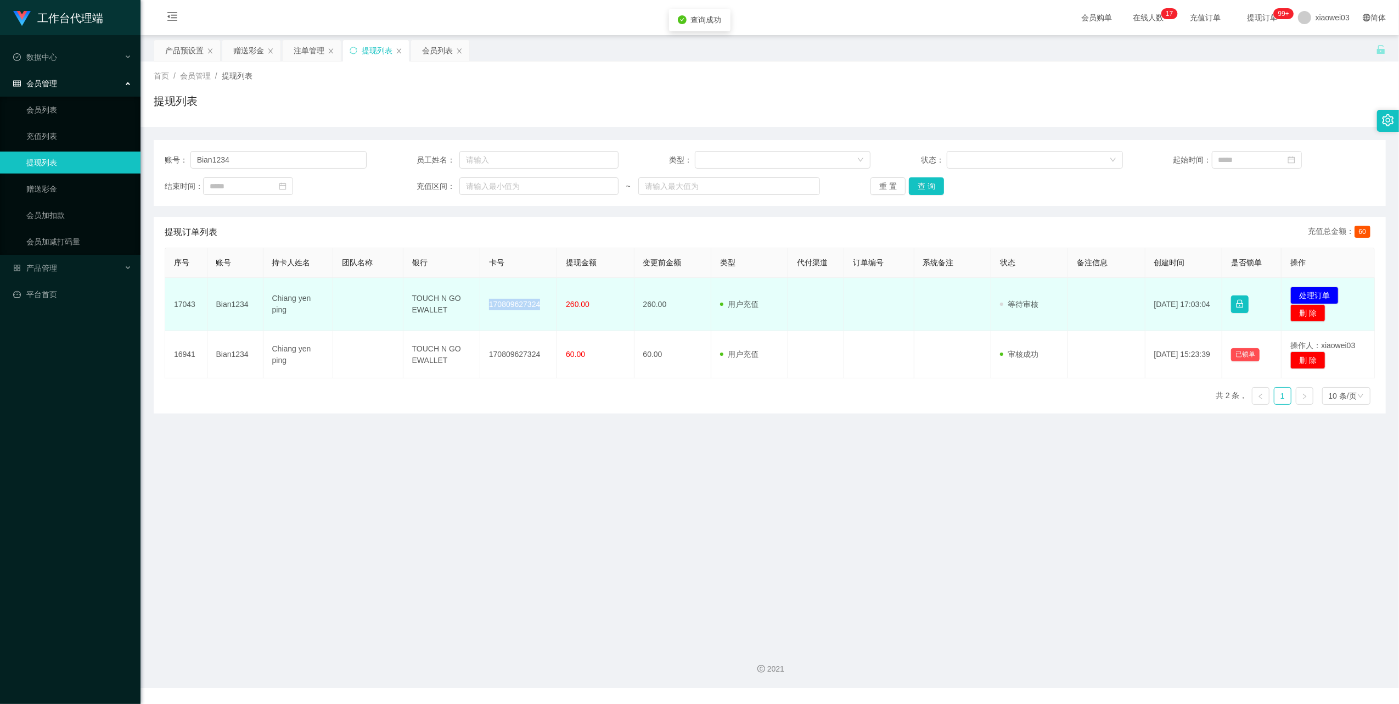
drag, startPoint x: 538, startPoint y: 301, endPoint x: 473, endPoint y: 307, distance: 65.6
click at [473, 307] on tr "17043 Bian1234 Chiang yen ping TOUCH N GO EWALLET 170809627324 260.00 260.00 用户…" at bounding box center [770, 304] width 1210 height 53
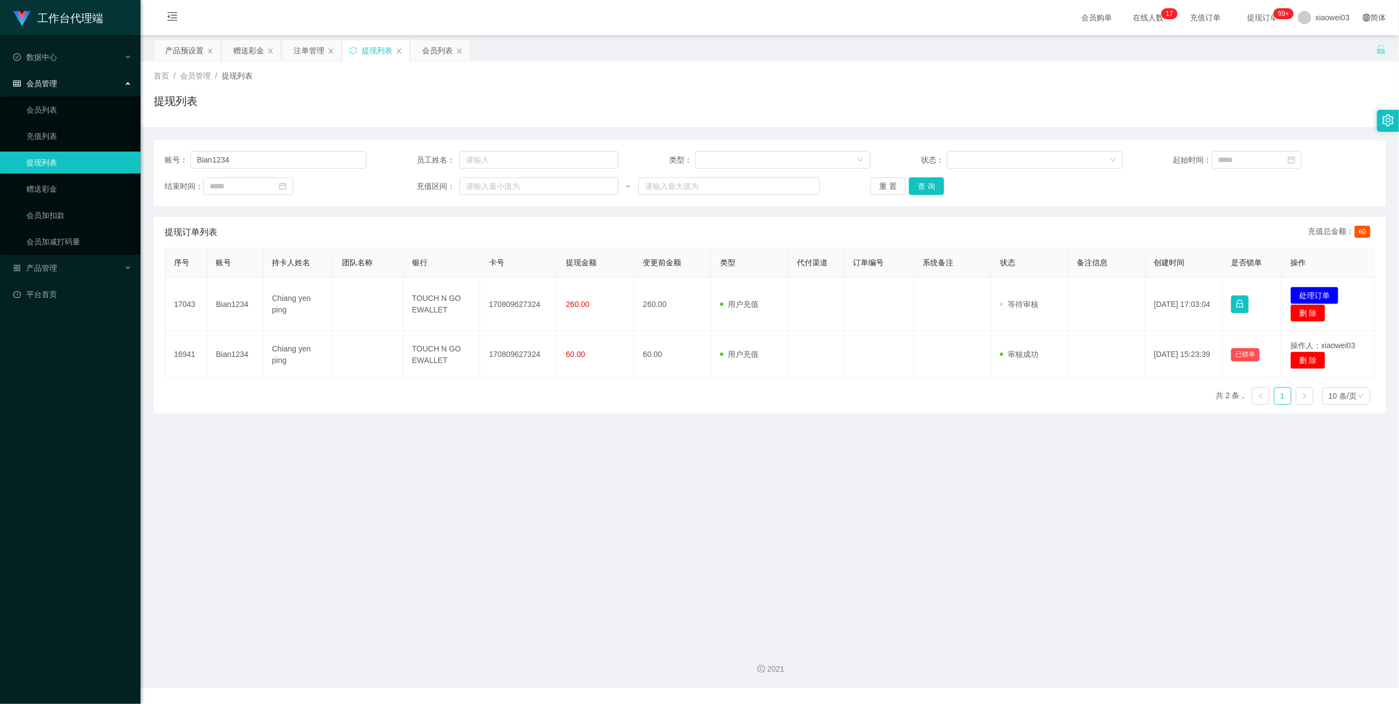
drag, startPoint x: 473, startPoint y: 307, endPoint x: 571, endPoint y: 420, distance: 149.8
click at [571, 420] on main "关闭左侧 关闭右侧 关闭其它 刷新页面 产品预设置 赠送彩金 注单管理 提现列表 会员列表 首页 / 会员管理 / 提现列表 / 提现列表 账号： Bian1…" at bounding box center [770, 336] width 1259 height 602
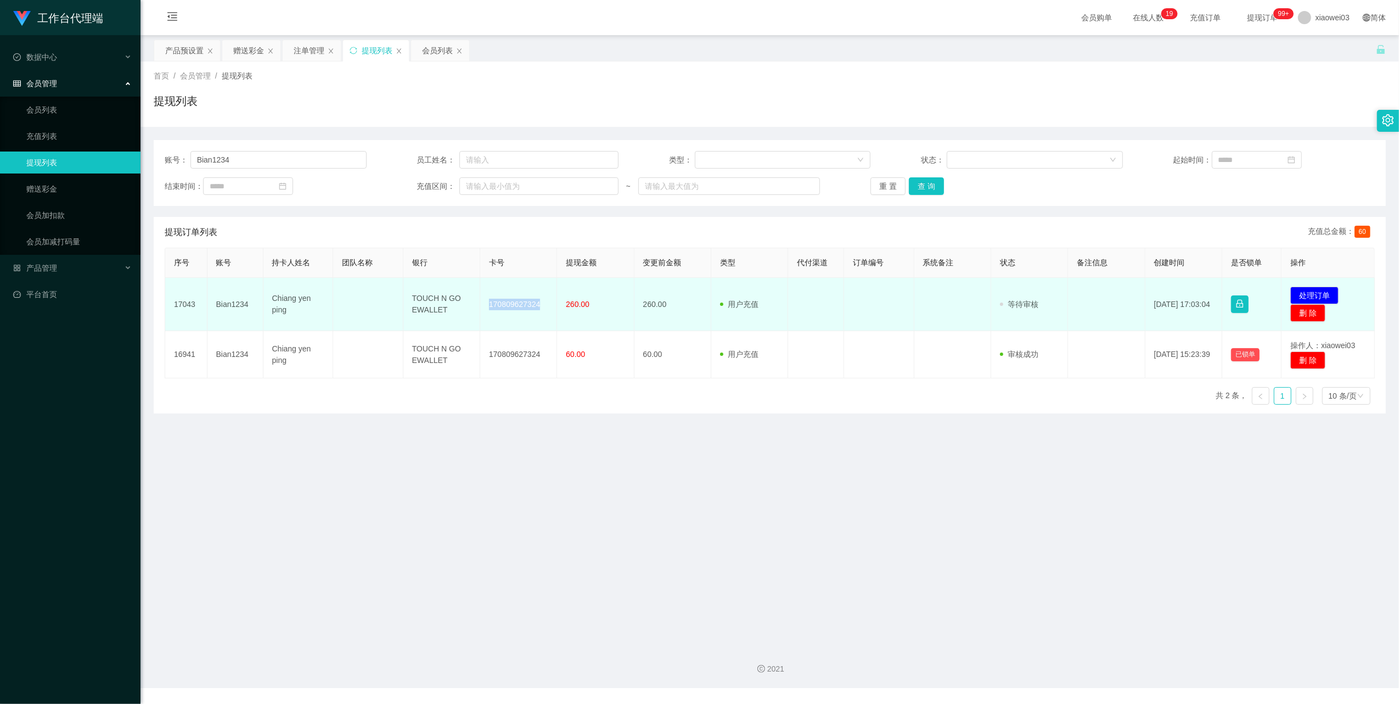
drag, startPoint x: 538, startPoint y: 310, endPoint x: 482, endPoint y: 304, distance: 56.3
click at [482, 304] on td "170809627324" at bounding box center [518, 304] width 77 height 53
click at [1308, 291] on button "处理订单" at bounding box center [1315, 296] width 48 height 18
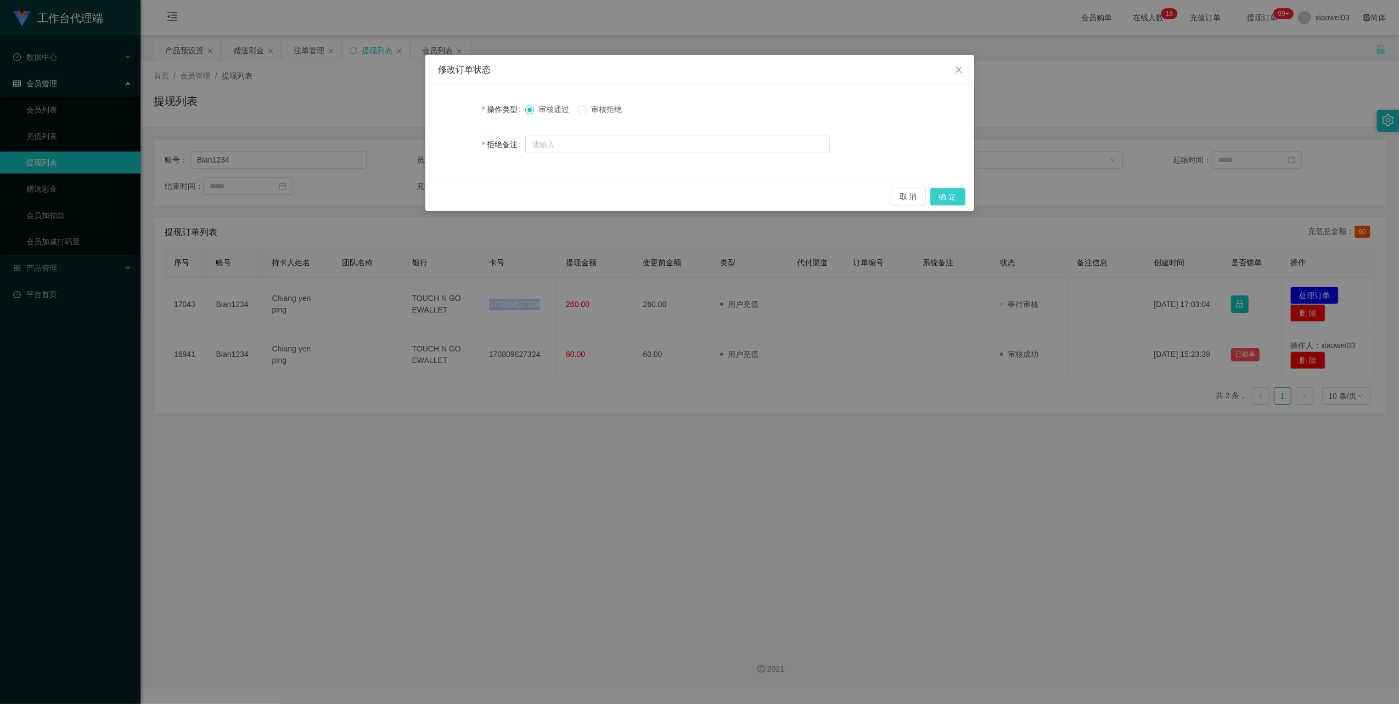
click at [955, 198] on button "确 定" at bounding box center [947, 197] width 35 height 18
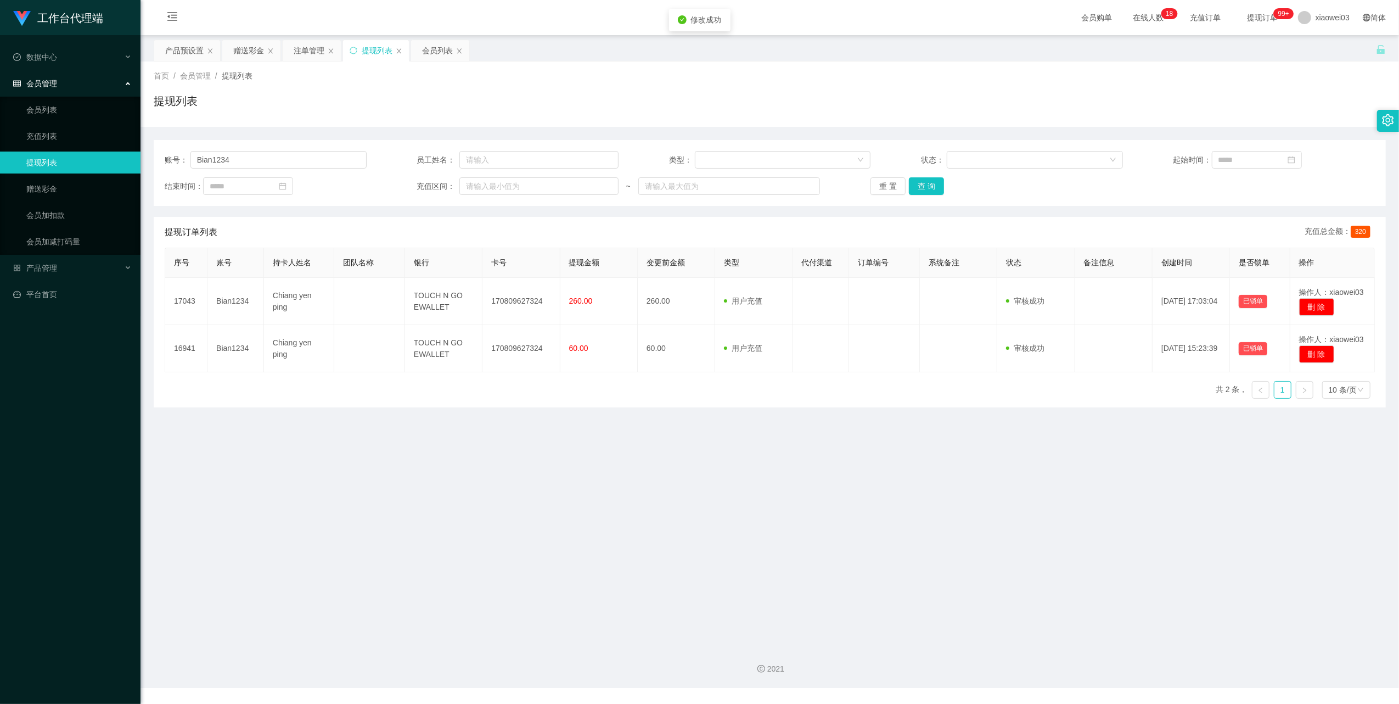
drag, startPoint x: 810, startPoint y: 580, endPoint x: 1174, endPoint y: 152, distance: 561.6
click at [812, 576] on main "关闭左侧 关闭右侧 关闭其它 刷新页面 产品预设置 赠送彩金 注单管理 提现列表 会员列表 首页 / 会员管理 / 提现列表 / 提现列表 账号： Bian1…" at bounding box center [770, 336] width 1259 height 602
click at [249, 163] on input "Bian1234" at bounding box center [278, 160] width 176 height 18
paste input "100057473870"
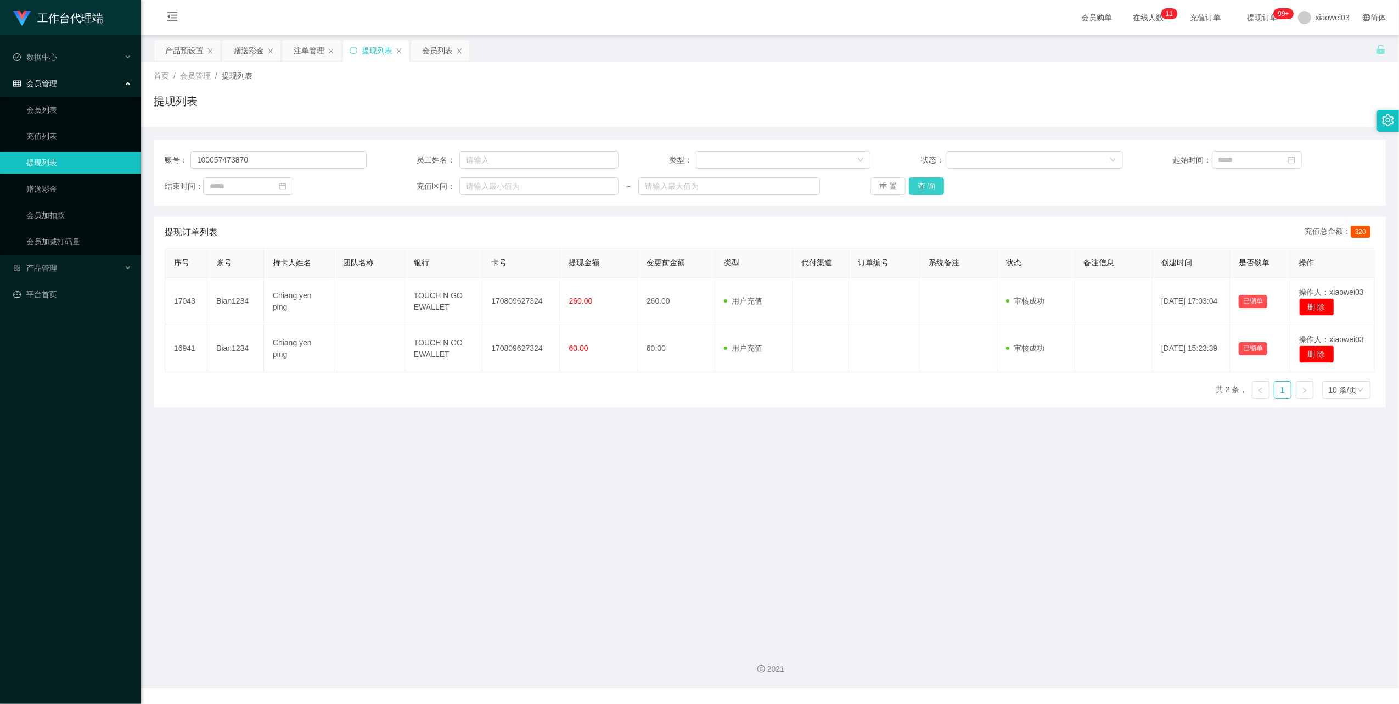
click at [932, 187] on button "查 询" at bounding box center [926, 186] width 35 height 18
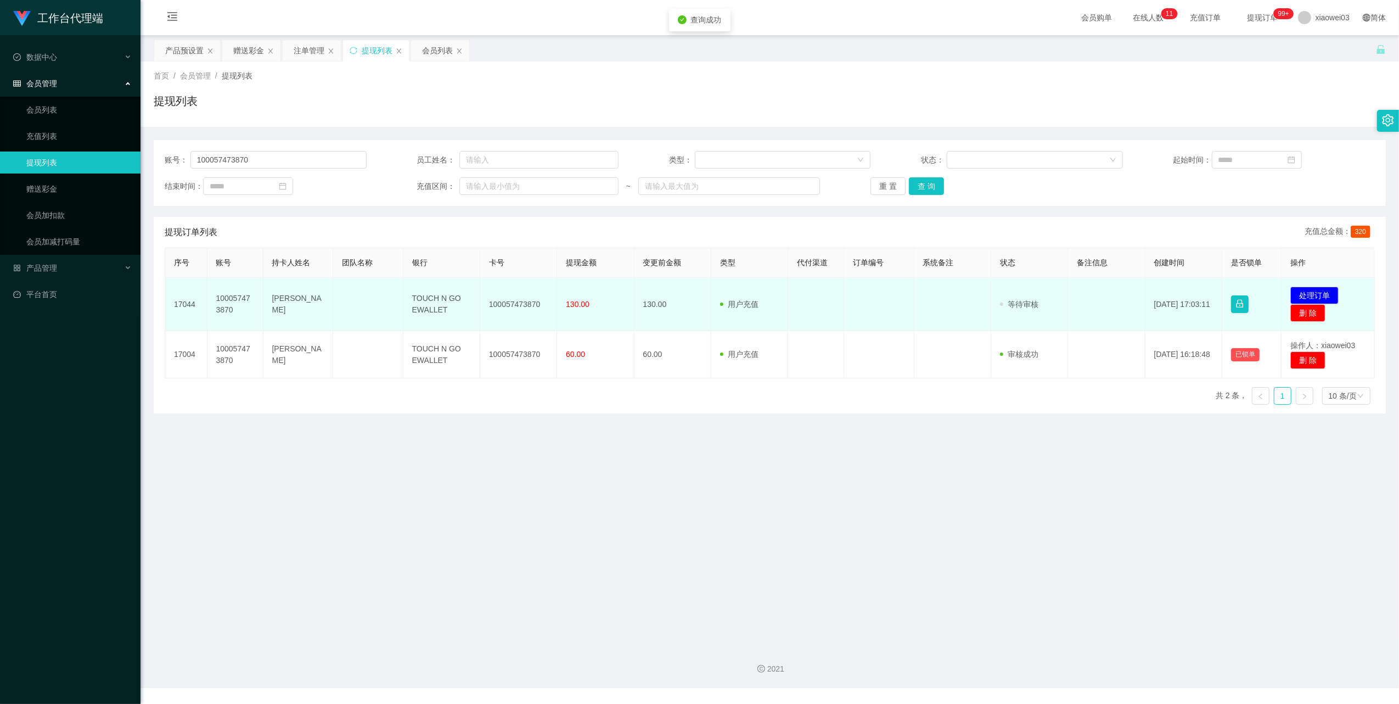
click at [530, 308] on td "100057473870" at bounding box center [518, 304] width 77 height 53
drag, startPoint x: 538, startPoint y: 305, endPoint x: 481, endPoint y: 303, distance: 57.1
click at [481, 303] on td "100057473870" at bounding box center [518, 304] width 77 height 53
click at [1292, 295] on button "处理订单" at bounding box center [1315, 296] width 48 height 18
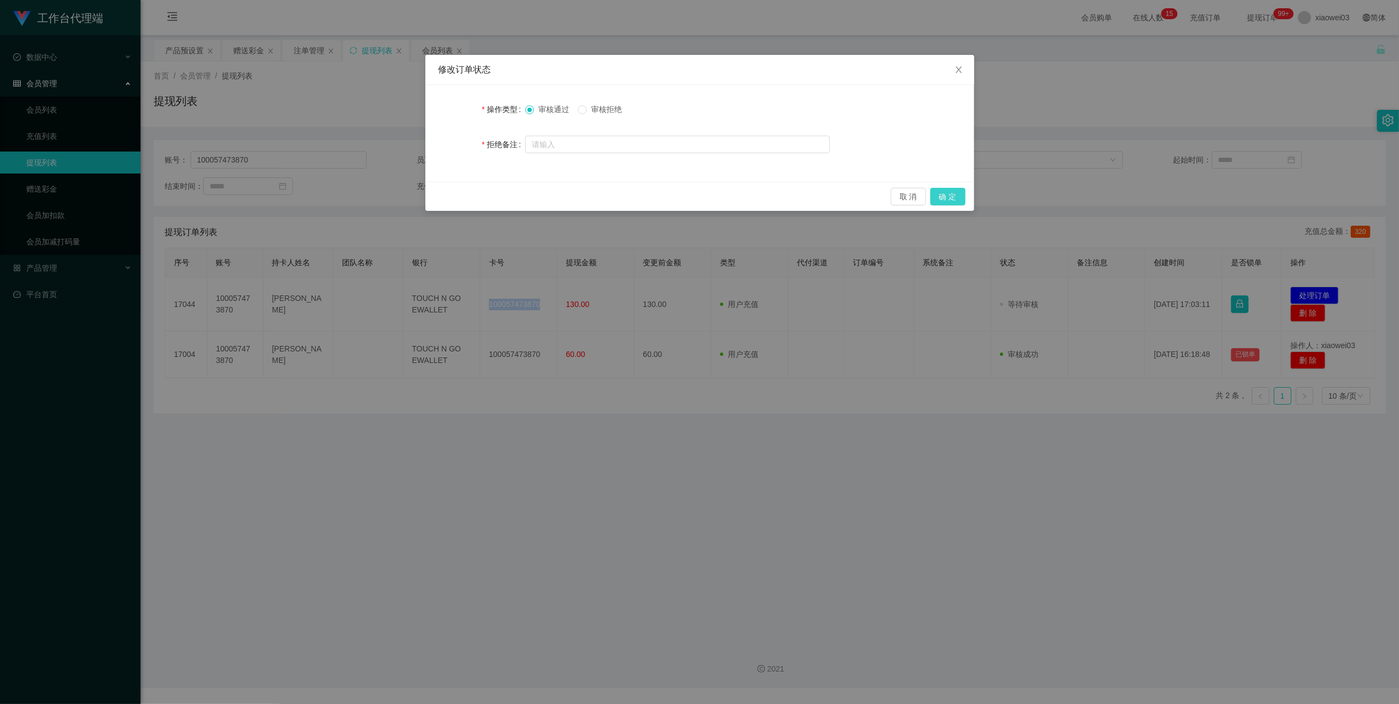
click at [943, 193] on button "确 定" at bounding box center [947, 197] width 35 height 18
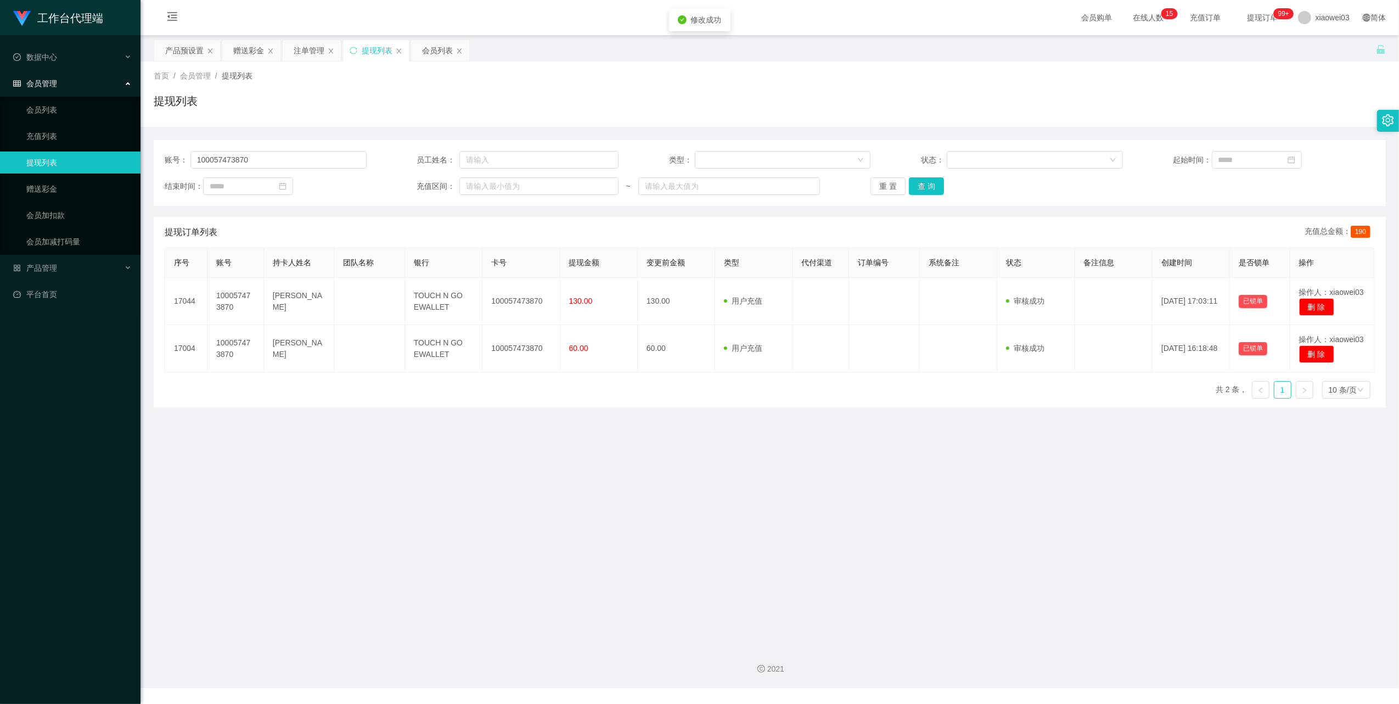
click at [844, 542] on main "关闭左侧 关闭右侧 关闭其它 刷新页面 产品预设置 赠送彩金 注单管理 提现列表 会员列表 首页 / 会员管理 / 提现列表 / 提现列表 账号： 10005…" at bounding box center [770, 336] width 1259 height 602
click at [328, 148] on div "账号： 100057473870 员工姓名： 类型： 状态： 起始时间： 结束时间： 充值区间： ~ 重 置 查 询" at bounding box center [770, 173] width 1232 height 66
click at [318, 161] on input "100057473870" at bounding box center [278, 160] width 176 height 18
paste input "alvin9229"
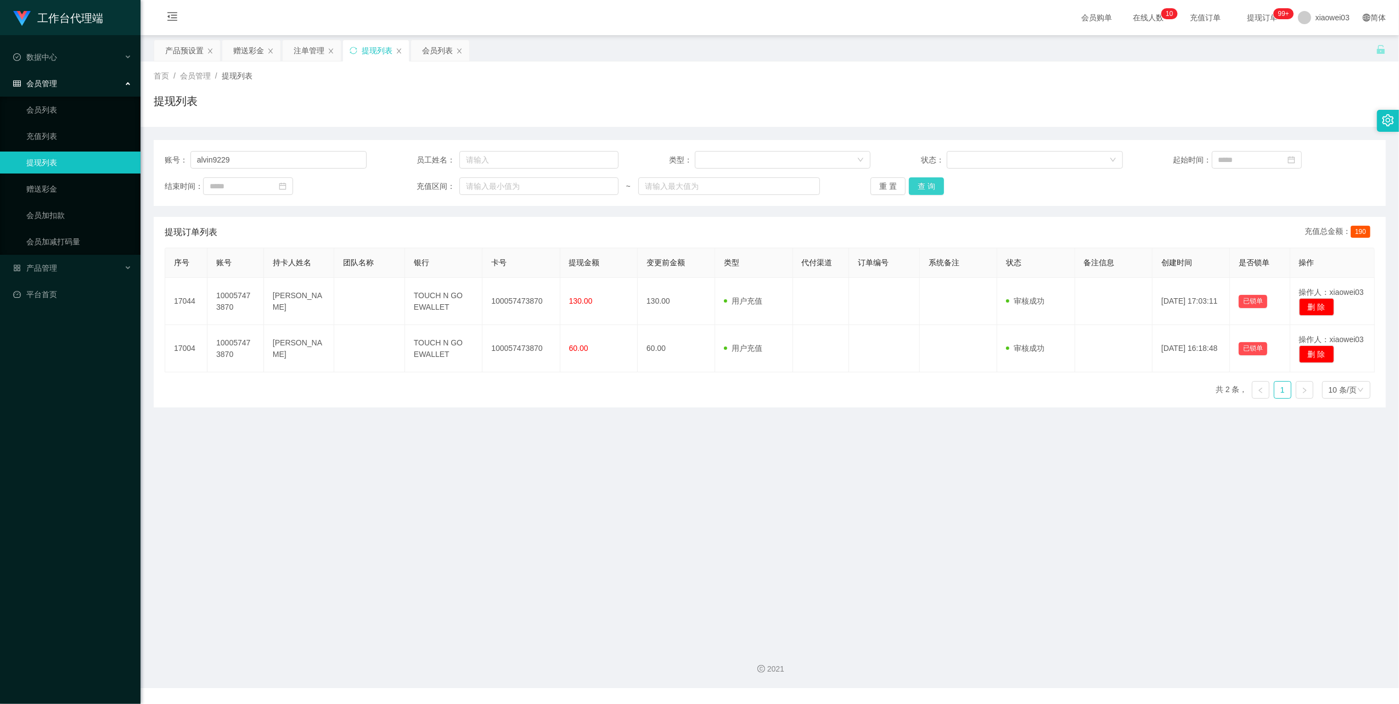
click at [923, 182] on button "查 询" at bounding box center [926, 186] width 35 height 18
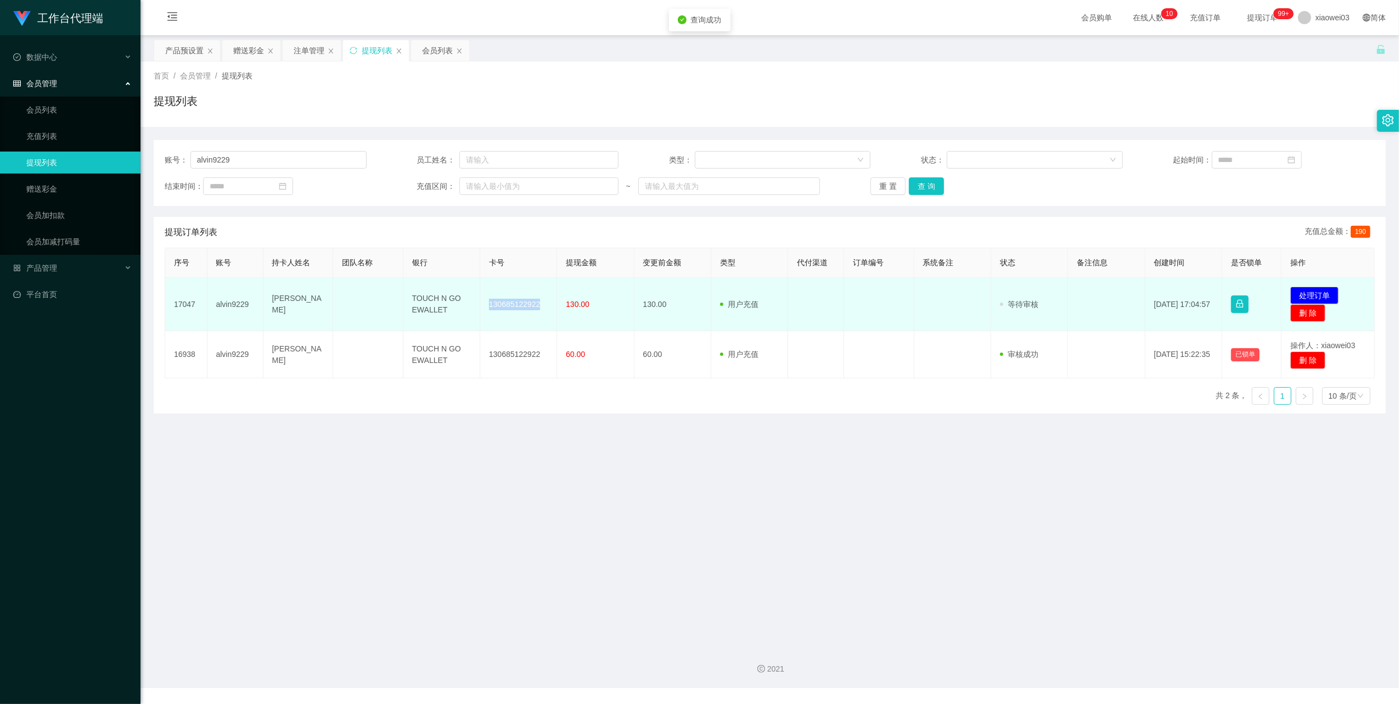
drag, startPoint x: 537, startPoint y: 307, endPoint x: 483, endPoint y: 304, distance: 53.9
click at [483, 304] on td "130685122922" at bounding box center [518, 304] width 77 height 53
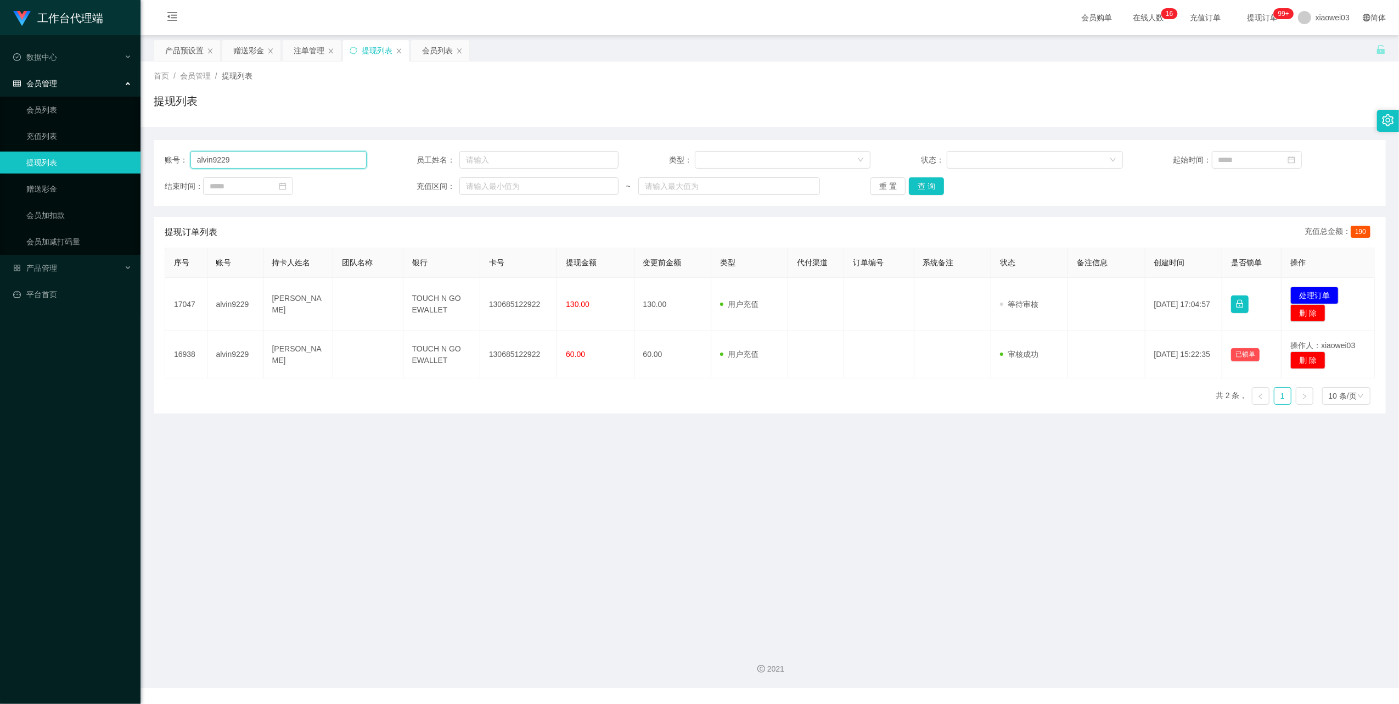
click at [299, 153] on input "alvin9229" at bounding box center [278, 160] width 176 height 18
paste input "dannytan"
click at [922, 184] on button "查 询" at bounding box center [926, 186] width 35 height 18
click at [718, 484] on main "关闭左侧 关闭右侧 关闭其它 刷新页面 产品预设置 赠送彩金 注单管理 提现列表 会员列表 首页 / 会员管理 / 提现列表 / 提现列表 账号： danny…" at bounding box center [770, 336] width 1259 height 602
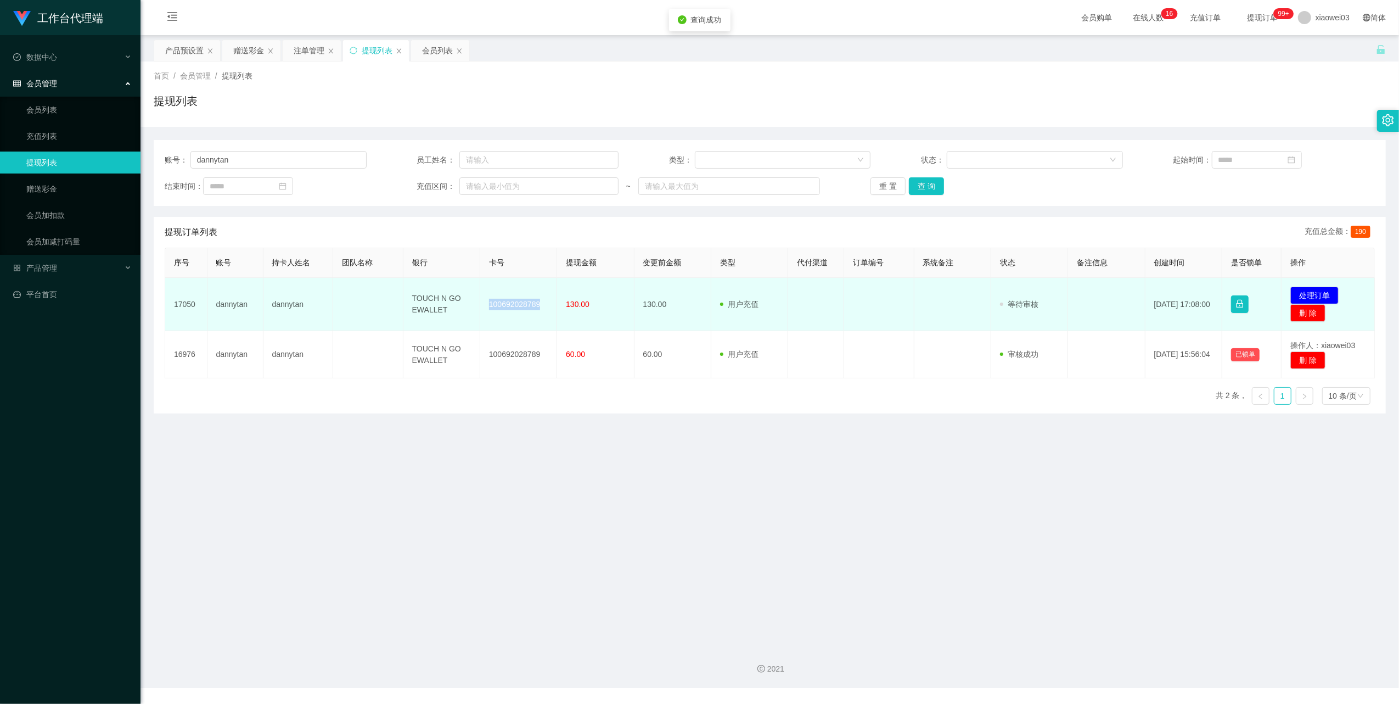
drag, startPoint x: 543, startPoint y: 304, endPoint x: 481, endPoint y: 305, distance: 62.0
click at [481, 305] on td "100692028789" at bounding box center [518, 304] width 77 height 53
click at [1321, 288] on button "处理订单" at bounding box center [1315, 296] width 48 height 18
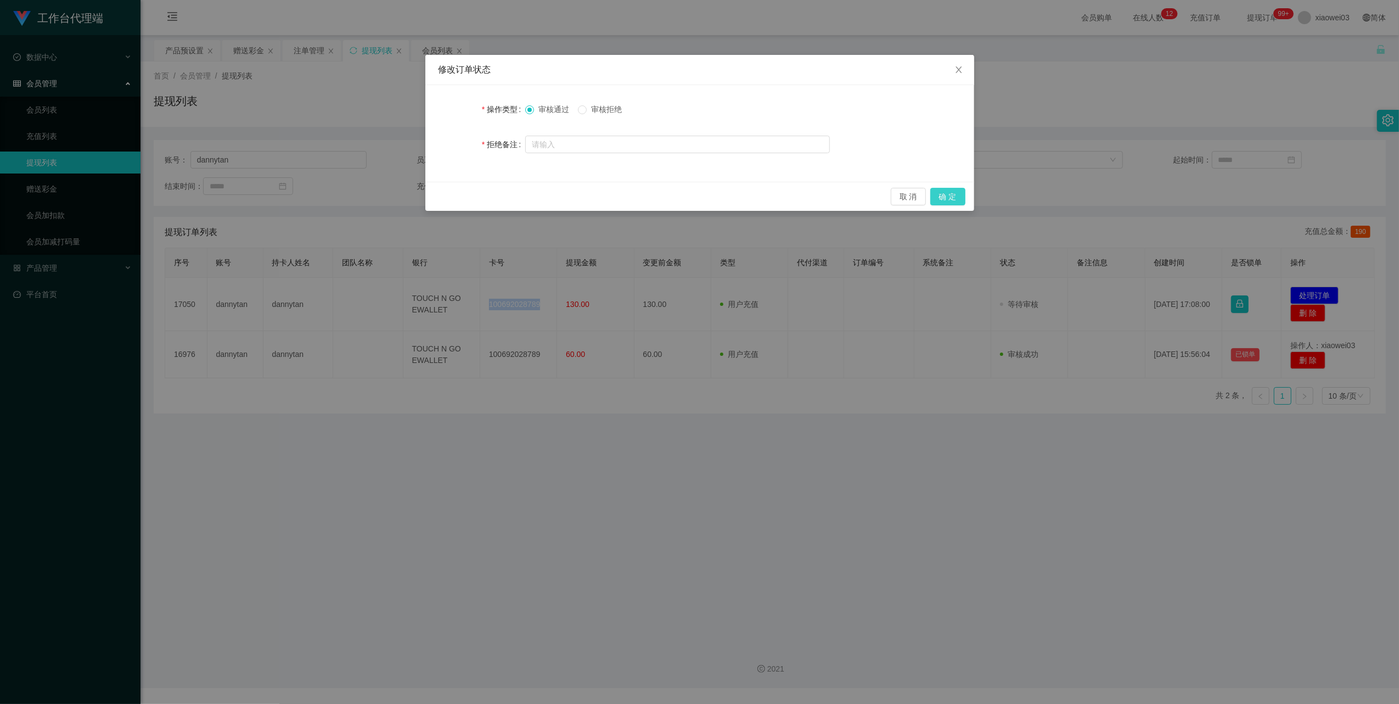
click at [960, 196] on button "确 定" at bounding box center [947, 197] width 35 height 18
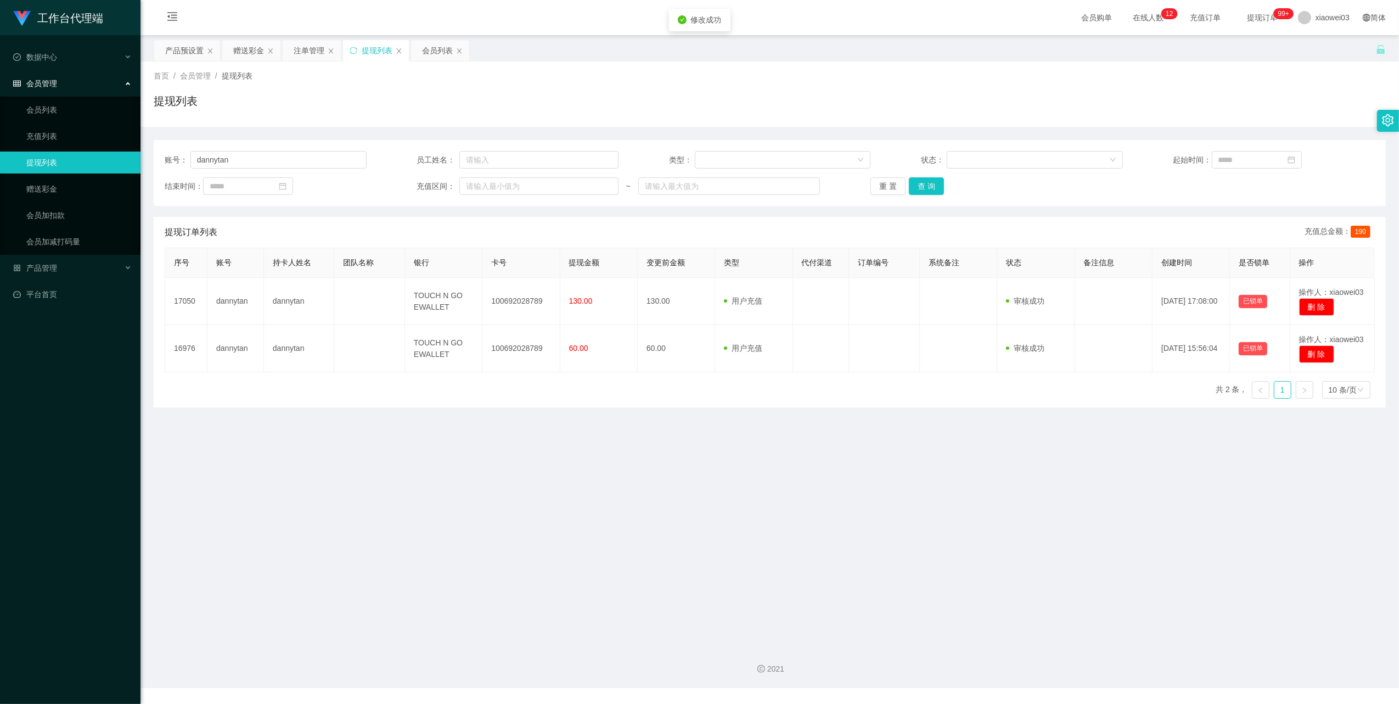
click at [887, 455] on main "关闭左侧 关闭右侧 关闭其它 刷新页面 产品预设置 赠送彩金 注单管理 提现列表 会员列表 首页 / 会员管理 / 提现列表 / 提现列表 账号： danny…" at bounding box center [770, 336] width 1259 height 602
click at [245, 172] on div "账号： dannytan 员工姓名： 类型： 状态： 起始时间： 结束时间： 充值区间： ~ 重 置 查 询" at bounding box center [770, 173] width 1232 height 66
click at [267, 165] on input "dannytan" at bounding box center [278, 160] width 176 height 18
paste input "lau007"
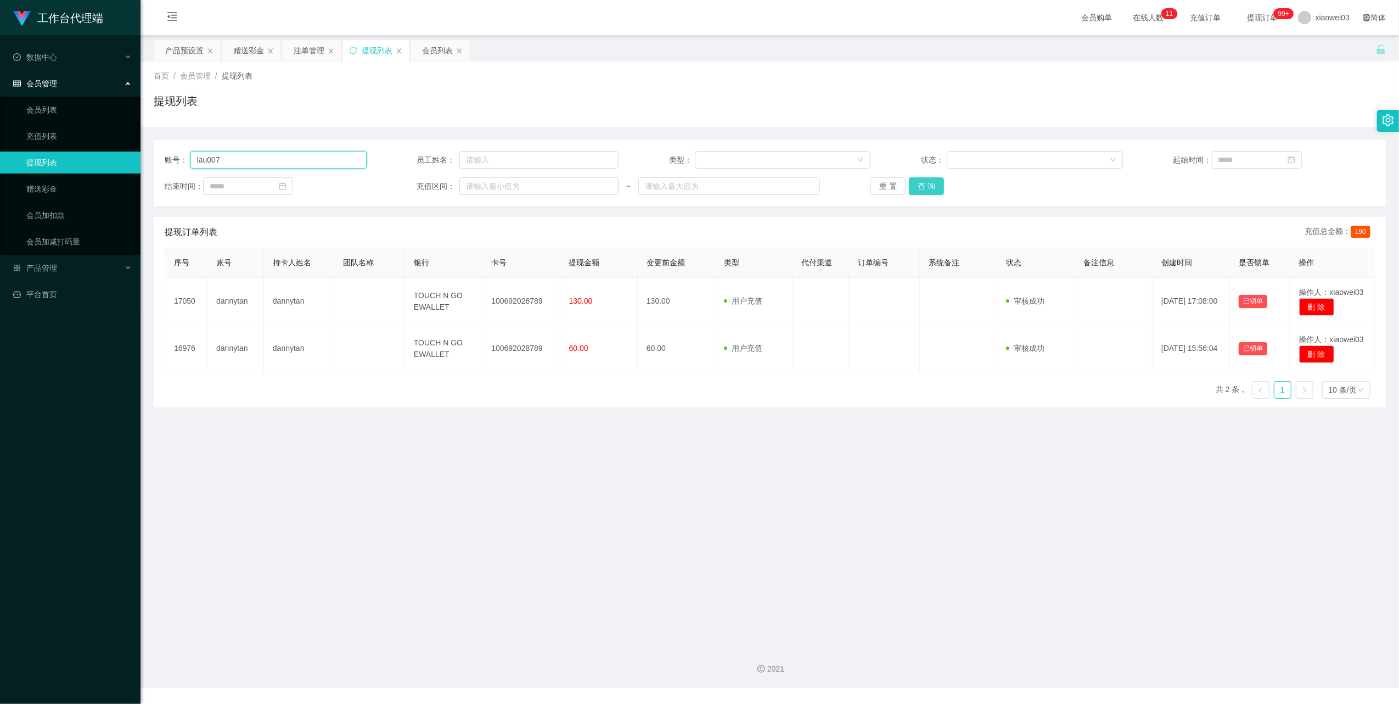
type input "lau007"
drag, startPoint x: 927, startPoint y: 187, endPoint x: 929, endPoint y: 211, distance: 23.8
click at [927, 187] on button "查 询" at bounding box center [926, 186] width 35 height 18
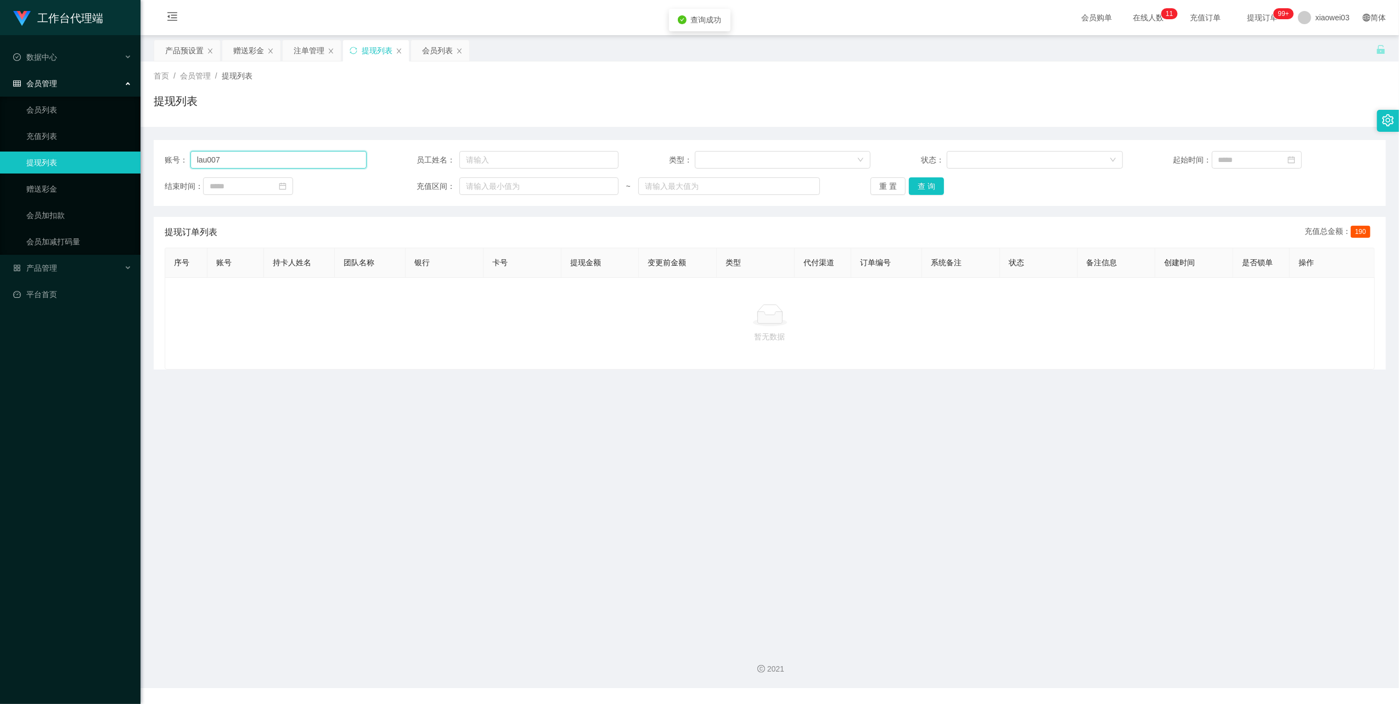
drag, startPoint x: 255, startPoint y: 155, endPoint x: 257, endPoint y: 131, distance: 24.2
click at [255, 155] on input "lau007" at bounding box center [278, 160] width 176 height 18
click at [249, 53] on div "赠送彩金" at bounding box center [248, 50] width 31 height 21
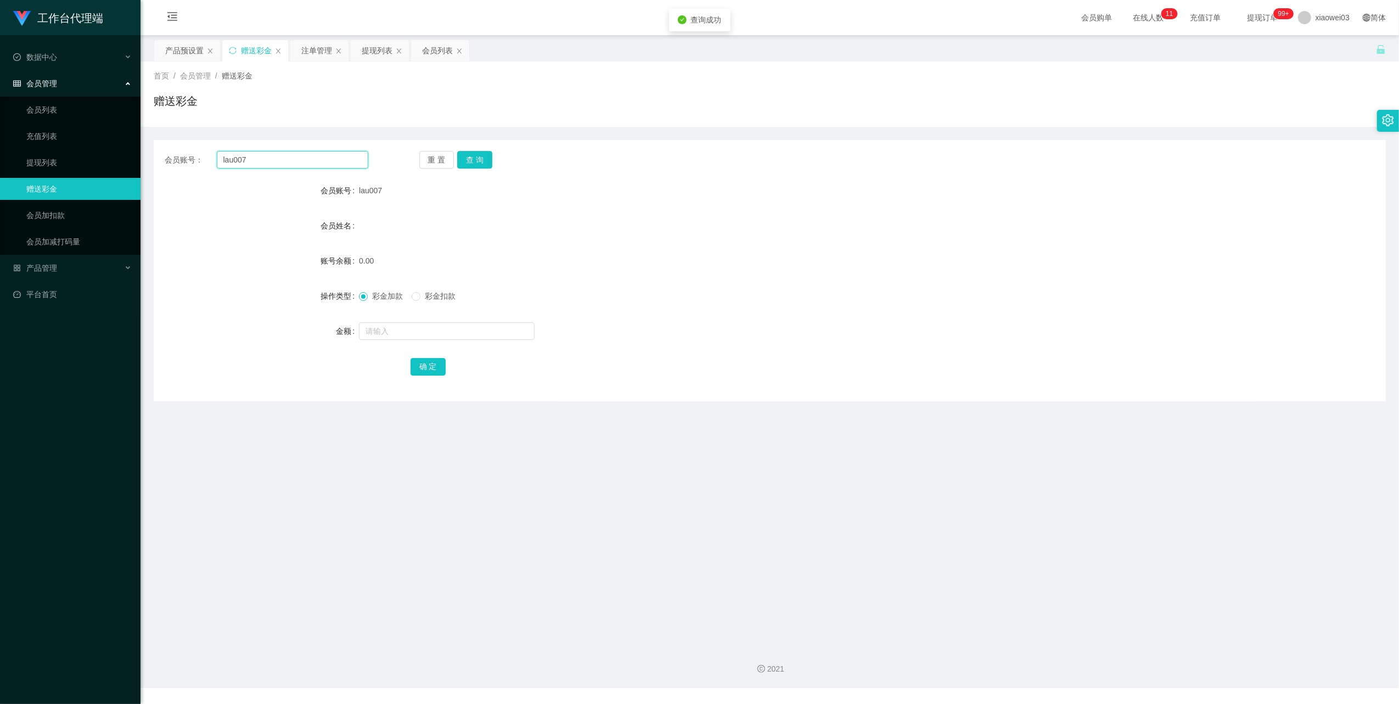
click at [310, 165] on input "lau007" at bounding box center [293, 160] width 152 height 18
click at [481, 162] on button "查 询" at bounding box center [474, 160] width 35 height 18
click at [672, 238] on form "会员账号 lau007 会员姓名 账号余额 360.00 操作类型 彩金加款 彩金扣款 金额 确 定" at bounding box center [770, 278] width 1232 height 198
click at [312, 46] on div "注单管理" at bounding box center [316, 50] width 31 height 21
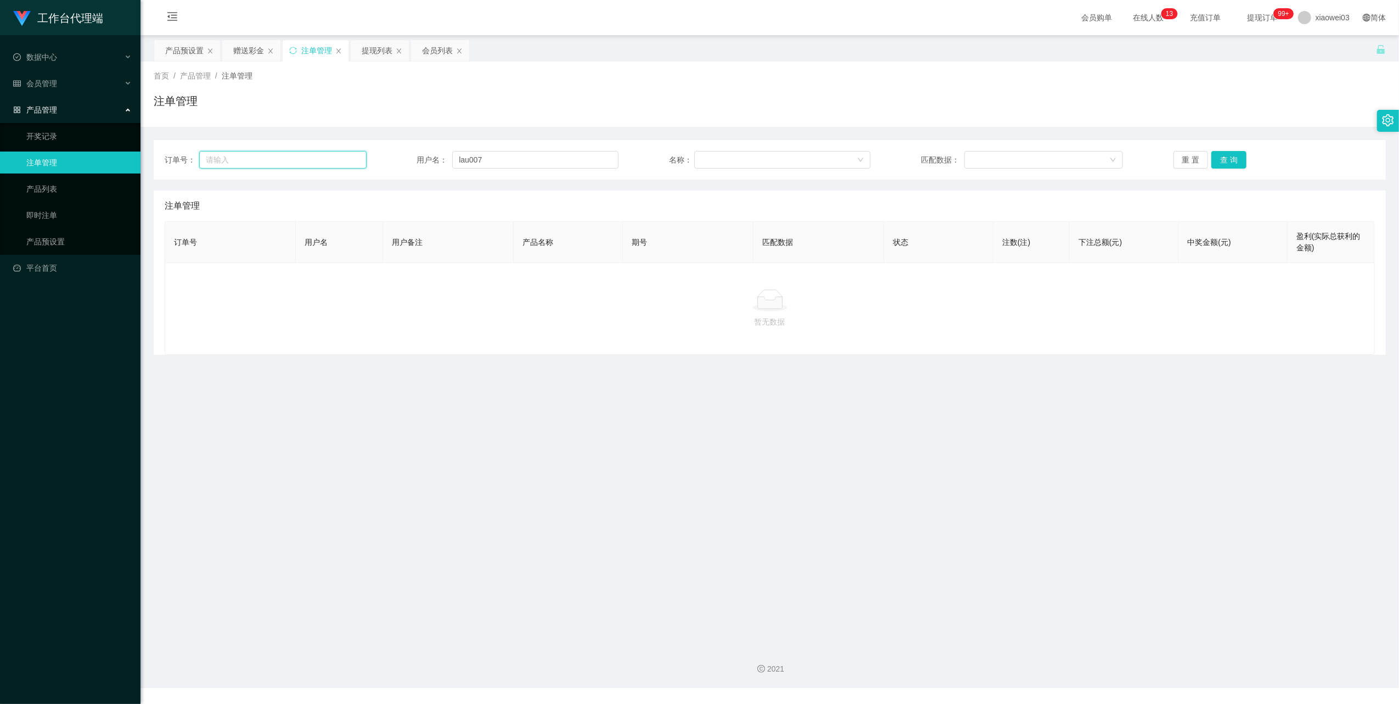
click at [301, 158] on input "text" at bounding box center [282, 160] width 167 height 18
click at [518, 159] on input "lau007" at bounding box center [535, 160] width 166 height 18
click at [1227, 158] on button "查 询" at bounding box center [1228, 160] width 35 height 18
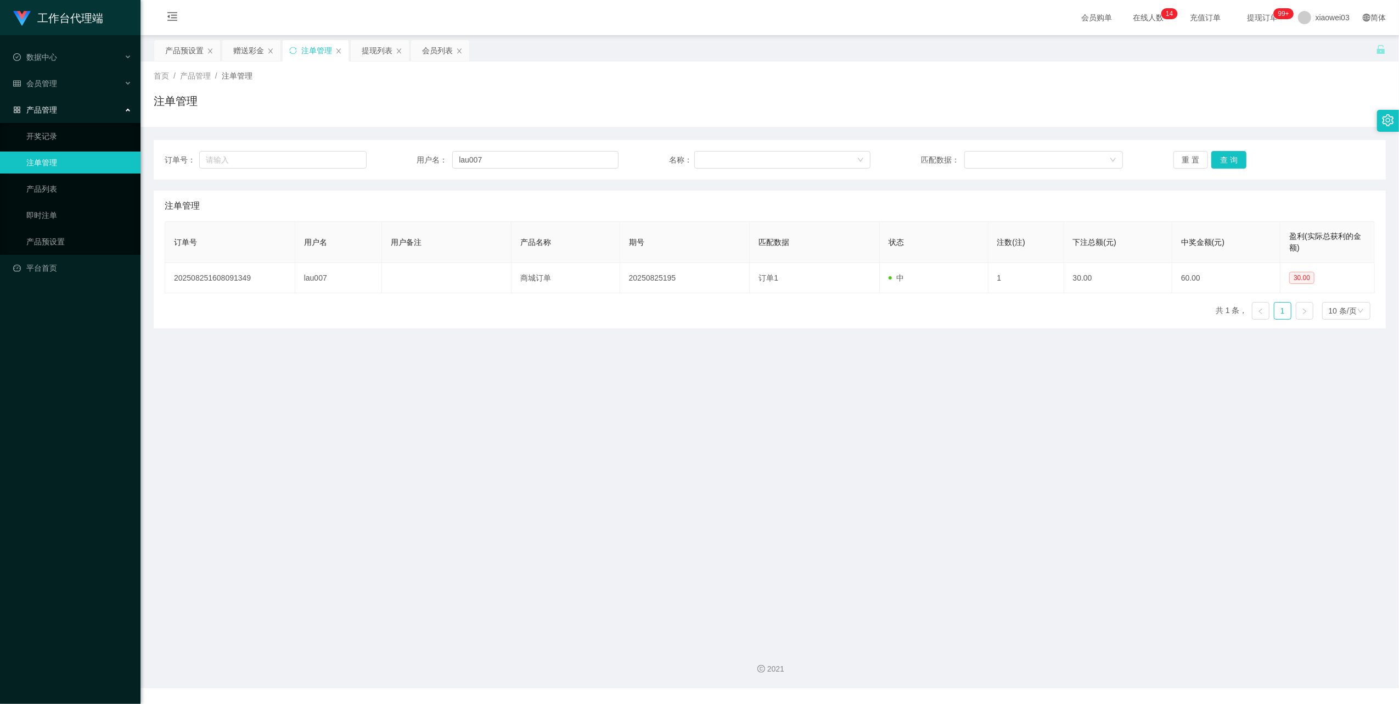
click at [883, 381] on main "关闭左侧 关闭右侧 关闭其它 刷新页面 产品预设置 赠送彩金 注单管理 提现列表 会员列表 首页 / 产品管理 / 注单管理 / 注单管理 订单号： 用户名：…" at bounding box center [770, 336] width 1259 height 602
click at [243, 52] on div "赠送彩金" at bounding box center [248, 50] width 31 height 21
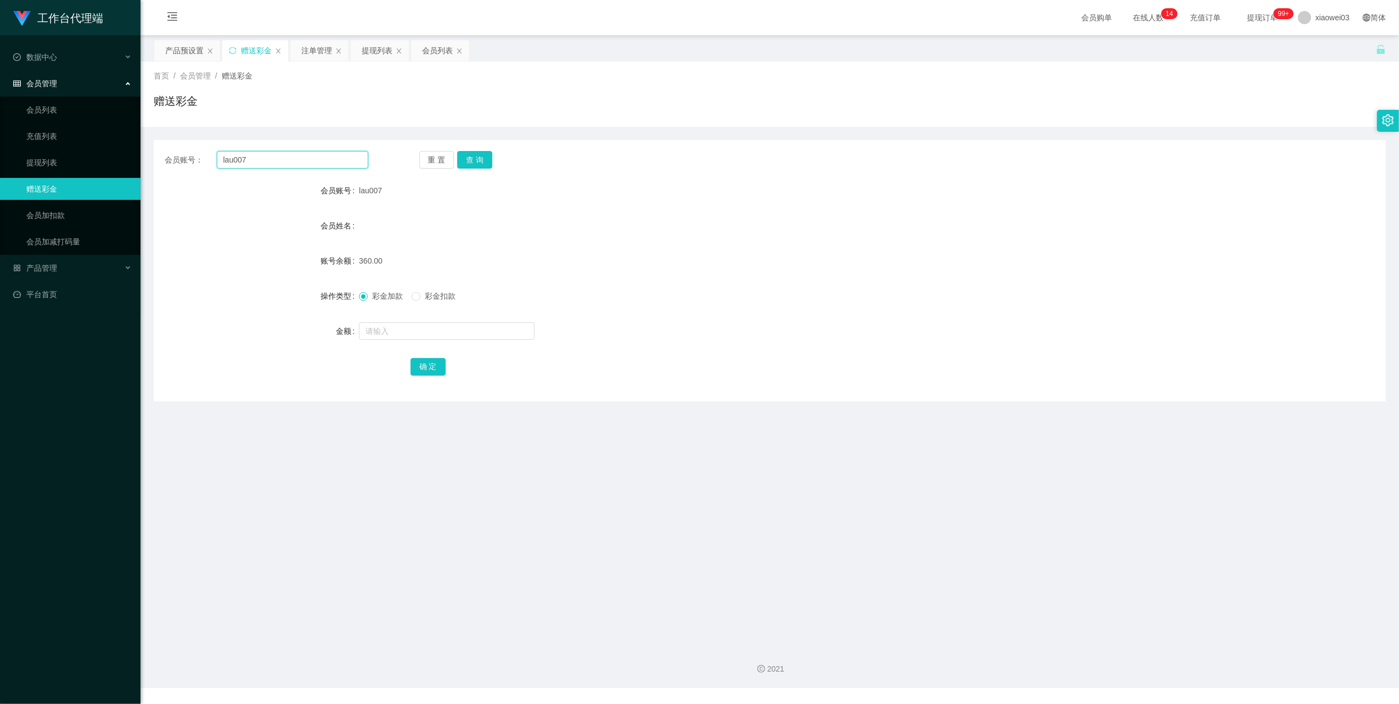
click at [270, 159] on input "lau007" at bounding box center [293, 160] width 152 height 18
click at [424, 345] on form "会员账号 lau007 会员姓名 账号余额 360.00 操作类型 彩金加款 彩金扣款 金额 确 定" at bounding box center [770, 278] width 1232 height 198
click at [448, 328] on input "text" at bounding box center [447, 331] width 176 height 18
type input "300"
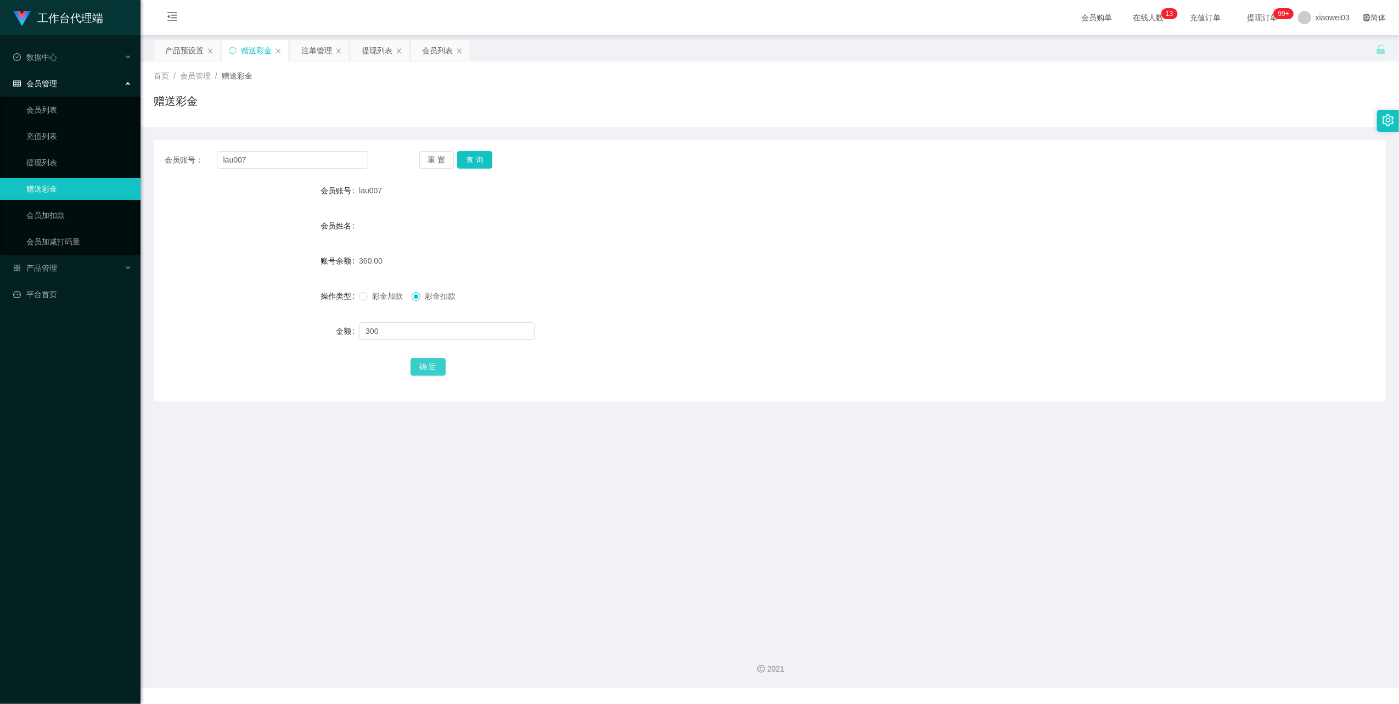
click at [428, 363] on button "确 定" at bounding box center [428, 367] width 35 height 18
click at [891, 207] on form "会员账号 lau007 会员姓名 账号余额 360.00 操作类型 彩金加款 彩金扣款 金额 确 定" at bounding box center [770, 278] width 1232 height 198
click at [563, 253] on div "60.00" at bounding box center [718, 261] width 719 height 22
click at [261, 159] on input "lau007" at bounding box center [293, 160] width 152 height 18
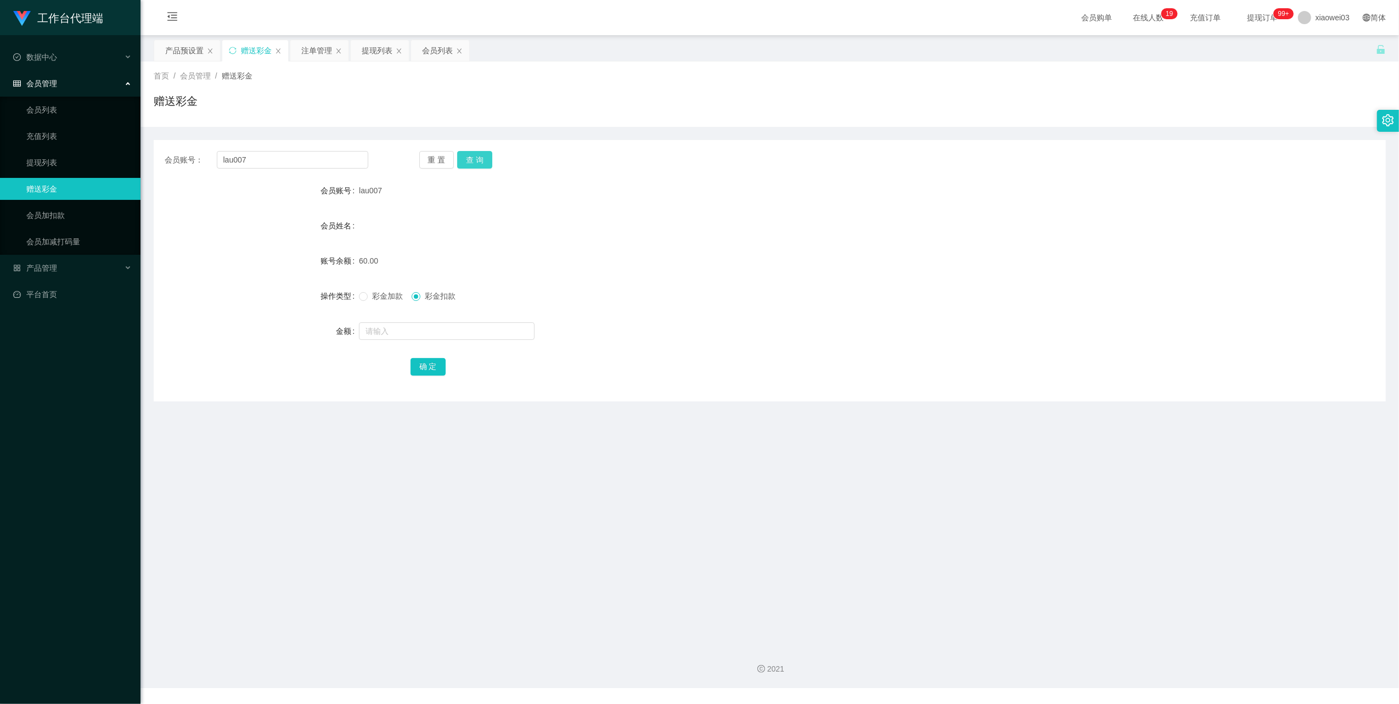
drag, startPoint x: 464, startPoint y: 157, endPoint x: 528, endPoint y: 171, distance: 65.3
click at [464, 157] on button "查 询" at bounding box center [474, 160] width 35 height 18
click at [655, 237] on form "会员账号 lau007 会员姓名 [PERSON_NAME] in siong 账号余额 0.00 操作类型 彩金加款 彩金扣款 金额 确 定" at bounding box center [770, 278] width 1232 height 198
click at [377, 44] on div "提现列表" at bounding box center [377, 50] width 31 height 21
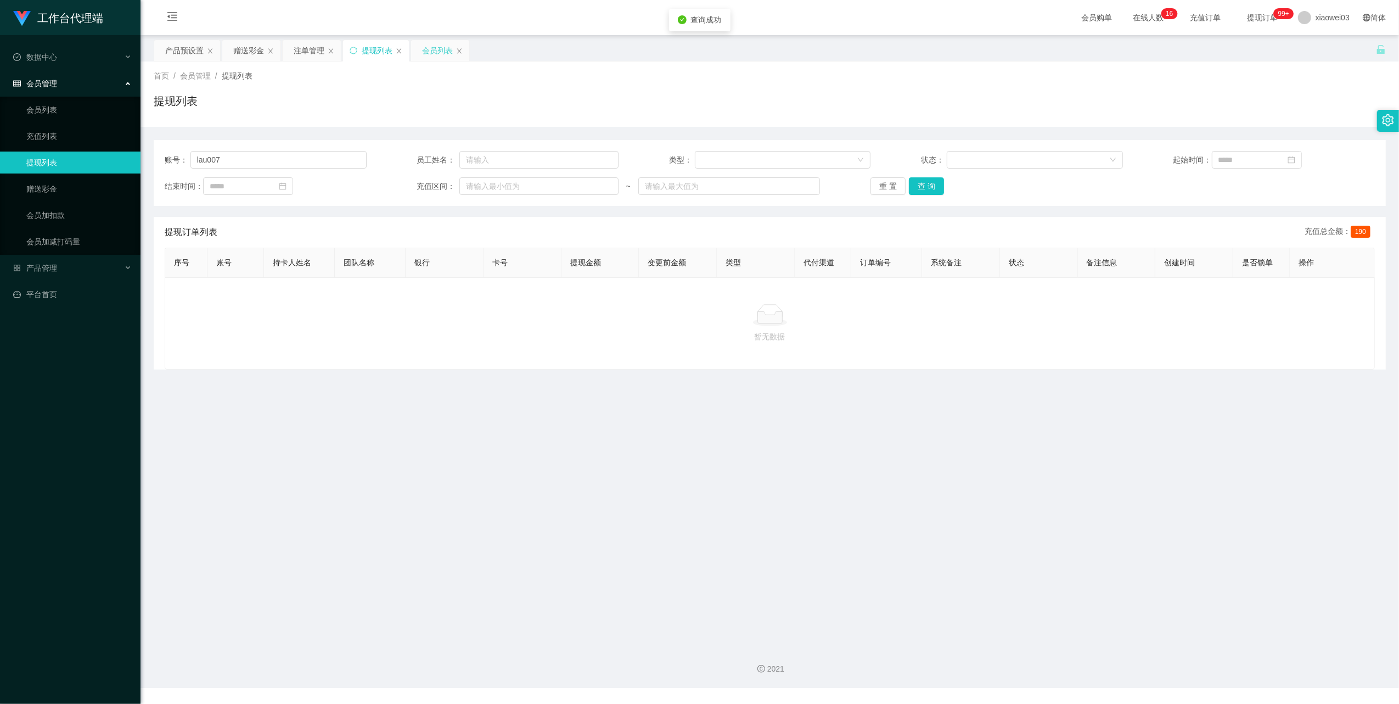
click at [428, 48] on div "会员列表" at bounding box center [437, 50] width 31 height 21
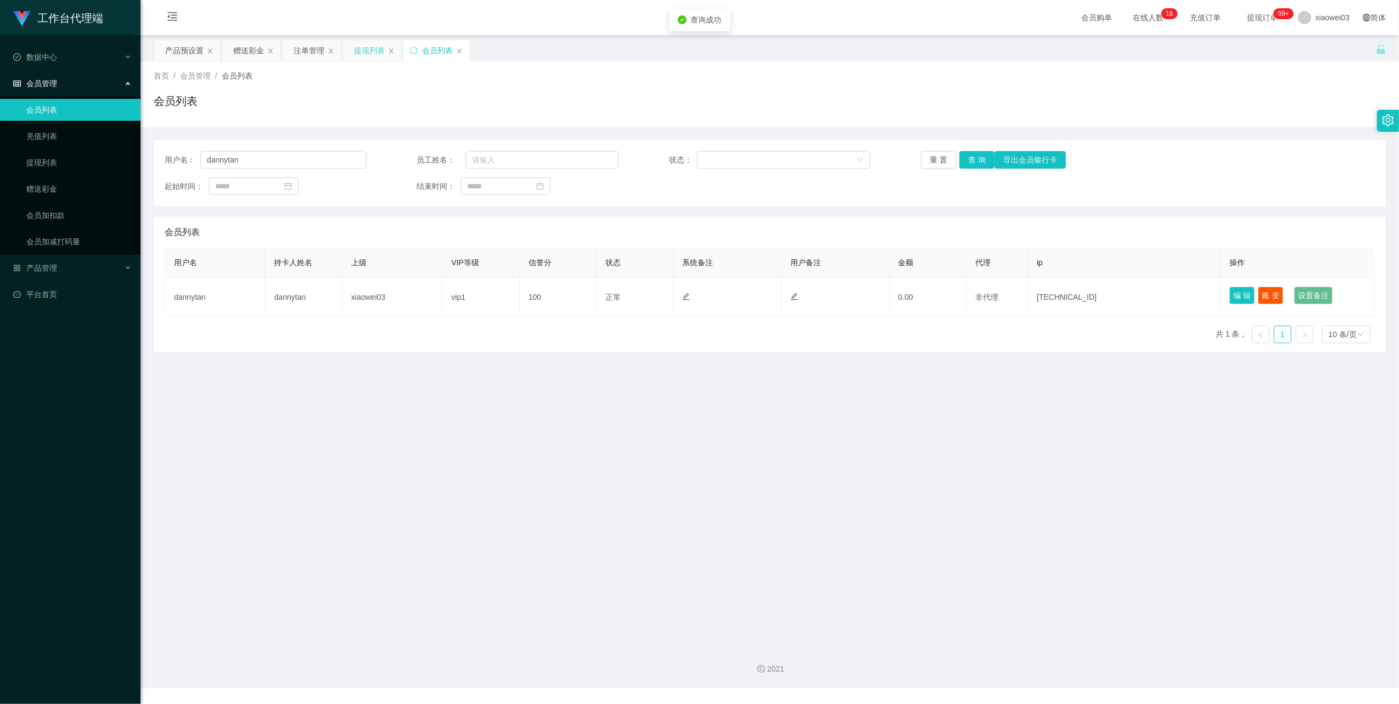
drag, startPoint x: 362, startPoint y: 49, endPoint x: 376, endPoint y: 60, distance: 17.2
click at [362, 49] on div "提现列表" at bounding box center [369, 50] width 31 height 21
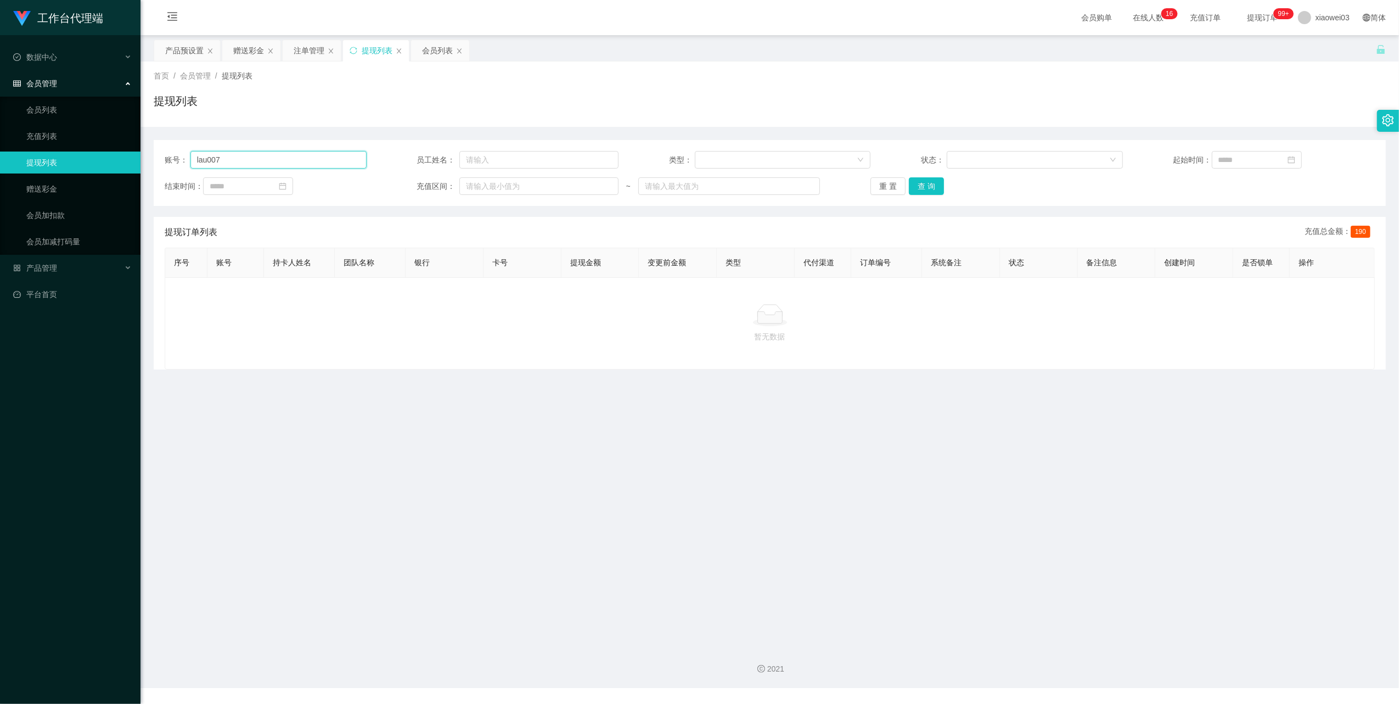
click at [308, 167] on input "lau007" at bounding box center [278, 160] width 176 height 18
click at [940, 181] on button "查 询" at bounding box center [926, 186] width 35 height 18
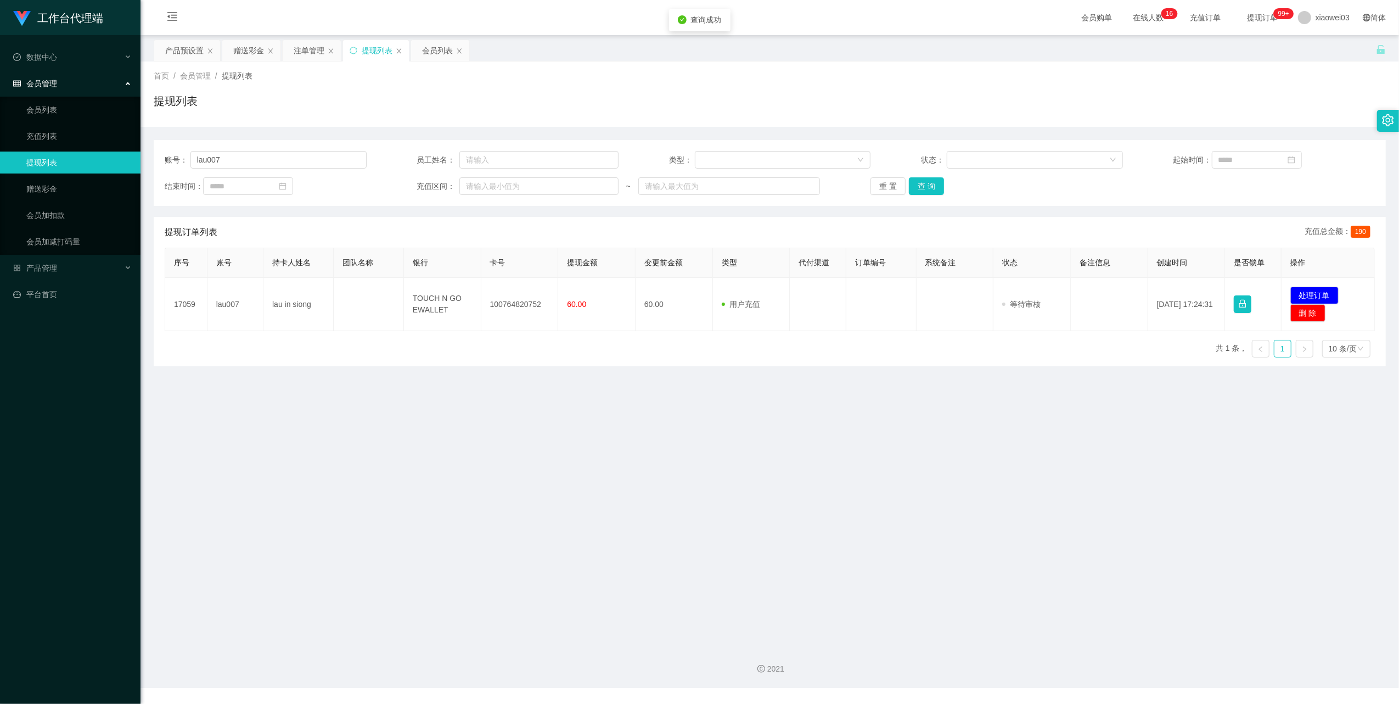
click at [635, 563] on main "关闭左侧 关闭右侧 关闭其它 刷新页面 产品预设置 赠送彩金 注单管理 提现列表 会员列表 首页 / 会员管理 / 提现列表 / 提现列表 账号： lau00…" at bounding box center [770, 336] width 1259 height 602
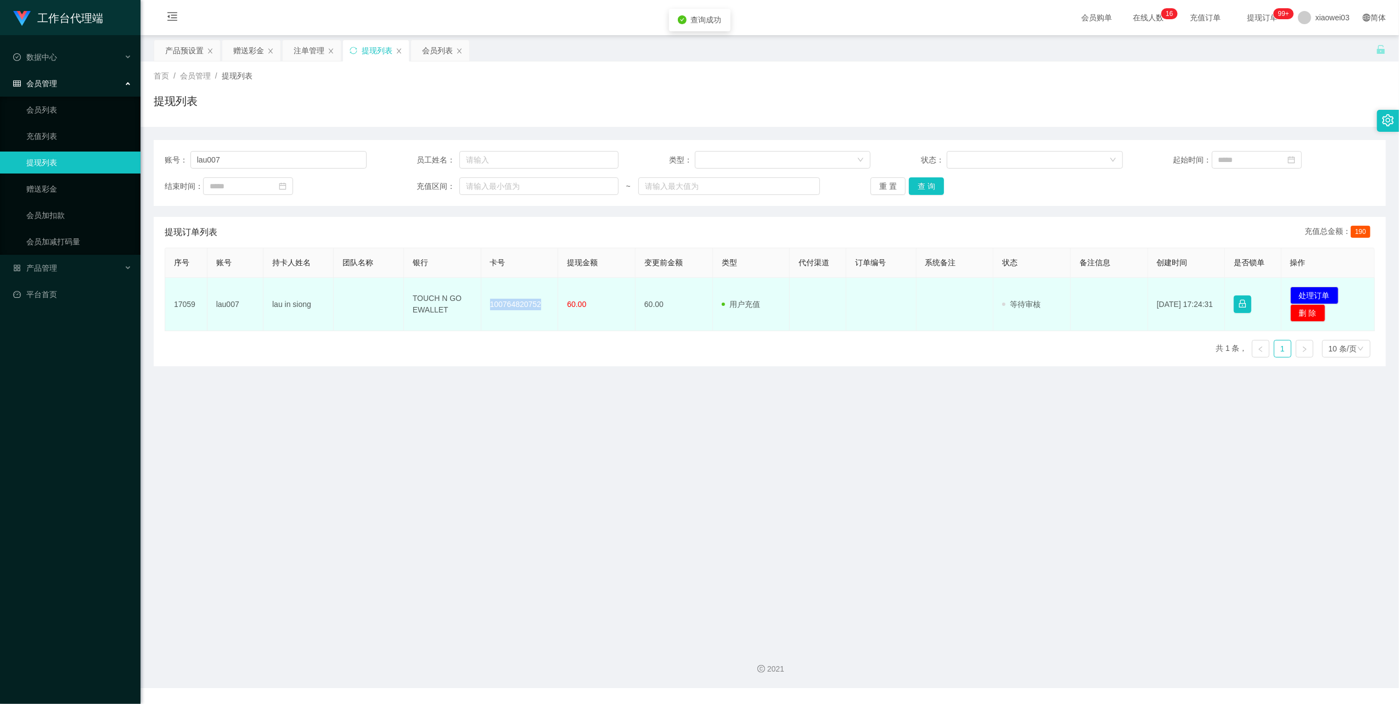
drag, startPoint x: 536, startPoint y: 305, endPoint x: 481, endPoint y: 301, distance: 55.6
click at [481, 301] on td "100764820752" at bounding box center [519, 304] width 77 height 53
click at [339, 297] on td at bounding box center [369, 304] width 70 height 53
drag, startPoint x: 447, startPoint y: 312, endPoint x: 394, endPoint y: 284, distance: 60.2
click at [394, 284] on tr "17059 lau007 lau in siong TOUCH N GO EWALLET 100764820752 60.00 60.00 用户充值 人工扣款…" at bounding box center [770, 304] width 1210 height 53
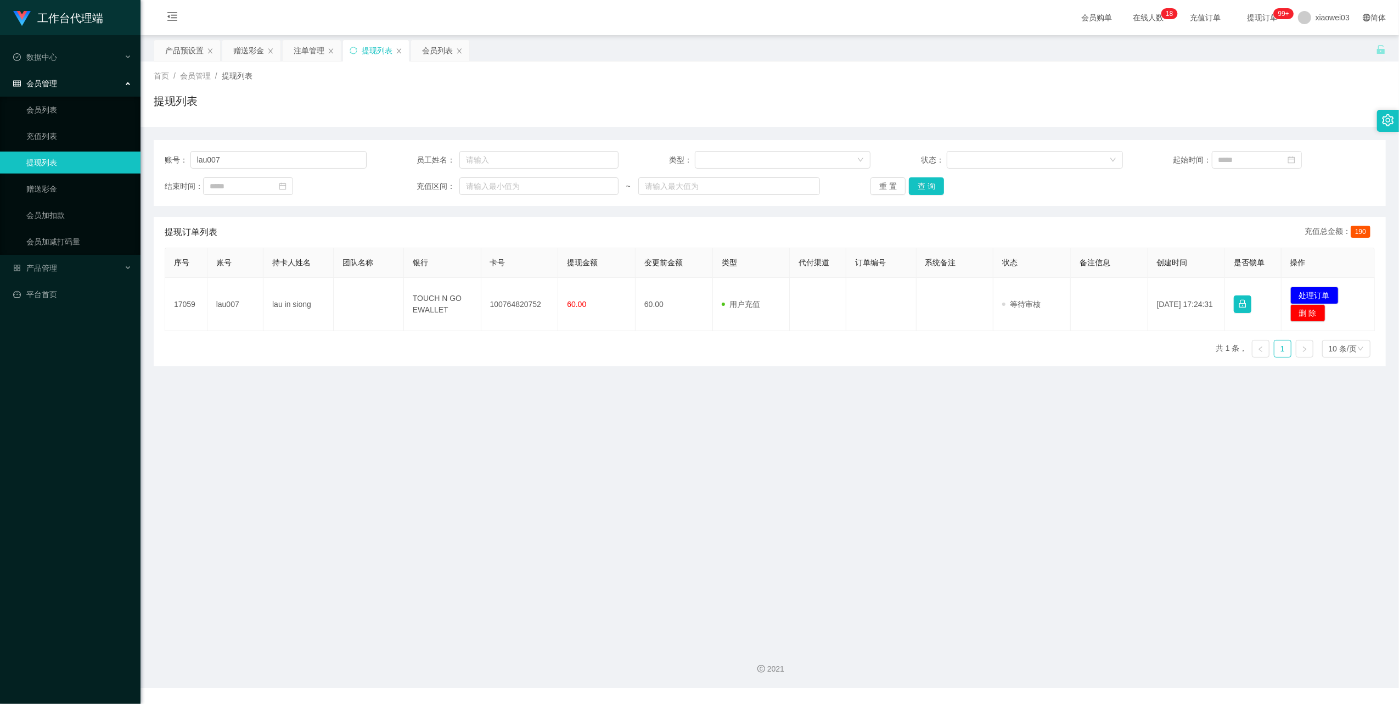
click at [1234, 547] on main "关闭左侧 关闭右侧 关闭其它 刷新页面 产品预设置 赠送彩金 注单管理 提现列表 会员列表 首页 / 会员管理 / 提现列表 / 提现列表 账号： lau00…" at bounding box center [770, 336] width 1259 height 602
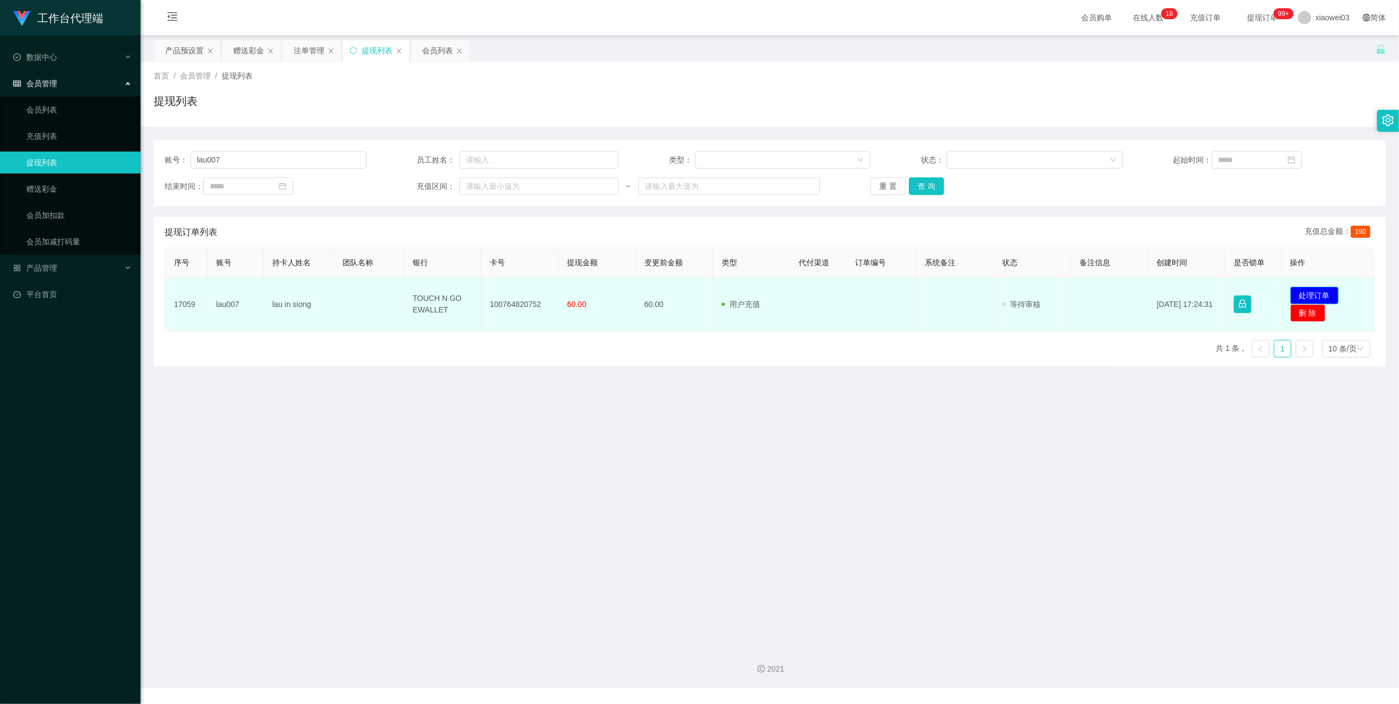
click at [1304, 295] on button "处理订单" at bounding box center [1315, 296] width 48 height 18
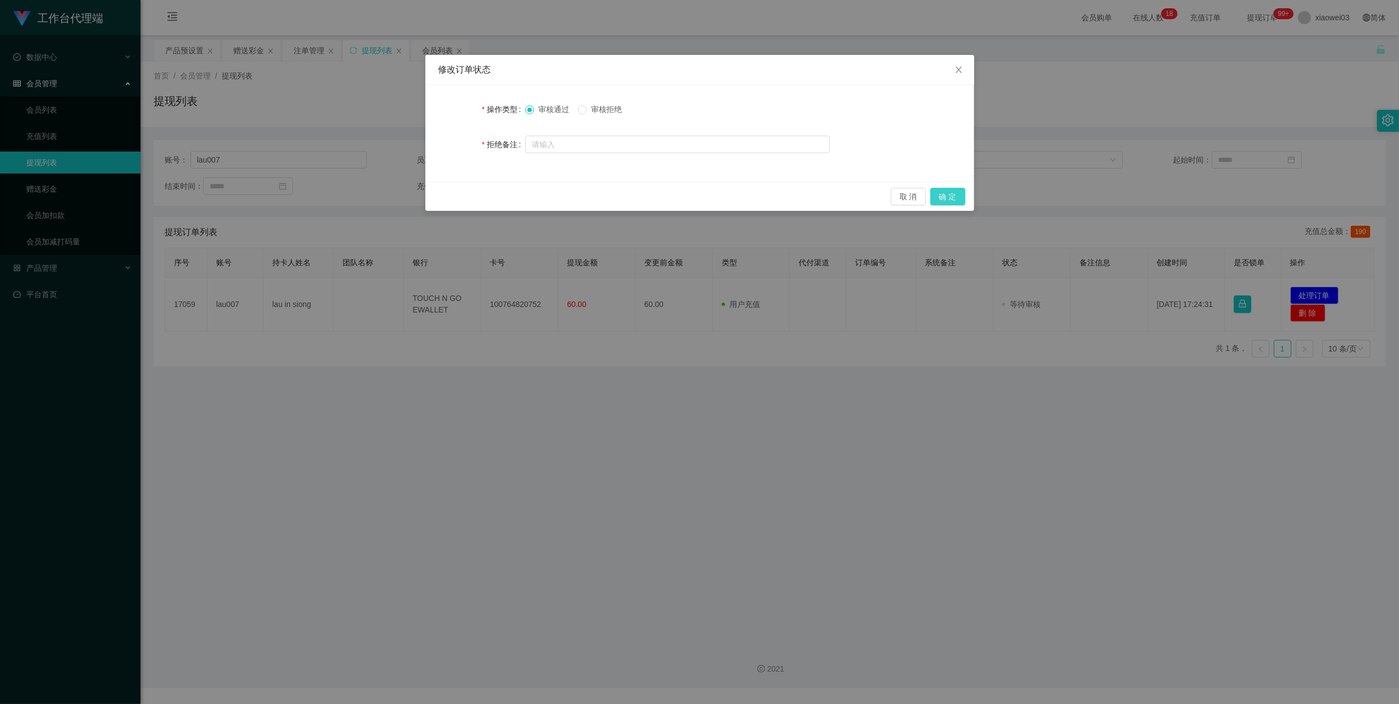
click at [943, 193] on button "确 定" at bounding box center [947, 197] width 35 height 18
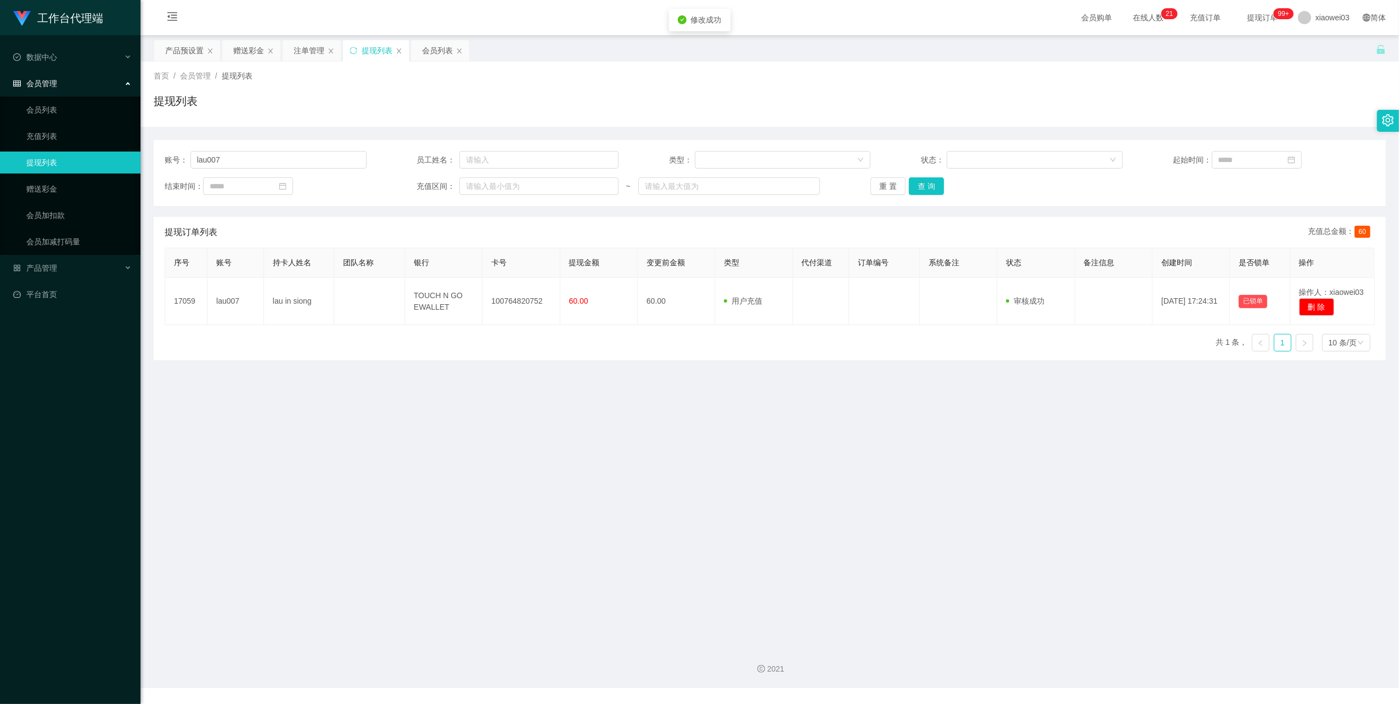
click at [944, 475] on div "工作台代理端 数据中心 会员管理 会员列表 充值列表 提现列表 赠送彩金 会员加扣款 会员加减打码量 产品管理 开奖记录 注单管理 产品列表 即时注单 产品预…" at bounding box center [699, 352] width 1399 height 704
